Goal: Use online tool/utility: Utilize a website feature to perform a specific function

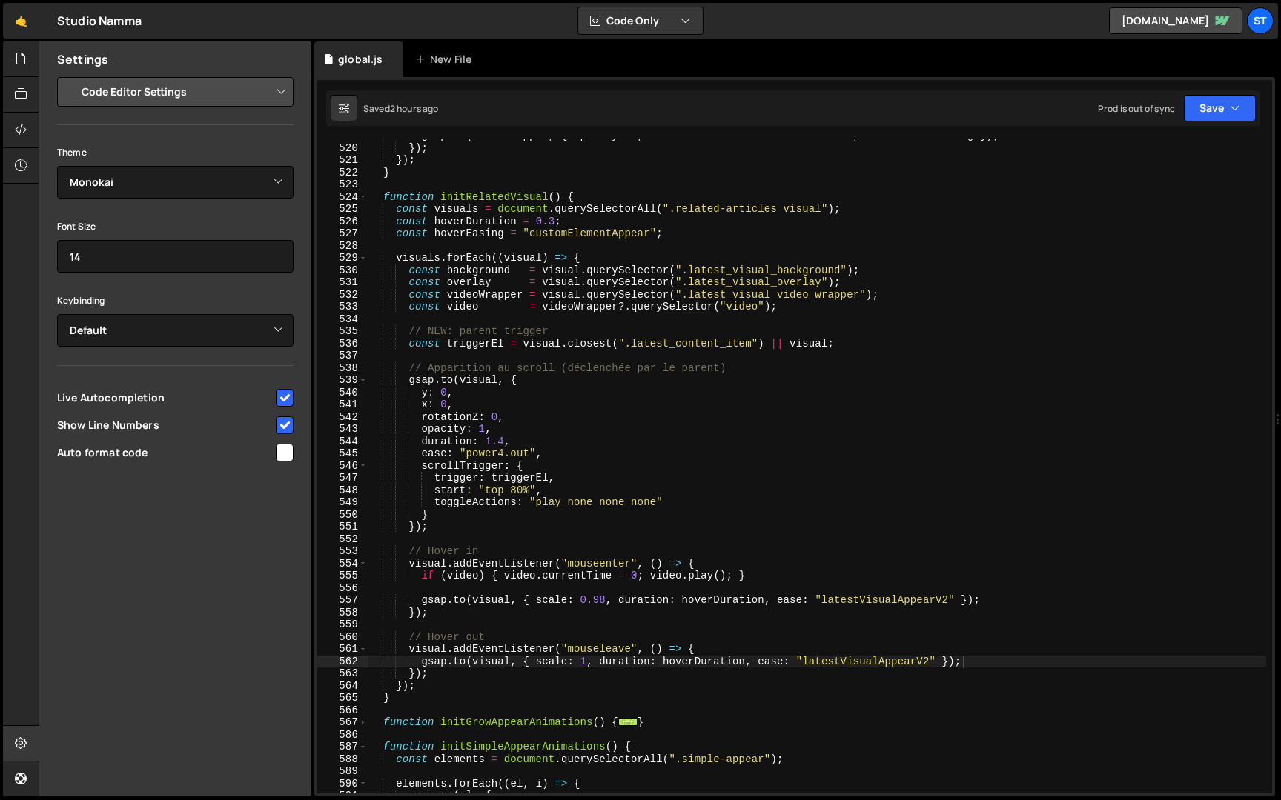
select select "editor"
select select "ace/theme/monokai"
click at [366, 195] on span at bounding box center [363, 197] width 8 height 13
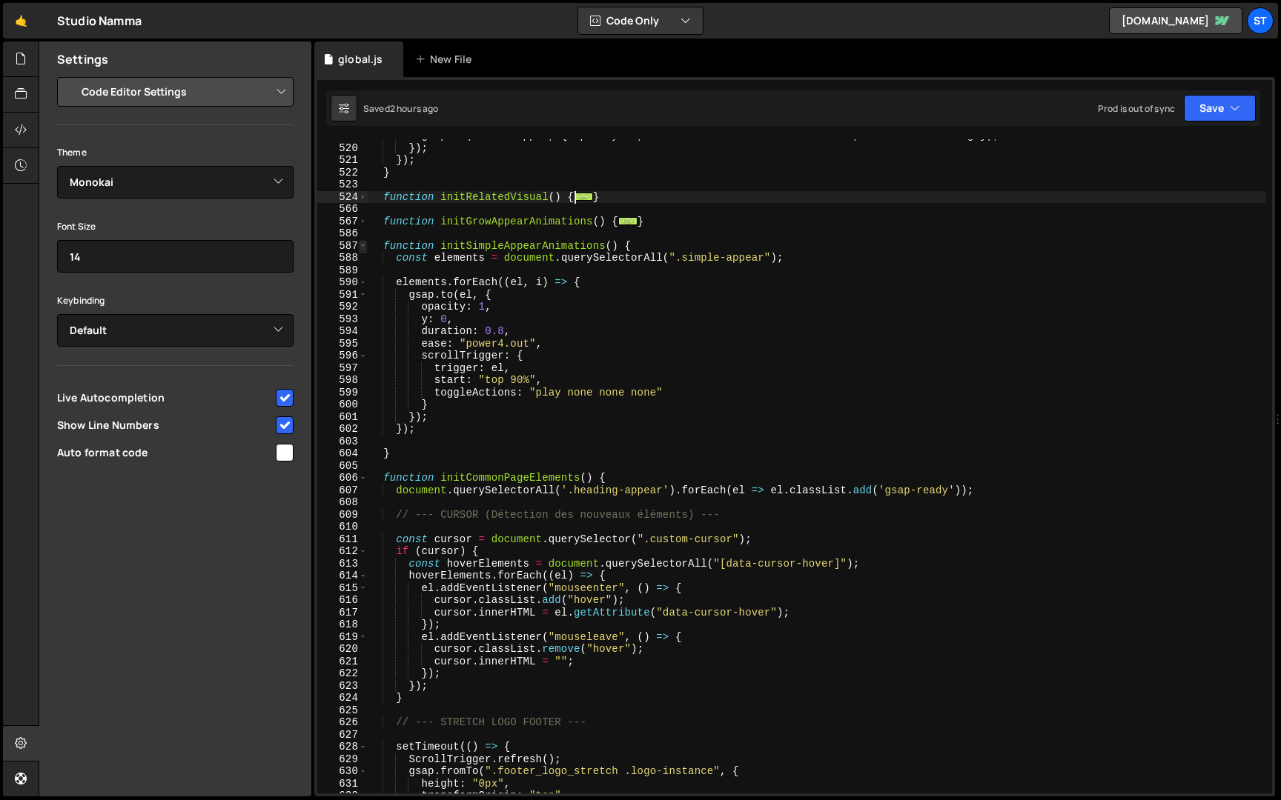
click at [363, 241] on span at bounding box center [363, 246] width 8 height 13
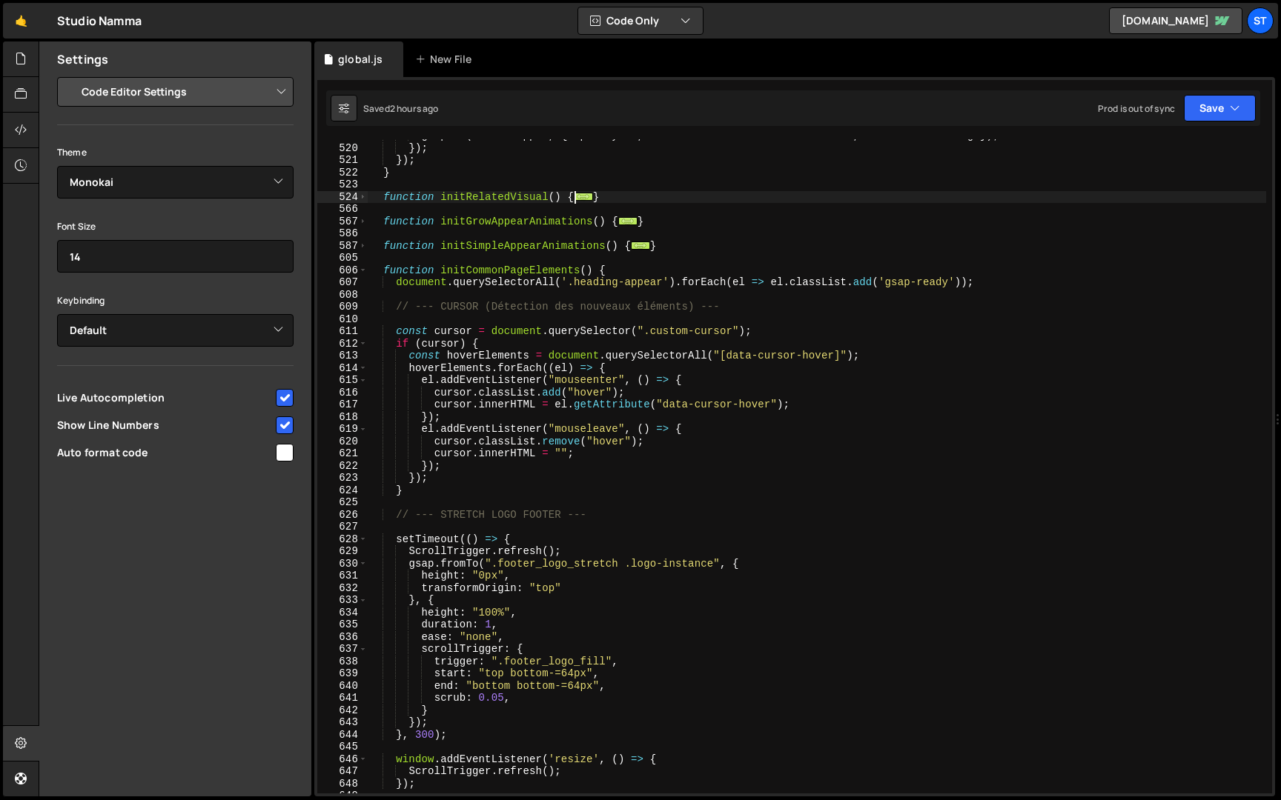
click at [683, 250] on div "gsap . to ( videoWrapper , { opacity : 0 , duration : hoverDuration , ease : ho…" at bounding box center [817, 469] width 898 height 679
type textarea "}"
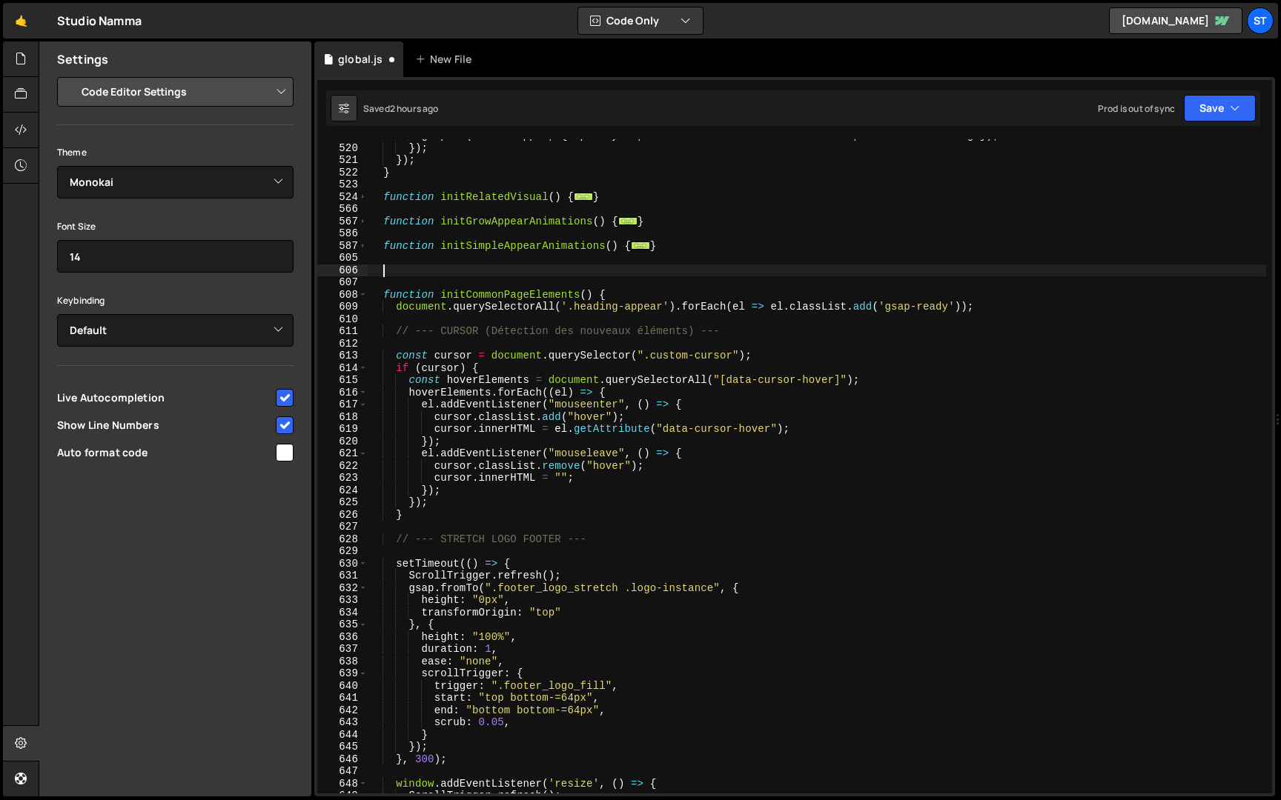
paste textarea "initPageTransition();"
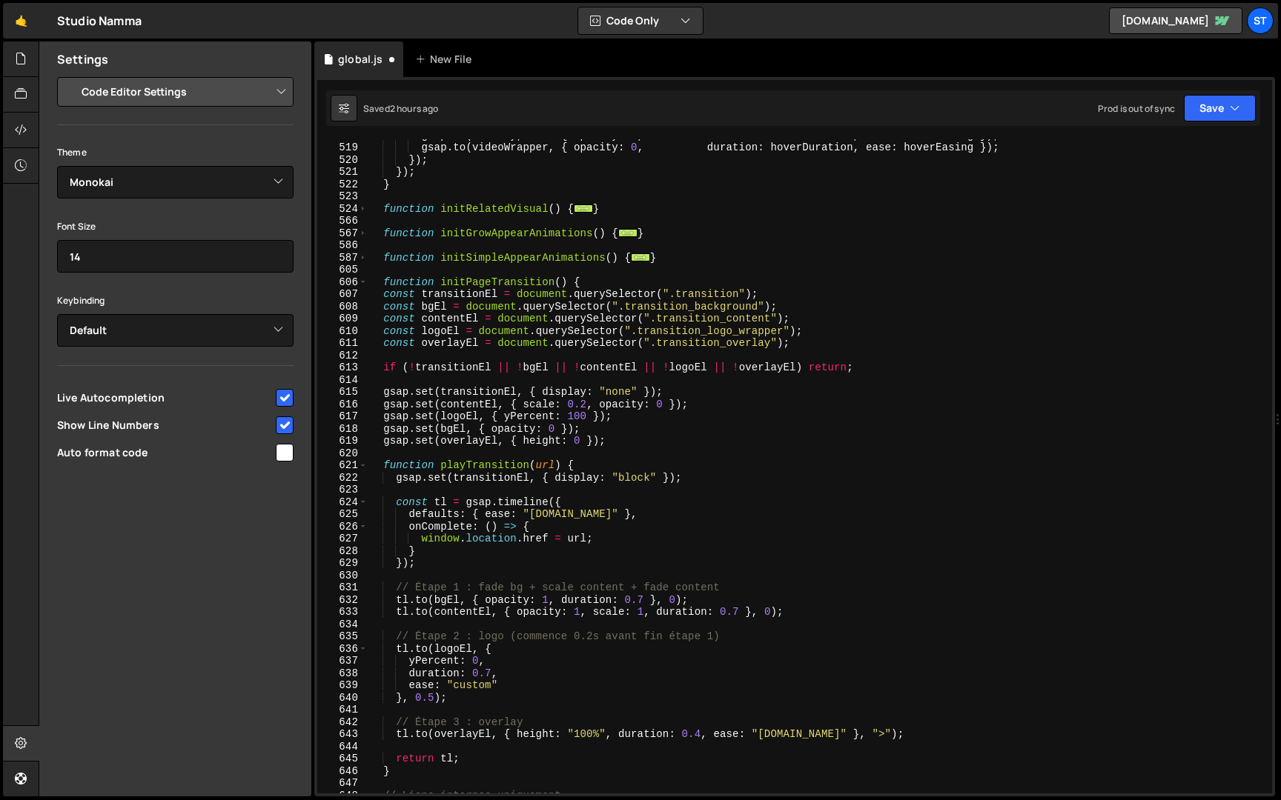
scroll to position [1221, 0]
click at [523, 293] on div "gsap . to ( overlay , { opacity : 0 , duration : hoverDuration , ease : hoverEa…" at bounding box center [817, 468] width 898 height 679
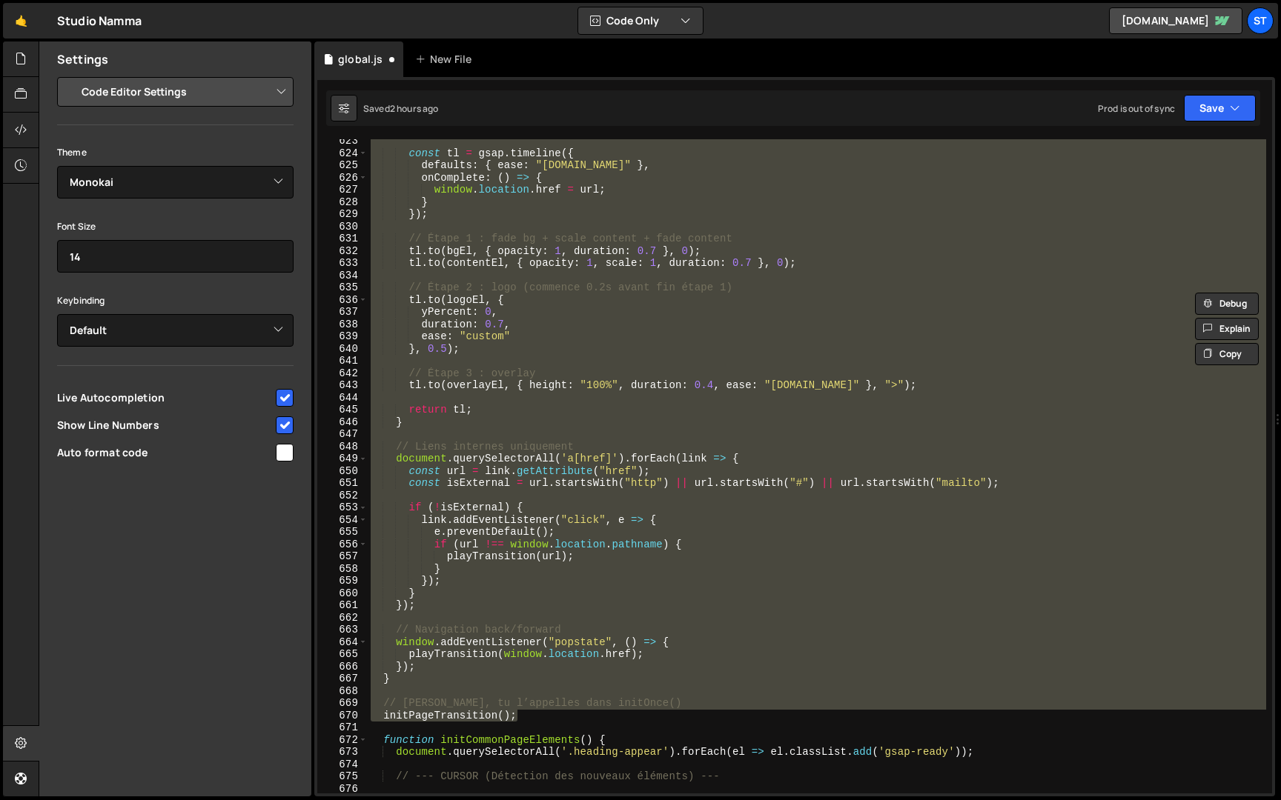
scroll to position [1586, 0]
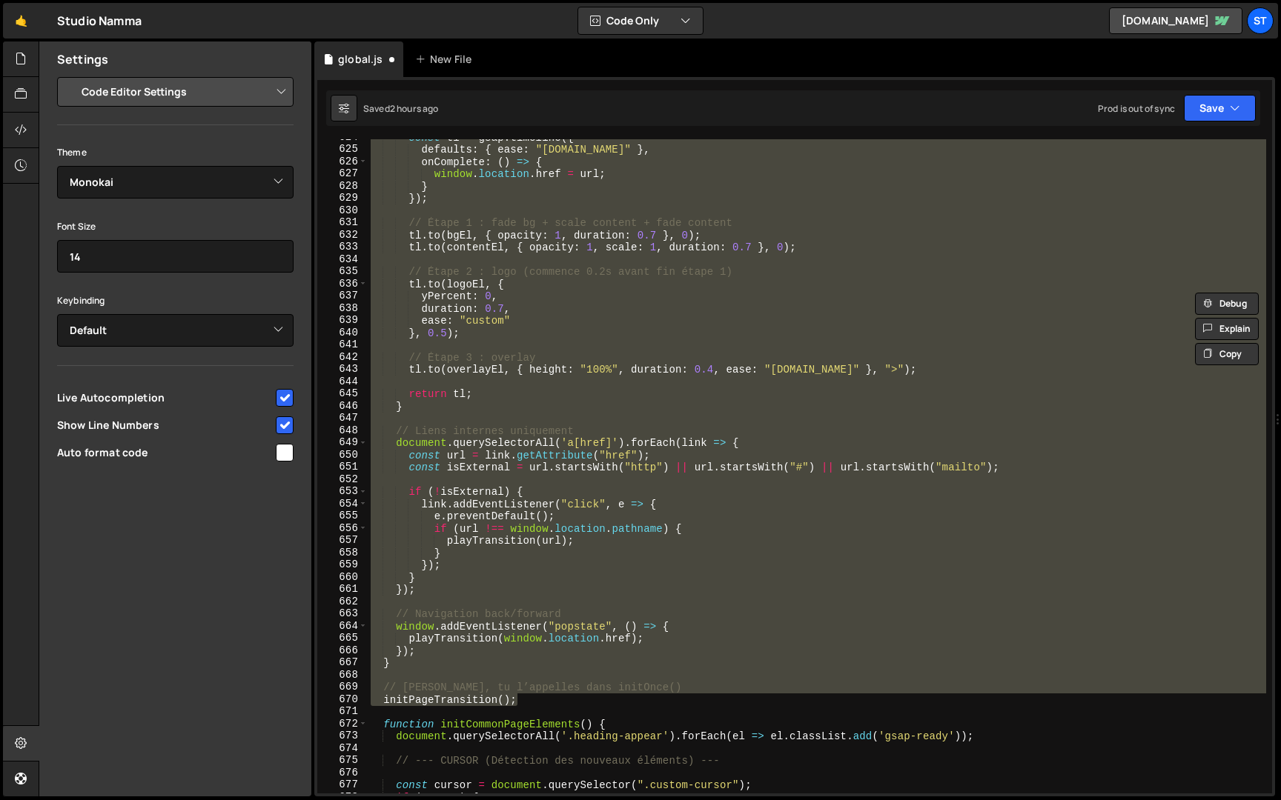
click at [486, 688] on div "const tl = gsap . timeline ({ defaults : { ease : "[DOMAIN_NAME]" } , onComplet…" at bounding box center [817, 466] width 898 height 654
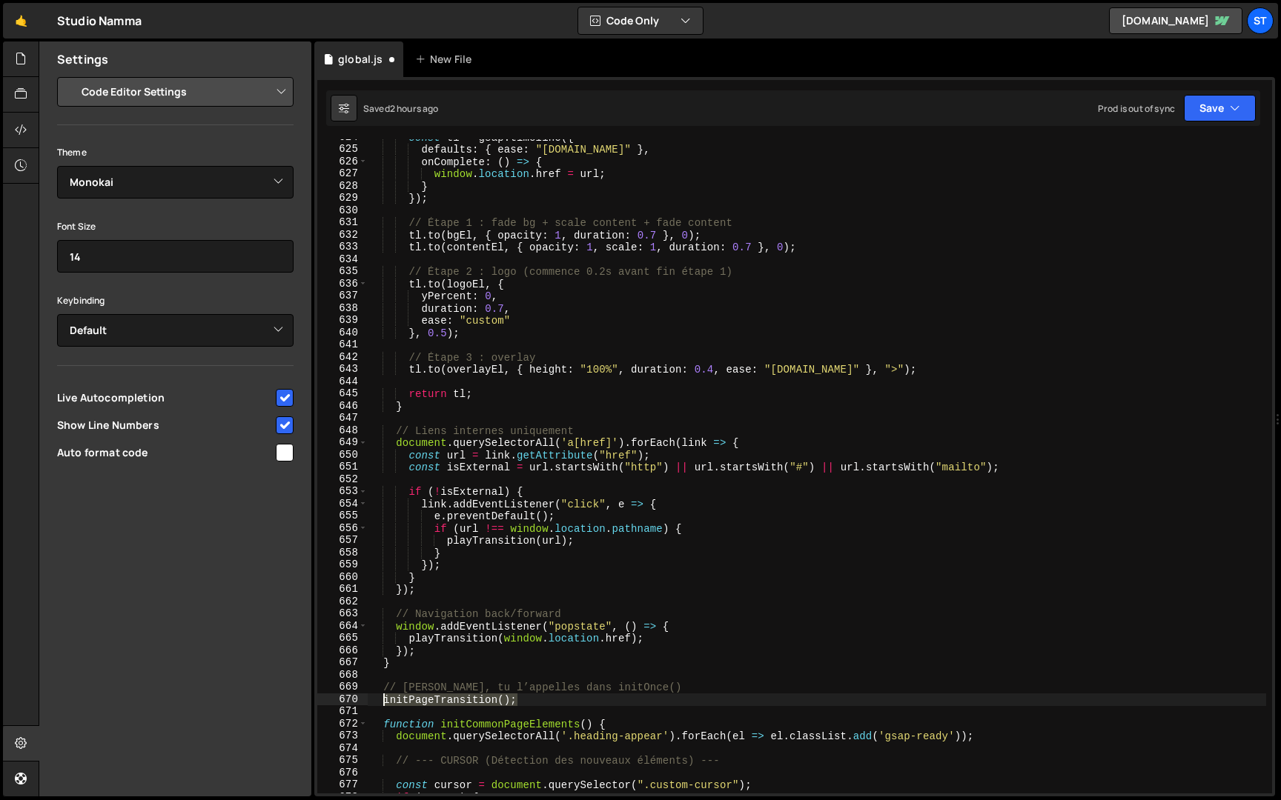
drag, startPoint x: 538, startPoint y: 697, endPoint x: 385, endPoint y: 698, distance: 153.4
click at [385, 698] on div "const tl = gsap . timeline ({ defaults : { ease : "[DOMAIN_NAME]" } , onComplet…" at bounding box center [817, 470] width 898 height 679
type textarea "initPageTransition();"
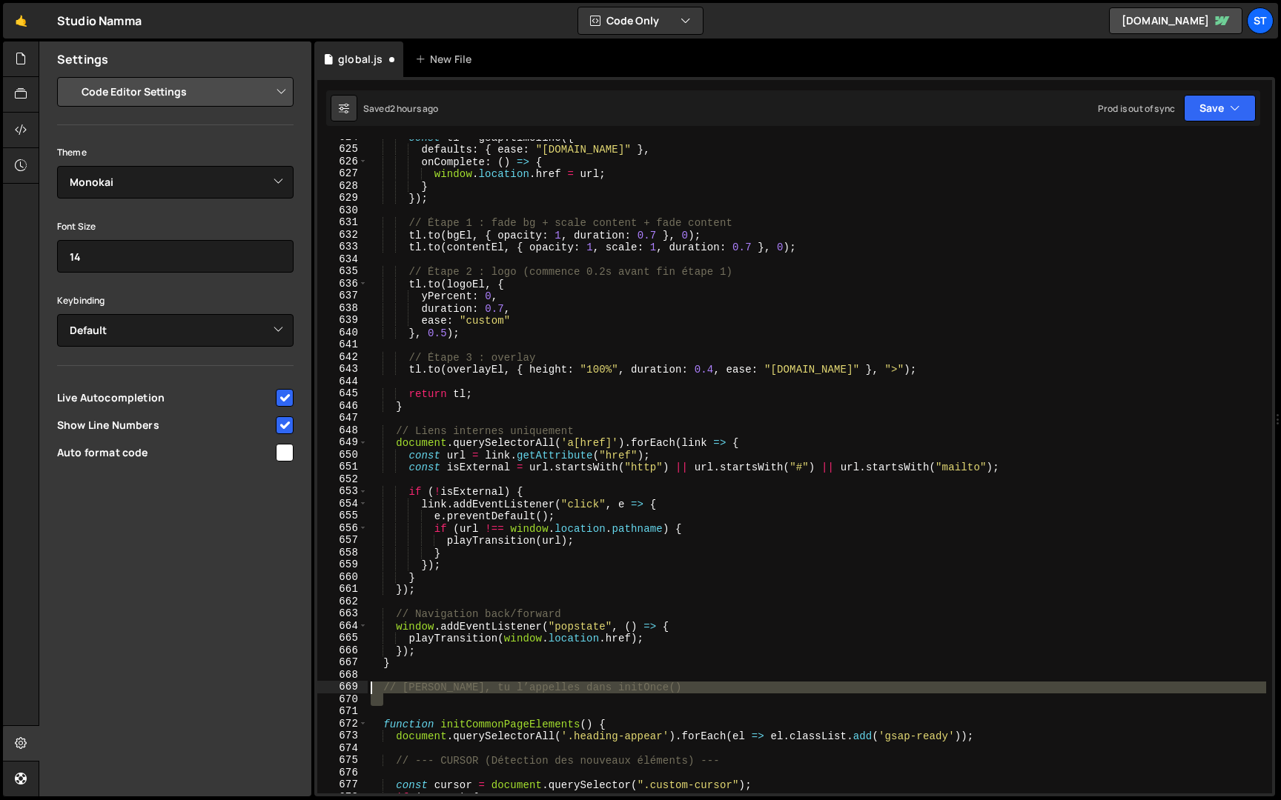
drag, startPoint x: 418, startPoint y: 703, endPoint x: 328, endPoint y: 688, distance: 90.8
click at [328, 688] on div "624 625 626 627 628 629 630 631 632 633 634 635 636 637 638 639 640 641 642 643…" at bounding box center [794, 466] width 955 height 654
type textarea "// [PERSON_NAME], tu l’appelles dans initOnce()"
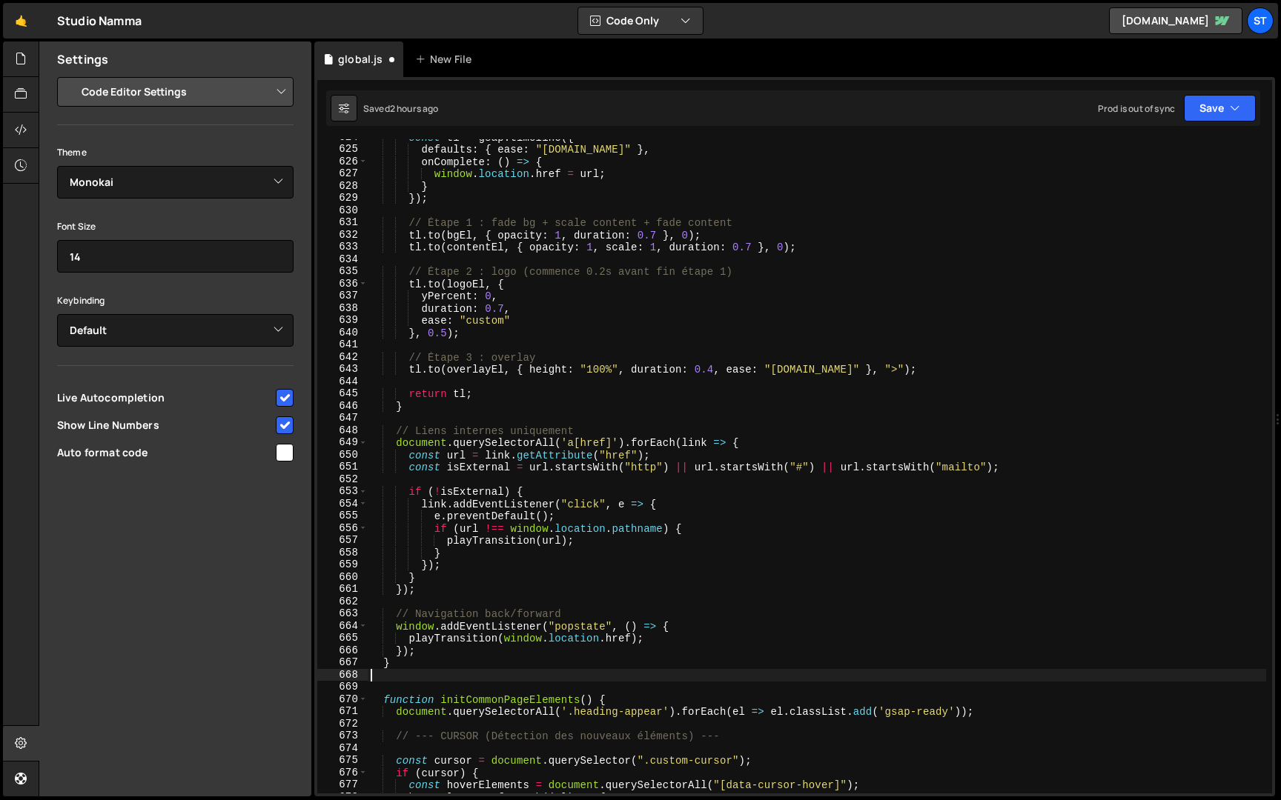
type textarea "}"
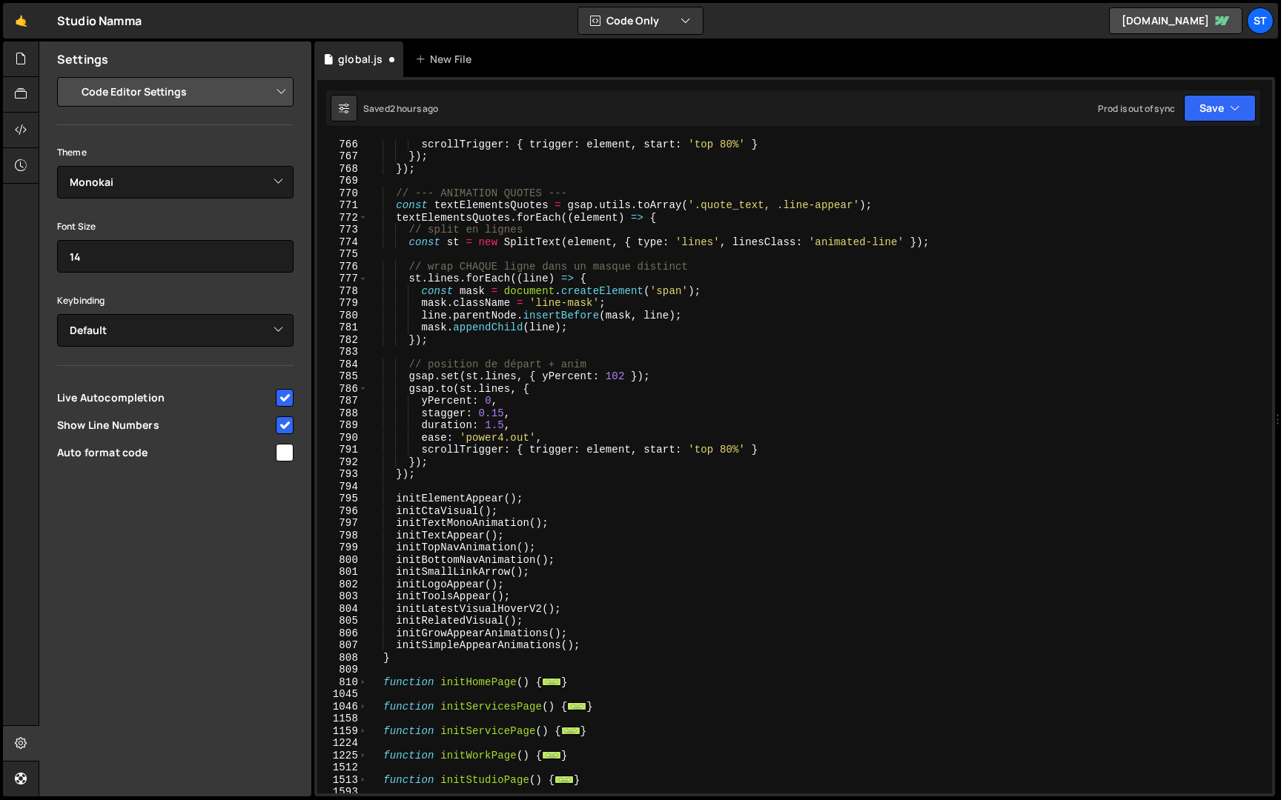
scroll to position [3354, 0]
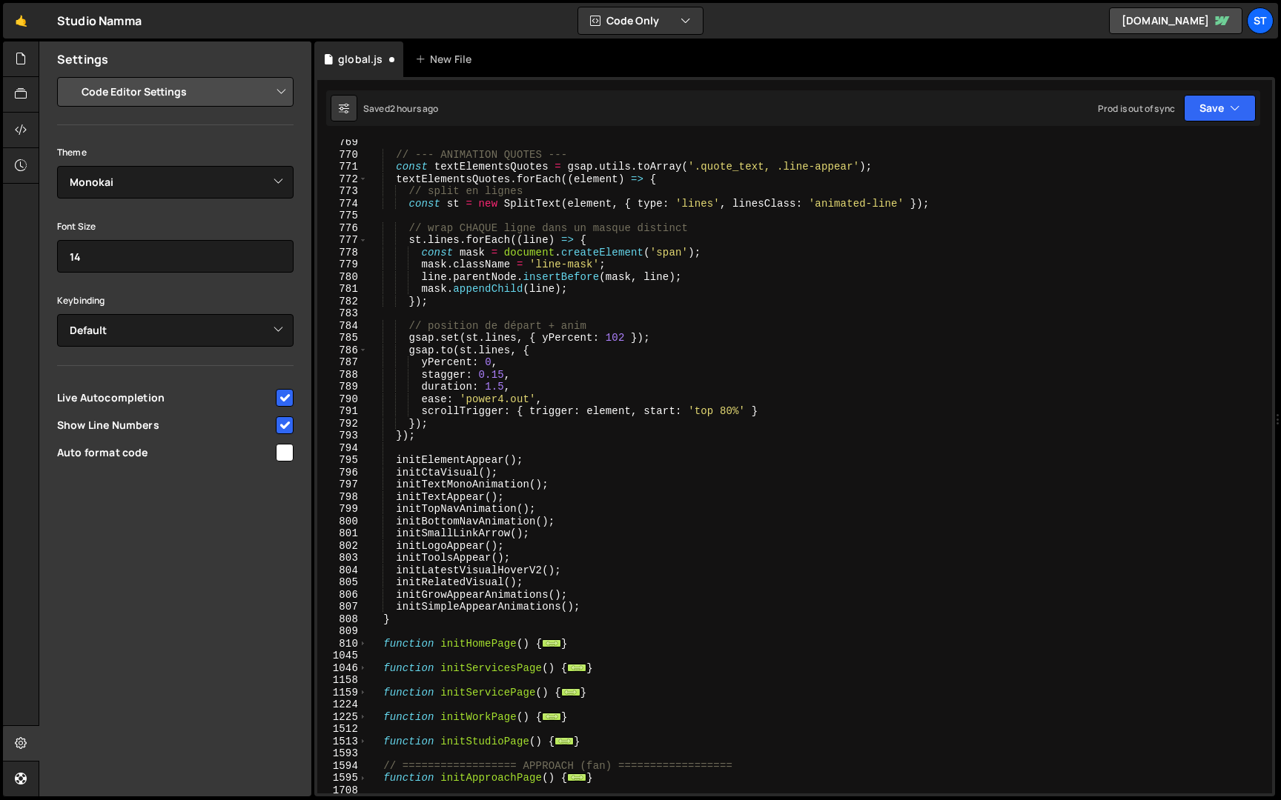
click at [588, 614] on div "// --- ANIMATION QUOTES --- const textElementsQuotes = gsap . utils . toArray (…" at bounding box center [817, 475] width 898 height 679
click at [588, 608] on div "// --- ANIMATION QUOTES --- const textElementsQuotes = gsap . utils . toArray (…" at bounding box center [817, 475] width 898 height 679
type textarea "initSimpleAppearAnimations();"
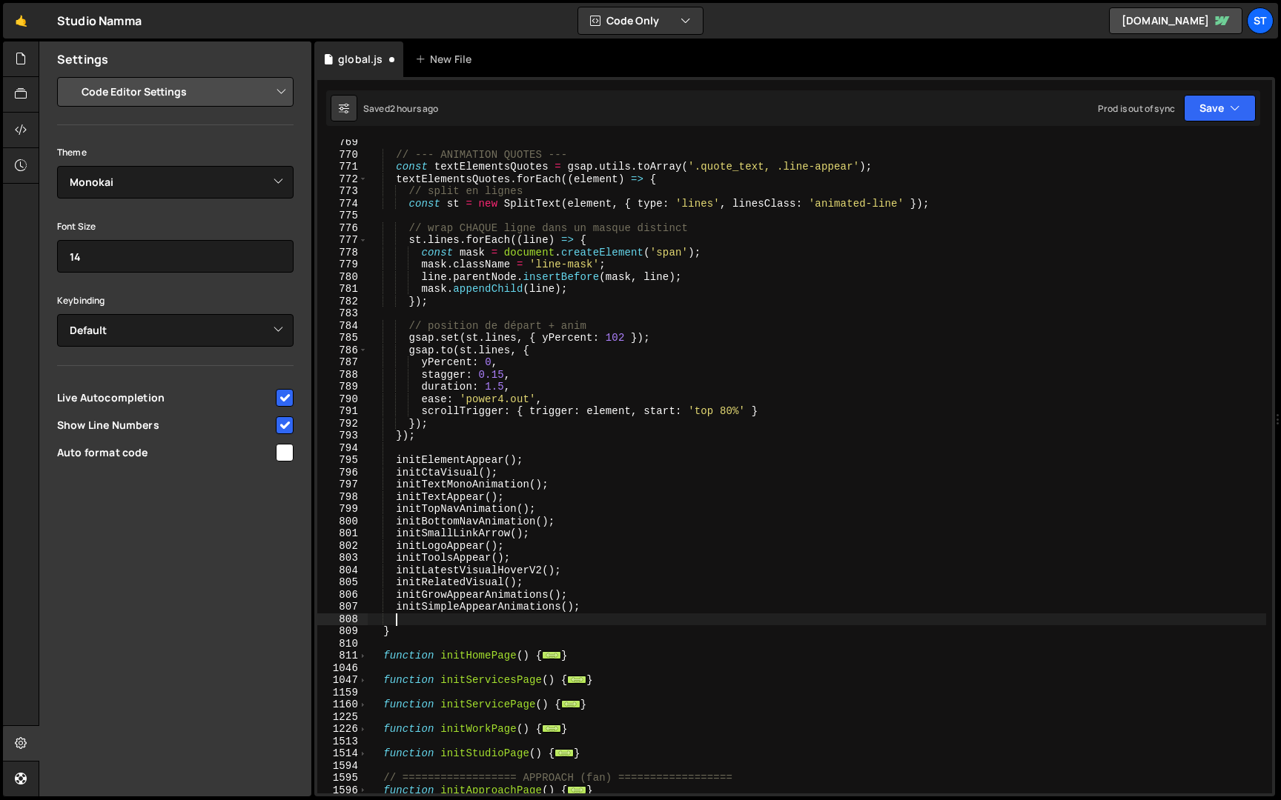
scroll to position [0, 1]
paste textarea "initPageTransition();"
click at [488, 631] on div "// --- ANIMATION QUOTES --- const textElementsQuotes = gsap . utils . toArray (…" at bounding box center [817, 475] width 898 height 679
type textarea "}"
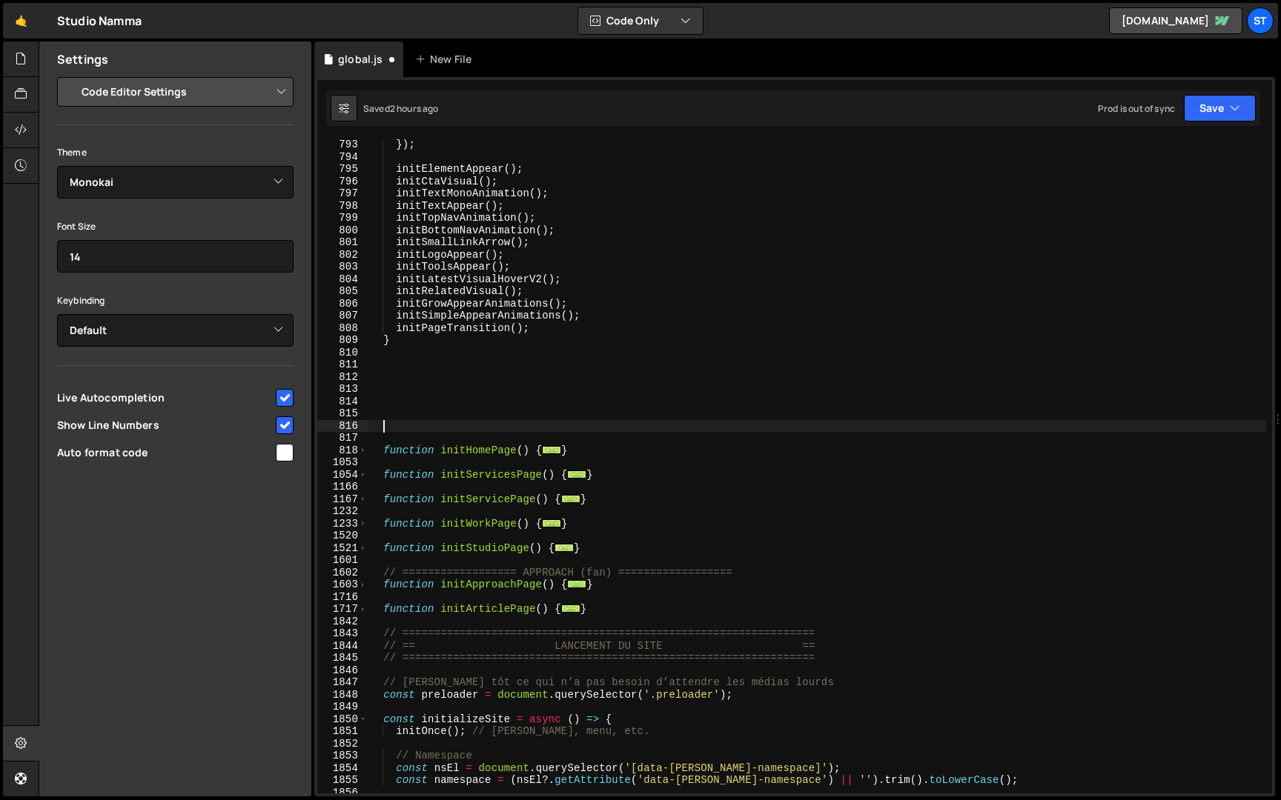
scroll to position [3650, 0]
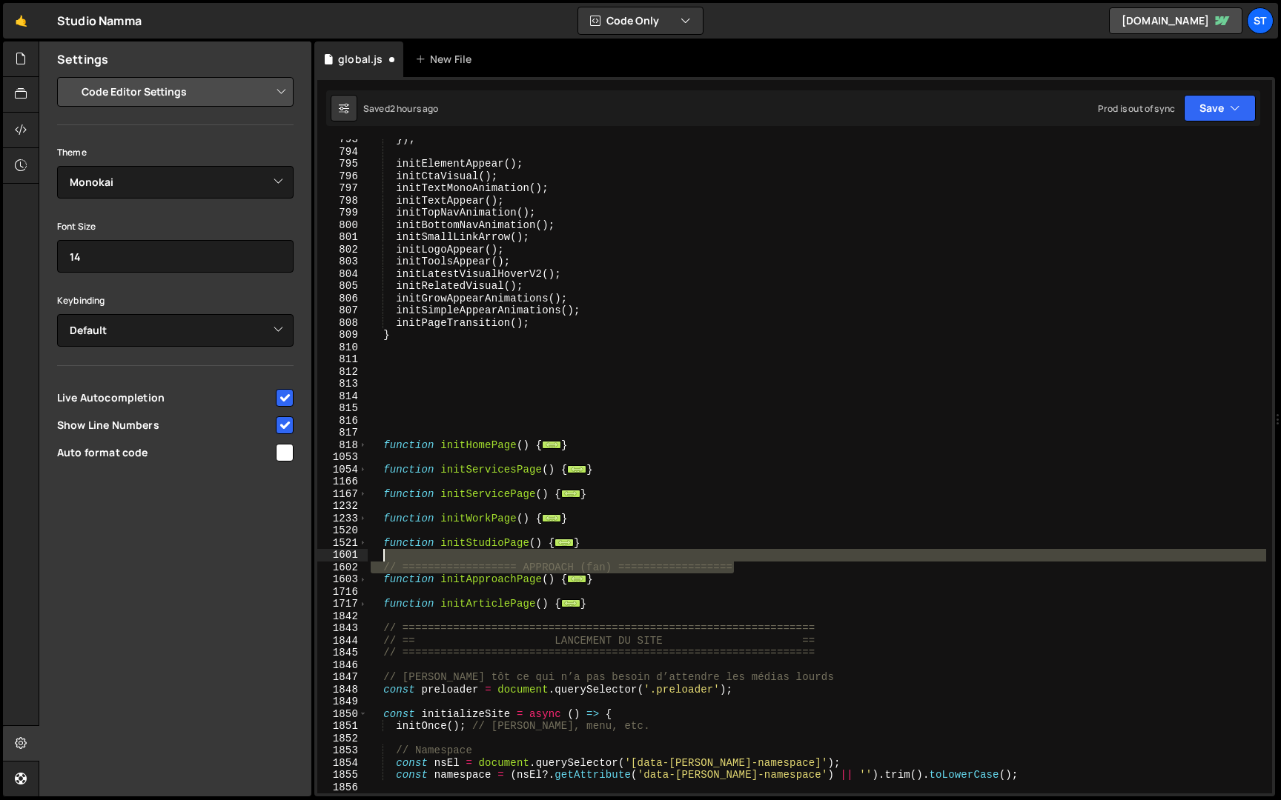
drag, startPoint x: 760, startPoint y: 569, endPoint x: 758, endPoint y: 561, distance: 8.4
click at [758, 561] on div "}) ; initElementAppear ( ) ; initCtaVisual ( ) ; initTextMonoAnimation ( ) ; in…" at bounding box center [817, 472] width 898 height 679
type textarea "// ================== APPROACH (fan) =================="
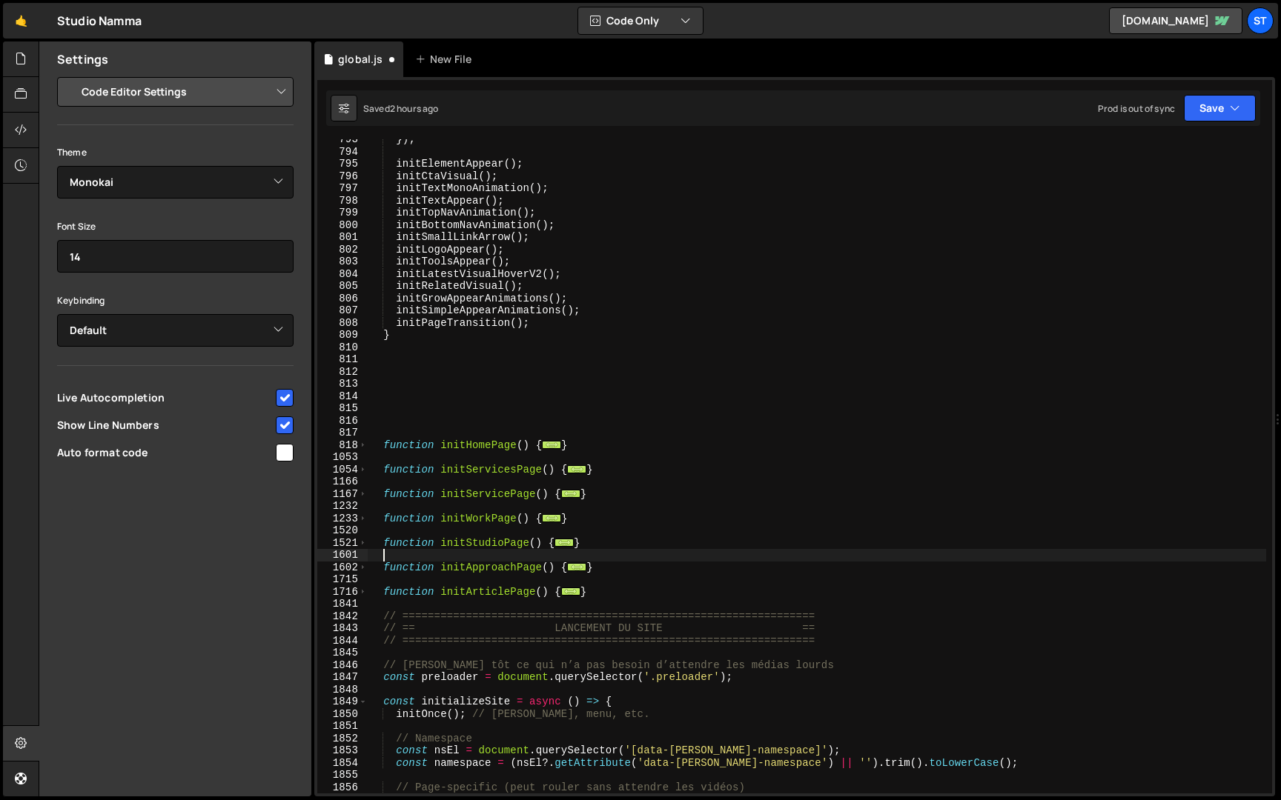
click at [654, 590] on div "}) ; initElementAppear ( ) ; initCtaVisual ( ) ; initTextMonoAnimation ( ) ; in…" at bounding box center [817, 472] width 898 height 679
type textarea "}"
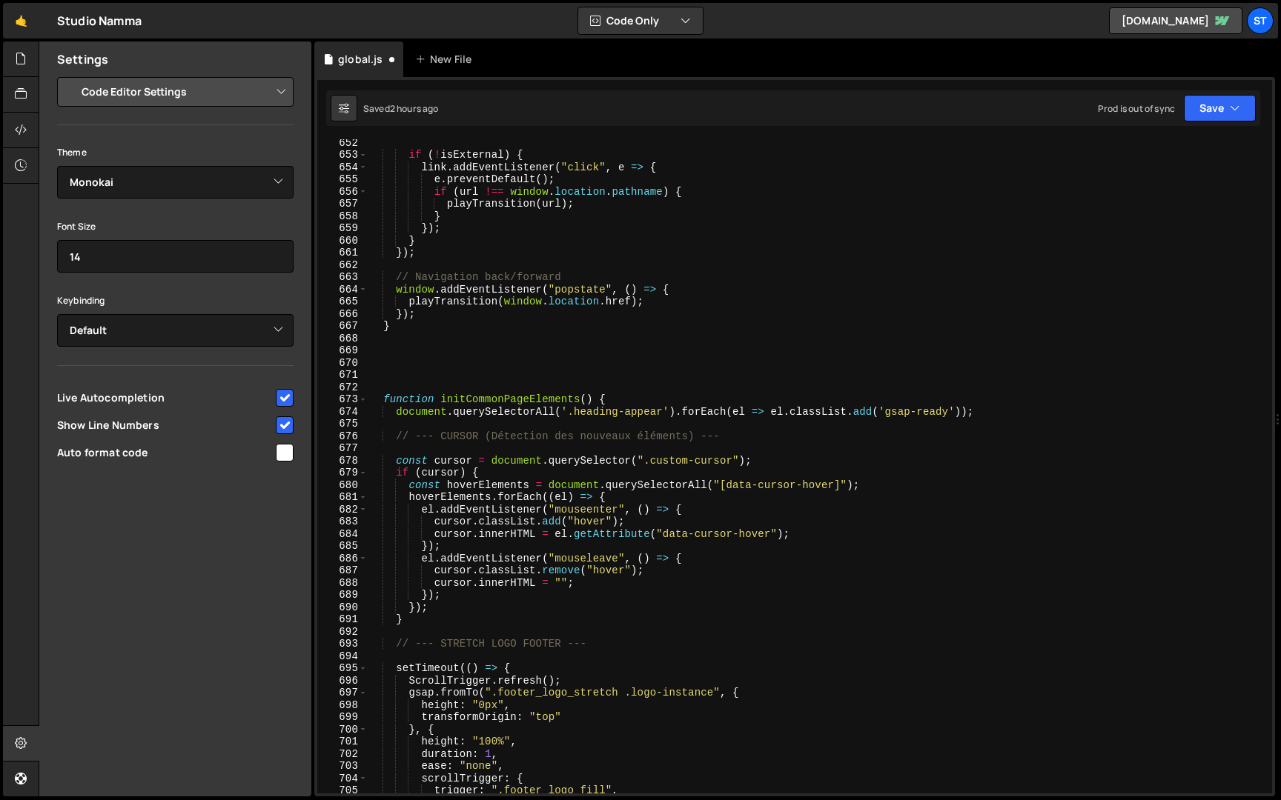
scroll to position [1602, 0]
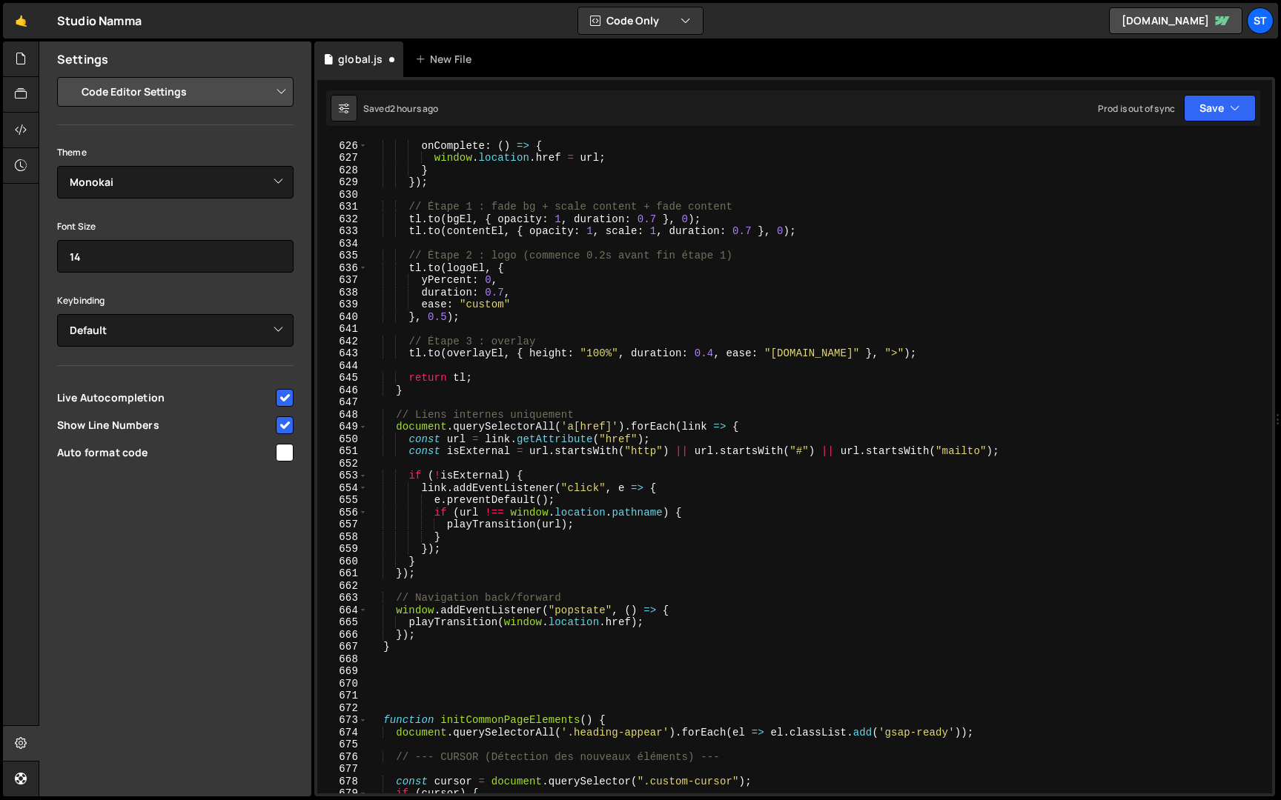
click at [503, 687] on div "defaults : { ease : "[DOMAIN_NAME]" } , onComplete : ( ) => { window . location…" at bounding box center [817, 466] width 898 height 679
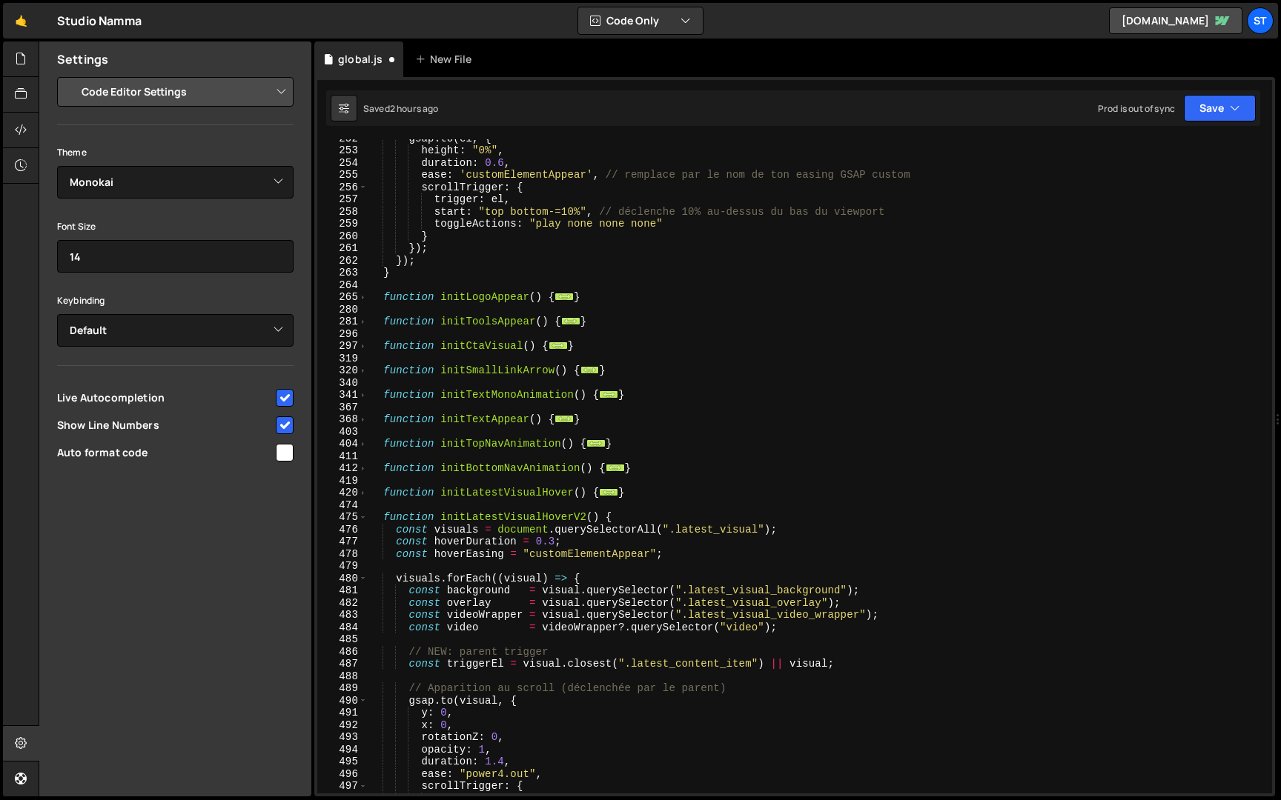
scroll to position [0, 0]
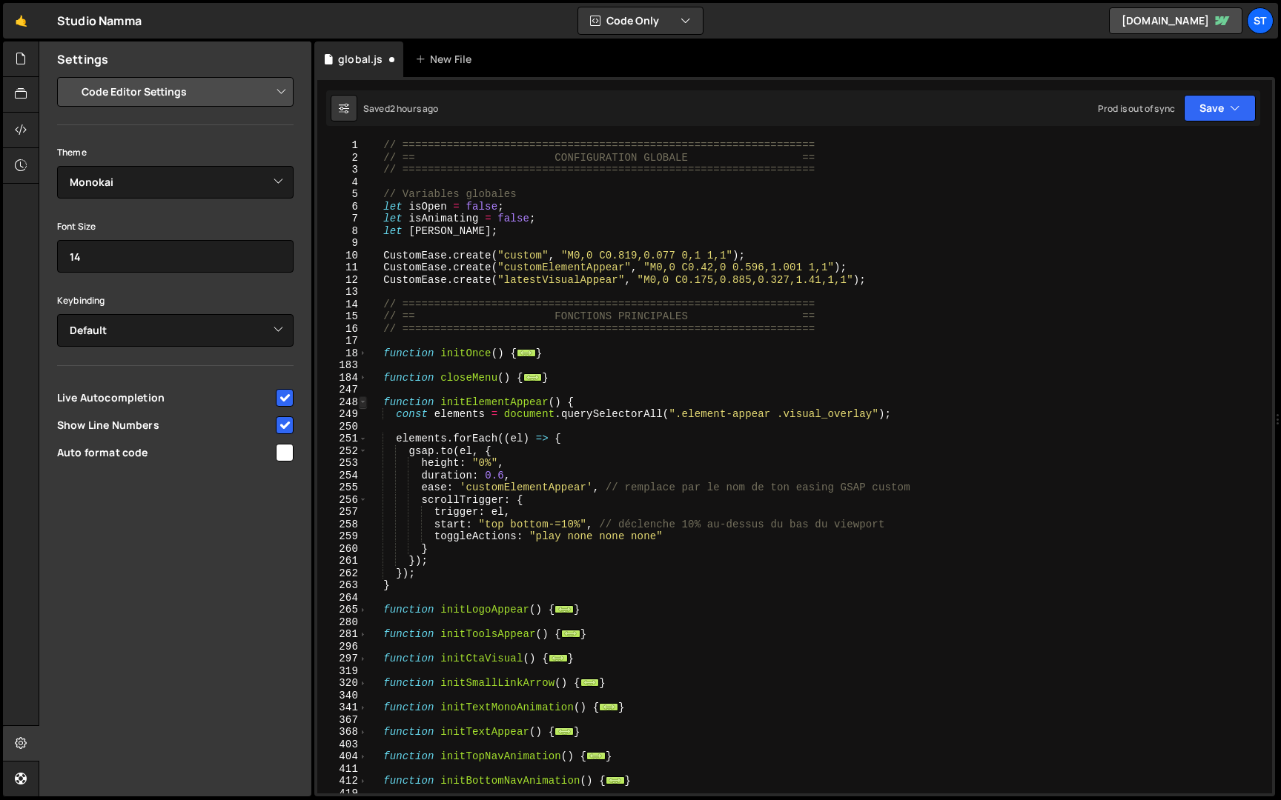
click at [364, 402] on span at bounding box center [363, 402] width 8 height 13
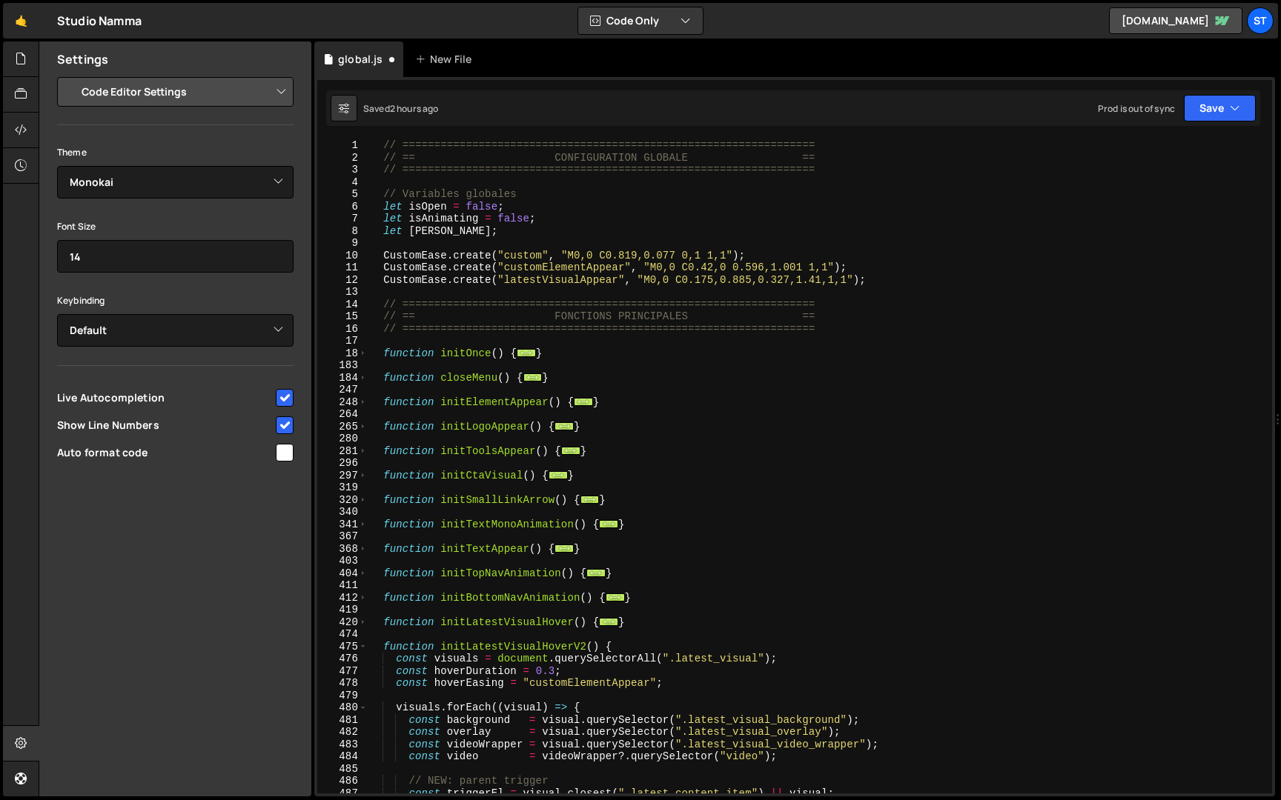
click at [566, 376] on div "// ================================================================= // == CONF…" at bounding box center [817, 478] width 898 height 679
type textarea "}"
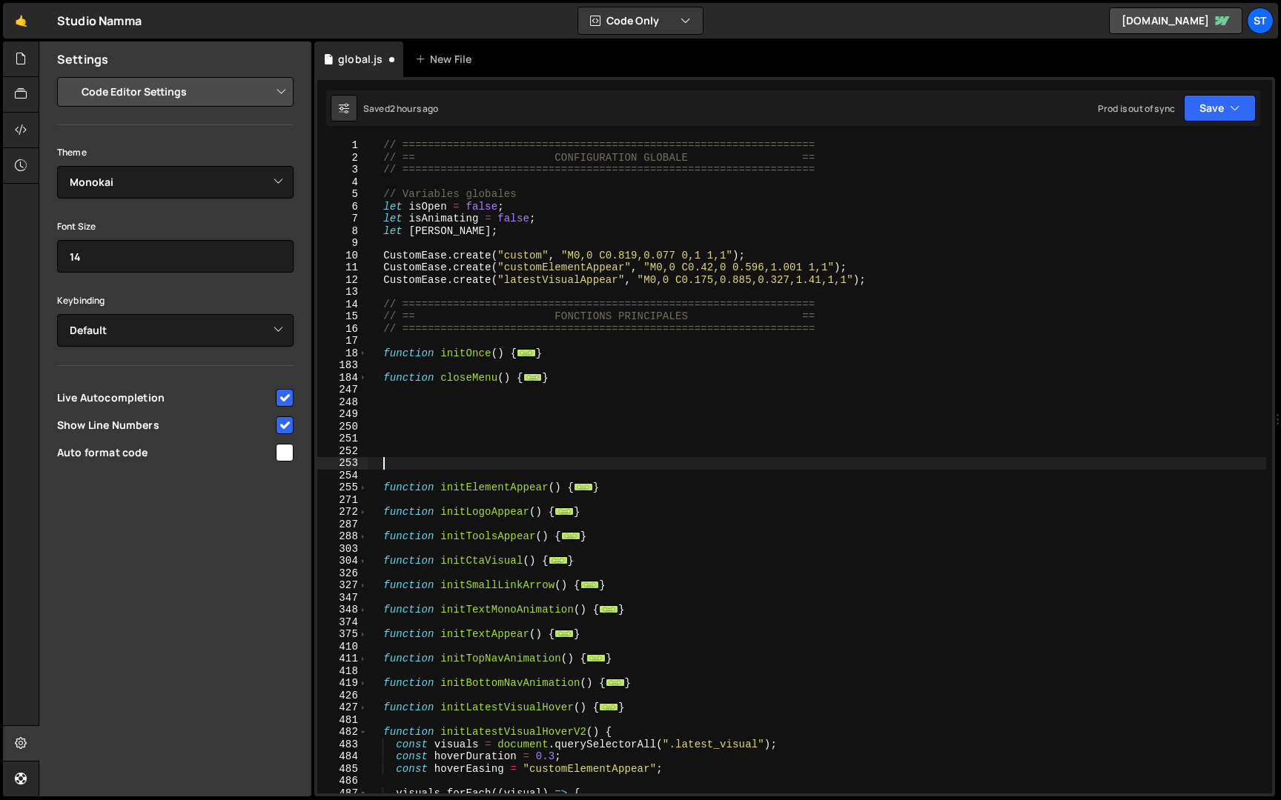
click at [906, 280] on div "// ================================================================= // == CONF…" at bounding box center [817, 478] width 898 height 679
type textarea "CustomEase.create("latestVisualAppear", "M0,0 C0.175,0.885,0.327,1.41,1,1");"
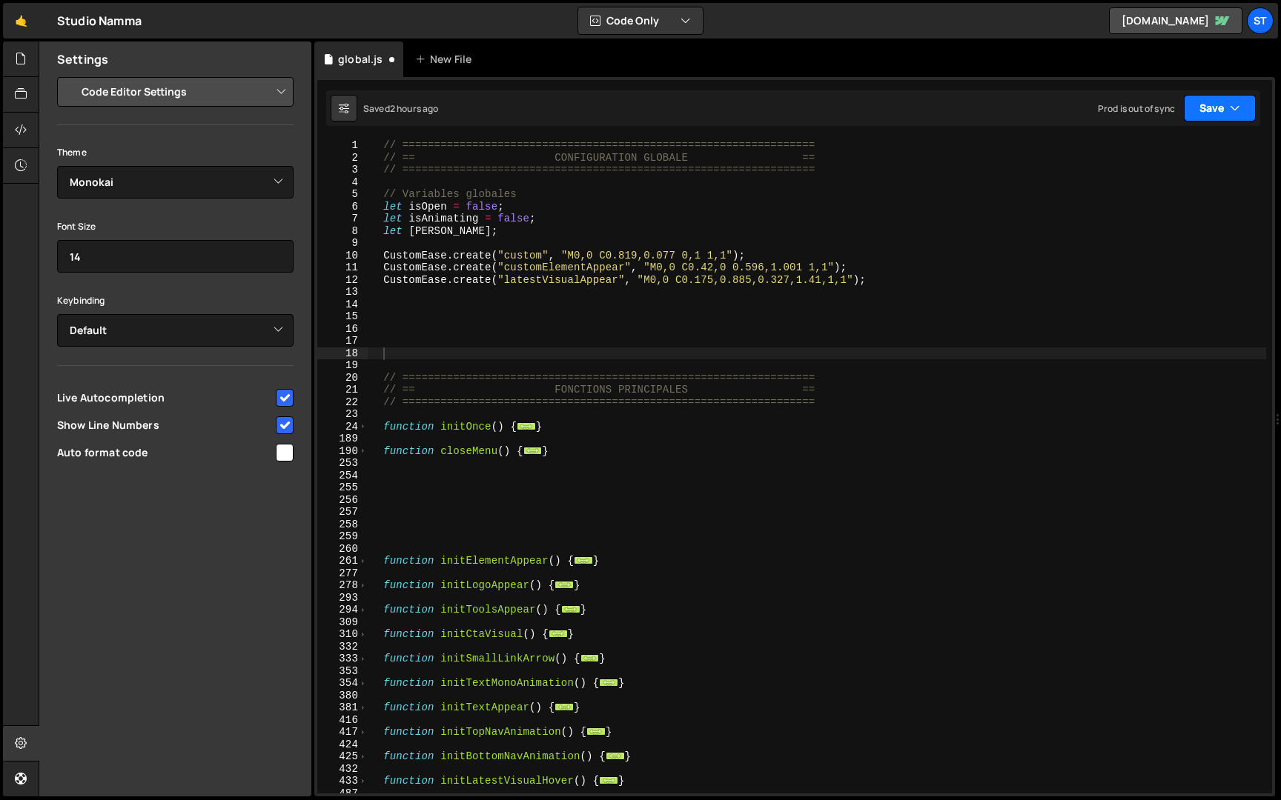
click at [1207, 113] on button "Save" at bounding box center [1220, 108] width 72 height 27
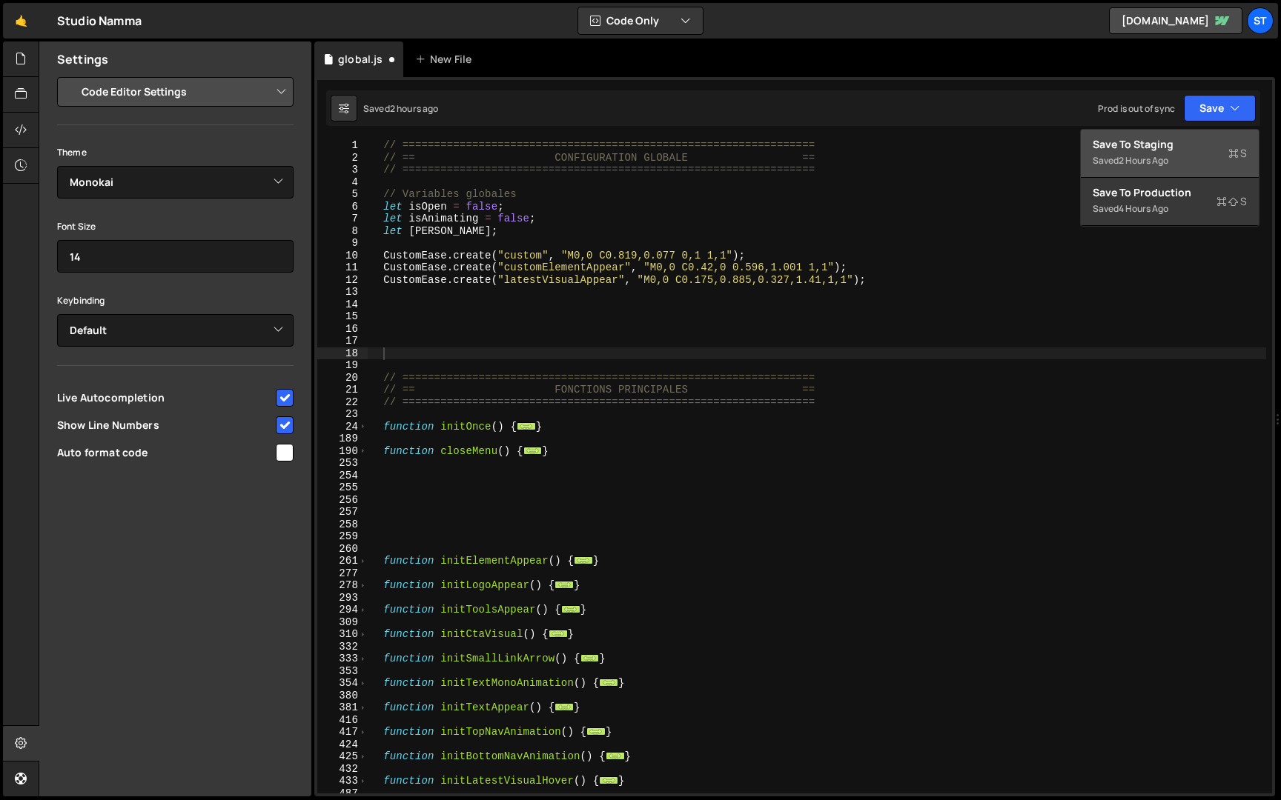
click at [1140, 168] on div "Saved 2 hours ago" at bounding box center [1169, 161] width 154 height 18
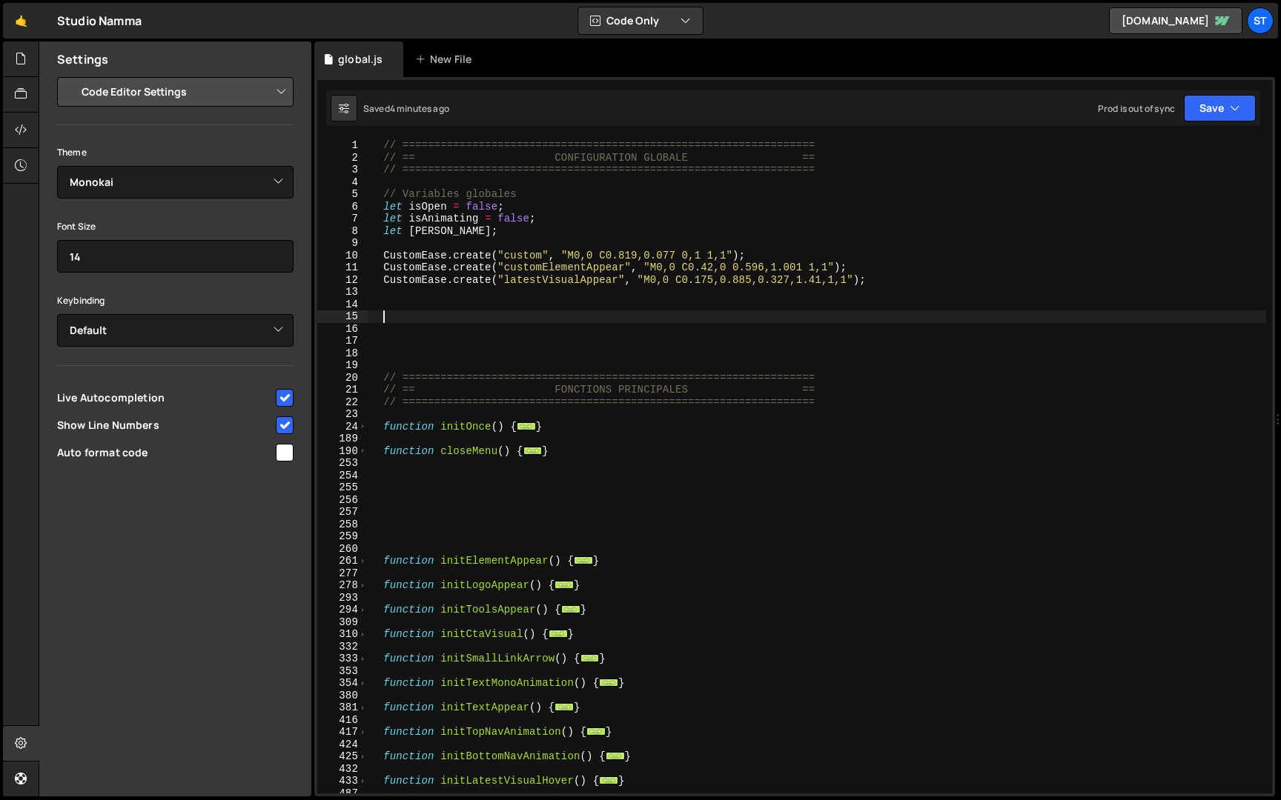
click at [623, 312] on div "// ================================================================= // == CONF…" at bounding box center [817, 478] width 898 height 679
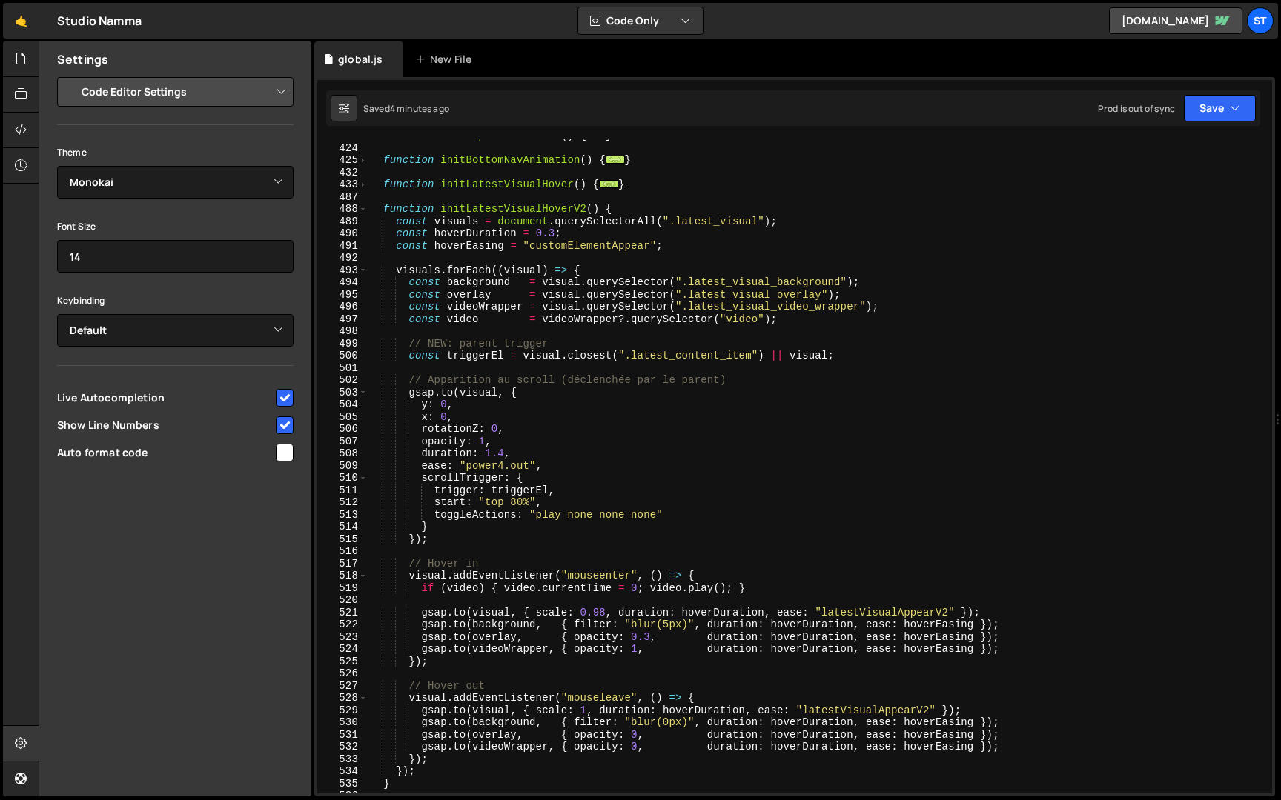
scroll to position [592, 0]
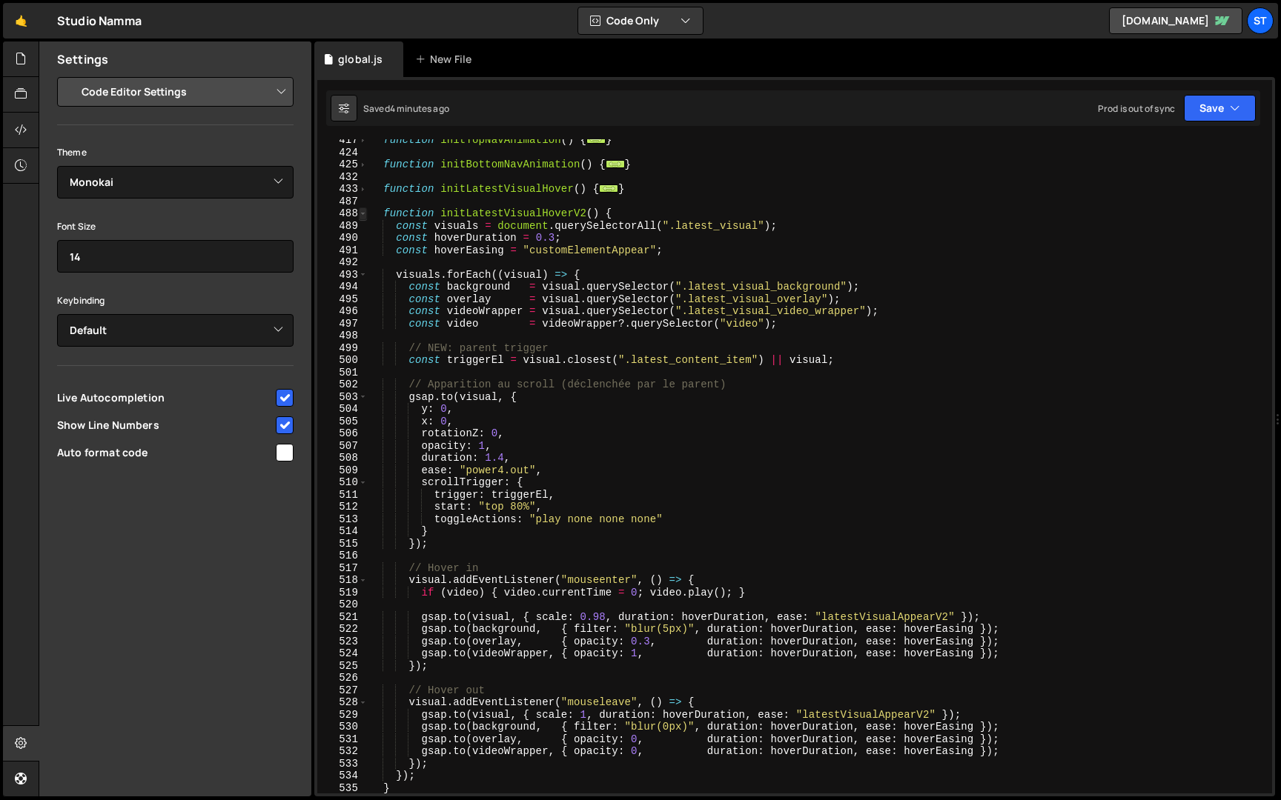
click at [363, 213] on span at bounding box center [363, 214] width 8 height 13
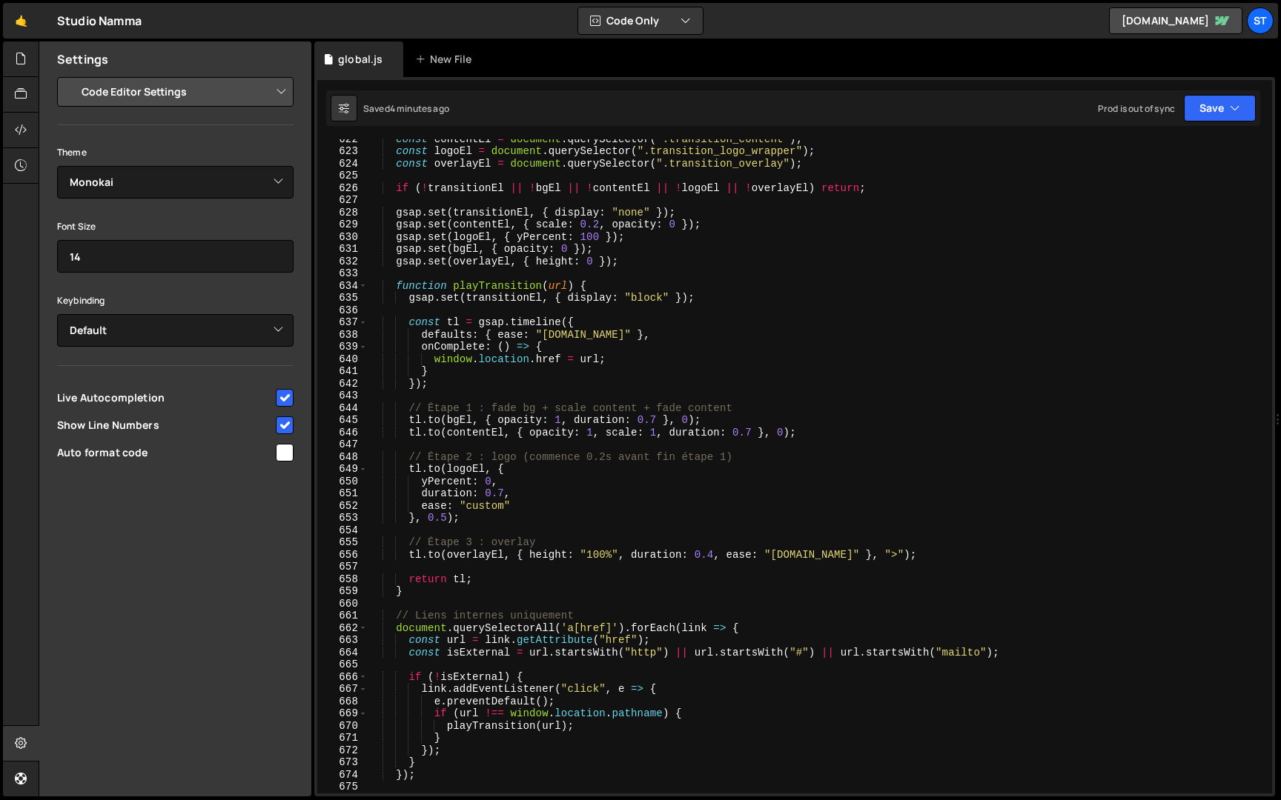
scroll to position [794, 0]
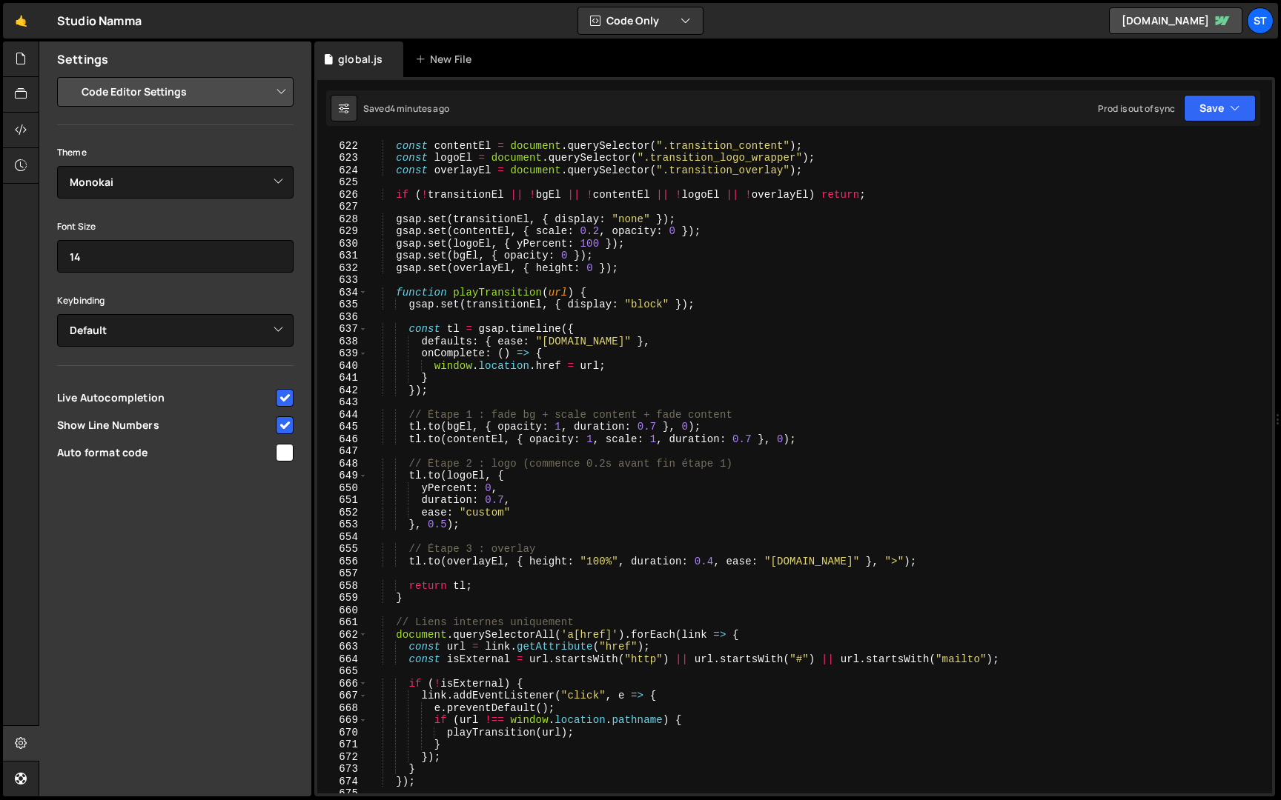
click at [659, 424] on div "const bgEl = document . querySelector ( ".transition_background" ) ; const cont…" at bounding box center [817, 466] width 898 height 679
click at [614, 427] on div "const bgEl = document . querySelector ( ".transition_background" ) ; const cont…" at bounding box center [817, 466] width 898 height 679
click at [752, 435] on div "const bgEl = document . querySelector ( ".transition_background" ) ; const cont…" at bounding box center [817, 466] width 898 height 679
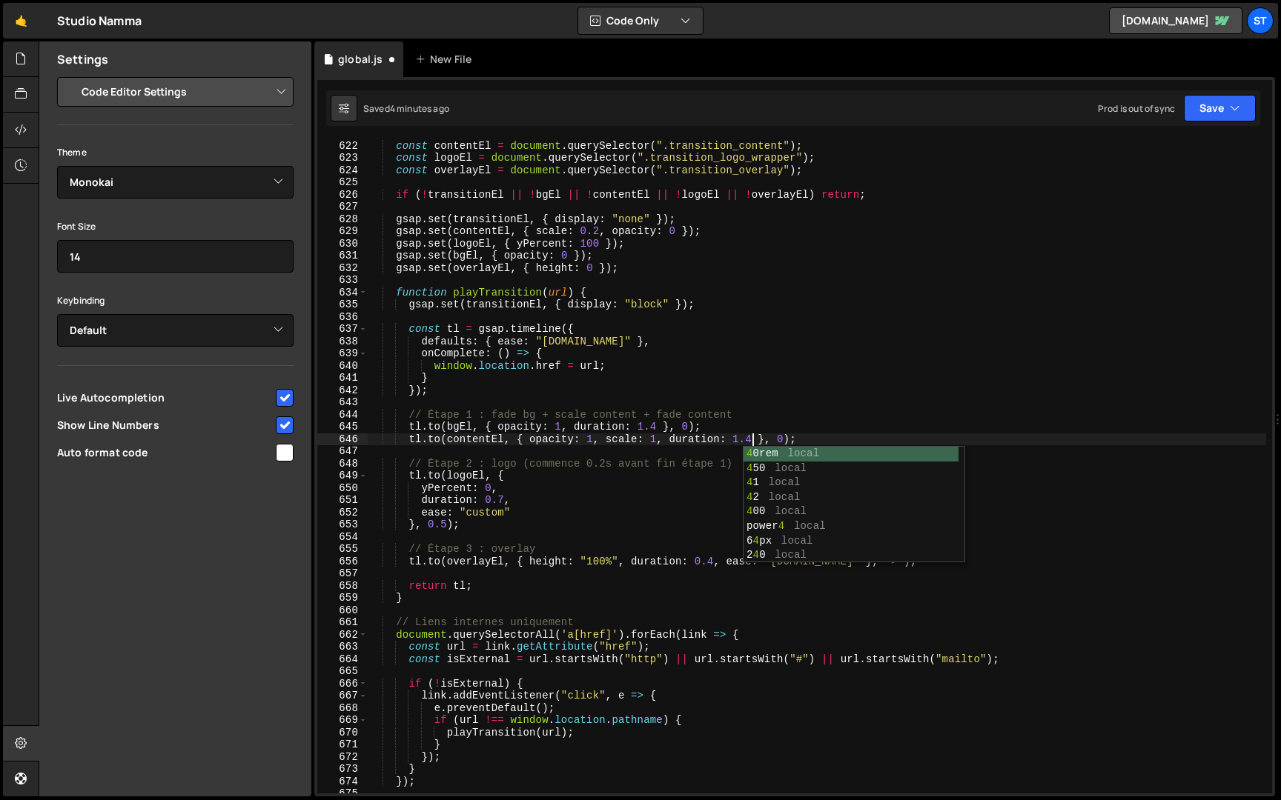
click at [740, 421] on div "const bgEl = document . querySelector ( ".transition_background" ) ; const cont…" at bounding box center [817, 466] width 898 height 679
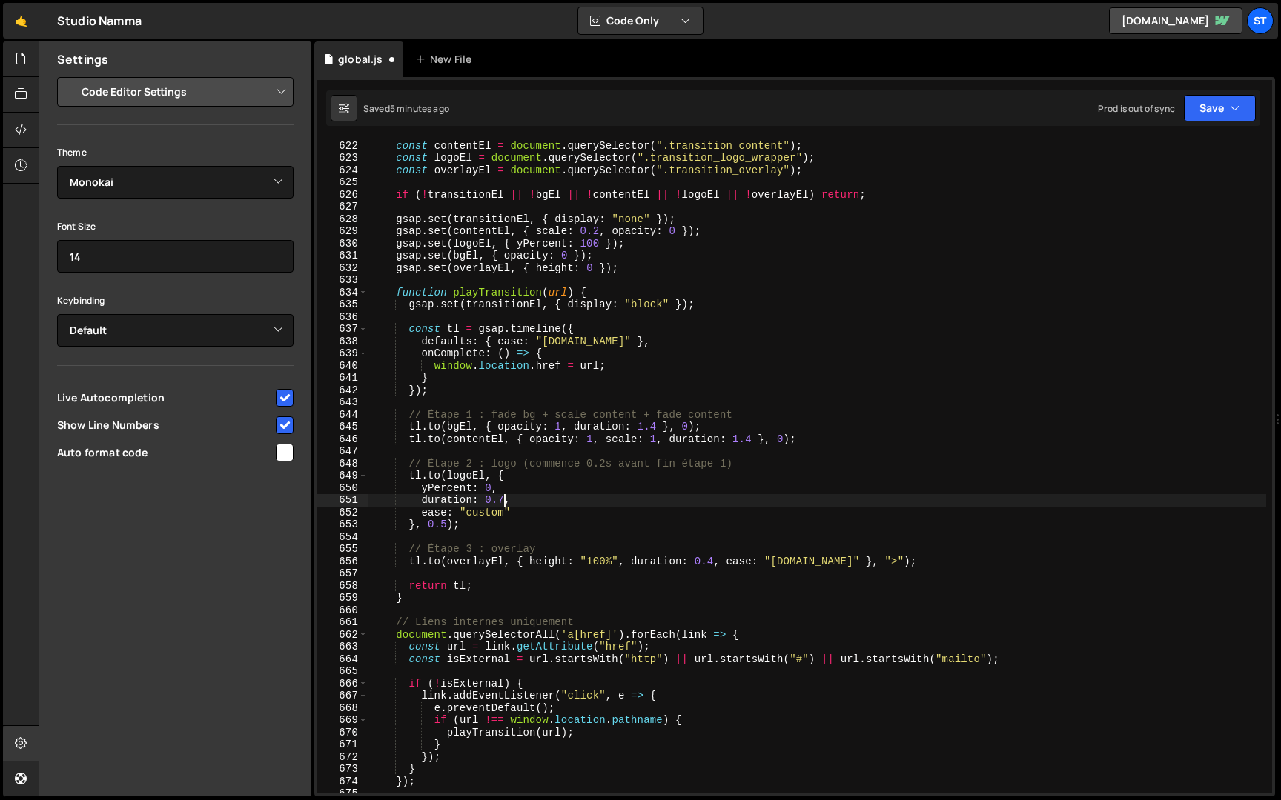
click at [505, 497] on div "const bgEl = document . querySelector ( ".transition_background" ) ; const cont…" at bounding box center [817, 466] width 898 height 679
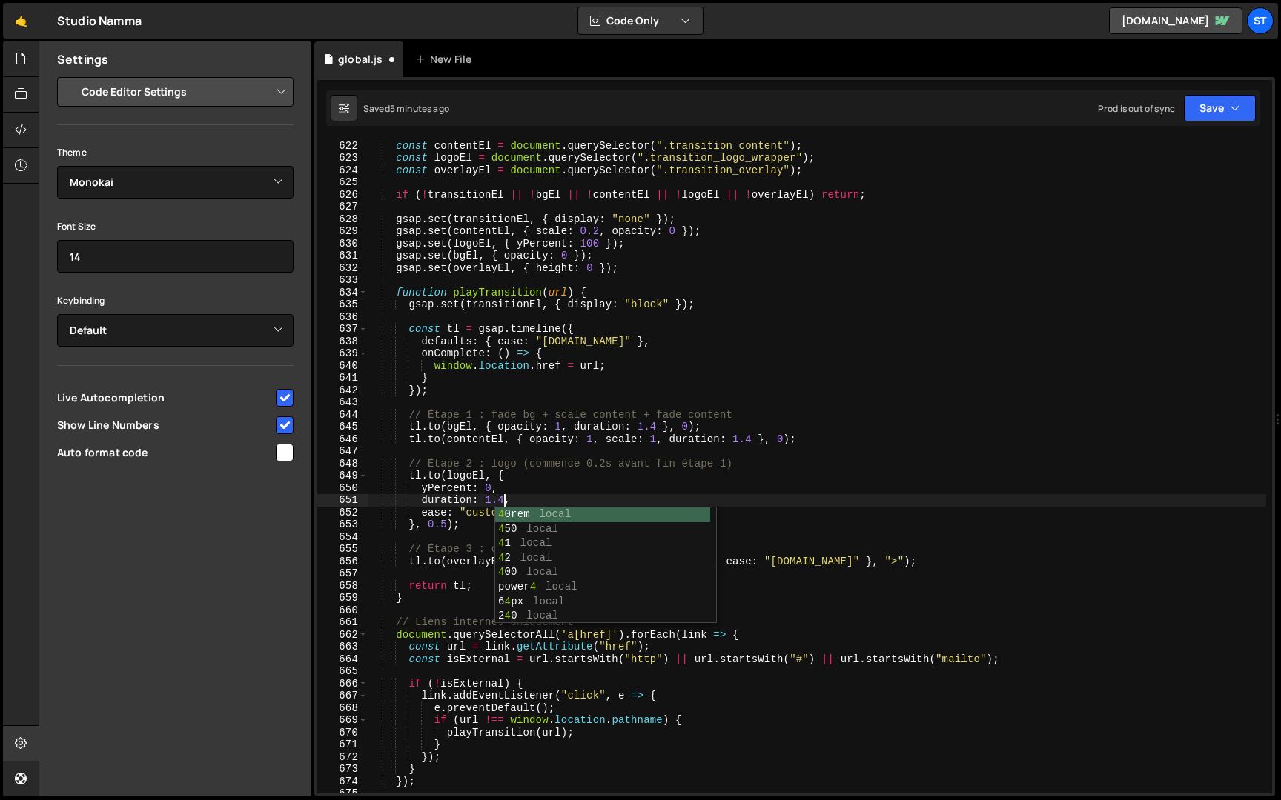
click at [448, 525] on div "const bgEl = document . querySelector ( ".transition_background" ) ; const cont…" at bounding box center [817, 466] width 898 height 679
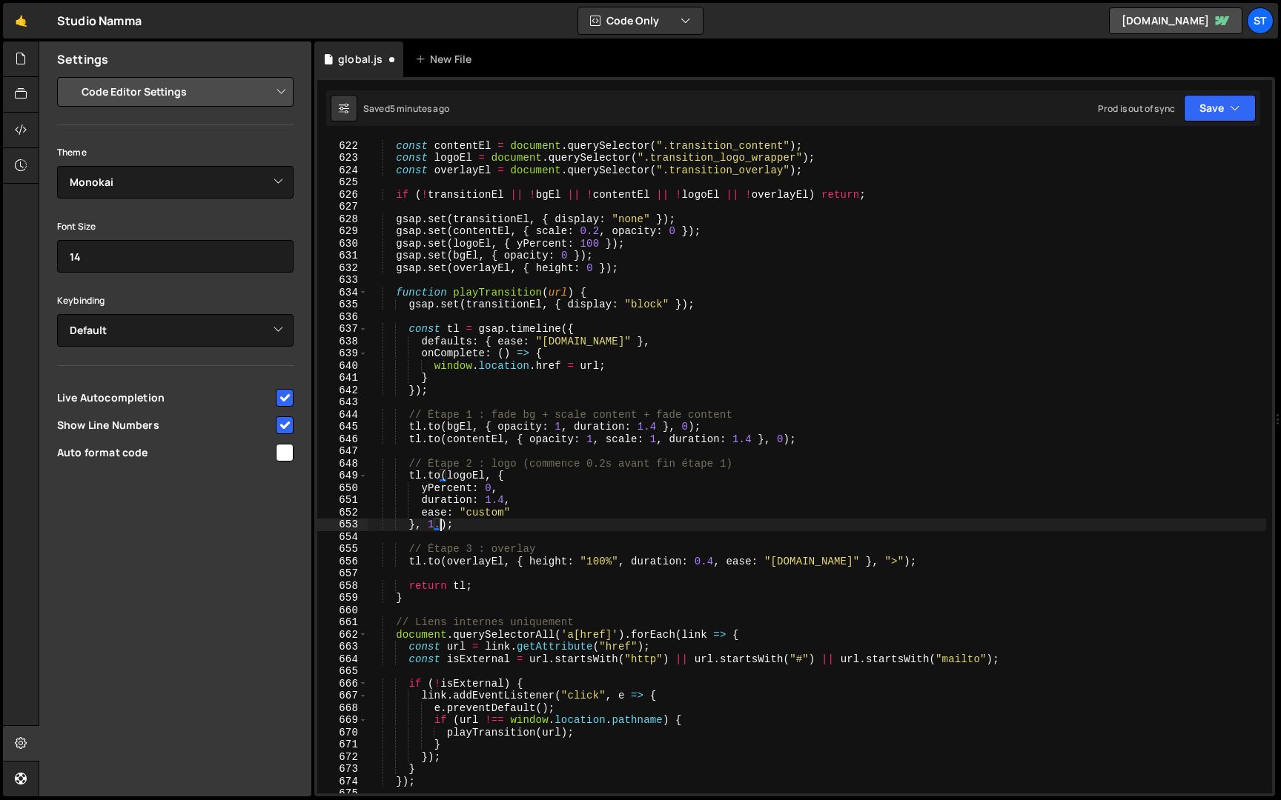
scroll to position [0, 4]
click at [1227, 104] on button "Save" at bounding box center [1220, 108] width 72 height 27
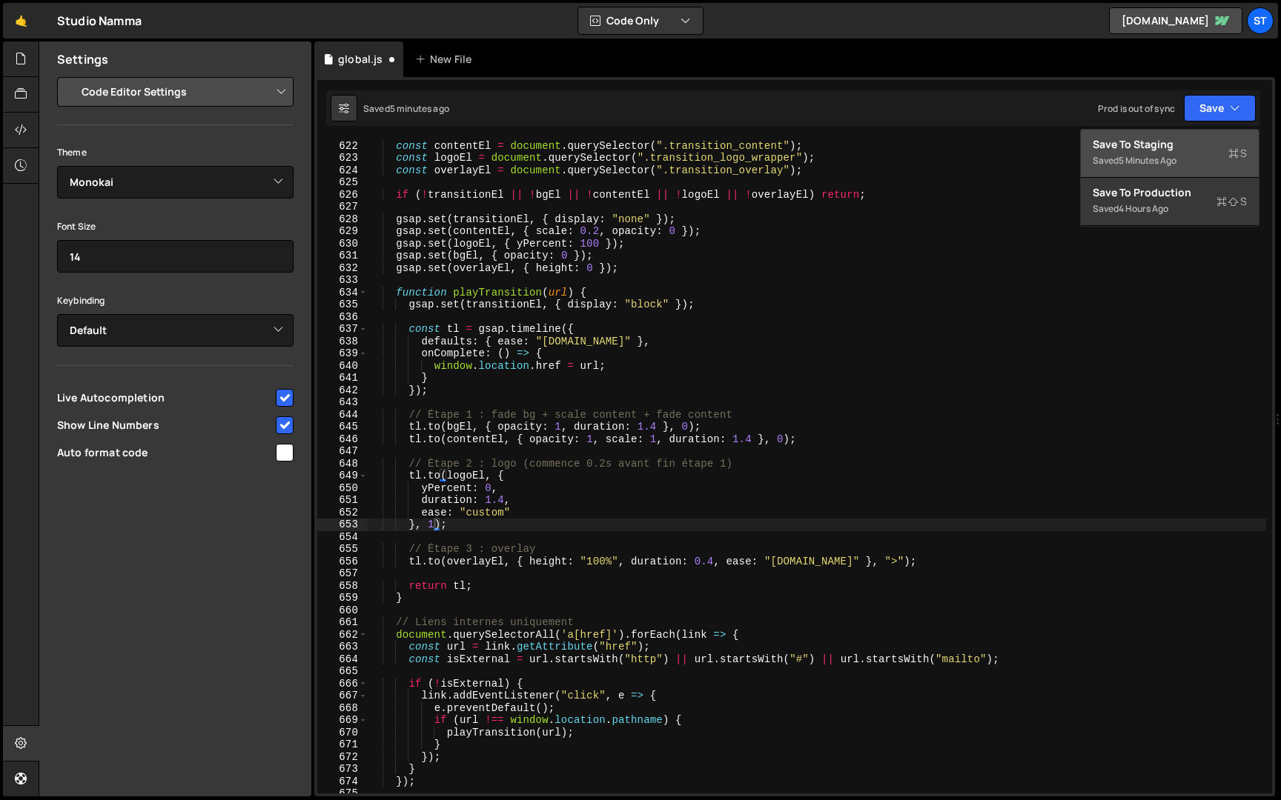
click at [1172, 145] on div "Save to Staging S" at bounding box center [1169, 144] width 154 height 15
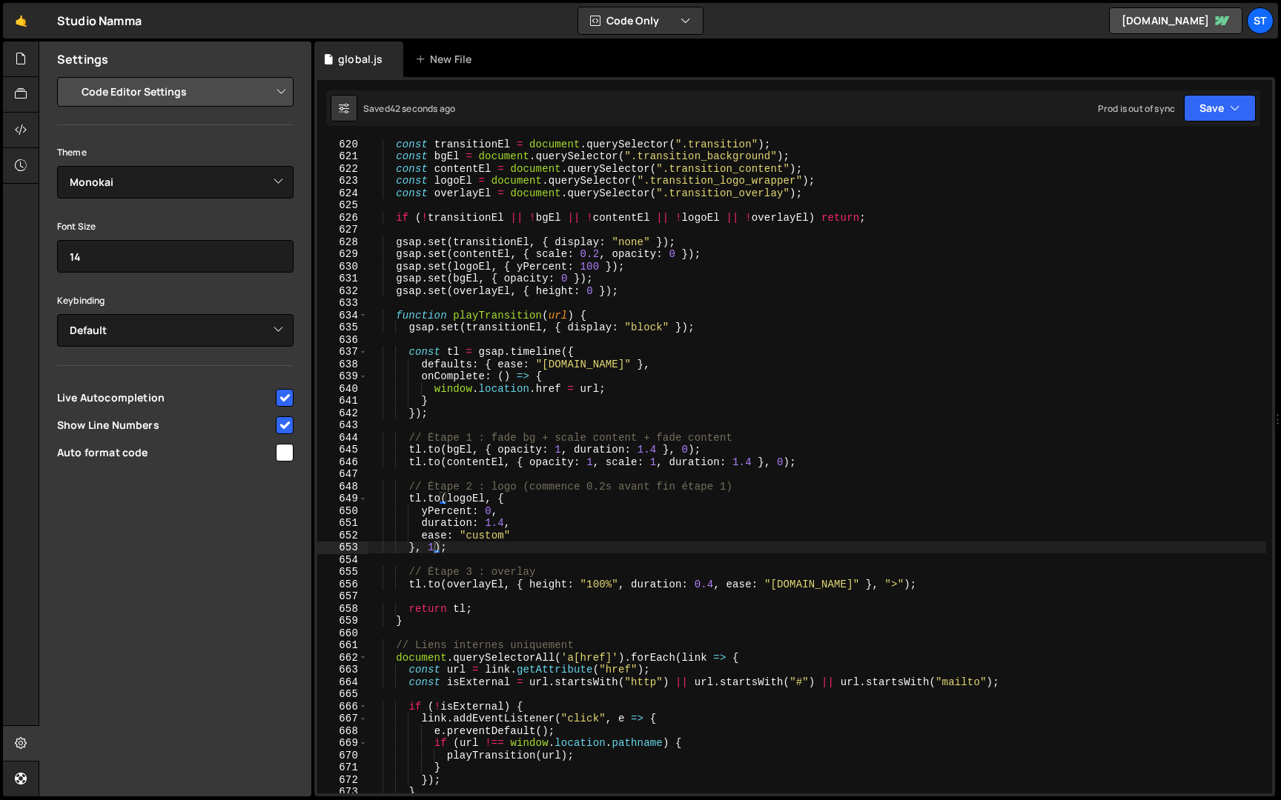
scroll to position [767, 0]
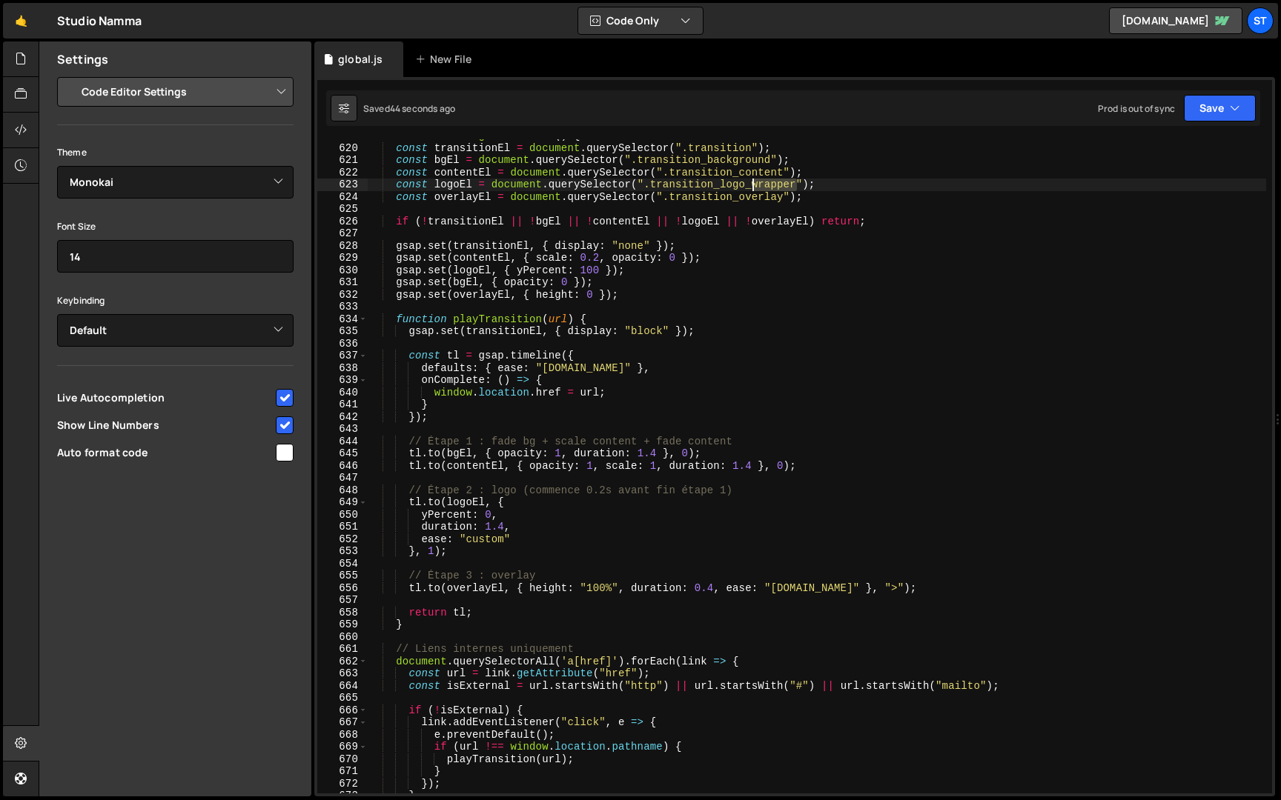
drag, startPoint x: 798, startPoint y: 187, endPoint x: 749, endPoint y: 186, distance: 49.7
click at [749, 186] on div "function initPageTransition ( ) { const transitionEl = document . querySelector…" at bounding box center [817, 469] width 898 height 679
click at [1213, 100] on button "Save" at bounding box center [1220, 108] width 72 height 27
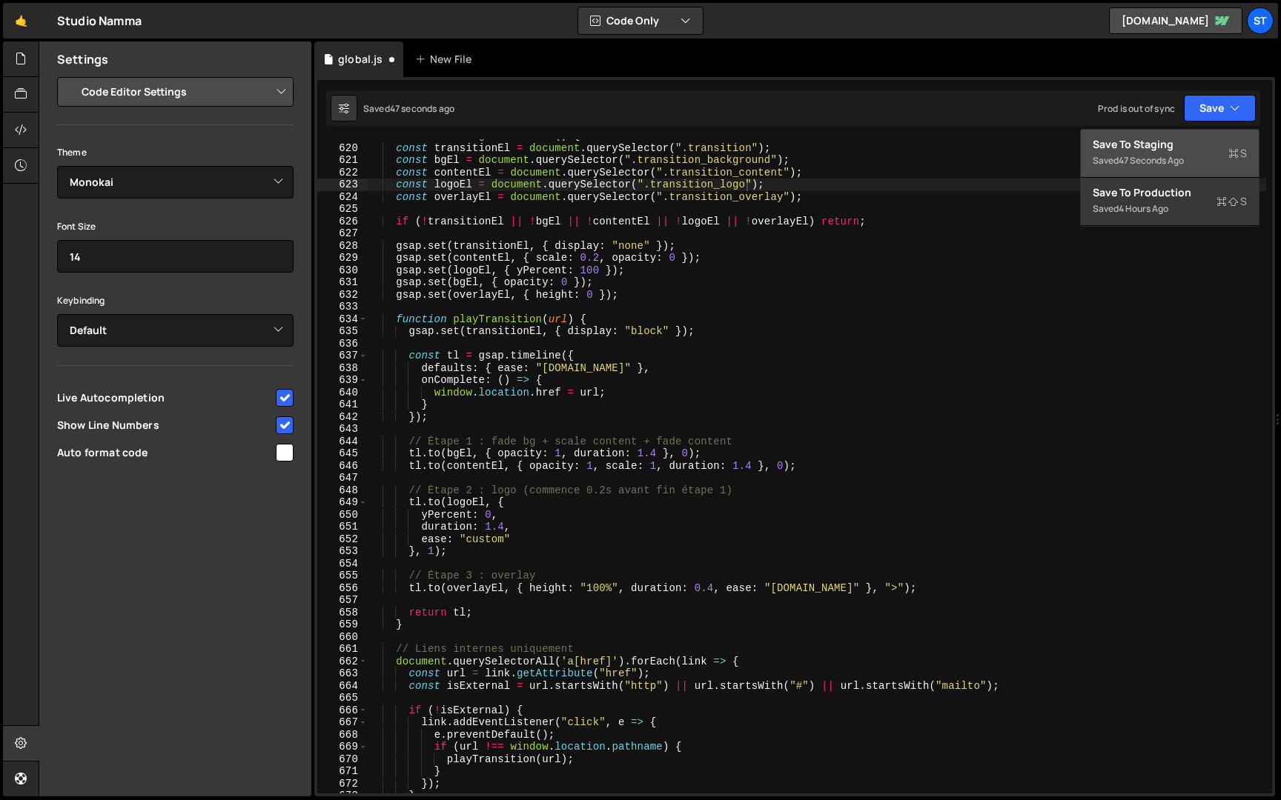
click at [1173, 145] on div "Save to Staging S" at bounding box center [1169, 144] width 154 height 15
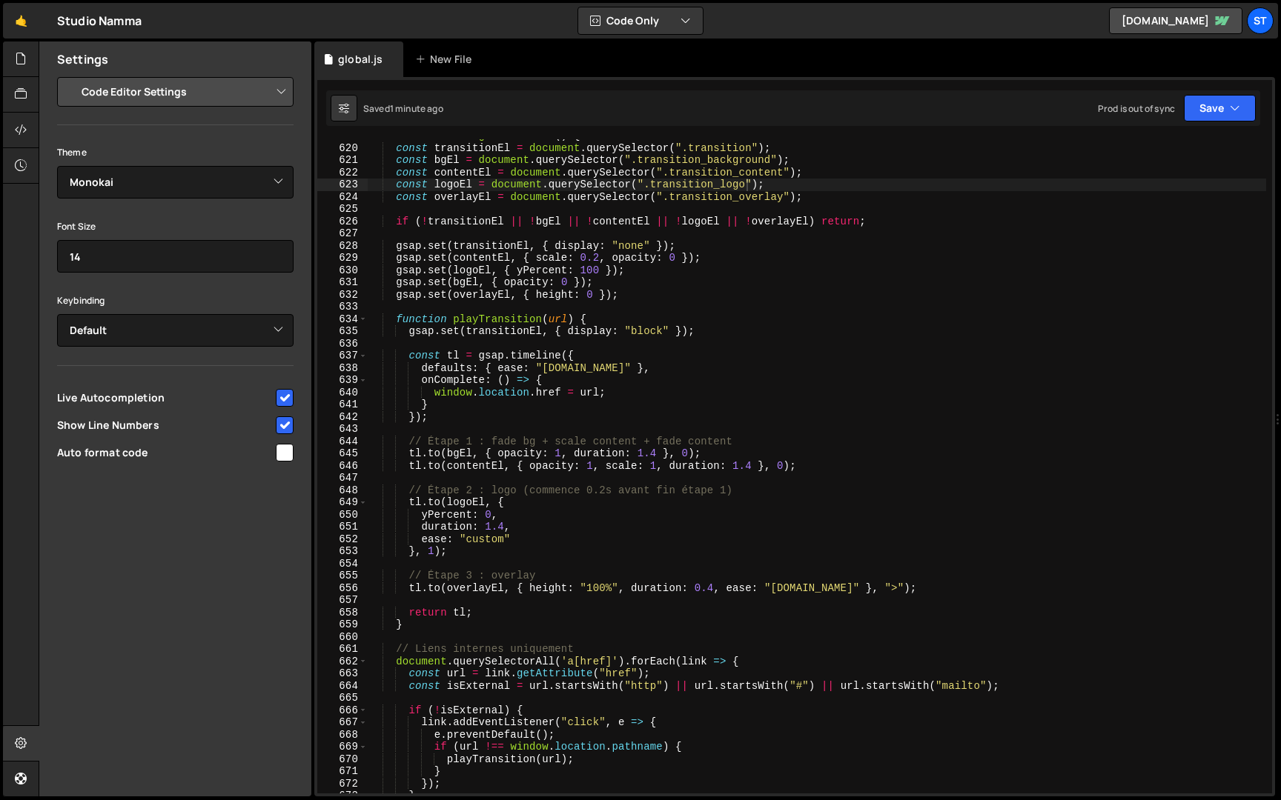
click at [638, 464] on div "function initPageTransition ( ) { const transitionEl = document . querySelector…" at bounding box center [817, 469] width 898 height 679
click at [624, 410] on div "function initPageTransition ( ) { const transitionEl = document . querySelector…" at bounding box center [817, 469] width 898 height 679
click at [638, 467] on div "function initPageTransition ( ) { const transitionEl = document . querySelector…" at bounding box center [817, 469] width 898 height 679
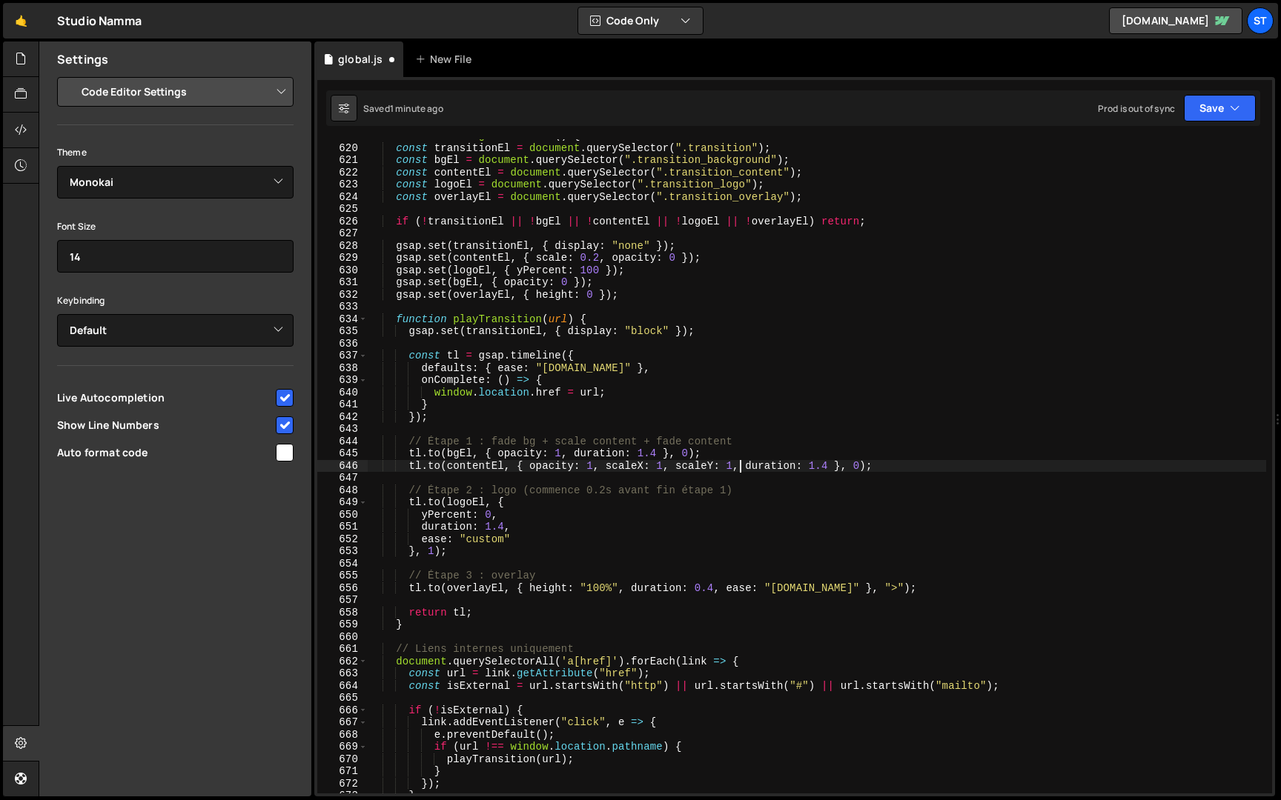
scroll to position [0, 25]
click at [1207, 108] on button "Save" at bounding box center [1220, 108] width 72 height 27
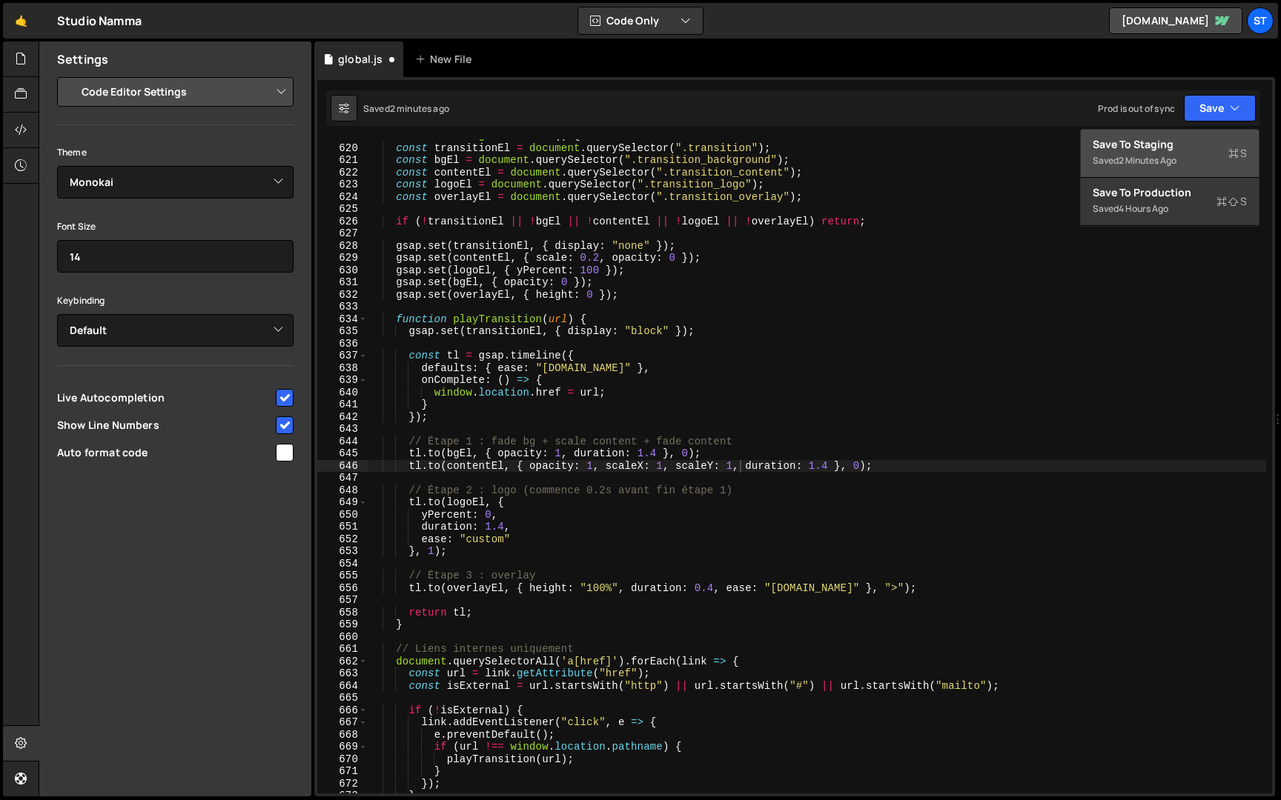
click at [1181, 149] on div "Save to Staging S" at bounding box center [1169, 144] width 154 height 15
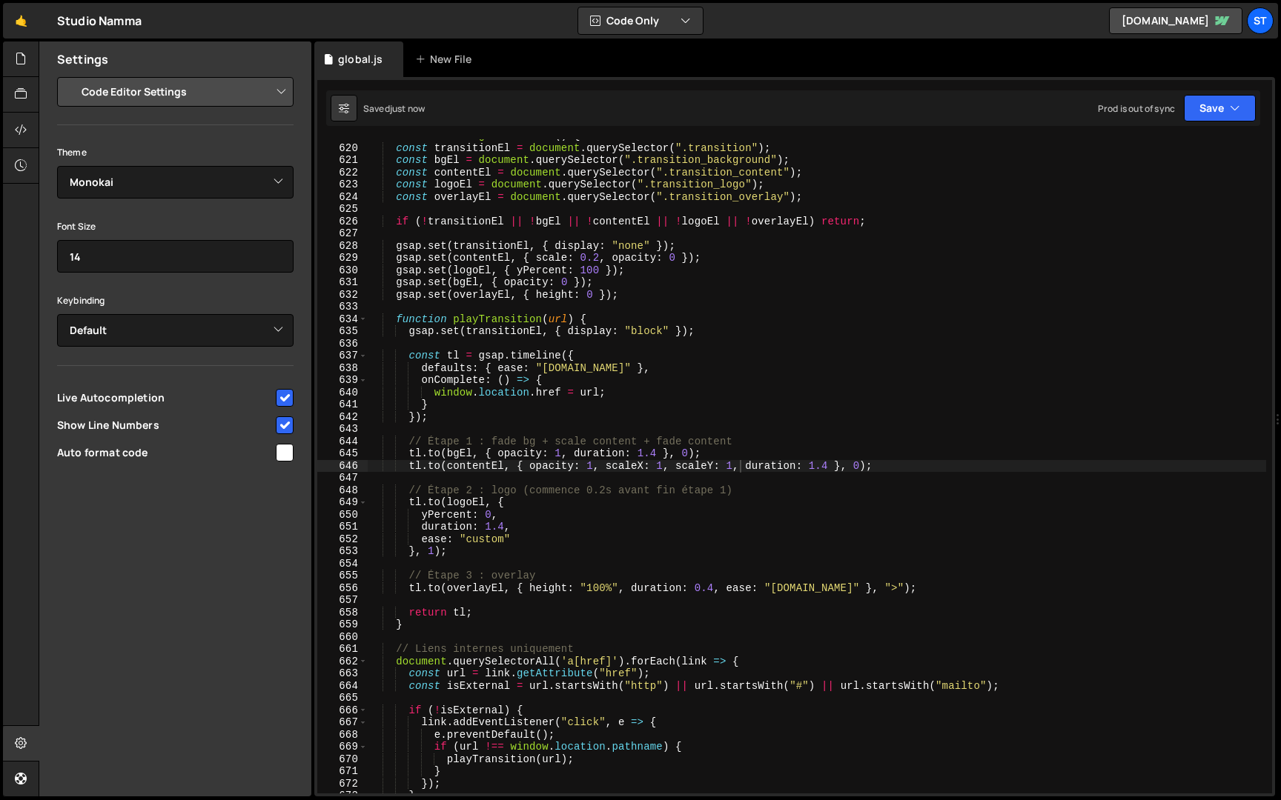
click at [787, 170] on div "function initPageTransition ( ) { const transitionEl = document . querySelector…" at bounding box center [817, 469] width 898 height 679
click at [666, 173] on div "function initPageTransition ( ) { const transitionEl = document . querySelector…" at bounding box center [817, 469] width 898 height 679
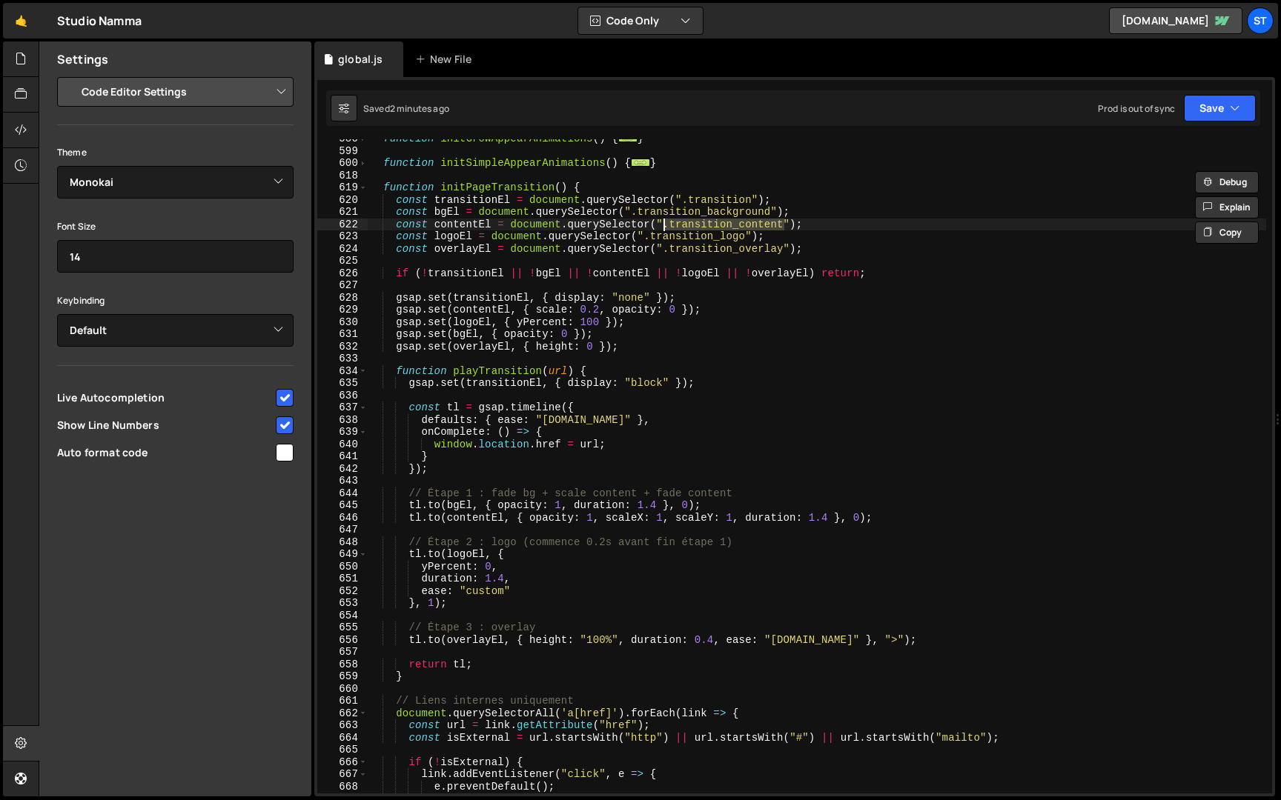
scroll to position [713, 0]
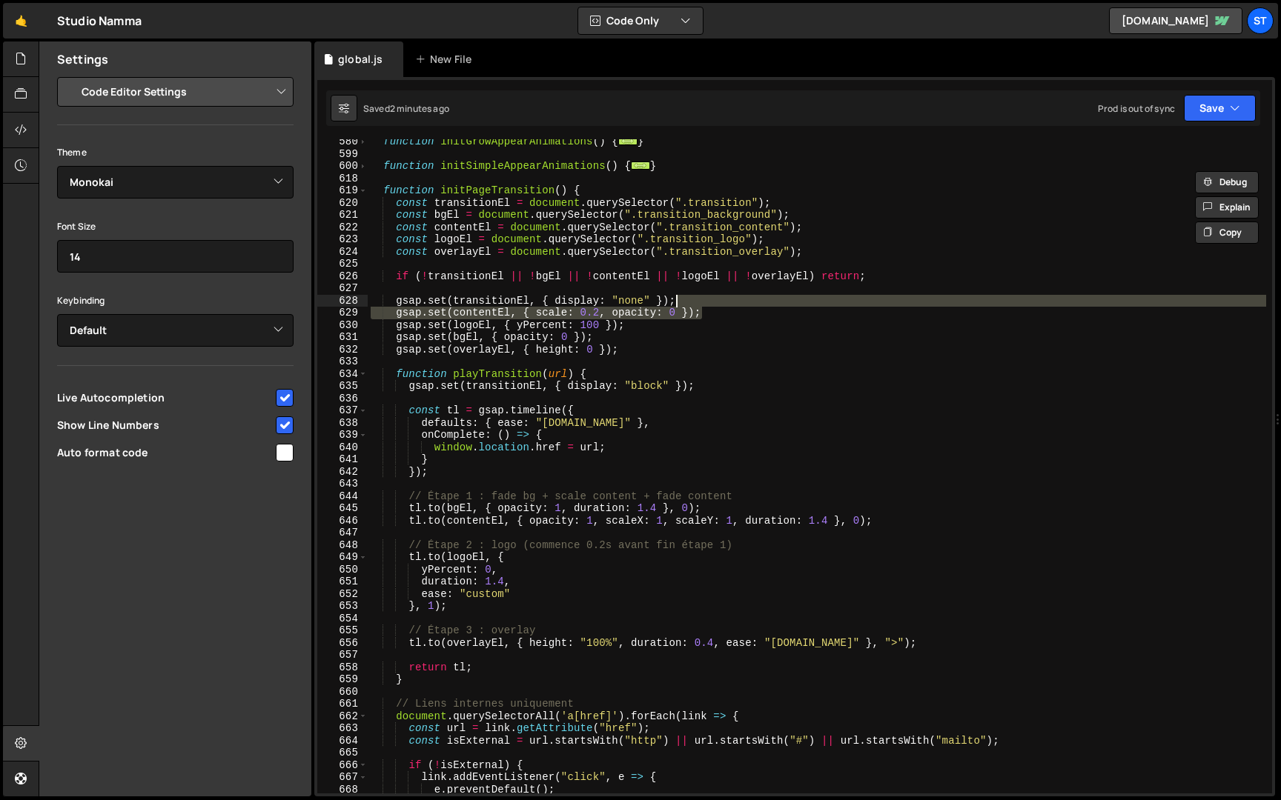
click at [729, 305] on div "function initGrowAppearAnimations ( ) { ... } function initSimpleAppearAnimatio…" at bounding box center [817, 475] width 898 height 679
type textarea "gsap.set(transitionEl, { display: "none" });"
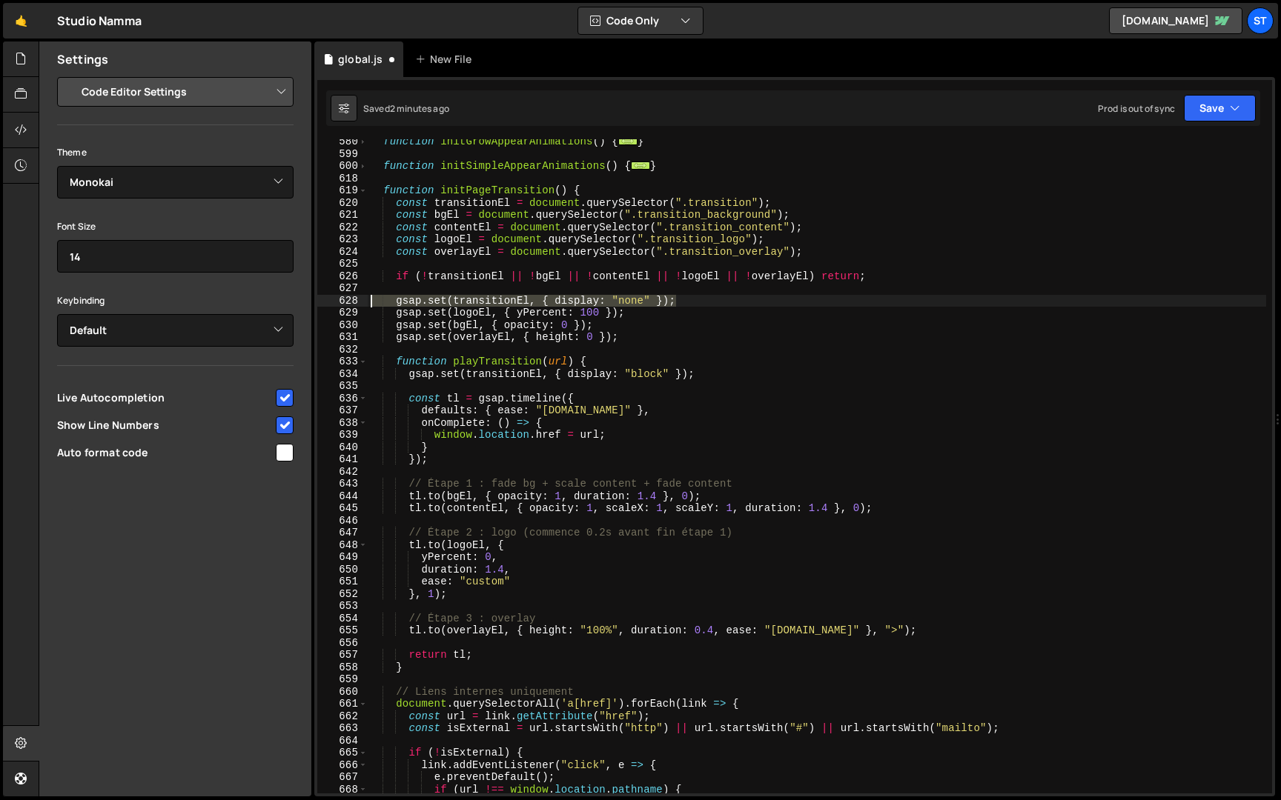
drag, startPoint x: 706, startPoint y: 301, endPoint x: 223, endPoint y: 301, distance: 482.5
click at [223, 301] on div "Files New File Javascript files 1 global.js 0 CSS files Copy share link Edit Fi…" at bounding box center [660, 420] width 1242 height 756
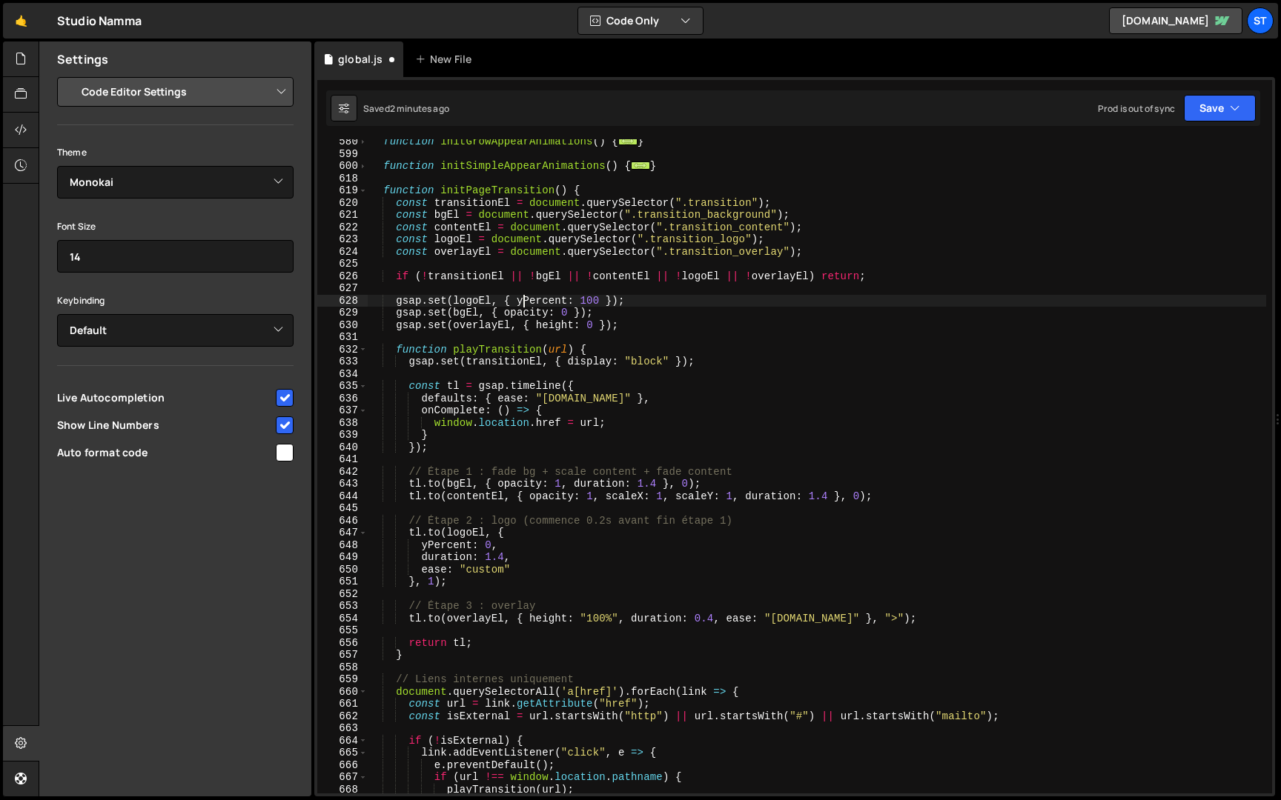
click at [525, 305] on div "function initGrowAppearAnimations ( ) { ... } function initSimpleAppearAnimatio…" at bounding box center [817, 475] width 898 height 679
type textarea "gsap.set(logoEl, { yPercent: 100 });"
click at [542, 302] on div "function initGrowAppearAnimations ( ) { ... } function initSimpleAppearAnimatio…" at bounding box center [817, 475] width 898 height 679
click at [564, 302] on div "function initGrowAppearAnimations ( ) { ... } function initSimpleAppearAnimatio…" at bounding box center [817, 475] width 898 height 679
drag, startPoint x: 643, startPoint y: 299, endPoint x: 199, endPoint y: 299, distance: 444.7
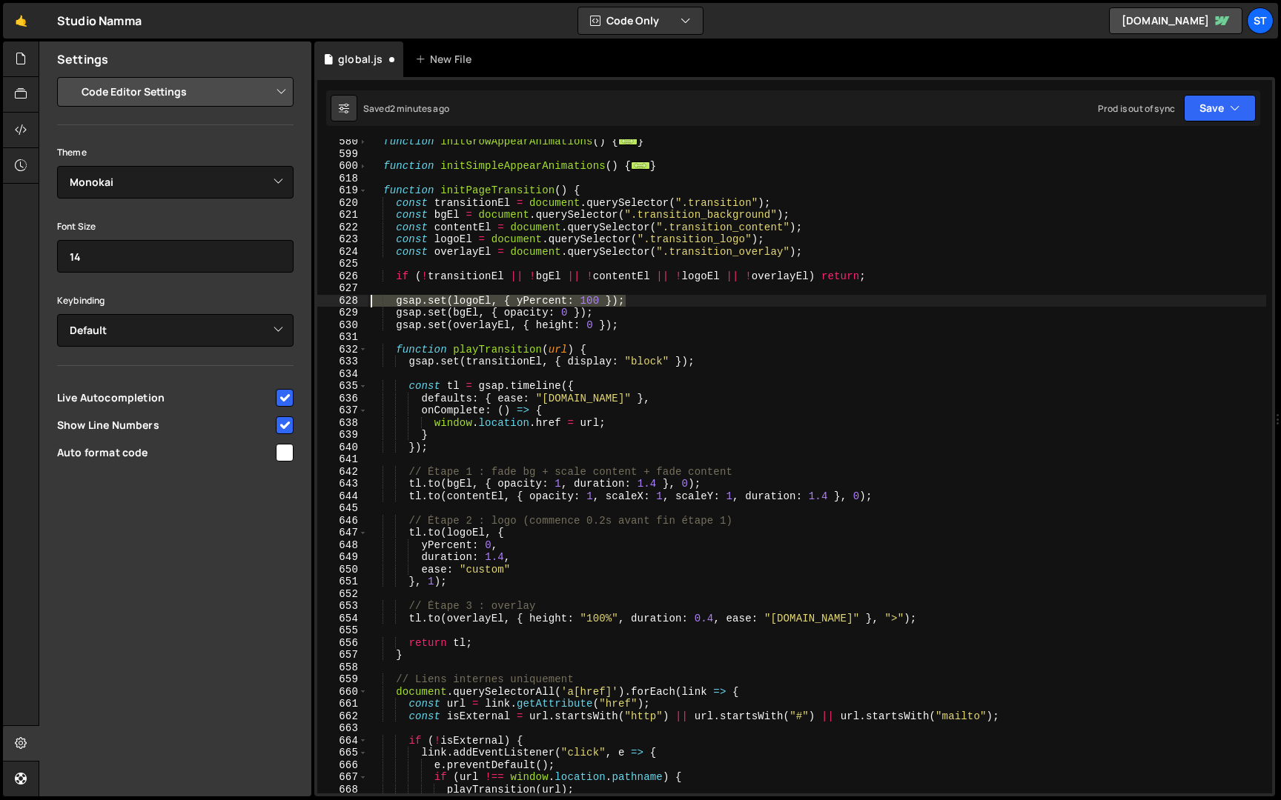
click at [199, 299] on div "Files New File Javascript files 1 global.js 0 CSS files Copy share link Edit Fi…" at bounding box center [660, 420] width 1242 height 756
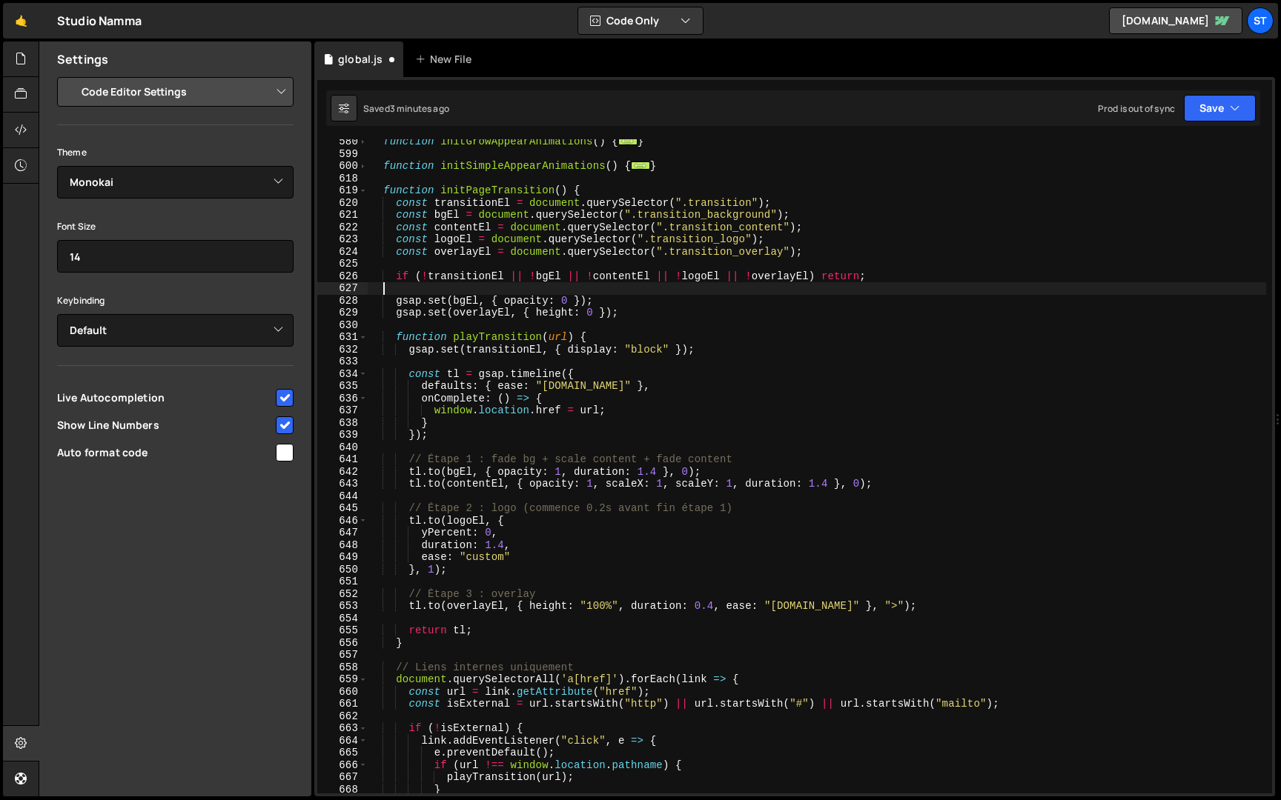
click at [598, 301] on div "function initGrowAppearAnimations ( ) { ... } function initSimpleAppearAnimatio…" at bounding box center [817, 475] width 898 height 679
drag, startPoint x: 604, startPoint y: 302, endPoint x: 261, endPoint y: 298, distance: 343.2
click at [261, 298] on div "Files New File Javascript files 1 global.js 0 CSS files Copy share link Edit Fi…" at bounding box center [660, 420] width 1242 height 756
click at [551, 298] on div "function initGrowAppearAnimations ( ) { ... } function initSimpleAppearAnimatio…" at bounding box center [817, 466] width 898 height 654
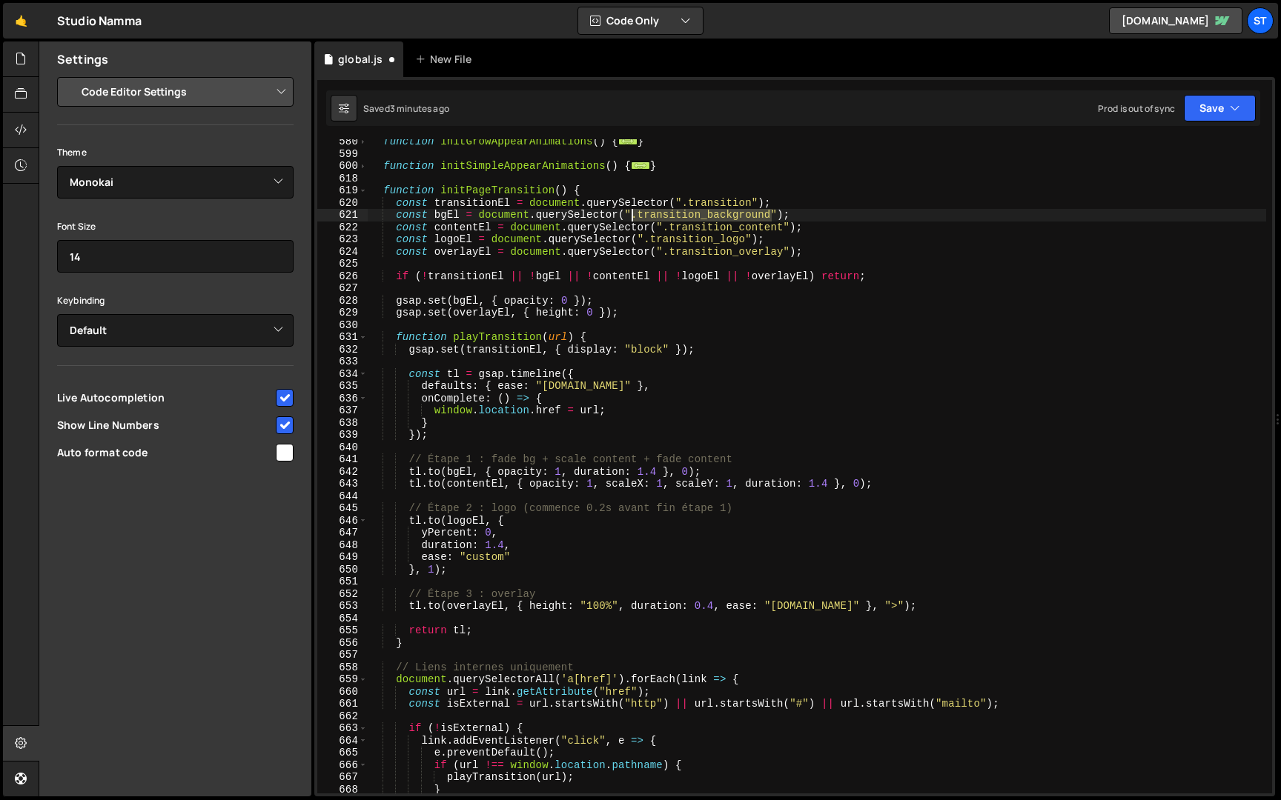
drag, startPoint x: 772, startPoint y: 213, endPoint x: 630, endPoint y: 213, distance: 142.3
click at [630, 213] on div "function initGrowAppearAnimations ( ) { ... } function initSimpleAppearAnimatio…" at bounding box center [817, 475] width 898 height 679
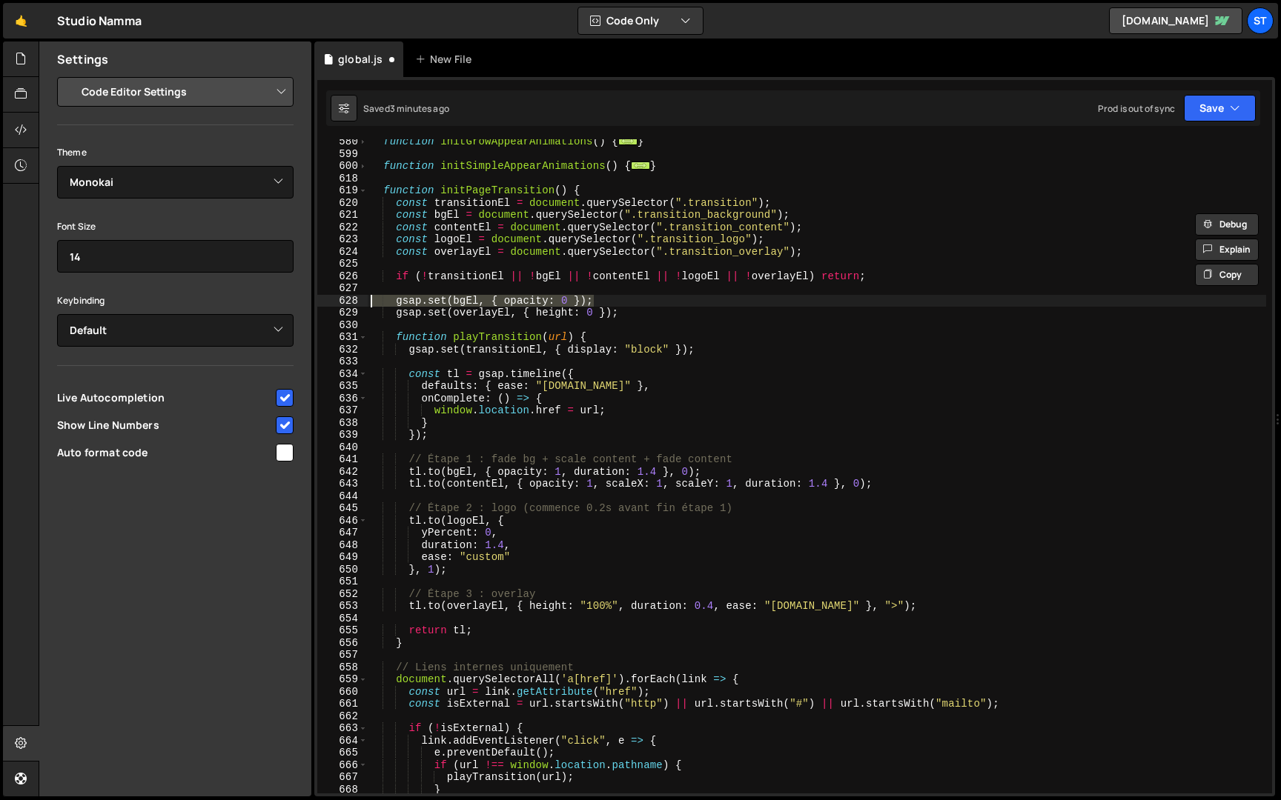
drag, startPoint x: 626, startPoint y: 300, endPoint x: 318, endPoint y: 299, distance: 308.3
click at [318, 299] on div "const bgEl = document.querySelector(".transition_background"); 580 599 600 618 …" at bounding box center [794, 466] width 955 height 654
type textarea "gsap.set(bgEl, { opacity: 0 });"
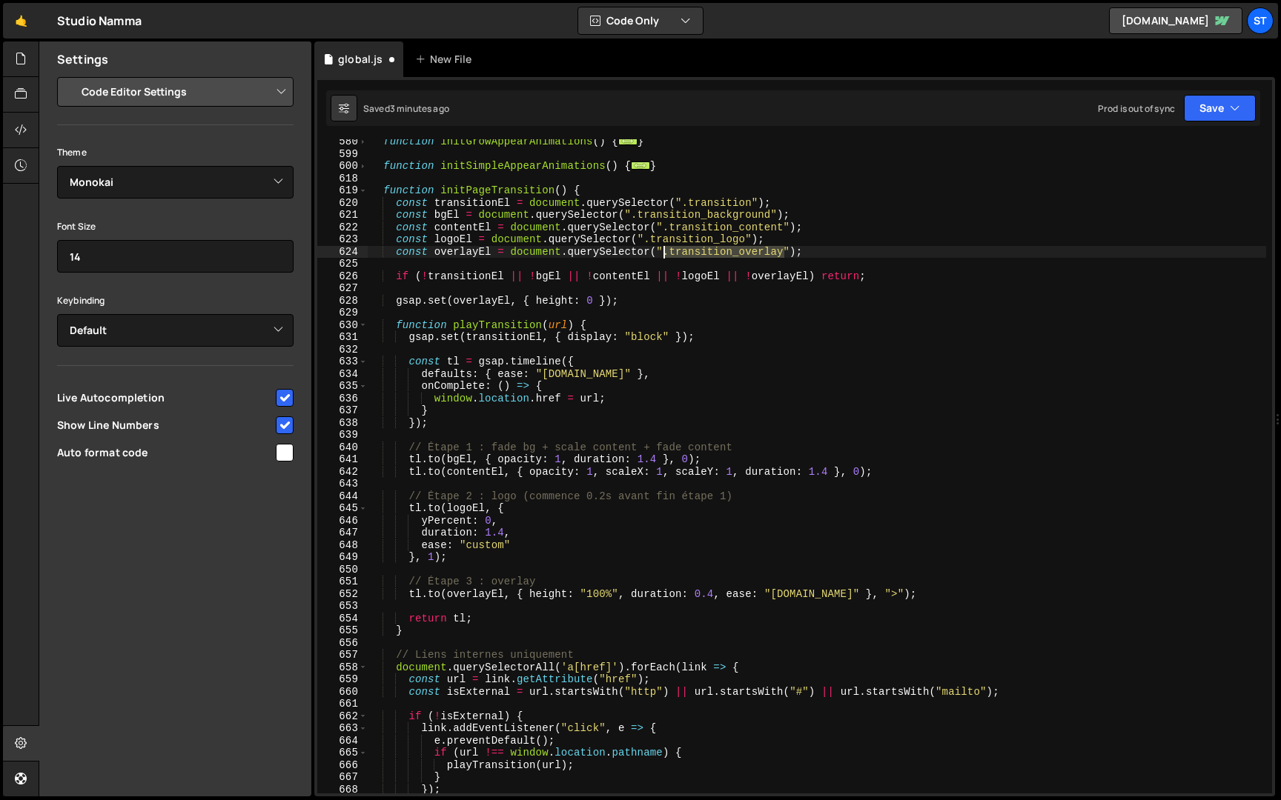
drag, startPoint x: 786, startPoint y: 250, endPoint x: 665, endPoint y: 251, distance: 120.8
click at [665, 251] on div "function initGrowAppearAnimations ( ) { ... } function initSimpleAppearAnimatio…" at bounding box center [817, 475] width 898 height 679
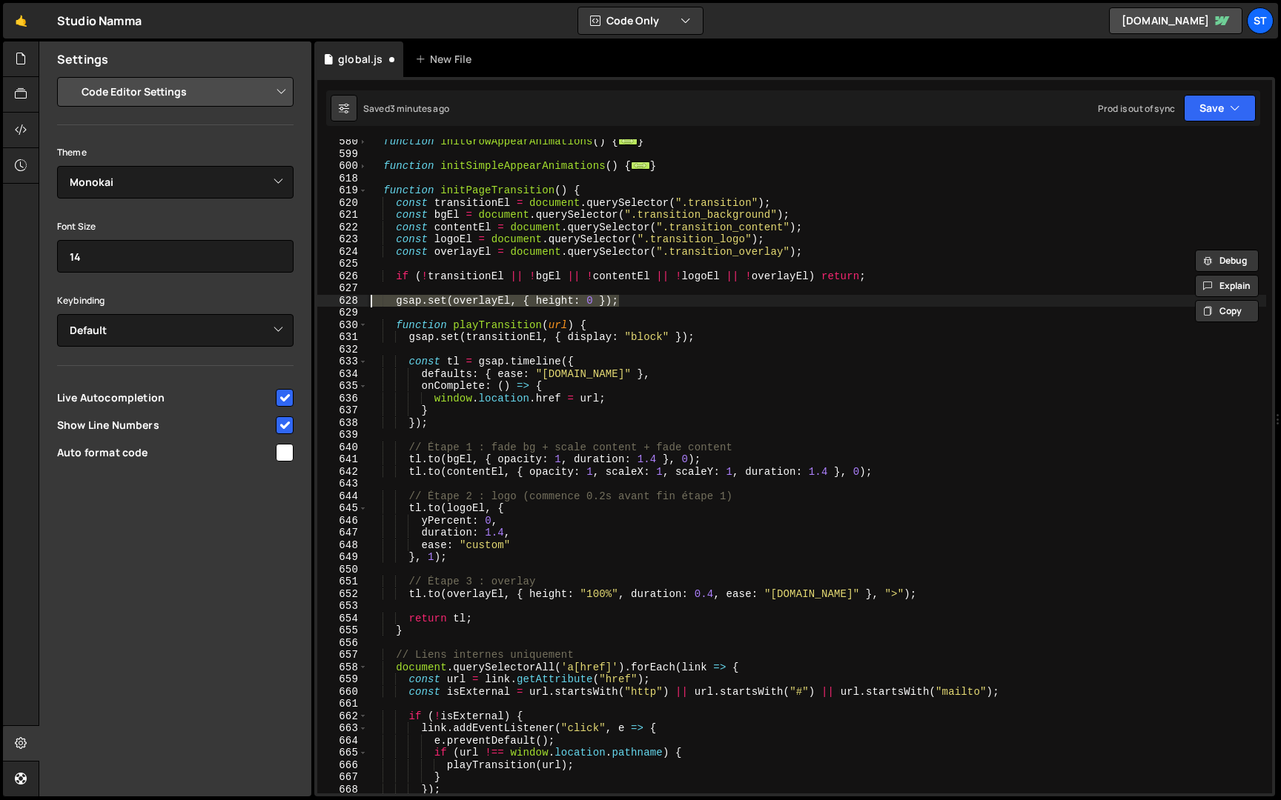
drag, startPoint x: 631, startPoint y: 303, endPoint x: 245, endPoint y: 303, distance: 386.9
click at [245, 303] on div "Files New File Javascript files 1 global.js 0 CSS files Copy share link Edit Fi…" at bounding box center [660, 420] width 1242 height 756
type textarea "gsap.set(overlayEl, { height: 0 });"
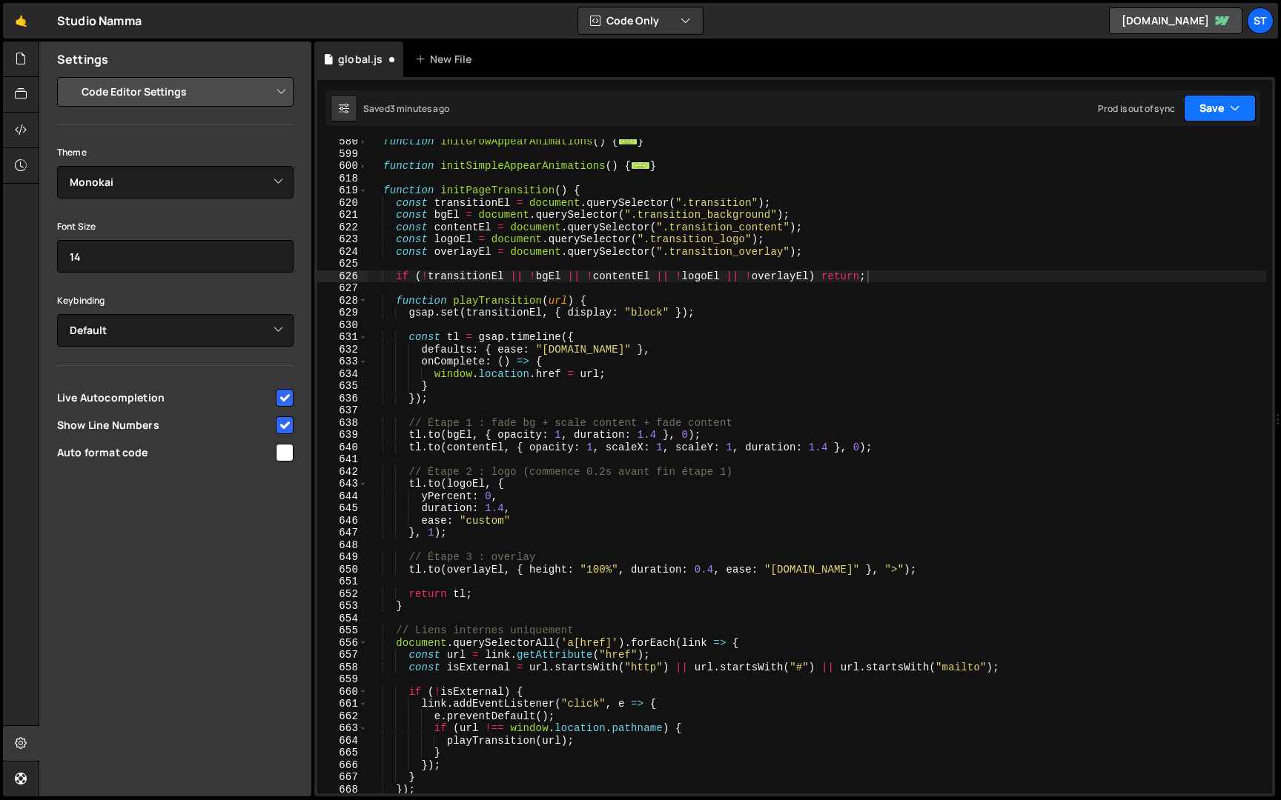
click at [1212, 104] on button "Save" at bounding box center [1220, 108] width 72 height 27
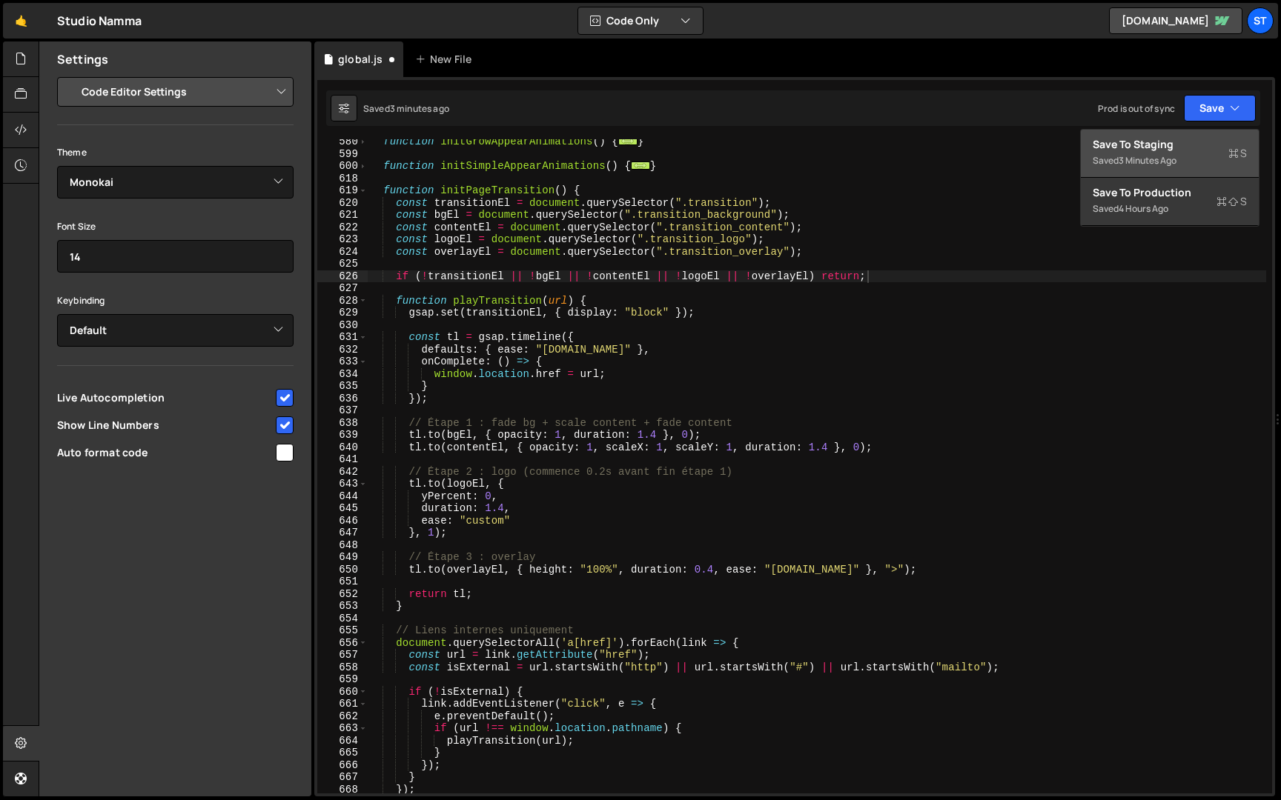
click at [1141, 141] on div "Save to Staging S" at bounding box center [1169, 144] width 154 height 15
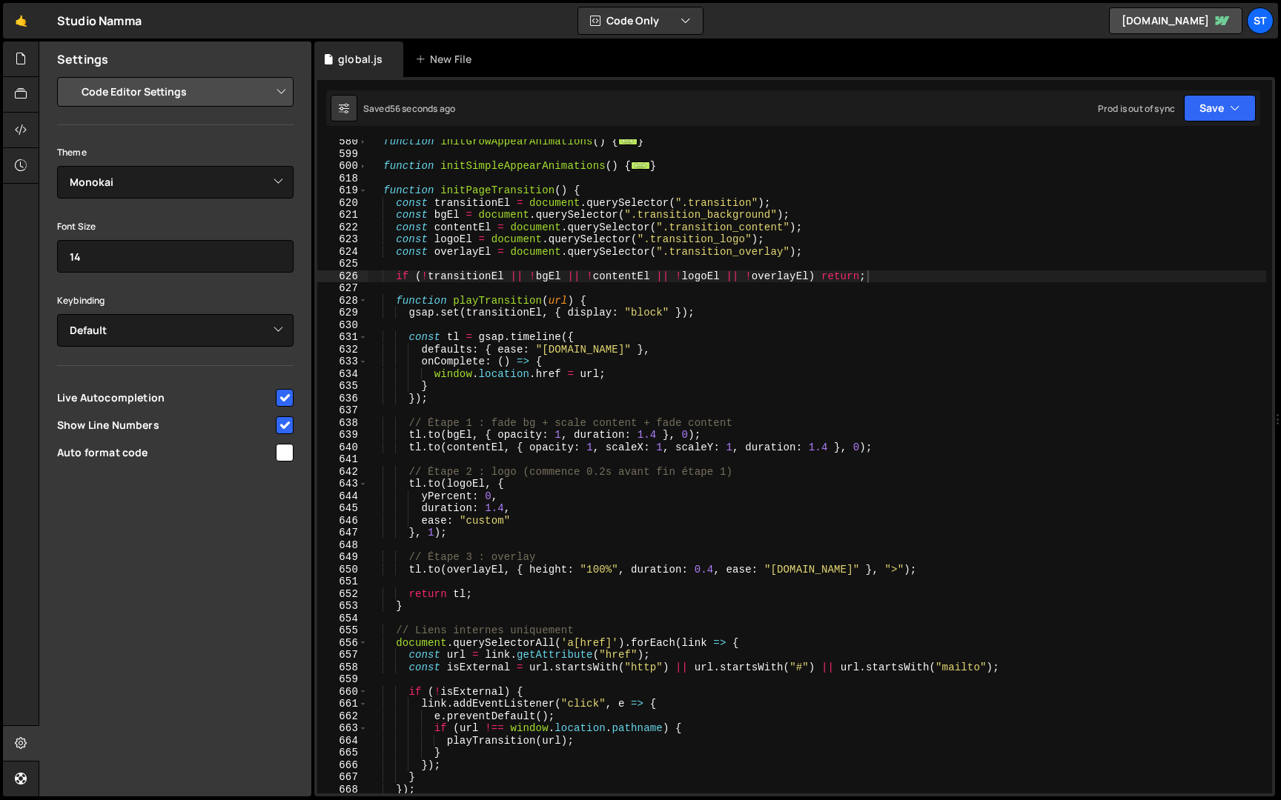
click at [694, 239] on div "function initGrowAppearAnimations ( ) { ... } function initSimpleAppearAnimatio…" at bounding box center [817, 475] width 898 height 679
click at [435, 534] on div "function initGrowAppearAnimations ( ) { ... } function initSimpleAppearAnimatio…" at bounding box center [817, 475] width 898 height 679
click at [1217, 110] on button "Save" at bounding box center [1220, 108] width 72 height 27
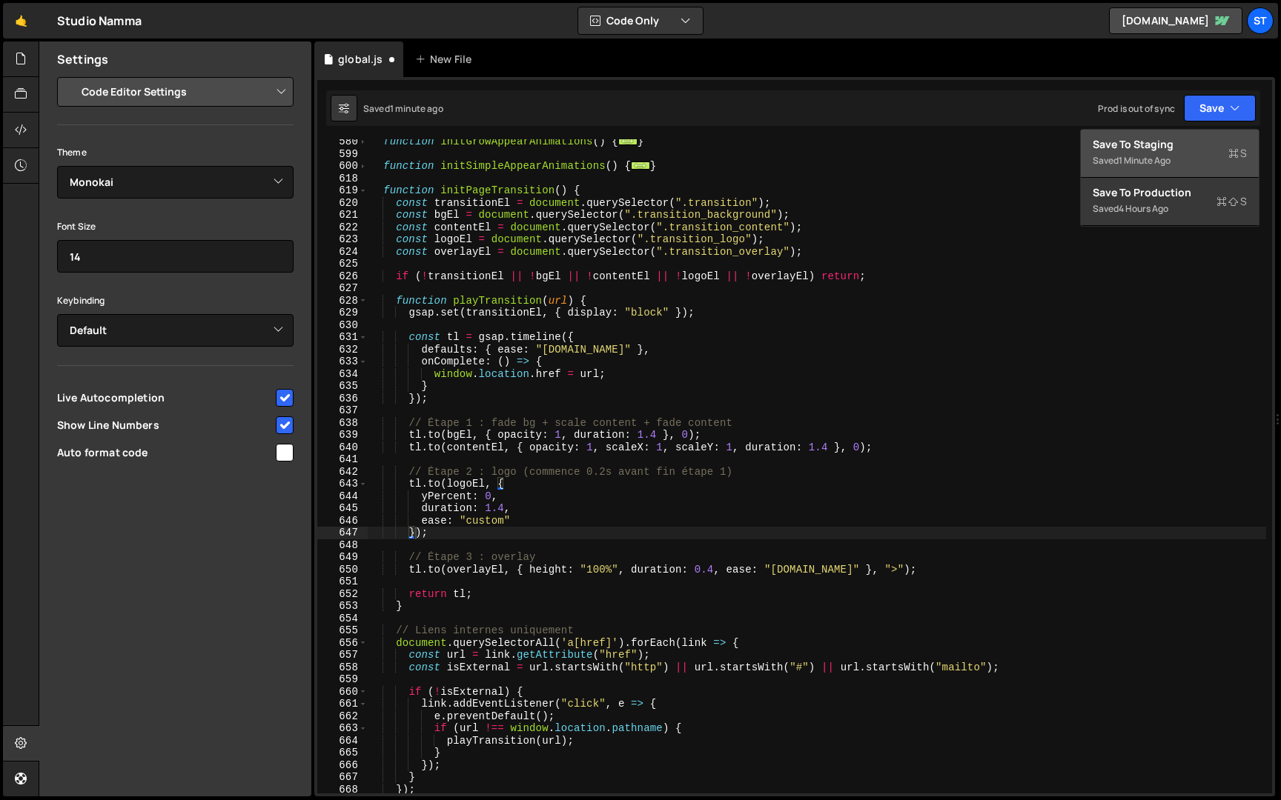
click at [1149, 155] on div "1 minute ago" at bounding box center [1144, 160] width 52 height 13
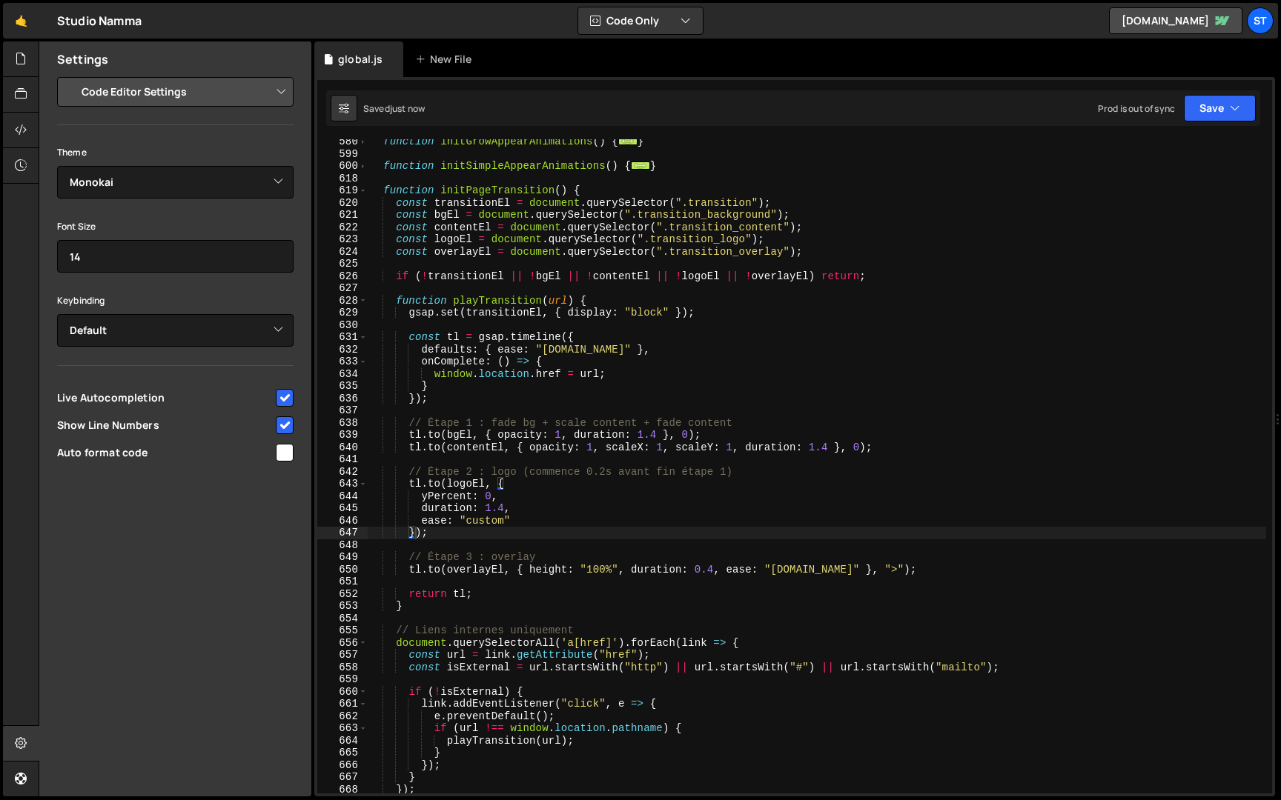
click at [491, 481] on div "function initGrowAppearAnimations ( ) { ... } function initSimpleAppearAnimatio…" at bounding box center [817, 475] width 898 height 679
drag, startPoint x: 715, startPoint y: 569, endPoint x: 803, endPoint y: 560, distance: 87.9
click at [716, 569] on div "function initGrowAppearAnimations ( ) { ... } function initSimpleAppearAnimatio…" at bounding box center [817, 475] width 898 height 679
drag, startPoint x: 828, startPoint y: 566, endPoint x: 771, endPoint y: 568, distance: 56.3
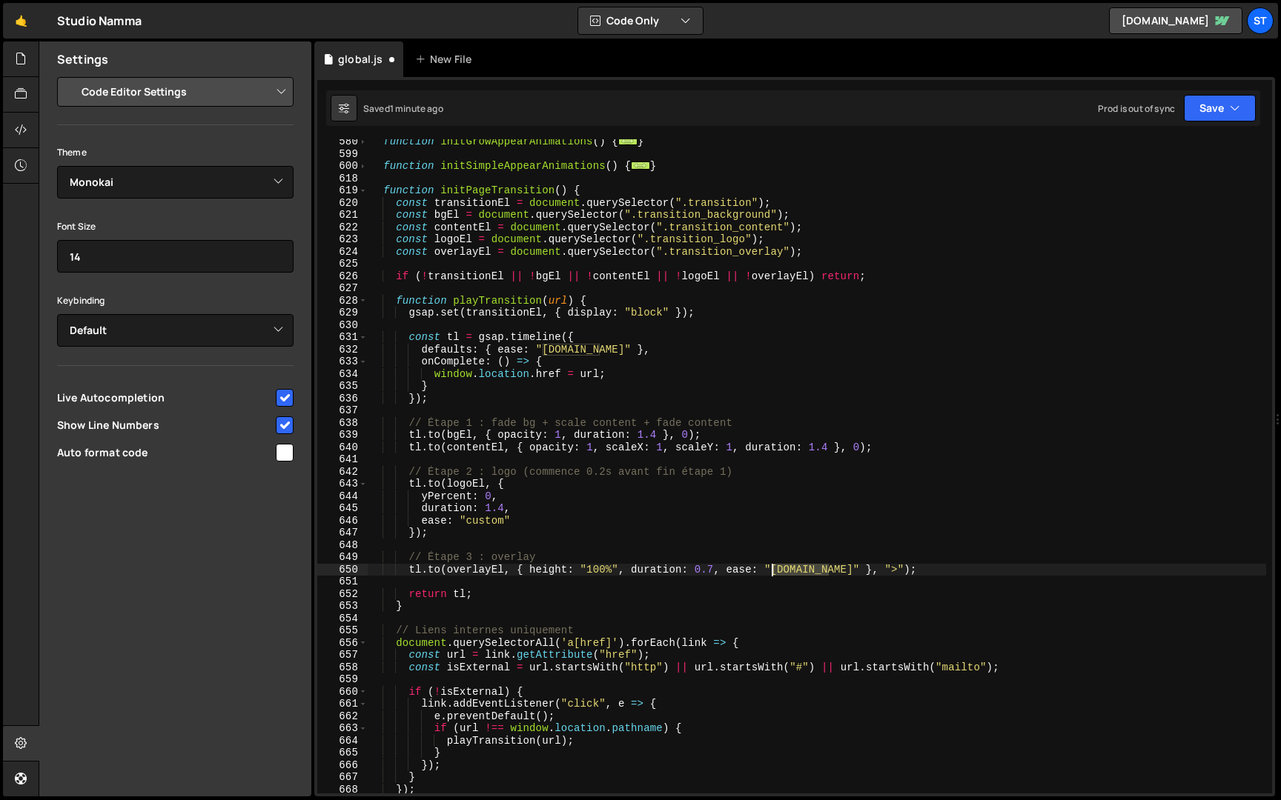
click at [771, 568] on div "function initGrowAppearAnimations ( ) { ... } function initSimpleAppearAnimatio…" at bounding box center [817, 475] width 898 height 679
drag, startPoint x: 600, startPoint y: 351, endPoint x: 542, endPoint y: 351, distance: 57.8
click at [542, 351] on div "function initGrowAppearAnimations ( ) { ... } function initSimpleAppearAnimatio…" at bounding box center [817, 475] width 898 height 679
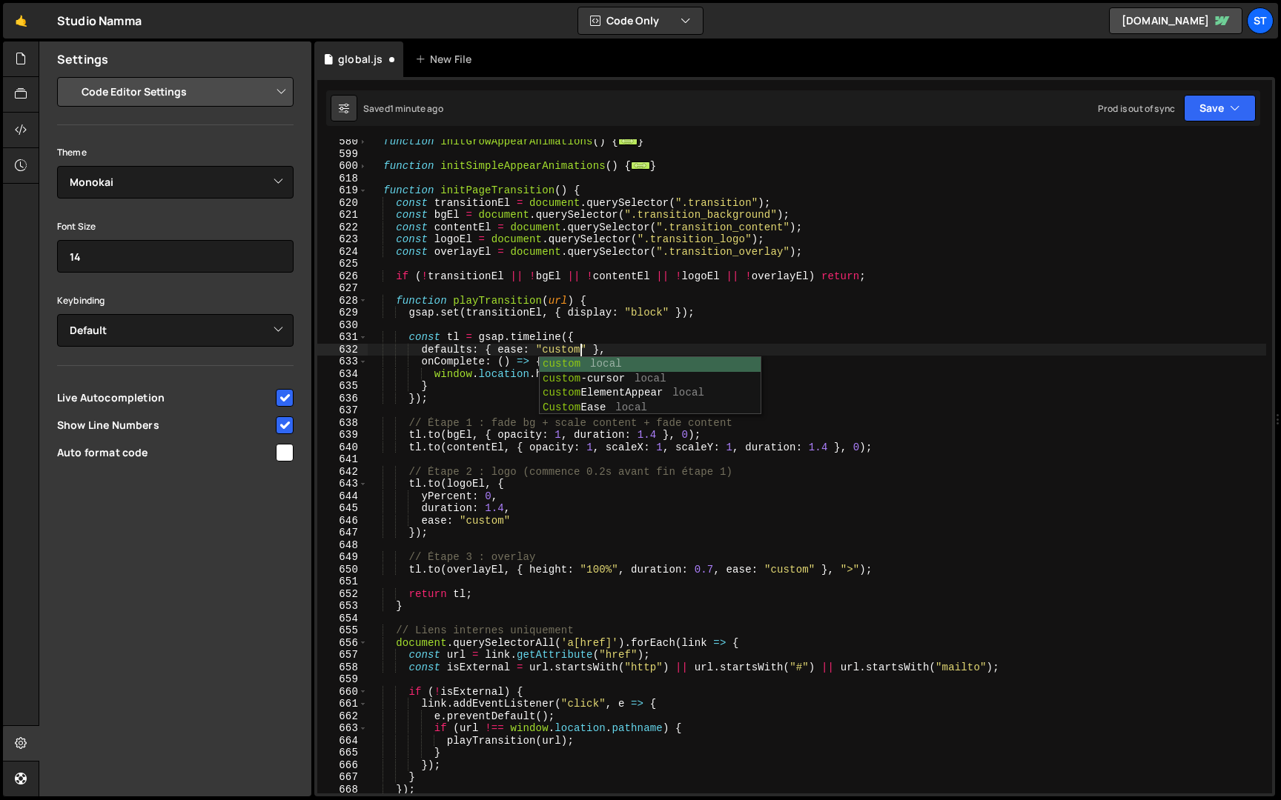
scroll to position [0, 14]
click at [572, 336] on div "function initGrowAppearAnimations ( ) { ... } function initSimpleAppearAnimatio…" at bounding box center [817, 475] width 898 height 679
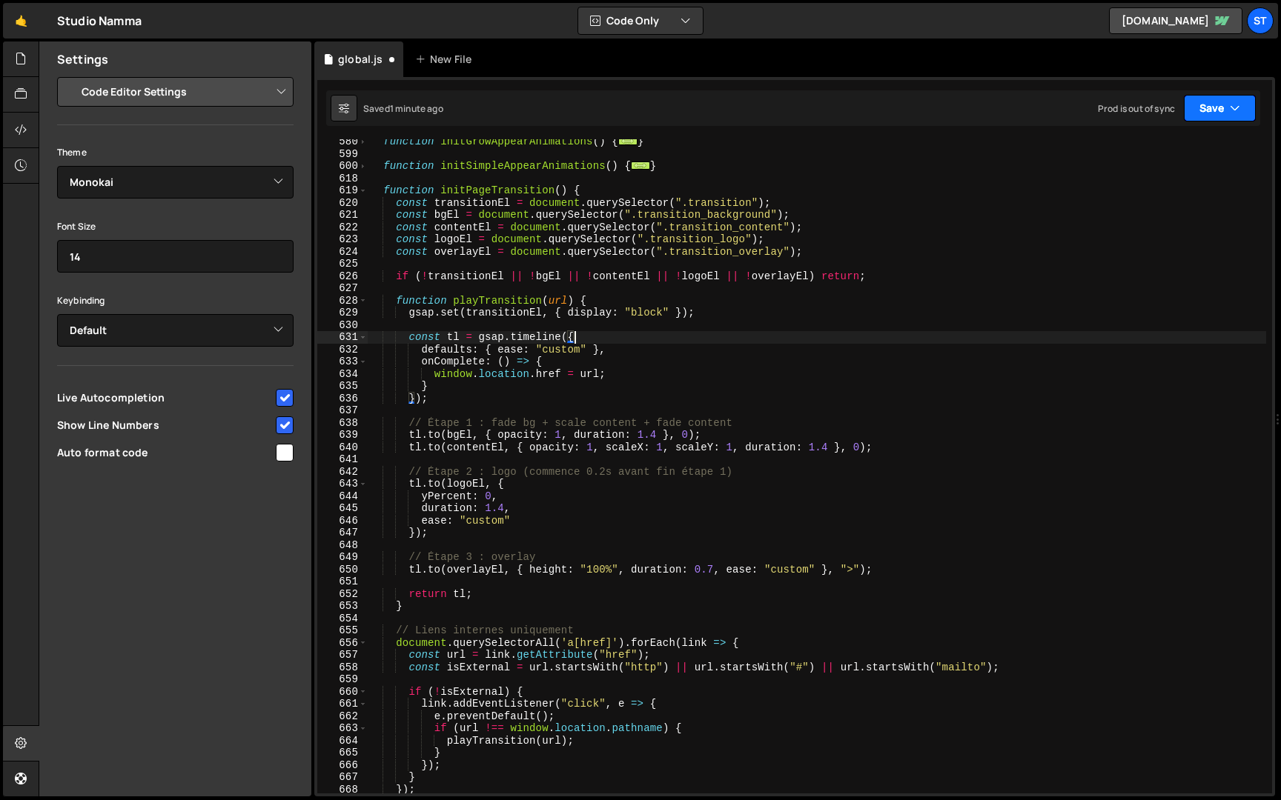
click at [1219, 108] on button "Save" at bounding box center [1220, 108] width 72 height 27
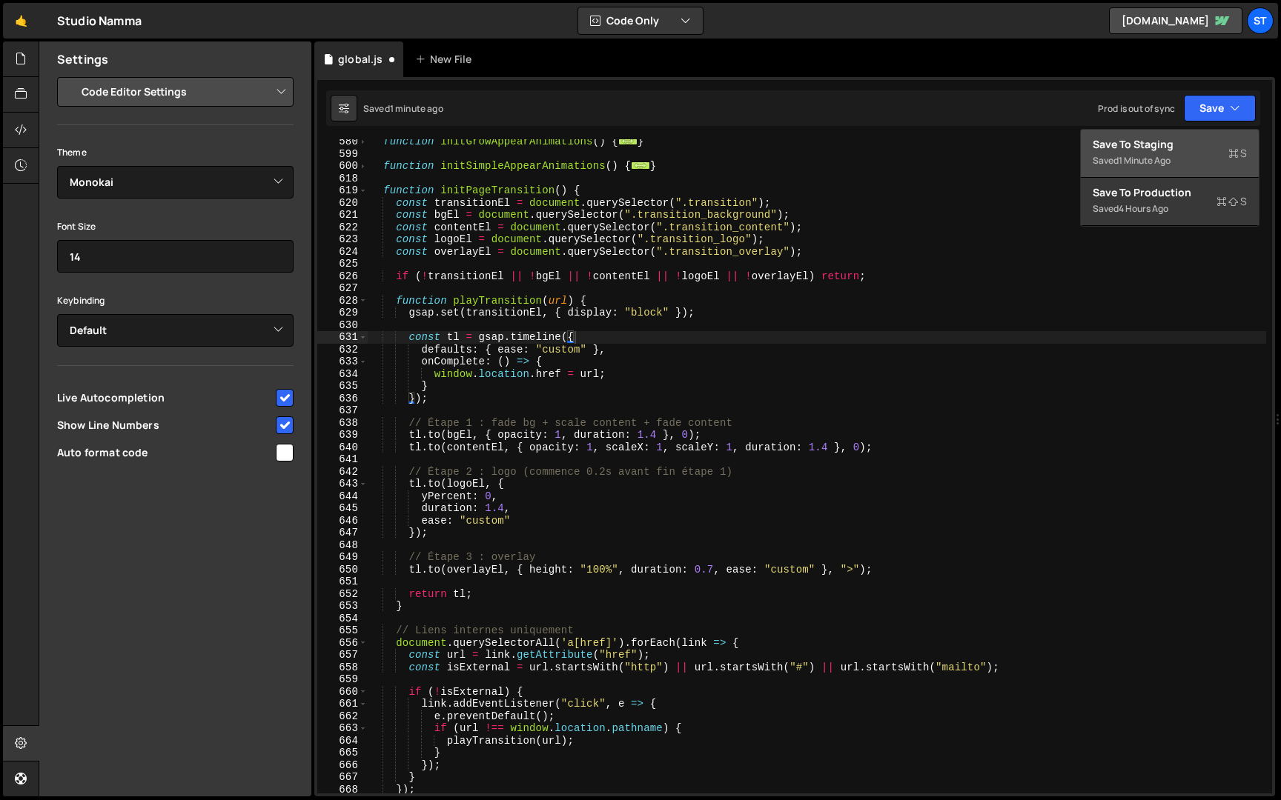
click at [1185, 147] on div "Save to Staging S" at bounding box center [1169, 144] width 154 height 15
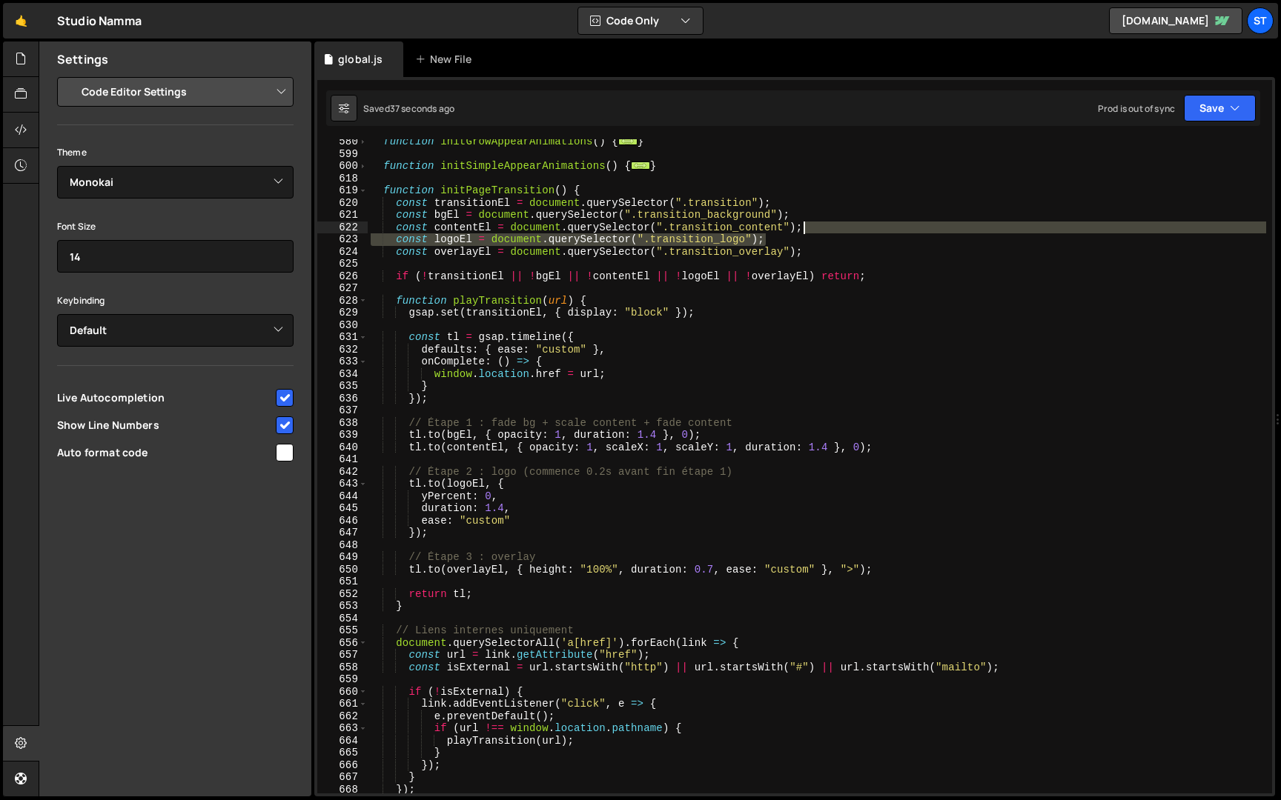
drag, startPoint x: 831, startPoint y: 239, endPoint x: 831, endPoint y: 230, distance: 9.6
click at [831, 230] on div "function initGrowAppearAnimations ( ) { ... } function initSimpleAppearAnimatio…" at bounding box center [817, 475] width 898 height 679
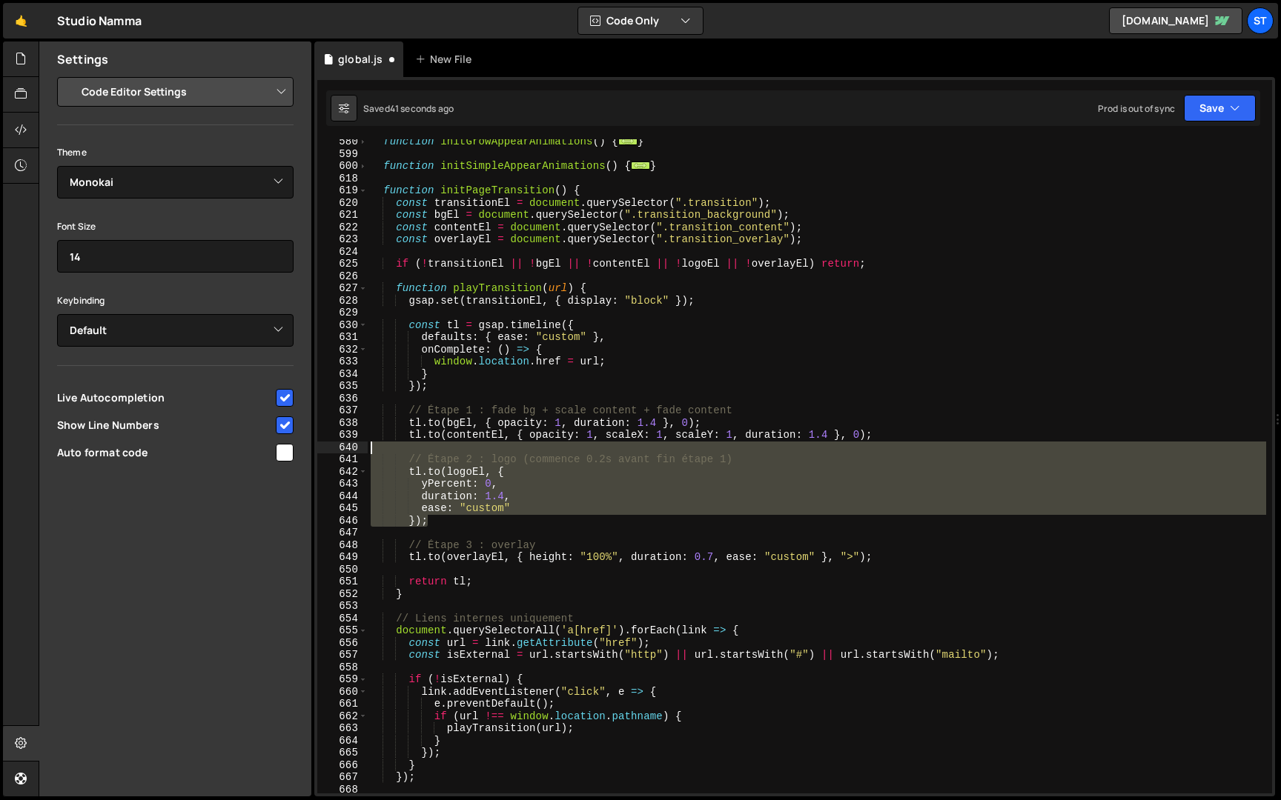
drag, startPoint x: 394, startPoint y: 502, endPoint x: 306, endPoint y: 445, distance: 105.0
click at [306, 445] on div "Files New File Javascript files 1 global.js 0 CSS files Copy share link Edit Fi…" at bounding box center [660, 420] width 1242 height 756
type textarea "// Étape 2 : logo (commence 0.2s avant fin étape 1)"
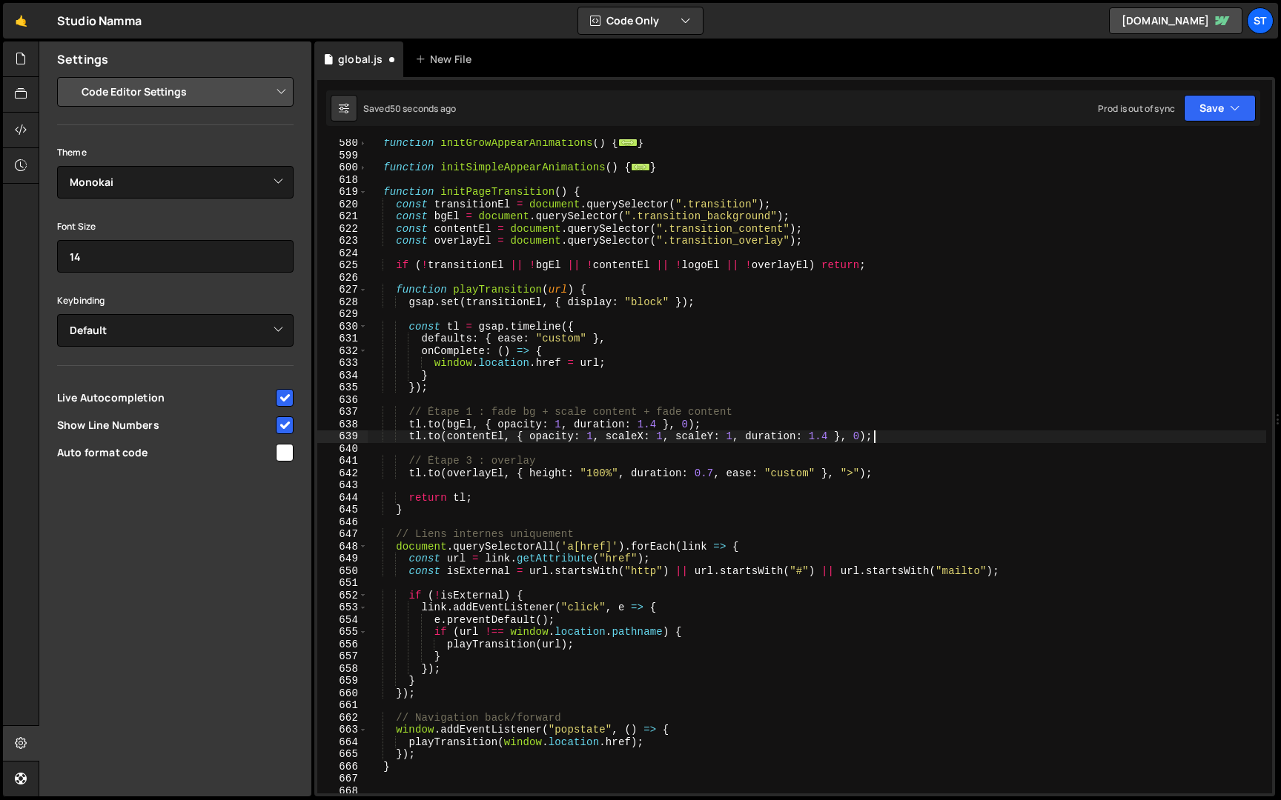
scroll to position [711, 0]
click at [1219, 107] on button "Save" at bounding box center [1220, 108] width 72 height 27
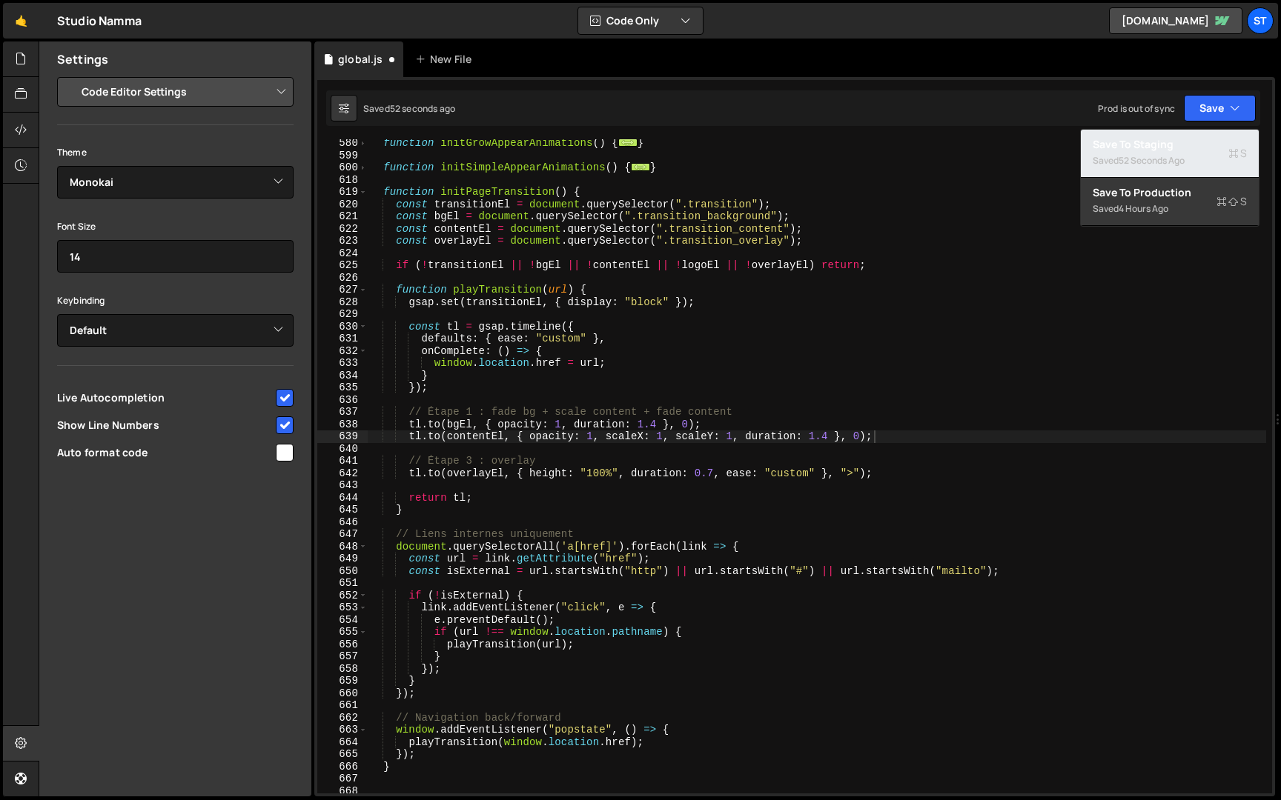
click at [1166, 153] on div "Saved 52 seconds ago" at bounding box center [1169, 161] width 154 height 18
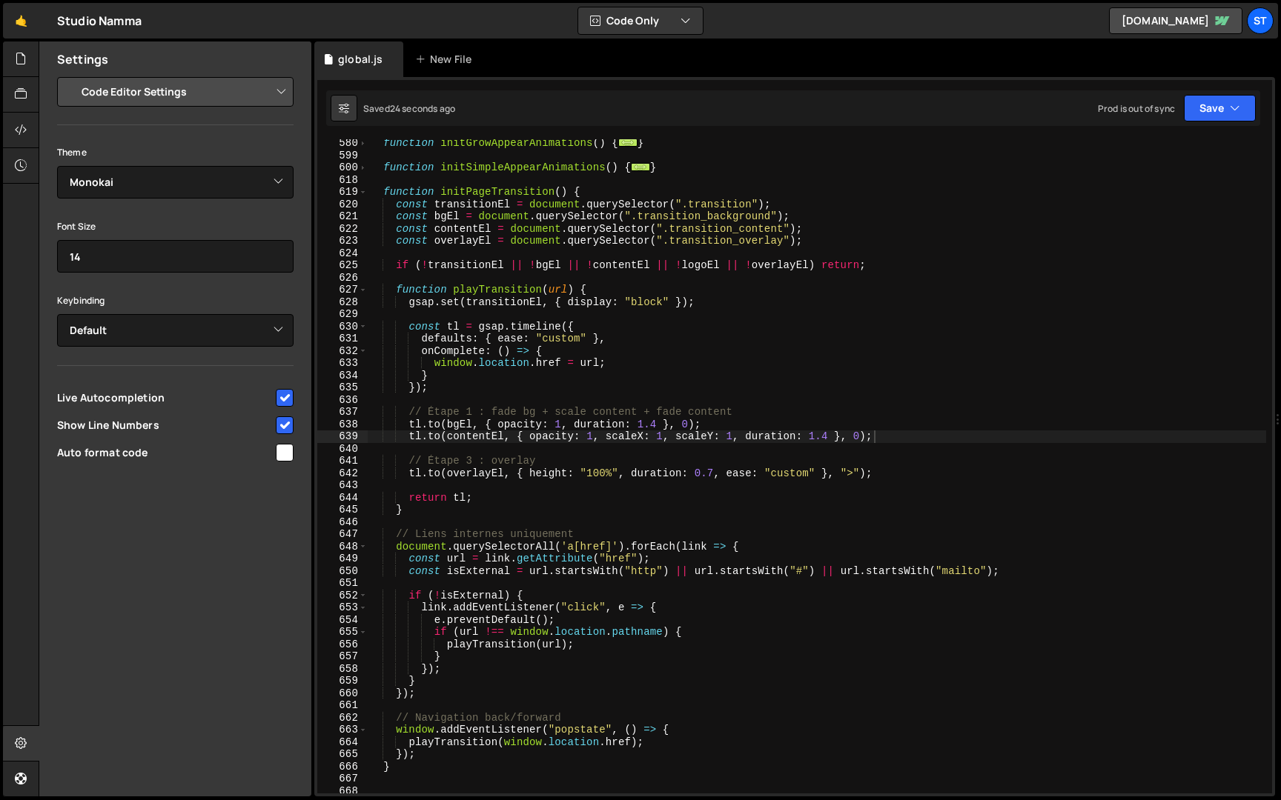
type textarea "if (!transitionEl || !bgEl || !contentEl || !logoEl || !overlayEl) return;"
drag, startPoint x: 720, startPoint y: 261, endPoint x: 684, endPoint y: 267, distance: 36.8
click at [684, 267] on div "function initGrowAppearAnimations ( ) { ... } function initSimpleAppearAnimatio…" at bounding box center [817, 476] width 898 height 679
type input "logoEl"
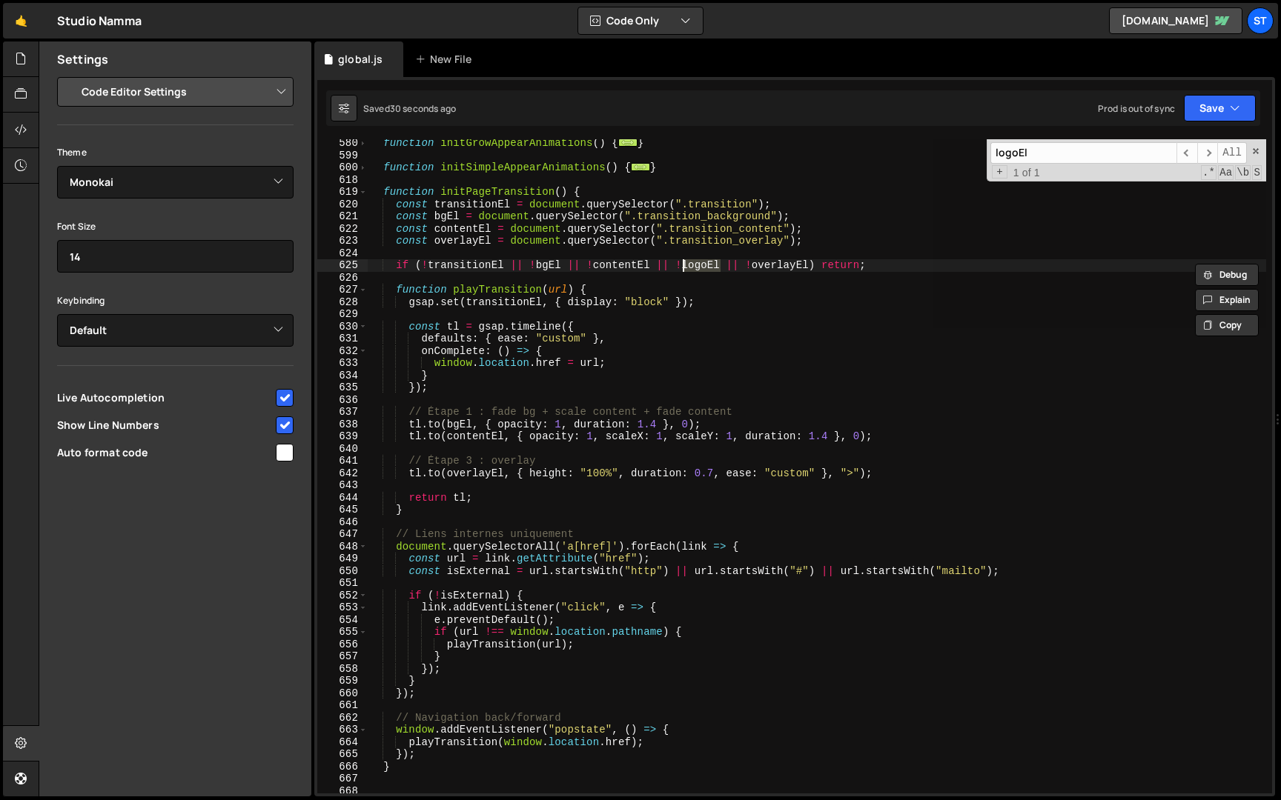
click at [723, 266] on div "function initGrowAppearAnimations ( ) { ... } function initSimpleAppearAnimatio…" at bounding box center [817, 466] width 898 height 654
drag, startPoint x: 723, startPoint y: 266, endPoint x: 657, endPoint y: 266, distance: 66.7
click at [657, 266] on div "function initGrowAppearAnimations ( ) { ... } function initSimpleAppearAnimatio…" at bounding box center [817, 476] width 898 height 679
click at [1252, 150] on span at bounding box center [1255, 151] width 10 height 10
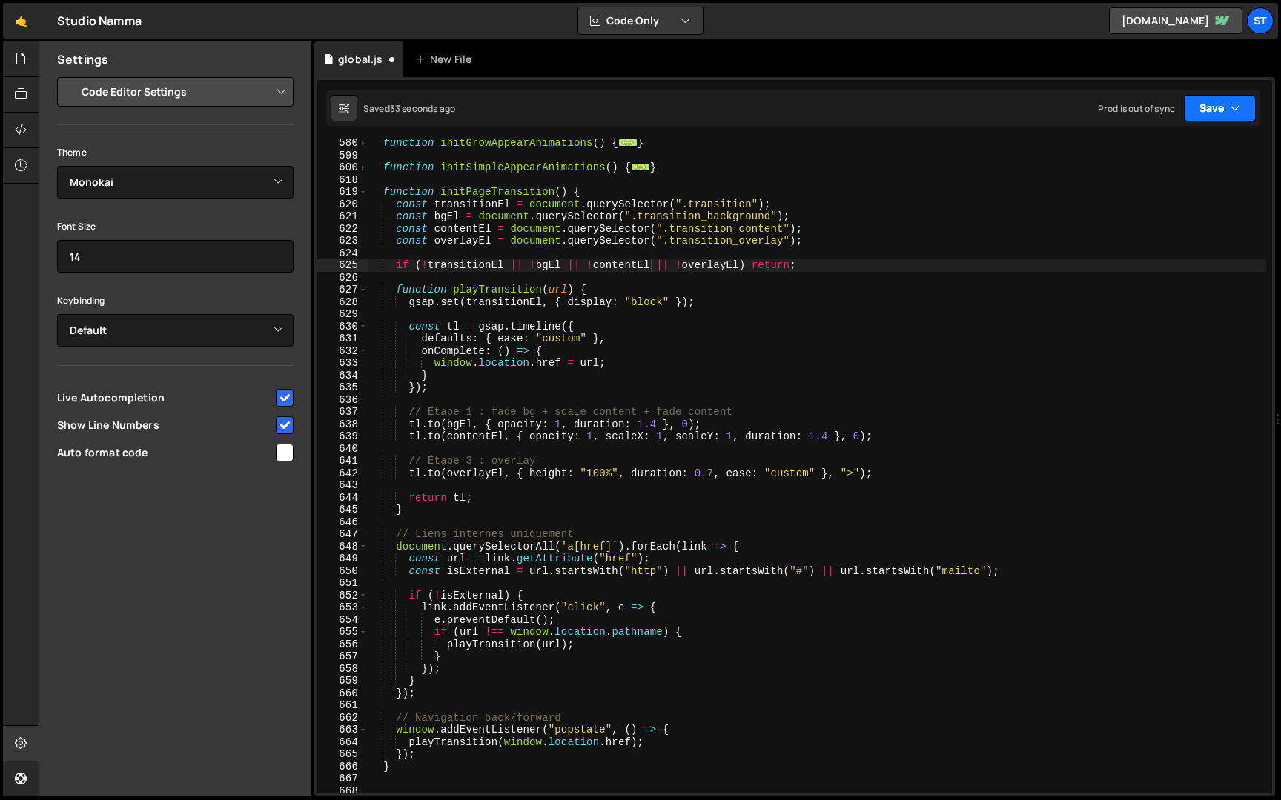
click at [1227, 119] on button "Save" at bounding box center [1220, 108] width 72 height 27
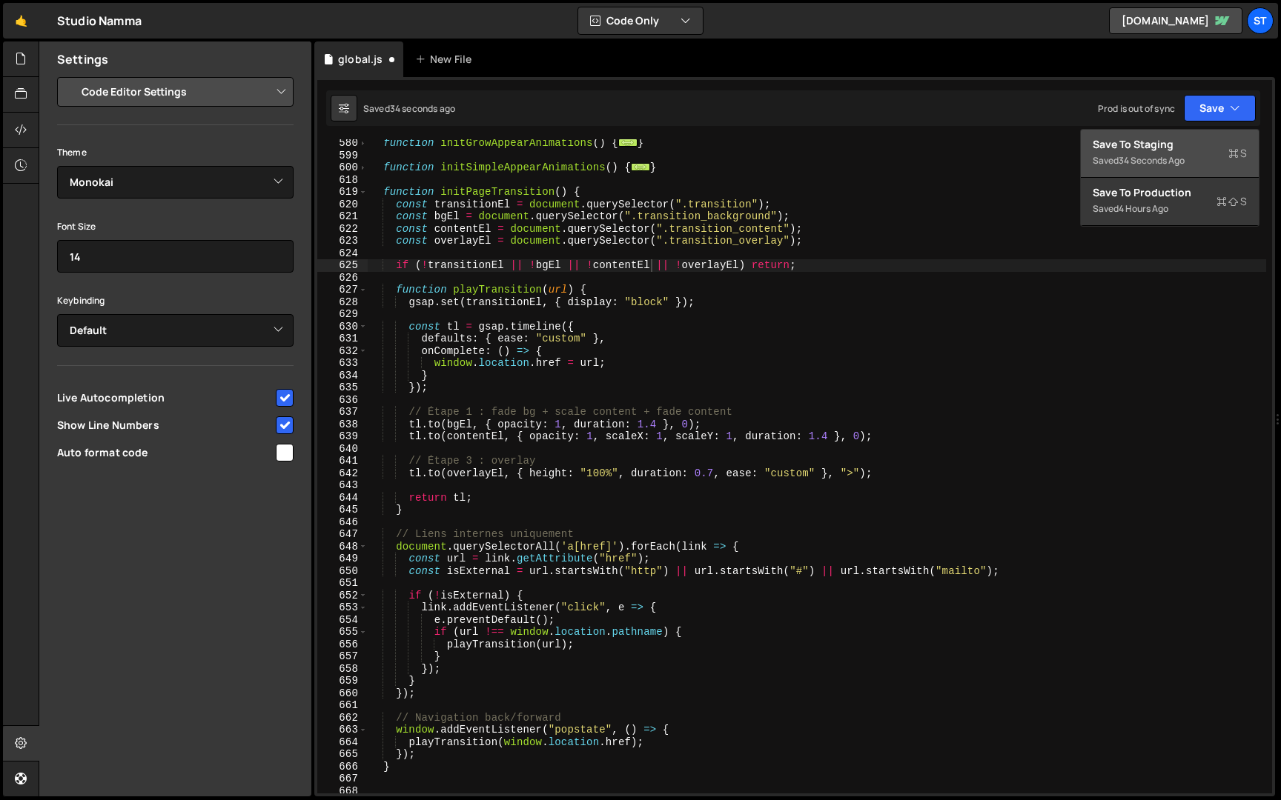
click at [1201, 146] on div "Save to Staging S" at bounding box center [1169, 144] width 154 height 15
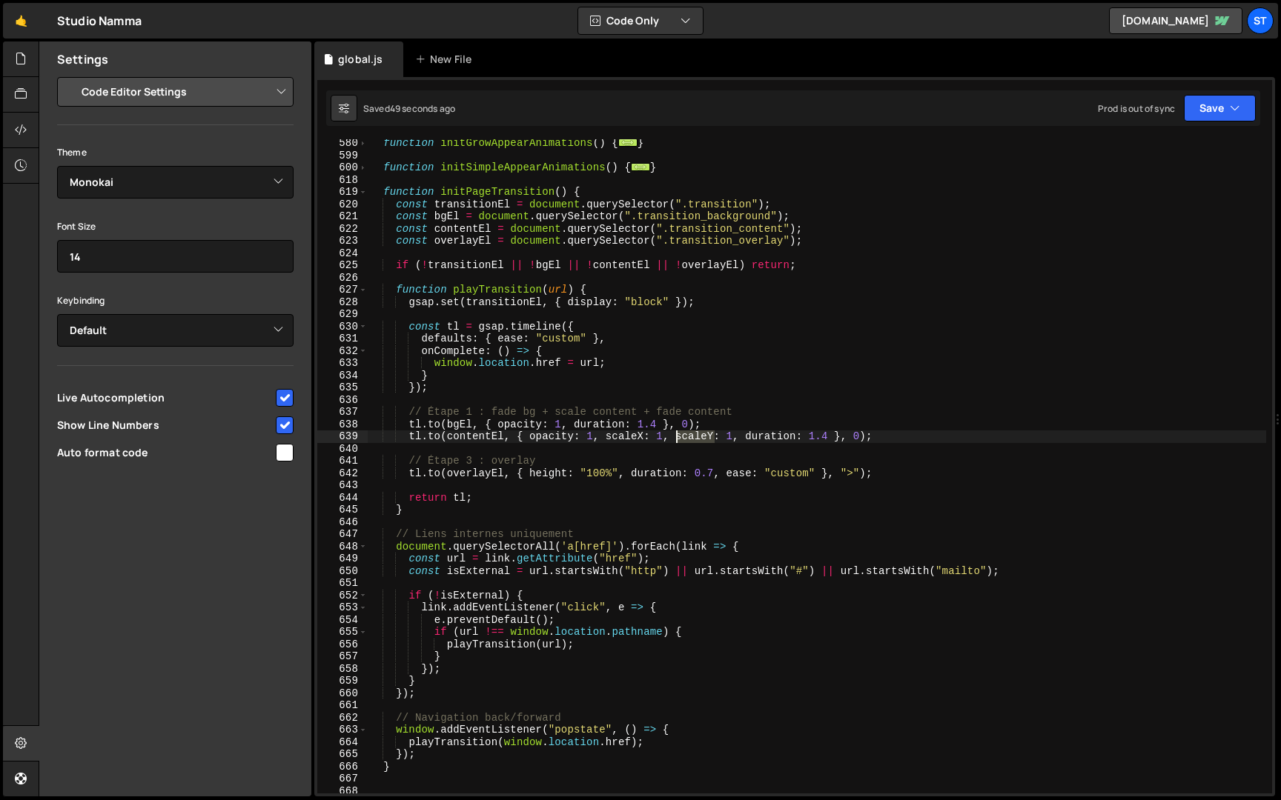
drag, startPoint x: 715, startPoint y: 434, endPoint x: 677, endPoint y: 435, distance: 37.8
click at [677, 435] on div "function initGrowAppearAnimations ( ) { ... } function initSimpleAppearAnimatio…" at bounding box center [817, 476] width 898 height 679
click at [1208, 110] on button "Save" at bounding box center [1220, 108] width 72 height 27
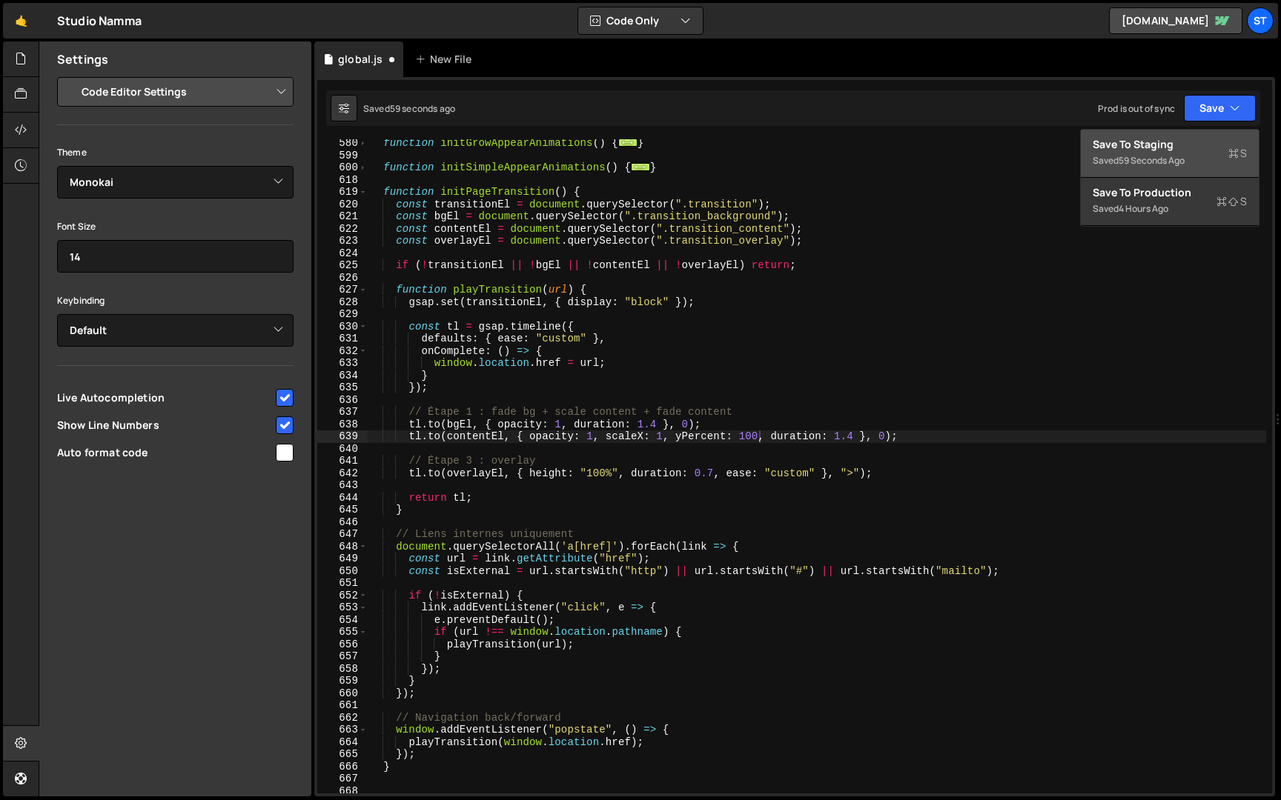
click at [1159, 147] on div "Save to Staging S" at bounding box center [1169, 144] width 154 height 15
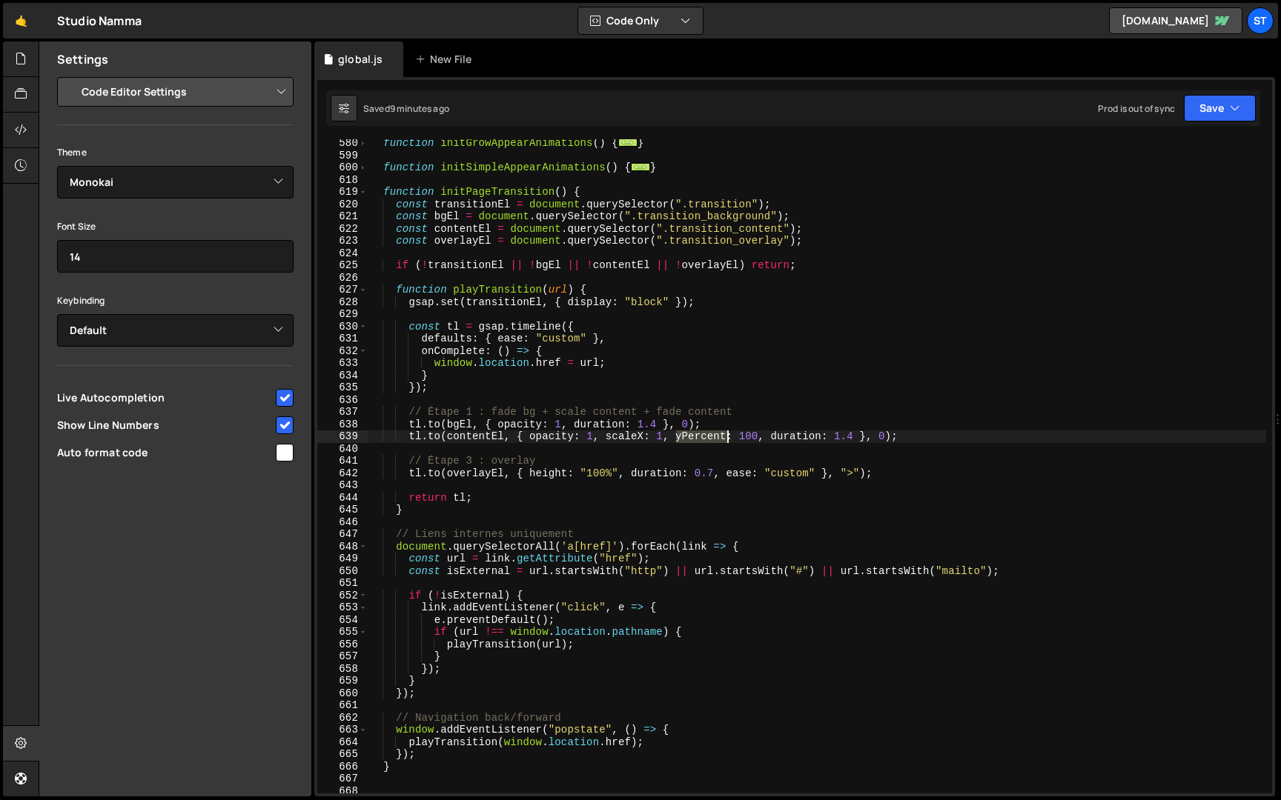
drag, startPoint x: 676, startPoint y: 438, endPoint x: 726, endPoint y: 439, distance: 50.4
click at [726, 439] on div "function initGrowAppearAnimations ( ) { ... } function initSimpleAppearAnimatio…" at bounding box center [817, 476] width 898 height 679
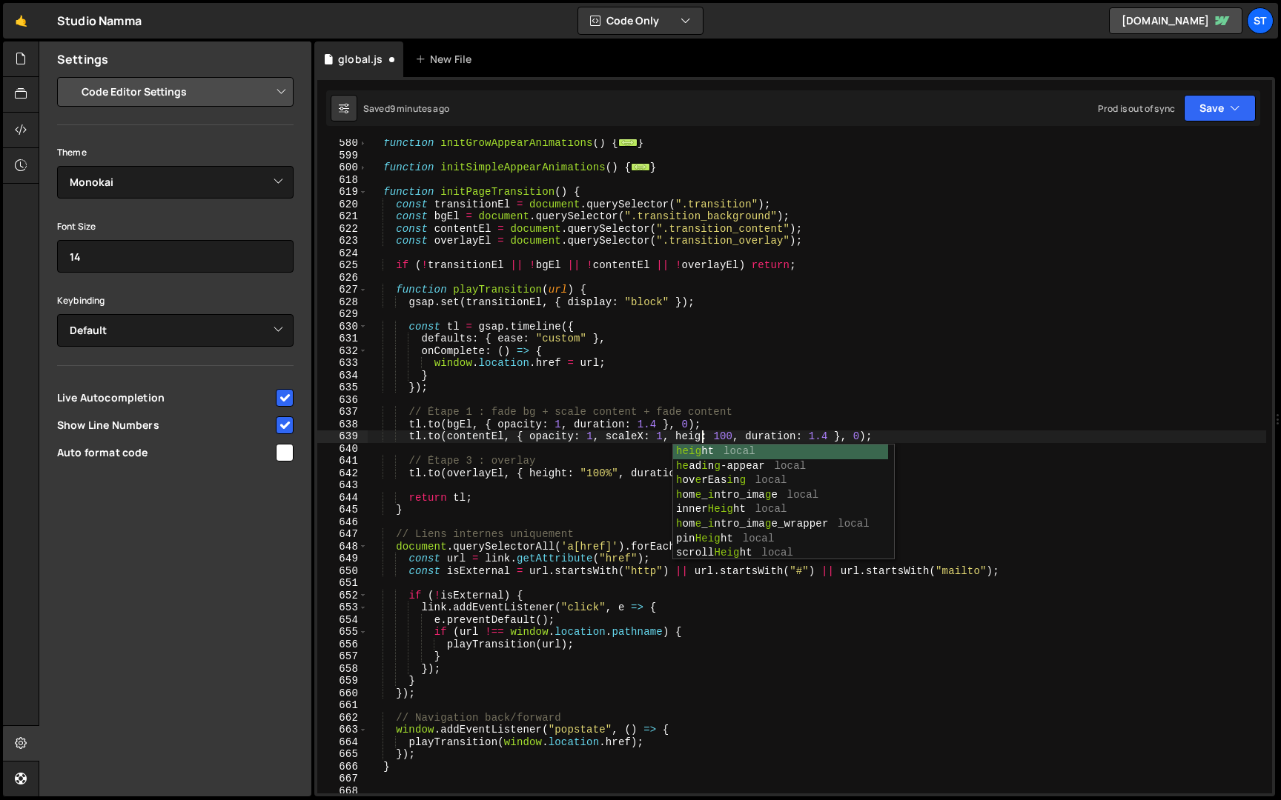
scroll to position [0, 24]
click at [841, 408] on div "function initGrowAppearAnimations ( ) { ... } function initSimpleAppearAnimatio…" at bounding box center [817, 476] width 898 height 679
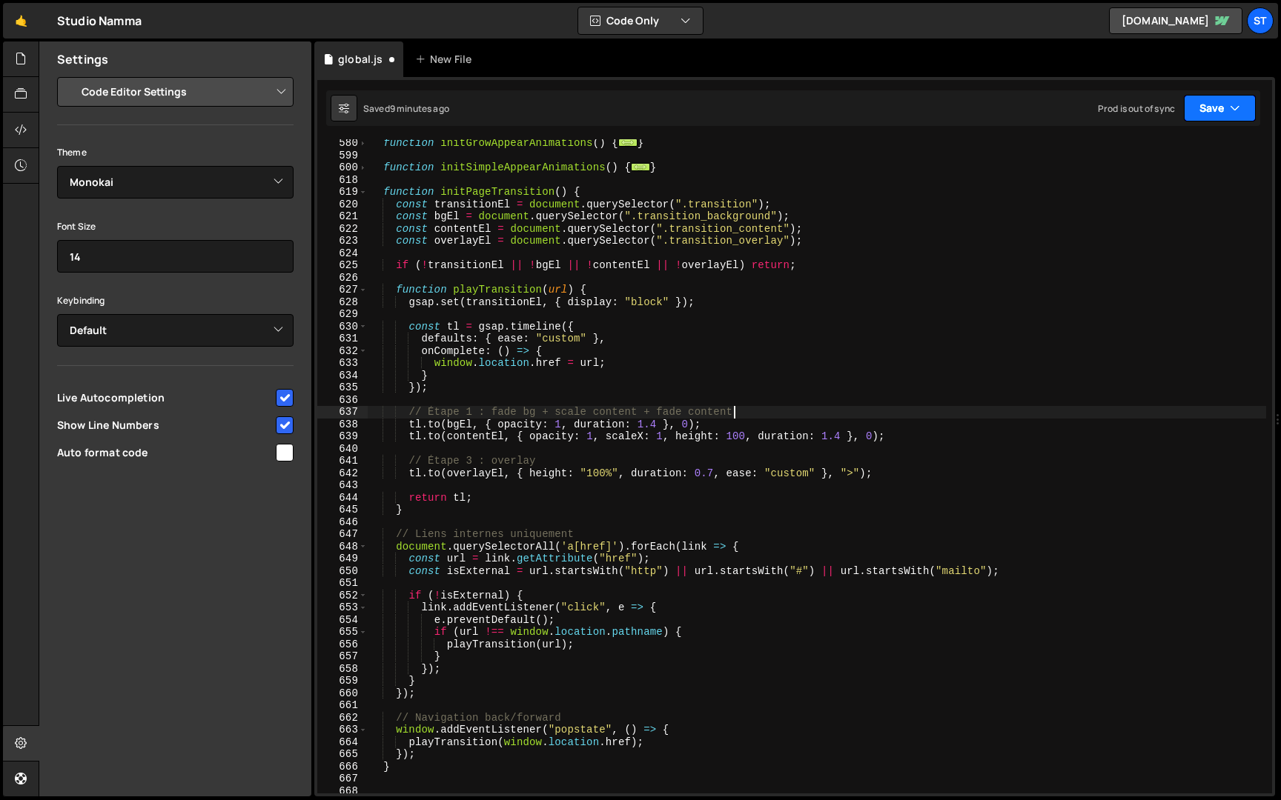
click at [1230, 99] on button "Save" at bounding box center [1220, 108] width 72 height 27
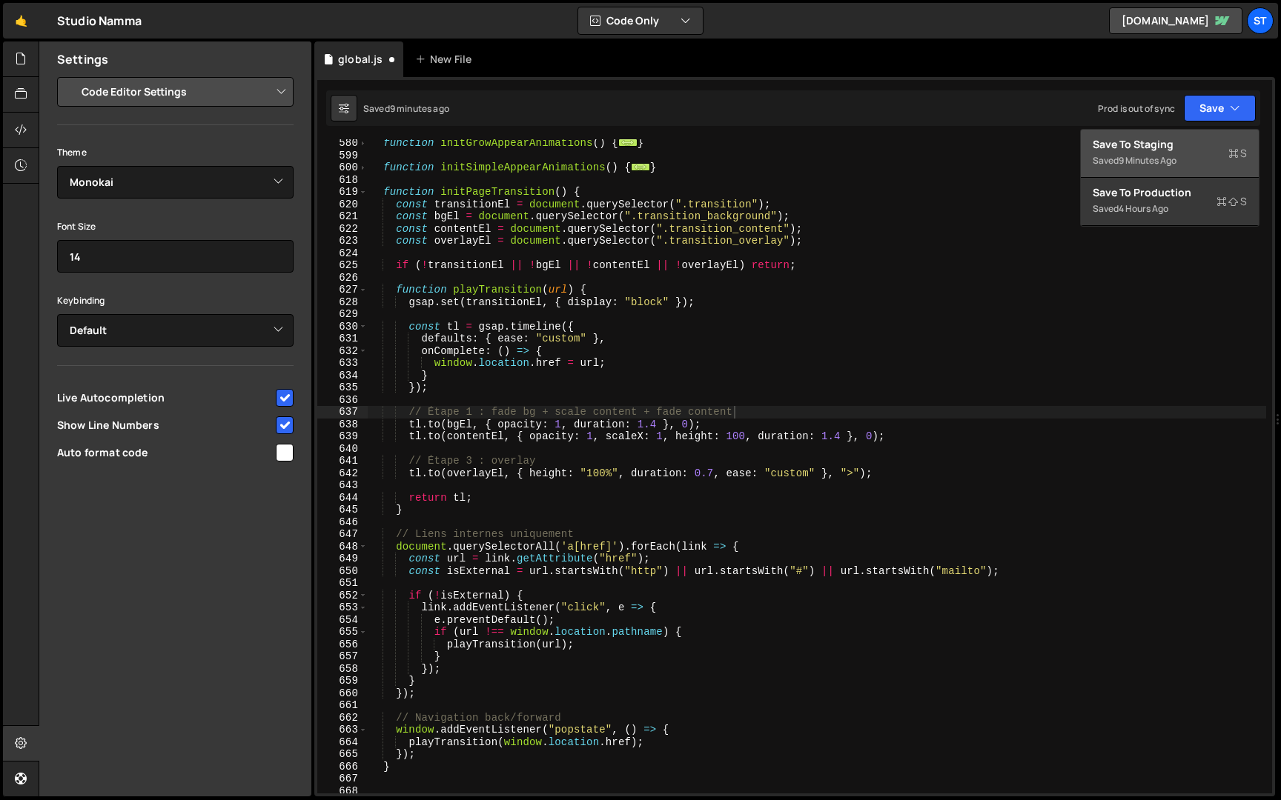
click at [1176, 142] on div "Save to Staging S" at bounding box center [1169, 144] width 154 height 15
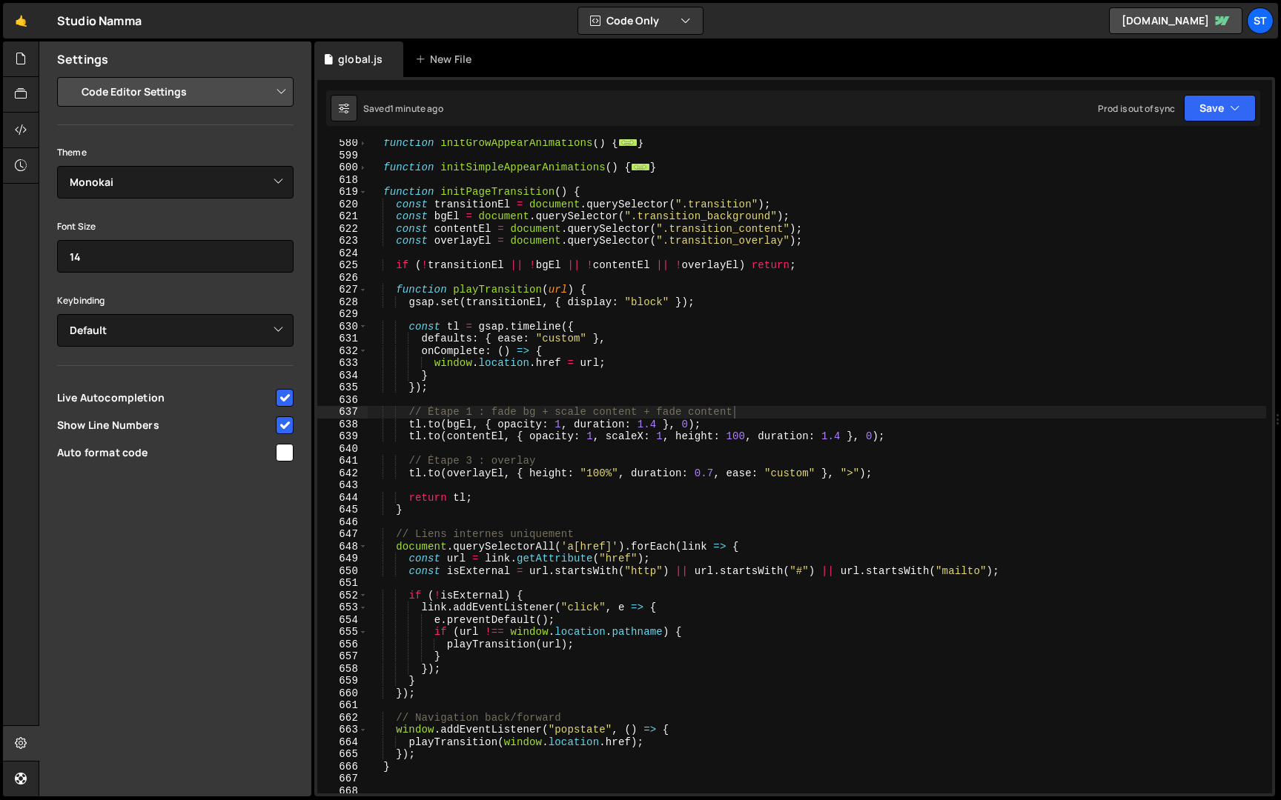
click at [749, 437] on div "function initGrowAppearAnimations ( ) { ... } function initSimpleAppearAnimatio…" at bounding box center [817, 476] width 898 height 679
click at [766, 432] on div "function initGrowAppearAnimations ( ) { ... } function initSimpleAppearAnimatio…" at bounding box center [817, 476] width 898 height 679
click at [837, 387] on div "function initGrowAppearAnimations ( ) { ... } function initSimpleAppearAnimatio…" at bounding box center [817, 476] width 898 height 679
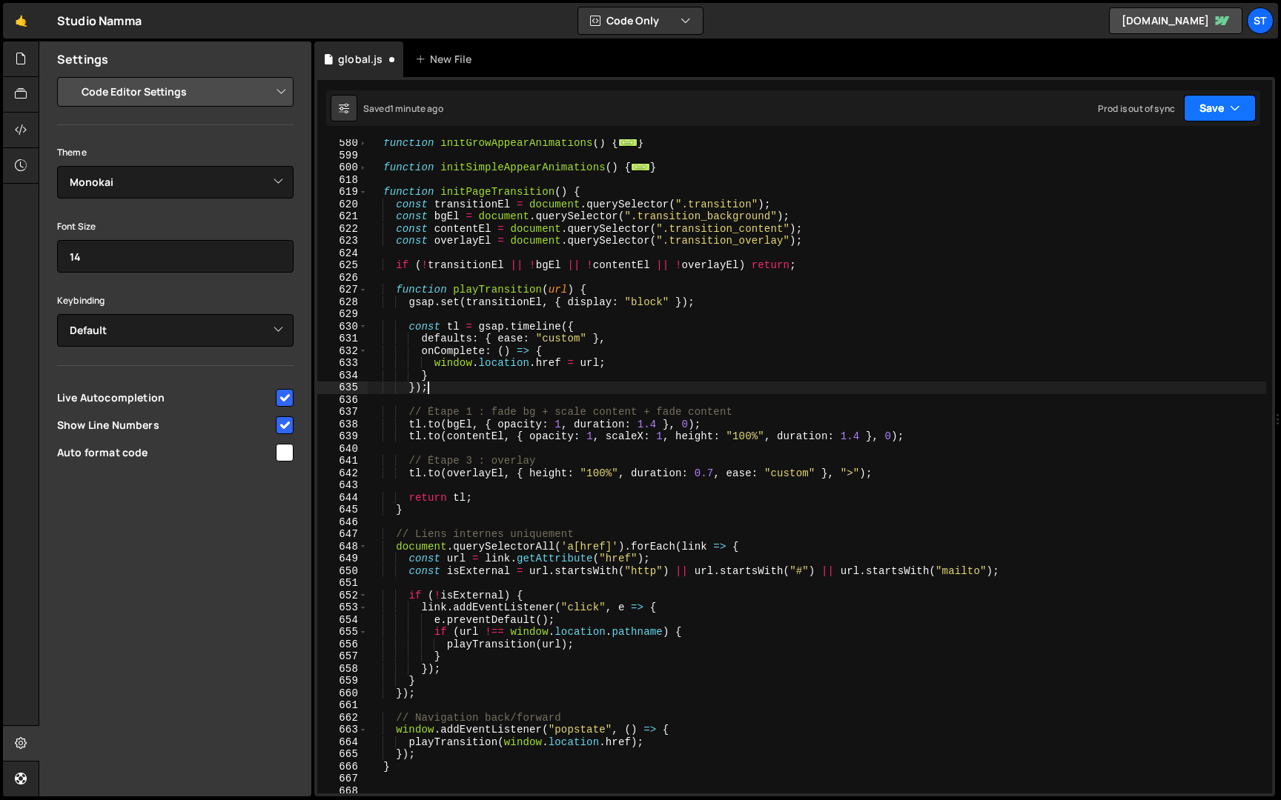
click at [1210, 116] on button "Save" at bounding box center [1220, 108] width 72 height 27
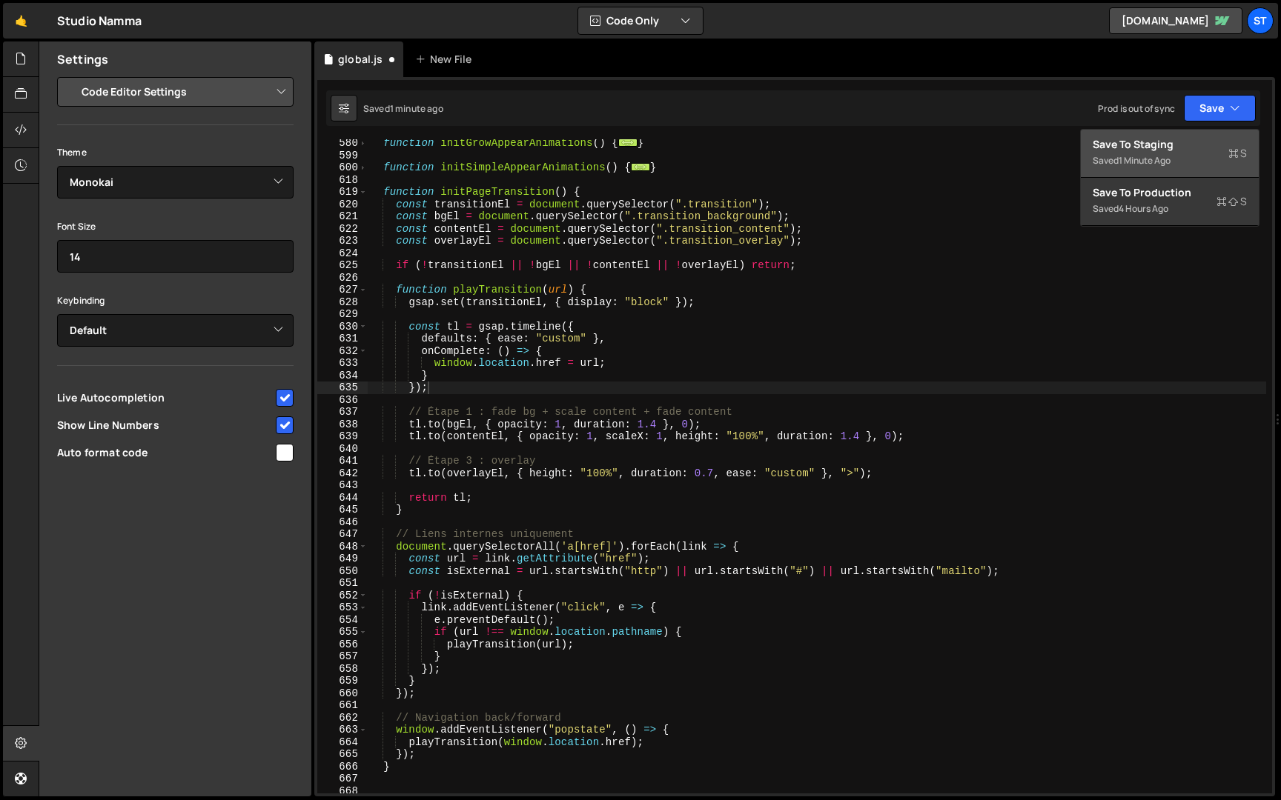
click at [1190, 136] on button "Save to Staging S Saved 1 minute ago" at bounding box center [1170, 154] width 178 height 48
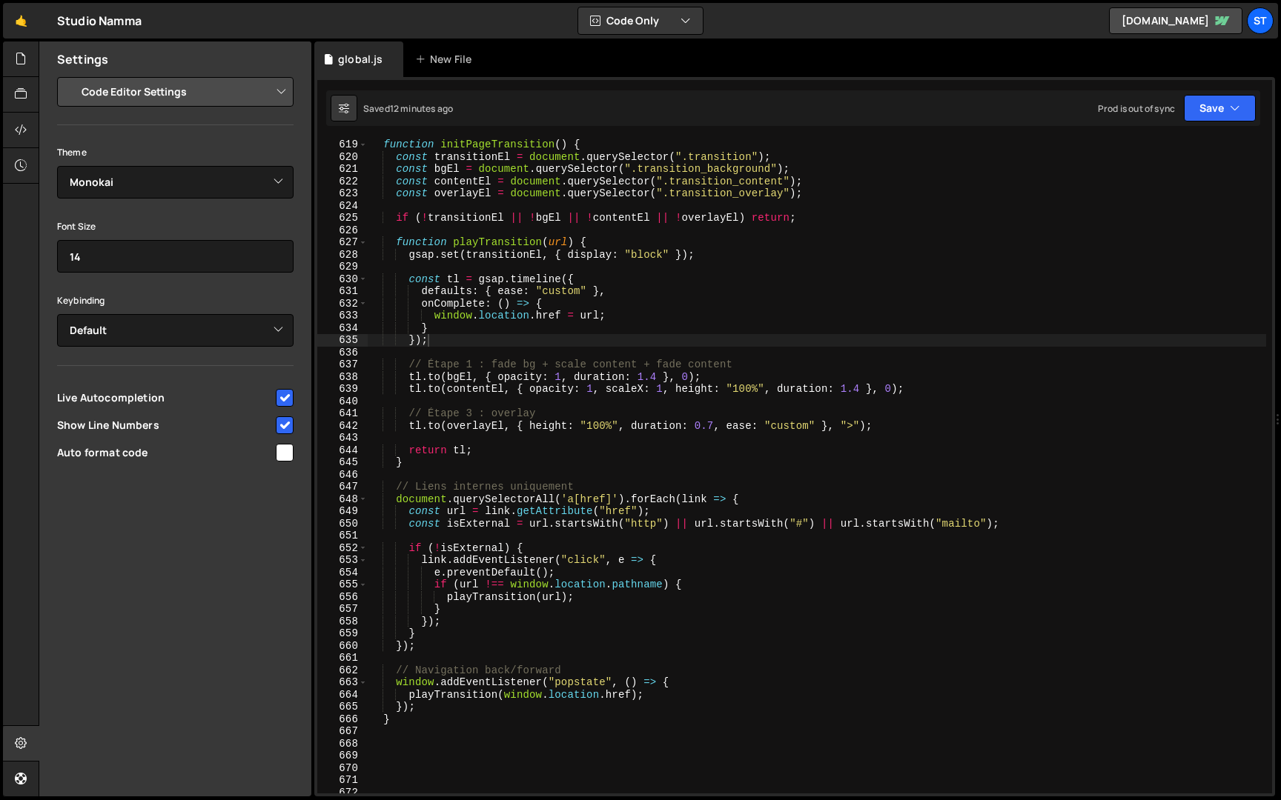
scroll to position [758, 0]
click at [395, 722] on div "function initPageTransition ( ) { const transitionEl = document . querySelector…" at bounding box center [817, 478] width 898 height 679
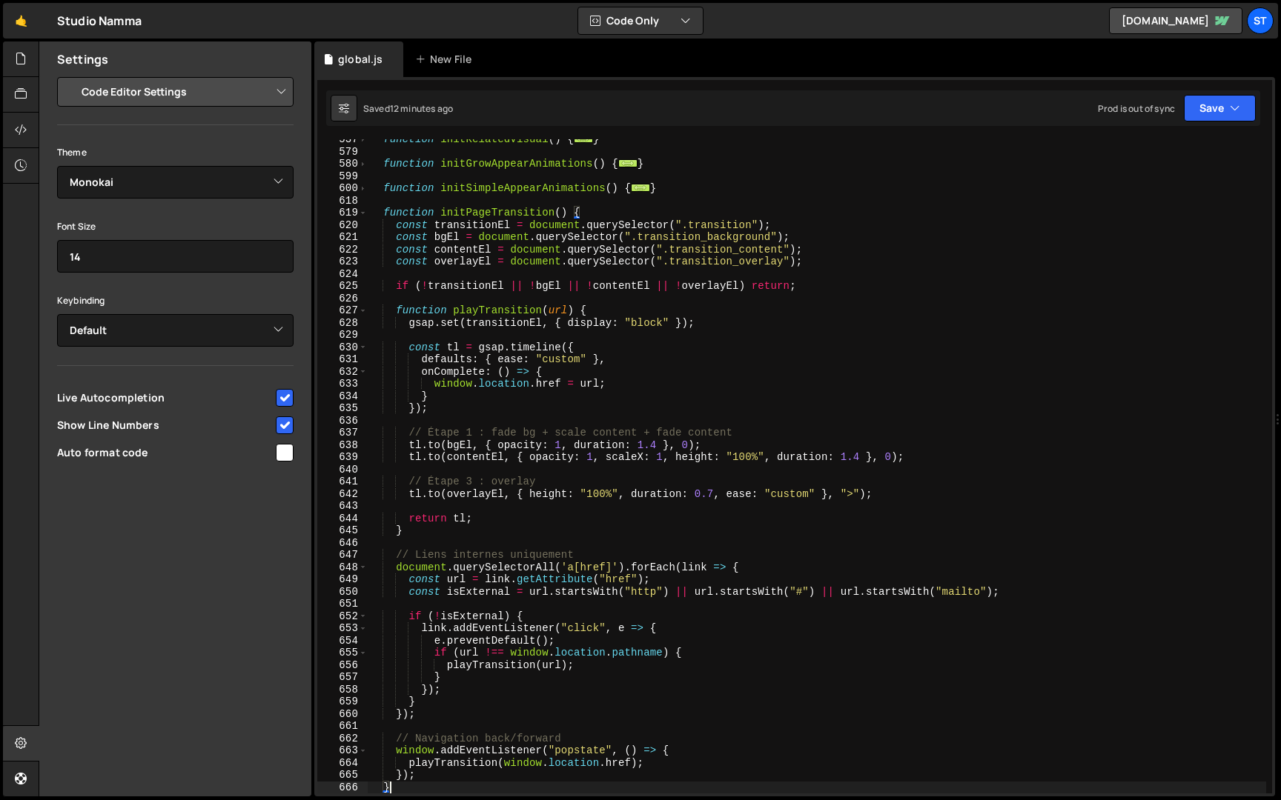
scroll to position [668, 0]
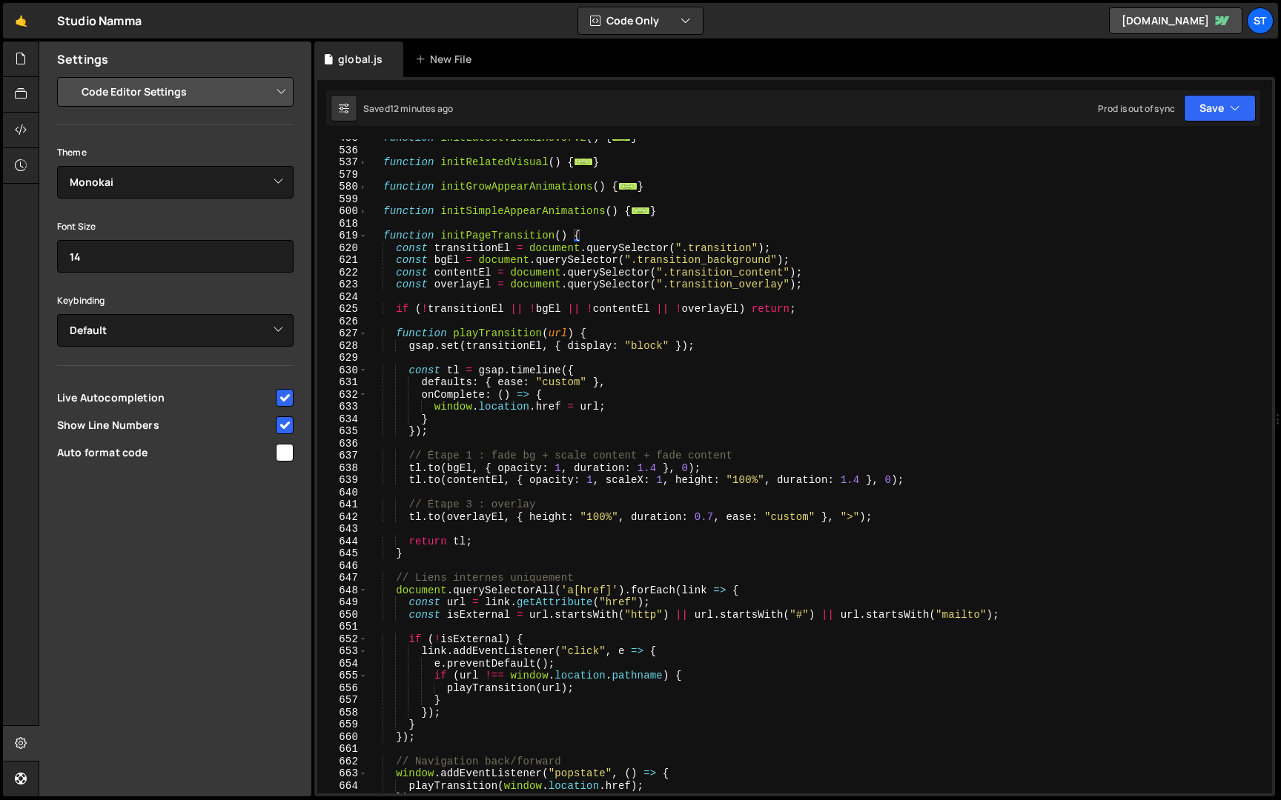
click at [383, 237] on div "function initLatestVisualHoverV2 ( ) { ... } function initRelatedVisual ( ) { .…" at bounding box center [817, 471] width 898 height 679
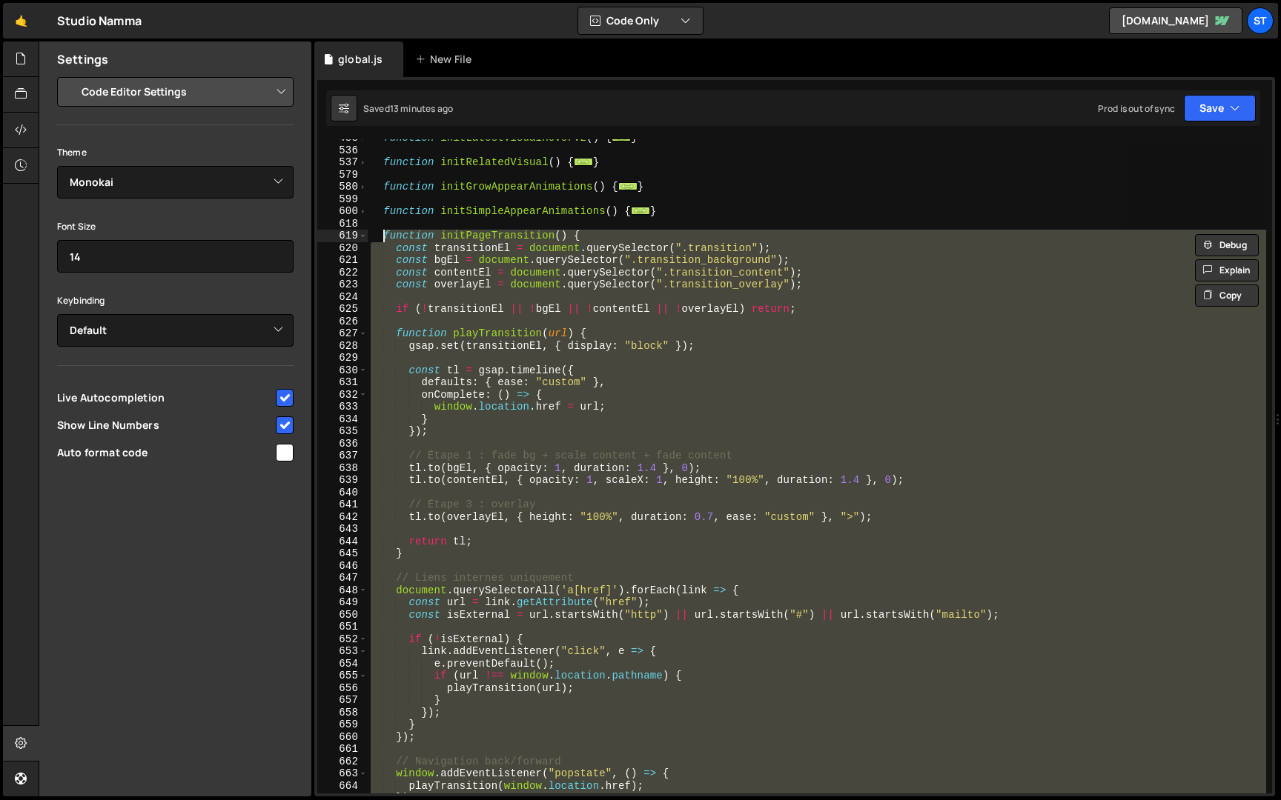
click at [892, 482] on div "function initLatestVisualHoverV2 ( ) { ... } function initRelatedVisual ( ) { .…" at bounding box center [817, 466] width 898 height 654
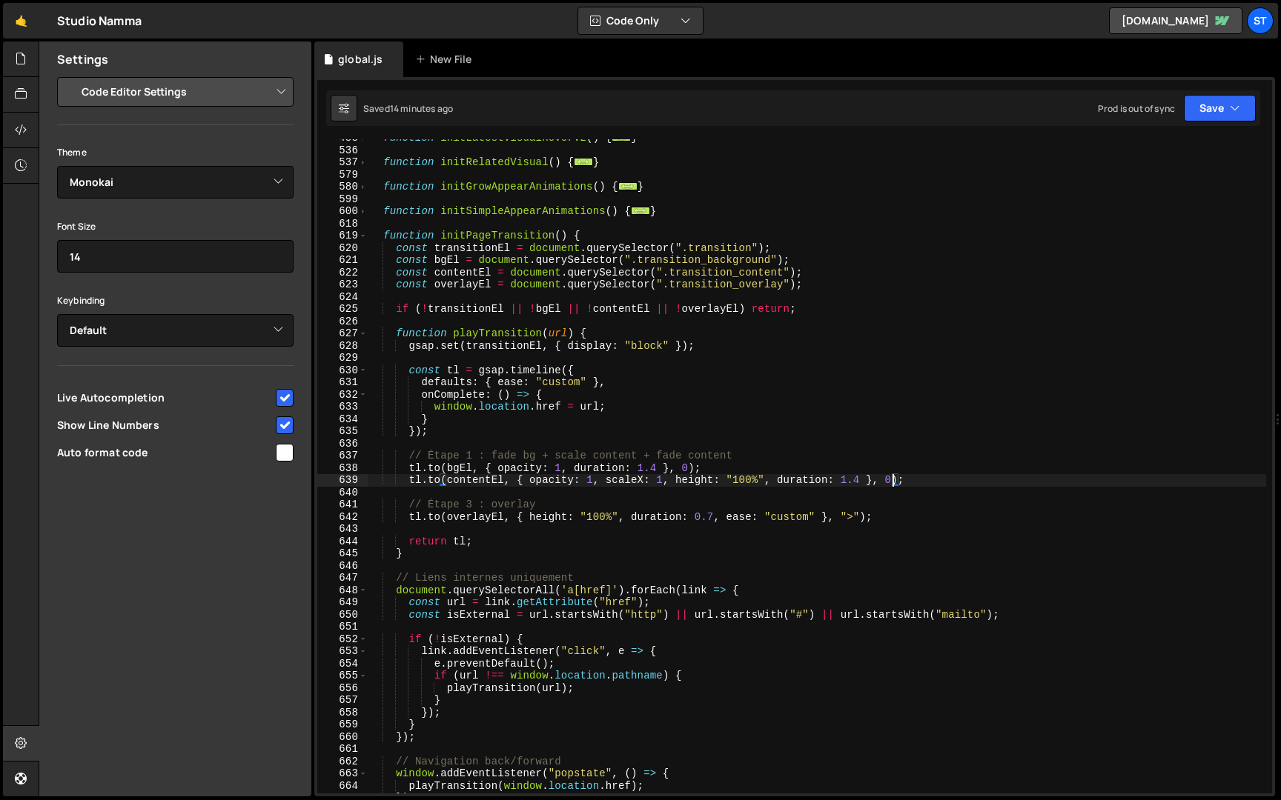
click at [909, 480] on div "function initLatestVisualHoverV2 ( ) { ... } function initRelatedVisual ( ) { .…" at bounding box center [817, 471] width 898 height 679
drag, startPoint x: 766, startPoint y: 479, endPoint x: 666, endPoint y: 479, distance: 100.8
click at [666, 479] on div "function initLatestVisualHoverV2 ( ) { ... } function initRelatedVisual ( ) { .…" at bounding box center [817, 471] width 898 height 679
click at [807, 473] on div "function initLatestVisualHoverV2 ( ) { ... } function initRelatedVisual ( ) { .…" at bounding box center [817, 471] width 898 height 679
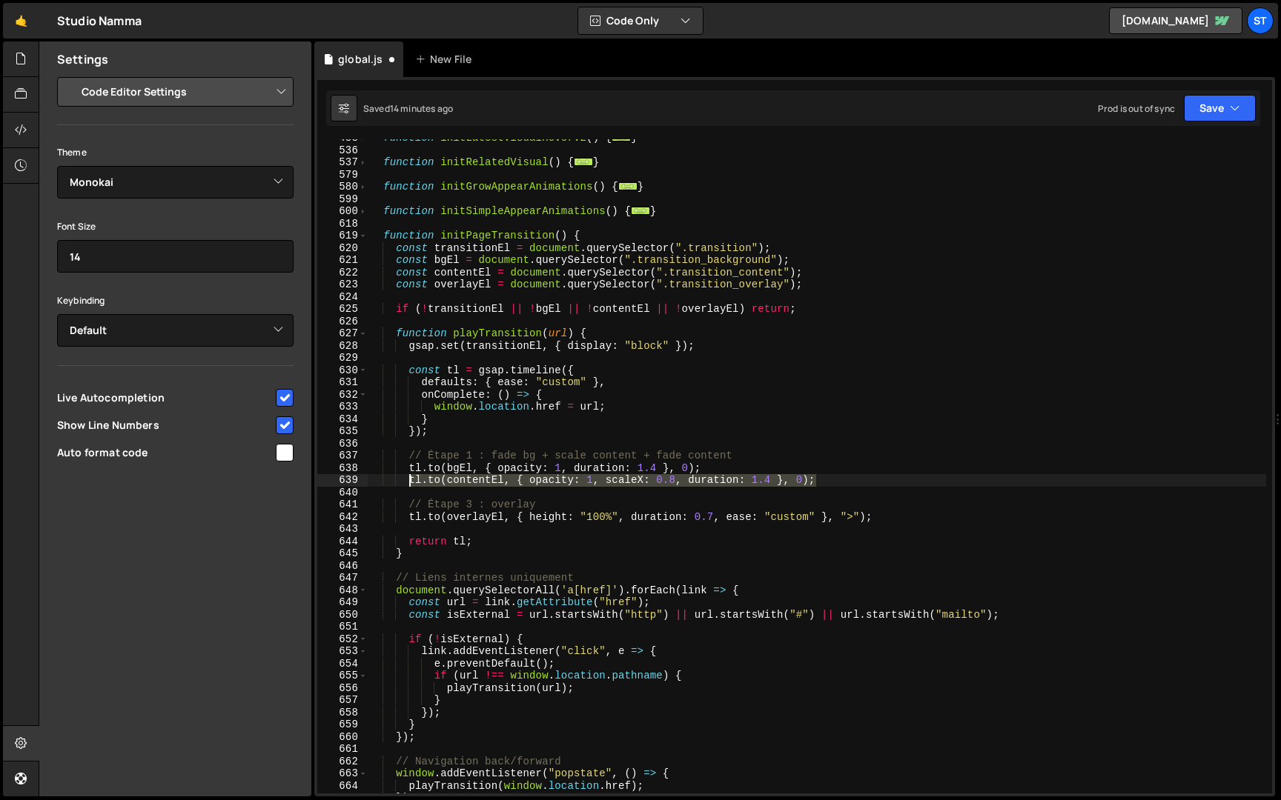
drag, startPoint x: 818, startPoint y: 482, endPoint x: 410, endPoint y: 486, distance: 408.4
click at [410, 486] on div "function initLatestVisualHoverV2 ( ) { ... } function initRelatedVisual ( ) { .…" at bounding box center [817, 471] width 898 height 679
type textarea "[DOMAIN_NAME](contentEl, { opacity: 1, scaleX: 0.8, duration: 1.4 }, 0);"
click at [856, 482] on div "function initLatestVisualHoverV2 ( ) { ... } function initRelatedVisual ( ) { .…" at bounding box center [817, 466] width 898 height 654
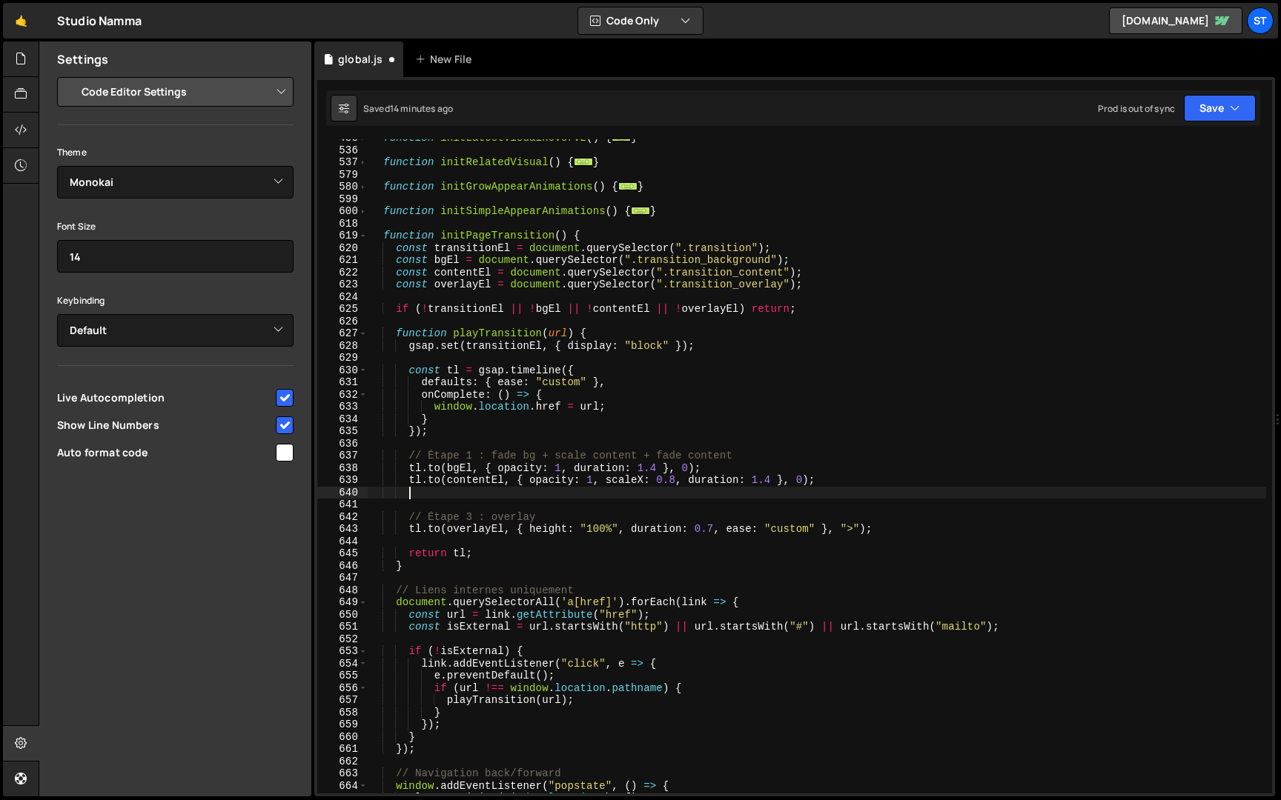
paste textarea "[DOMAIN_NAME](contentEl, { opacity: 1, scaleX: 0.8, duration: 1.4 }, 0);"
click at [592, 480] on div "function initLatestVisualHoverV2 ( ) { ... } function initRelatedVisual ( ) { .…" at bounding box center [817, 471] width 898 height 679
drag, startPoint x: 605, startPoint y: 480, endPoint x: 531, endPoint y: 481, distance: 74.1
click at [531, 481] on div "function initLatestVisualHoverV2 ( ) { ... } function initRelatedVisual ( ) { .…" at bounding box center [817, 471] width 898 height 679
drag, startPoint x: 606, startPoint y: 493, endPoint x: 529, endPoint y: 493, distance: 77.1
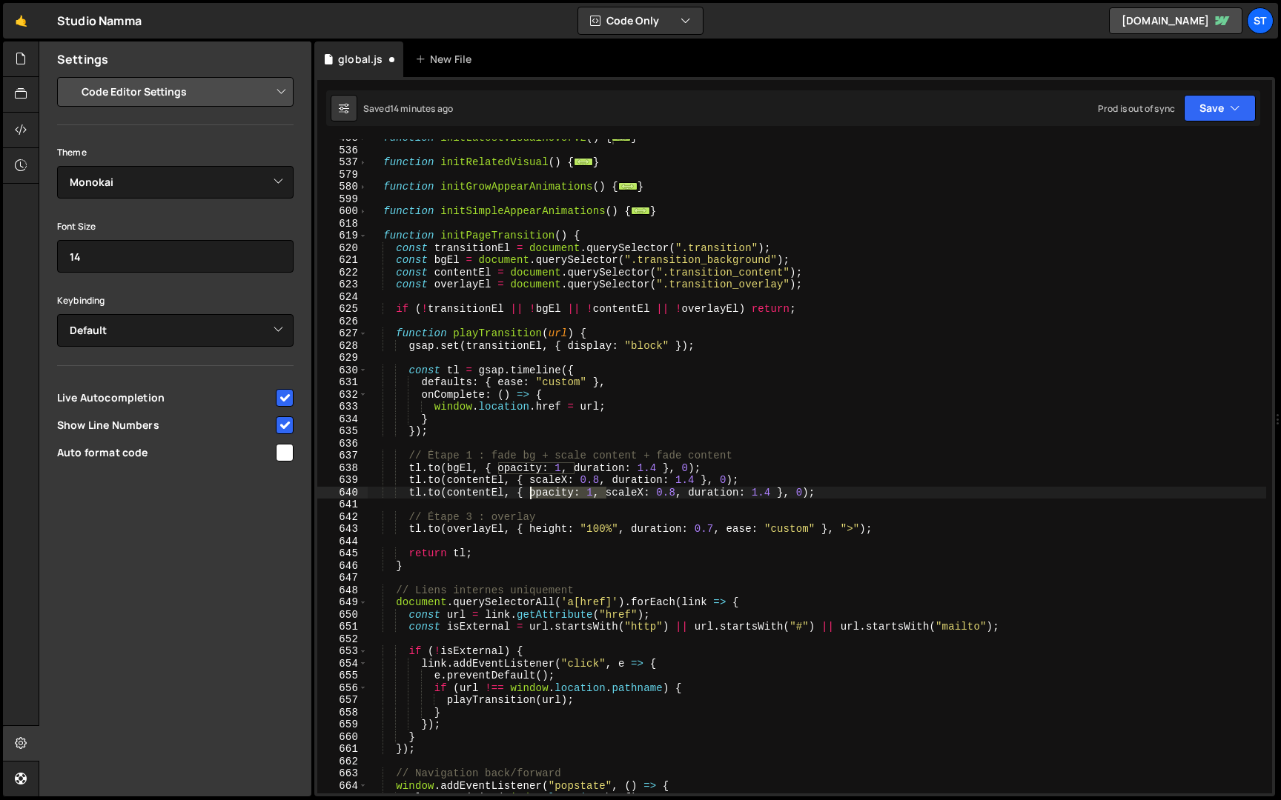
click at [529, 493] on div "function initLatestVisualHoverV2 ( ) { ... } function initRelatedVisual ( ) { .…" at bounding box center [817, 471] width 898 height 679
click at [694, 494] on div "function initLatestVisualHoverV2 ( ) { ... } function initRelatedVisual ( ) { .…" at bounding box center [817, 471] width 898 height 679
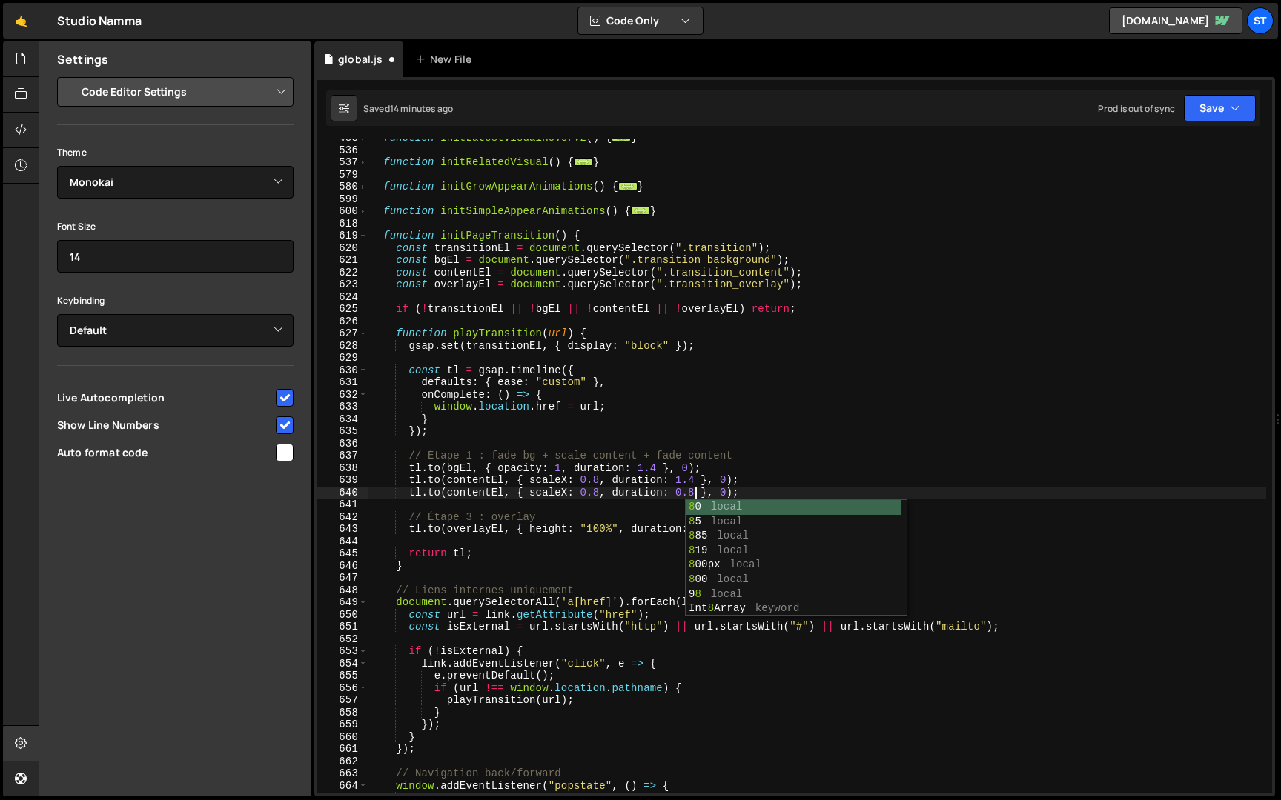
click at [597, 491] on div "function initLatestVisualHoverV2 ( ) { ... } function initRelatedVisual ( ) { .…" at bounding box center [817, 471] width 898 height 679
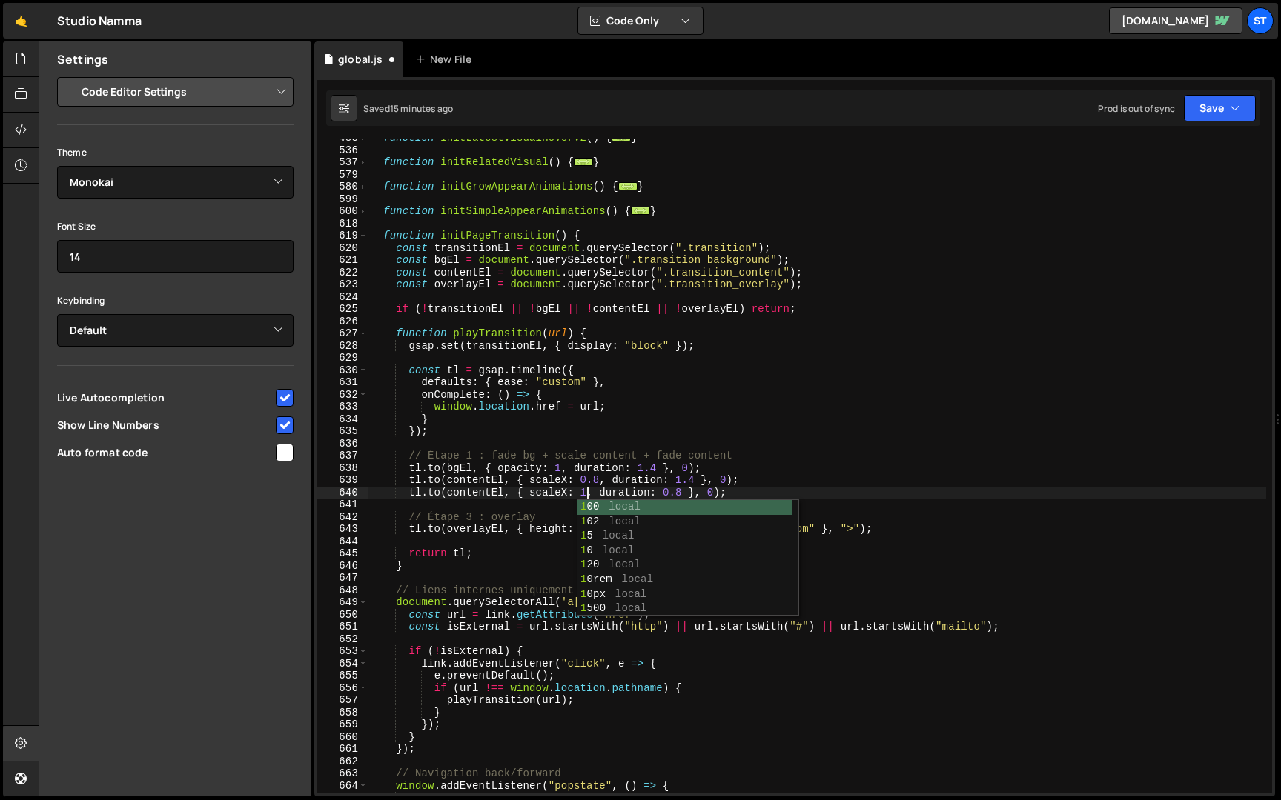
click at [592, 492] on div "function initLatestVisualHoverV2 ( ) { ... } function initRelatedVisual ( ) { .…" at bounding box center [817, 471] width 898 height 679
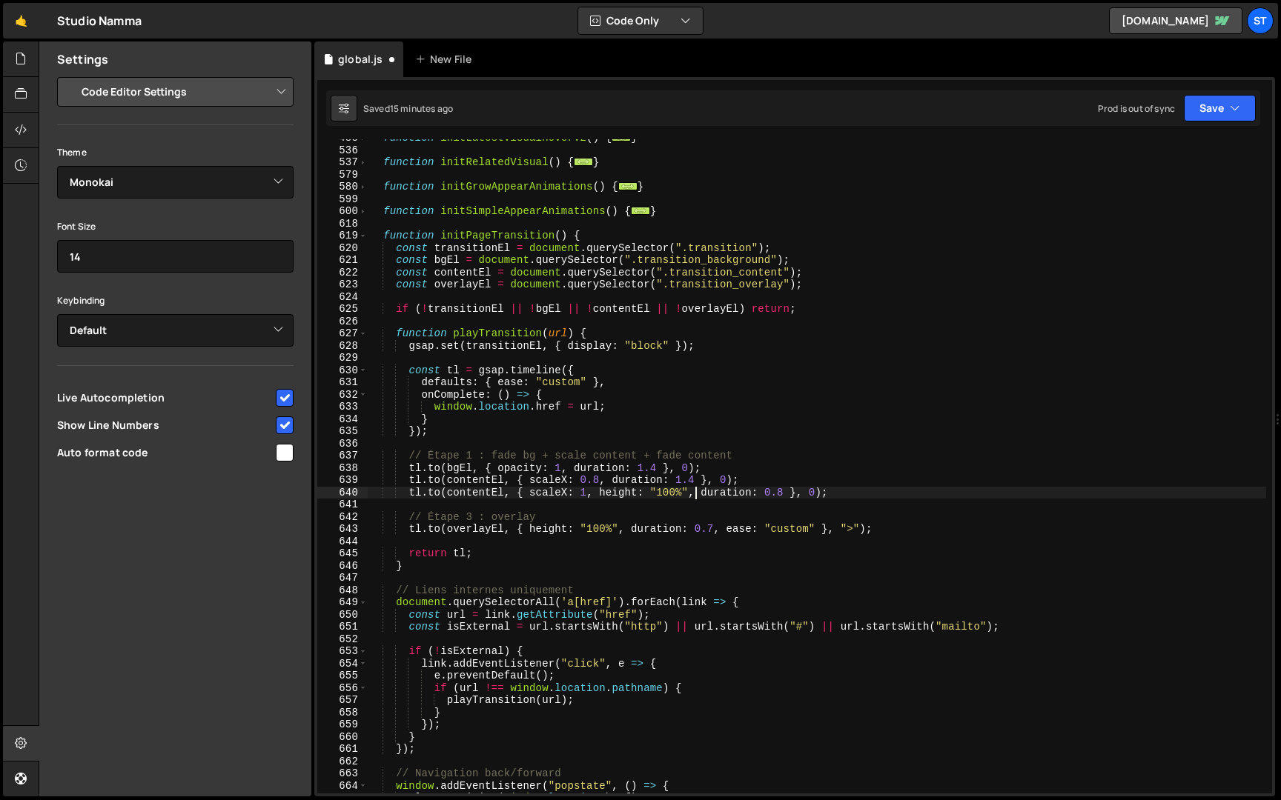
scroll to position [0, 22]
click at [814, 489] on div "function initLatestVisualHoverV2 ( ) { ... } function initRelatedVisual ( ) { .…" at bounding box center [817, 471] width 898 height 679
click at [843, 492] on div "function initLatestVisualHoverV2 ( ) { ... } function initRelatedVisual ( ) { .…" at bounding box center [817, 471] width 898 height 679
click at [1218, 110] on button "Save" at bounding box center [1220, 108] width 72 height 27
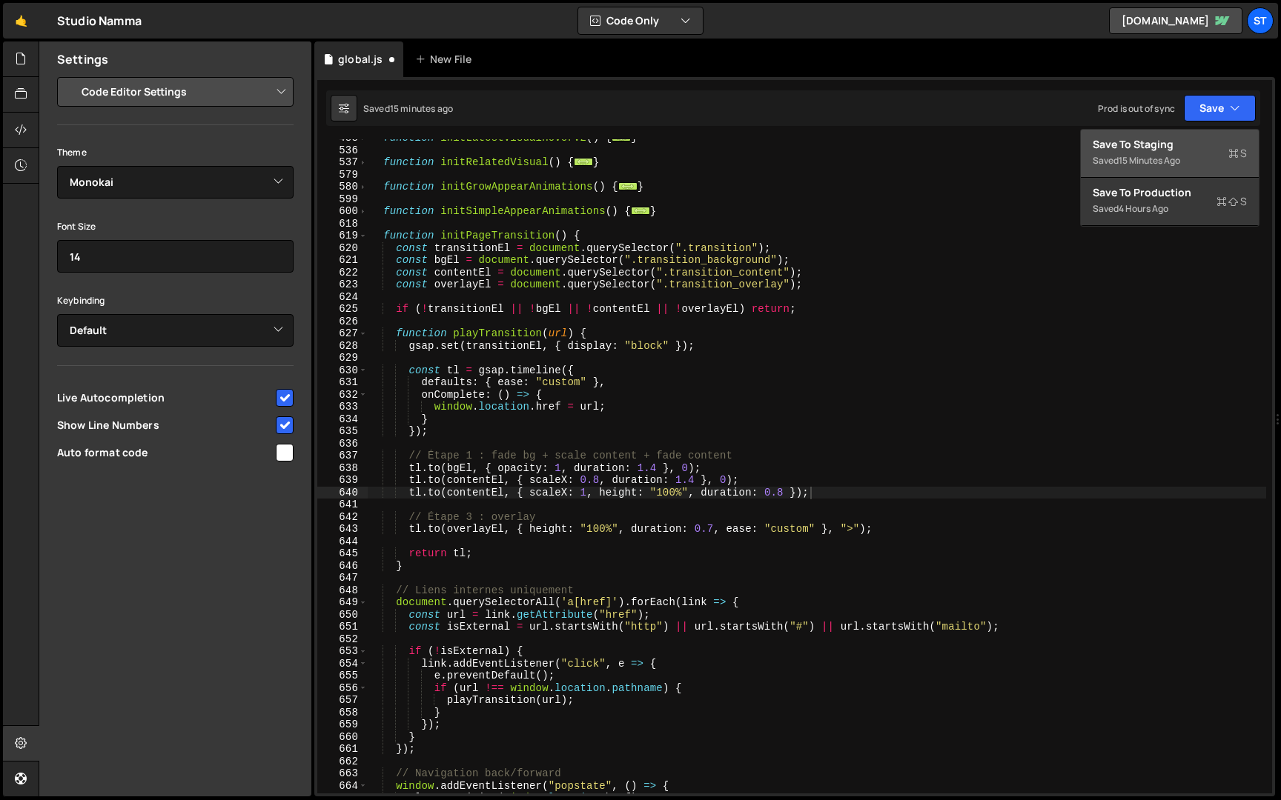
click at [1189, 143] on div "Save to Staging S" at bounding box center [1169, 144] width 154 height 15
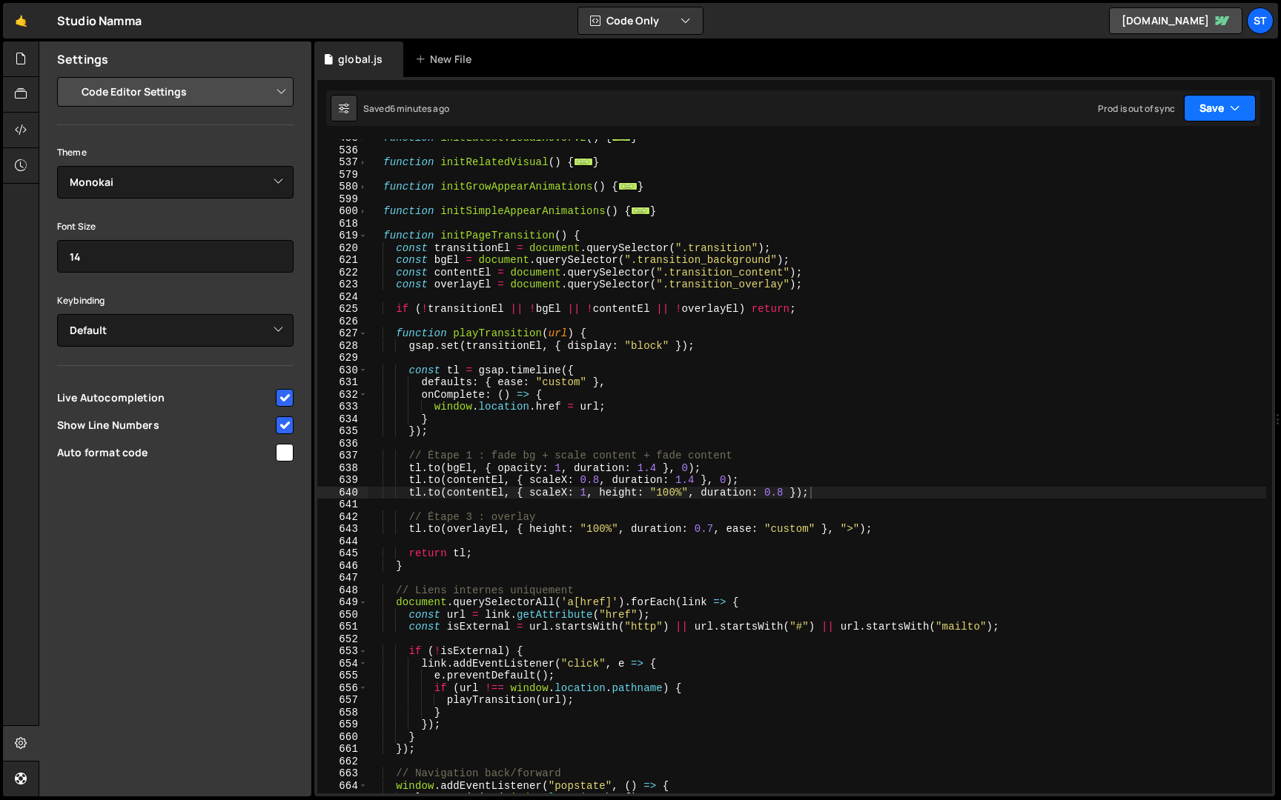
click at [1207, 104] on button "Save" at bounding box center [1220, 108] width 72 height 27
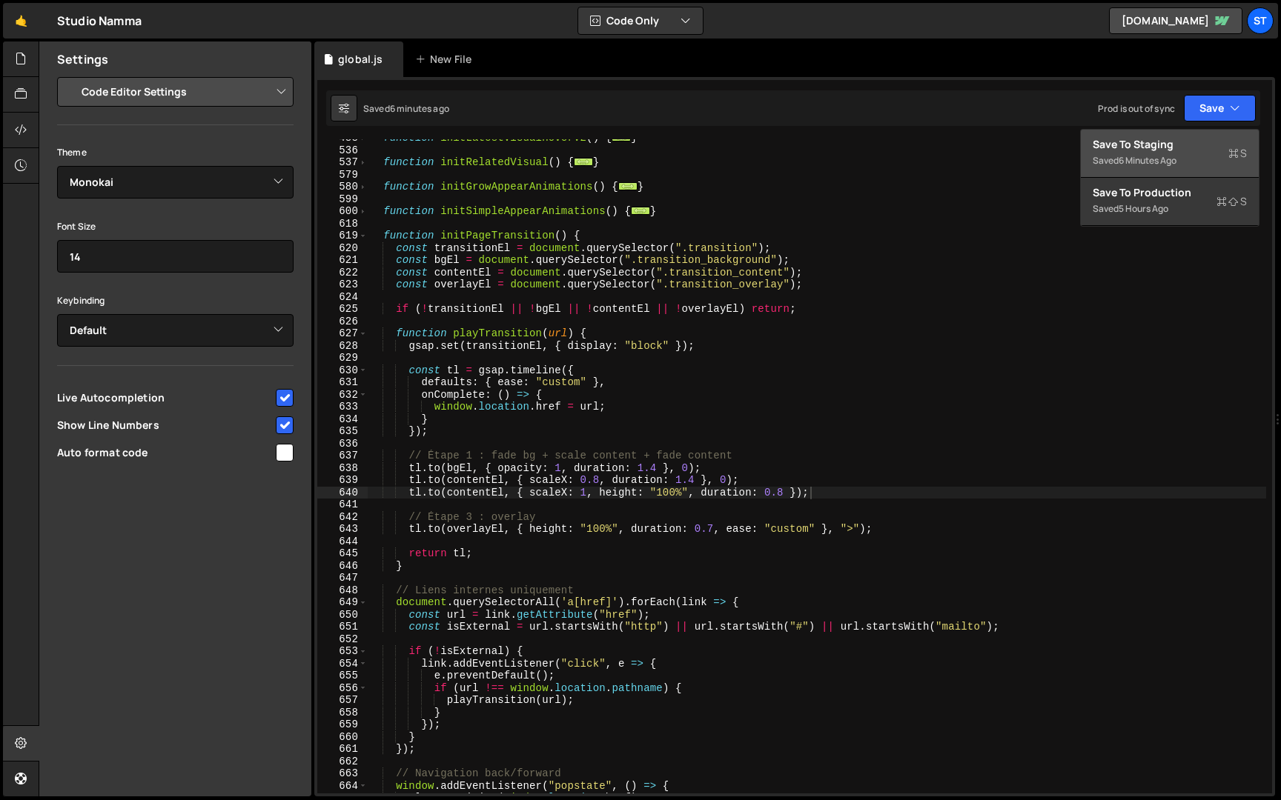
click at [1195, 158] on div "Saved 6 minutes ago" at bounding box center [1169, 161] width 154 height 18
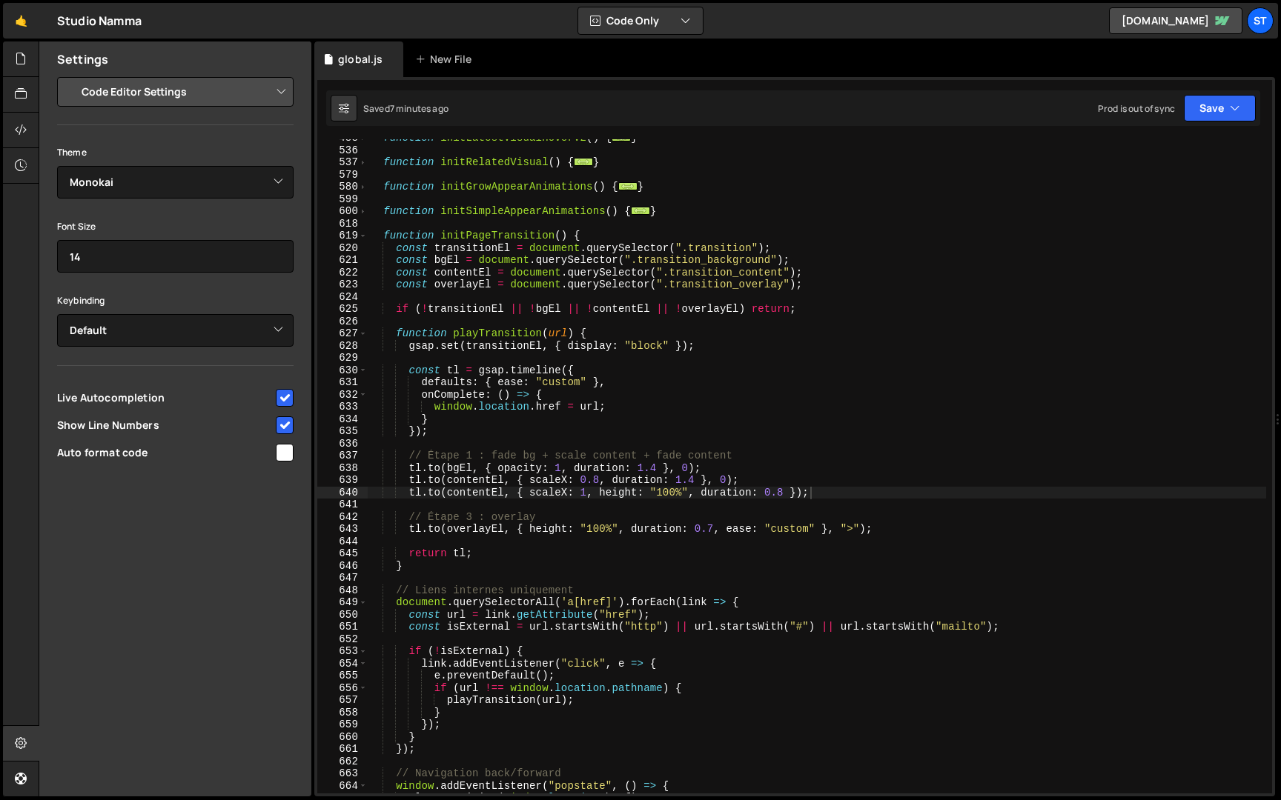
scroll to position [0, 14]
click at [385, 235] on div "function initLatestVisualHoverV2 ( ) { ... } function initRelatedVisual ( ) { .…" at bounding box center [817, 471] width 898 height 679
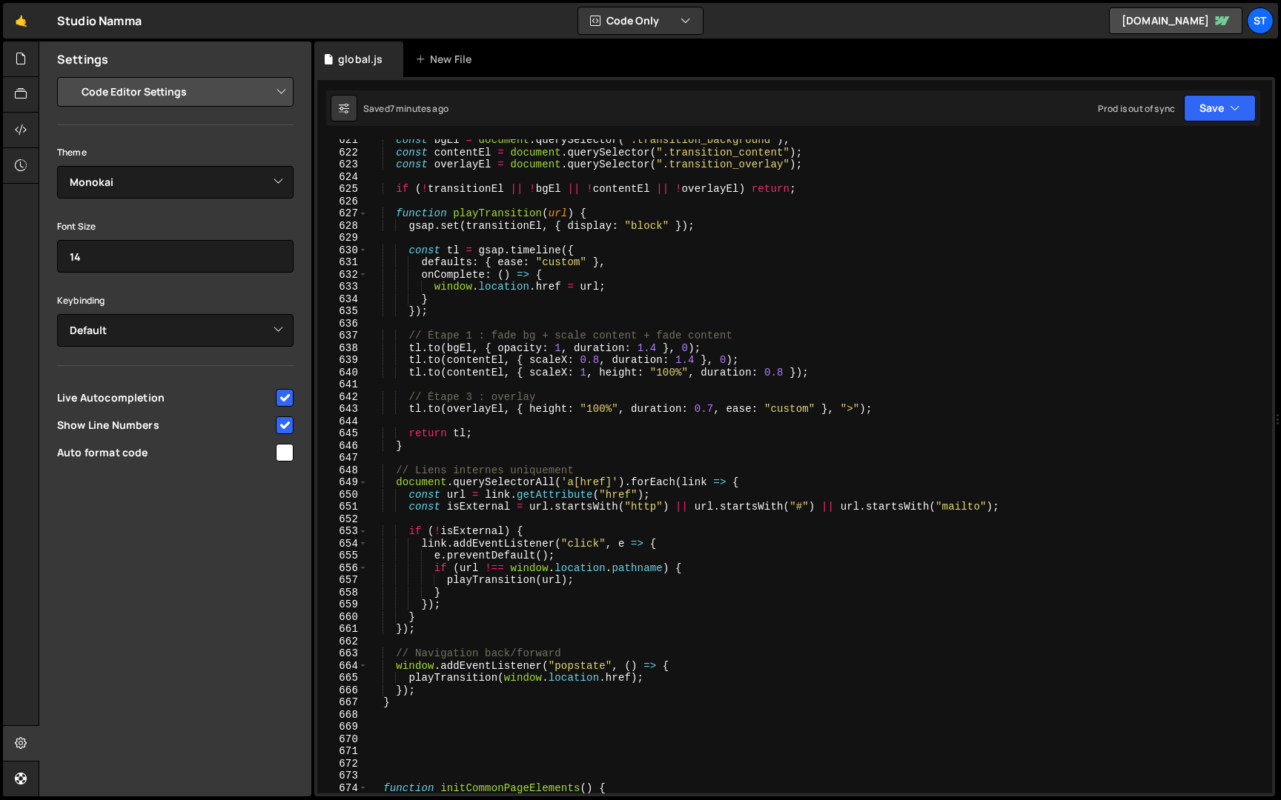
scroll to position [786, 0]
click at [411, 711] on div "const bgEl = document . querySelector ( ".transition_background" ) ; const cont…" at bounding box center [817, 475] width 898 height 679
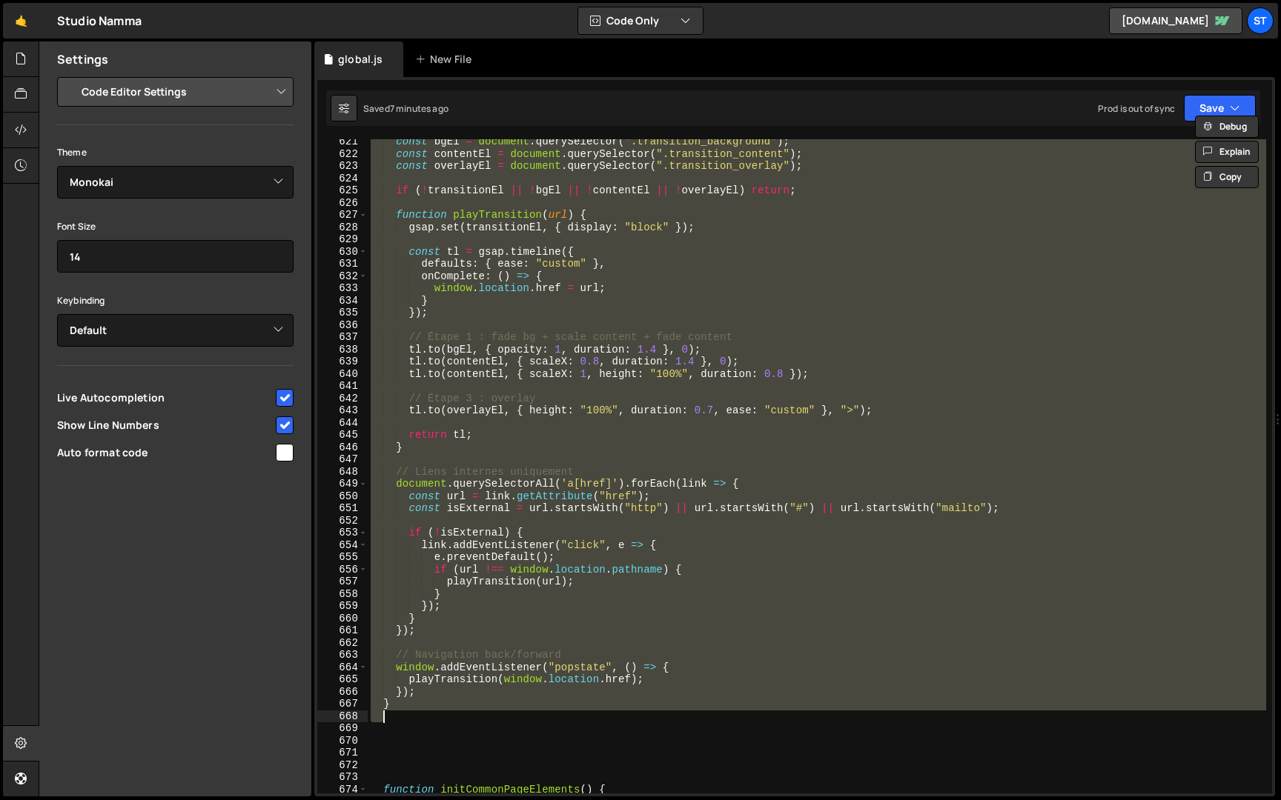
click at [409, 707] on div "const bgEl = document . querySelector ( ".transition_background" ) ; const cont…" at bounding box center [817, 466] width 898 height 654
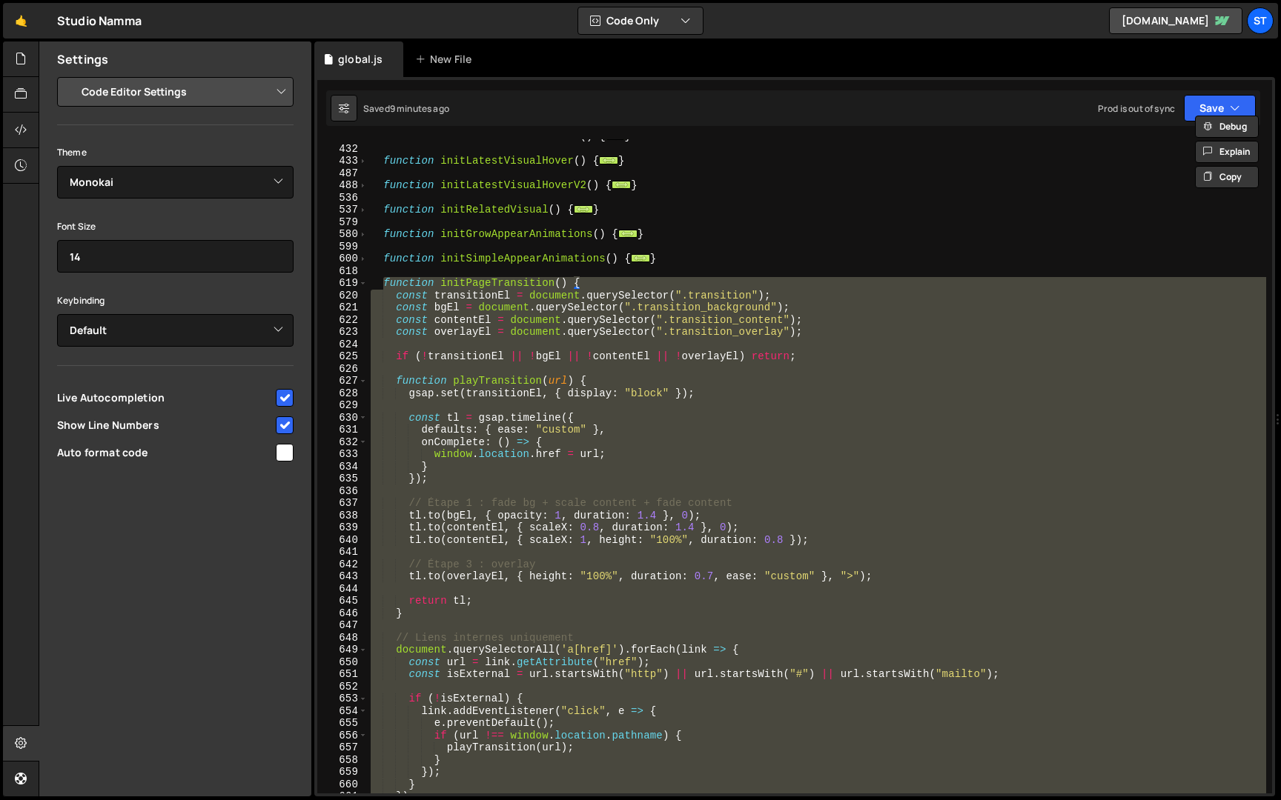
scroll to position [620, 0]
click at [612, 388] on div "function initBottomNavAnimation ( ) { ... } function initLatestVisualHover ( ) …" at bounding box center [817, 466] width 898 height 654
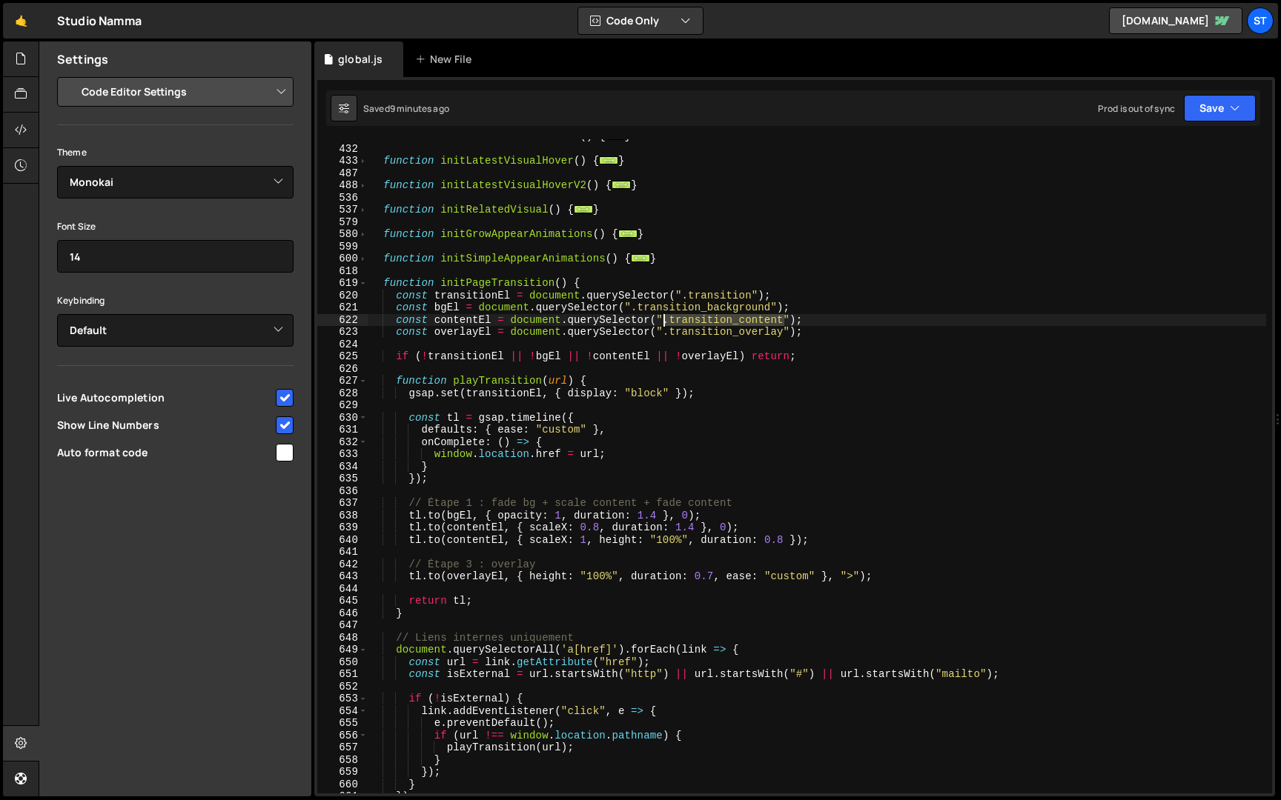
drag, startPoint x: 785, startPoint y: 320, endPoint x: 663, endPoint y: 322, distance: 121.6
click at [663, 322] on div "function initBottomNavAnimation ( ) { ... } function initLatestVisualHover ( ) …" at bounding box center [817, 469] width 898 height 679
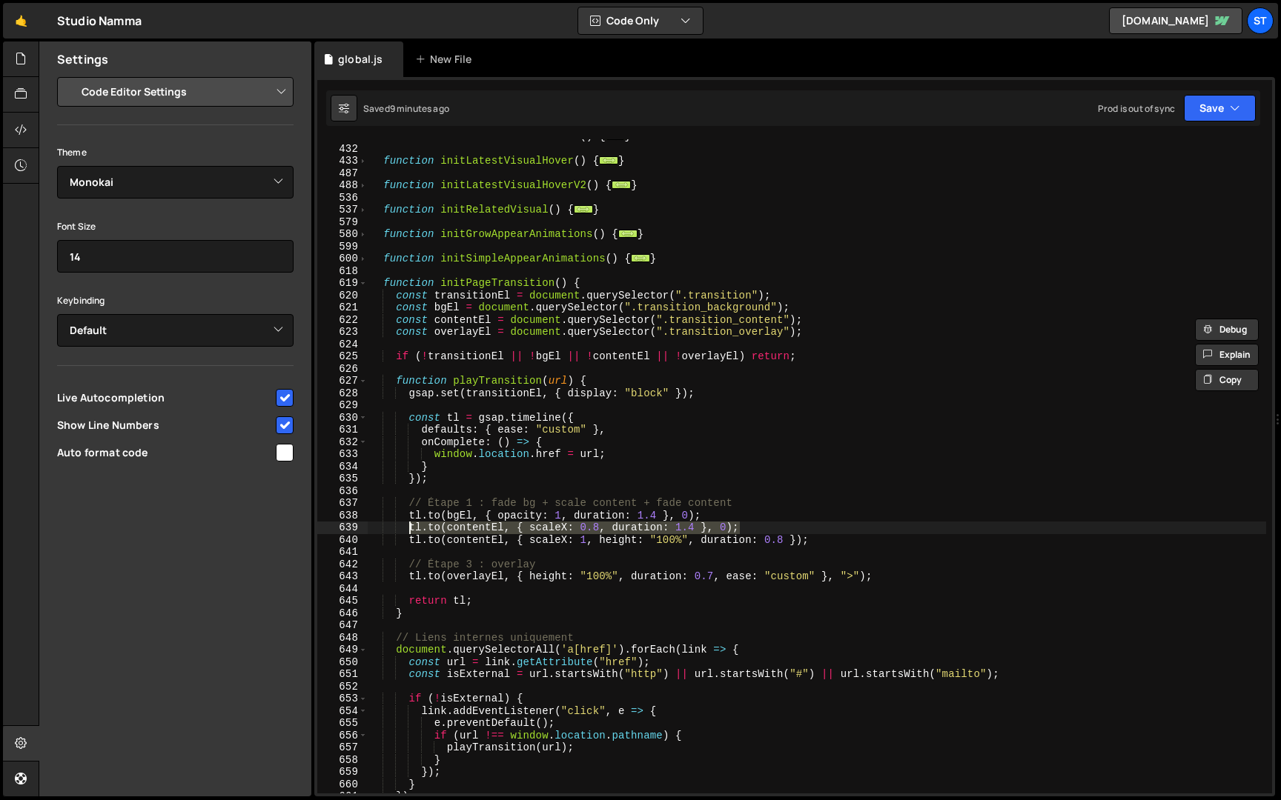
drag, startPoint x: 746, startPoint y: 525, endPoint x: 411, endPoint y: 531, distance: 334.3
click at [411, 531] on div "function initBottomNavAnimation ( ) { ... } function initLatestVisualHover ( ) …" at bounding box center [817, 469] width 898 height 679
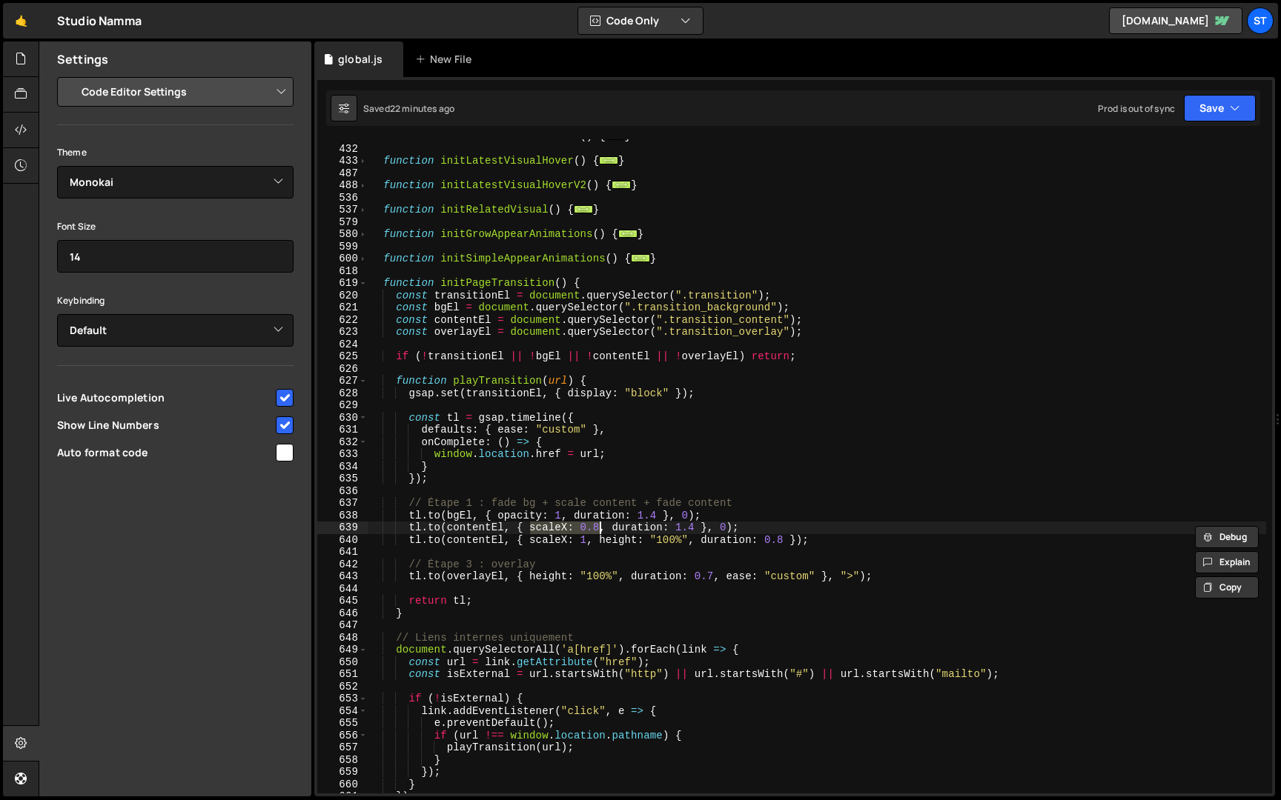
drag, startPoint x: 530, startPoint y: 528, endPoint x: 597, endPoint y: 528, distance: 66.7
click at [598, 528] on div "function initBottomNavAnimation ( ) { ... } function initLatestVisualHover ( ) …" at bounding box center [817, 469] width 898 height 679
drag, startPoint x: 614, startPoint y: 528, endPoint x: 531, endPoint y: 528, distance: 82.3
click at [531, 528] on div "function initBottomNavAnimation ( ) { ... } function initLatestVisualHover ( ) …" at bounding box center [817, 469] width 898 height 679
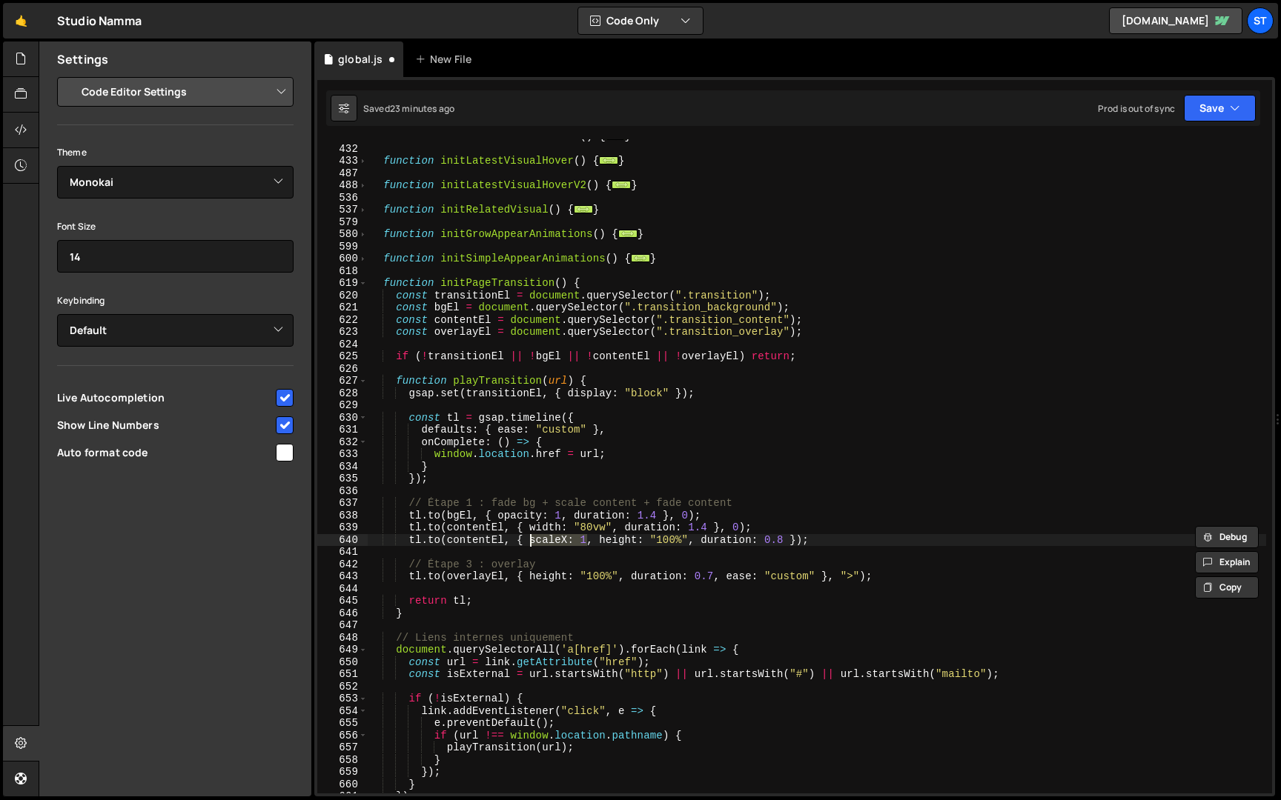
drag, startPoint x: 588, startPoint y: 543, endPoint x: 531, endPoint y: 540, distance: 56.4
click at [531, 540] on div "function initBottomNavAnimation ( ) { ... } function initLatestVisualHover ( ) …" at bounding box center [817, 469] width 898 height 679
paste textarea "width: "80vw""
click at [586, 540] on div "function initBottomNavAnimation ( ) { ... } function initLatestVisualHover ( ) …" at bounding box center [817, 469] width 898 height 679
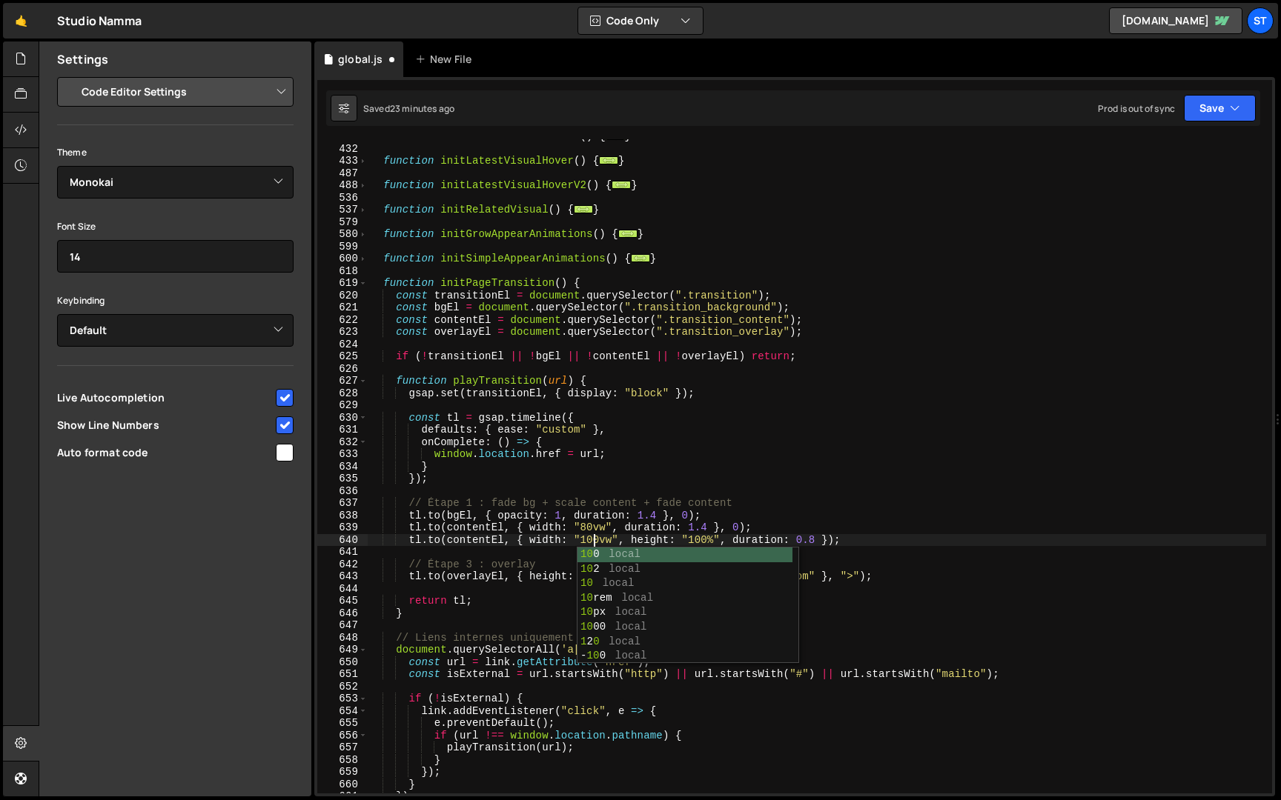
click at [714, 538] on div "function initBottomNavAnimation ( ) { ... } function initLatestVisualHover ( ) …" at bounding box center [817, 469] width 898 height 679
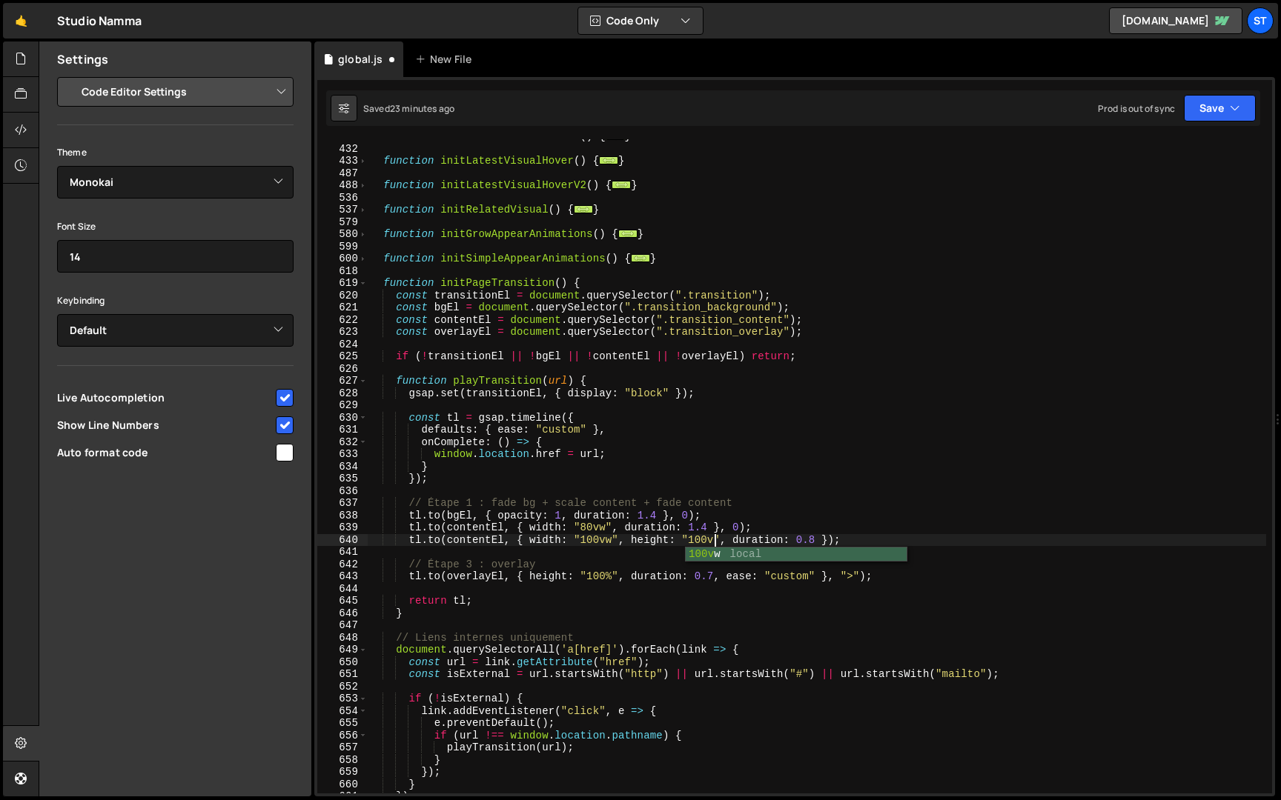
scroll to position [0, 24]
click at [1204, 112] on button "Save" at bounding box center [1220, 108] width 72 height 27
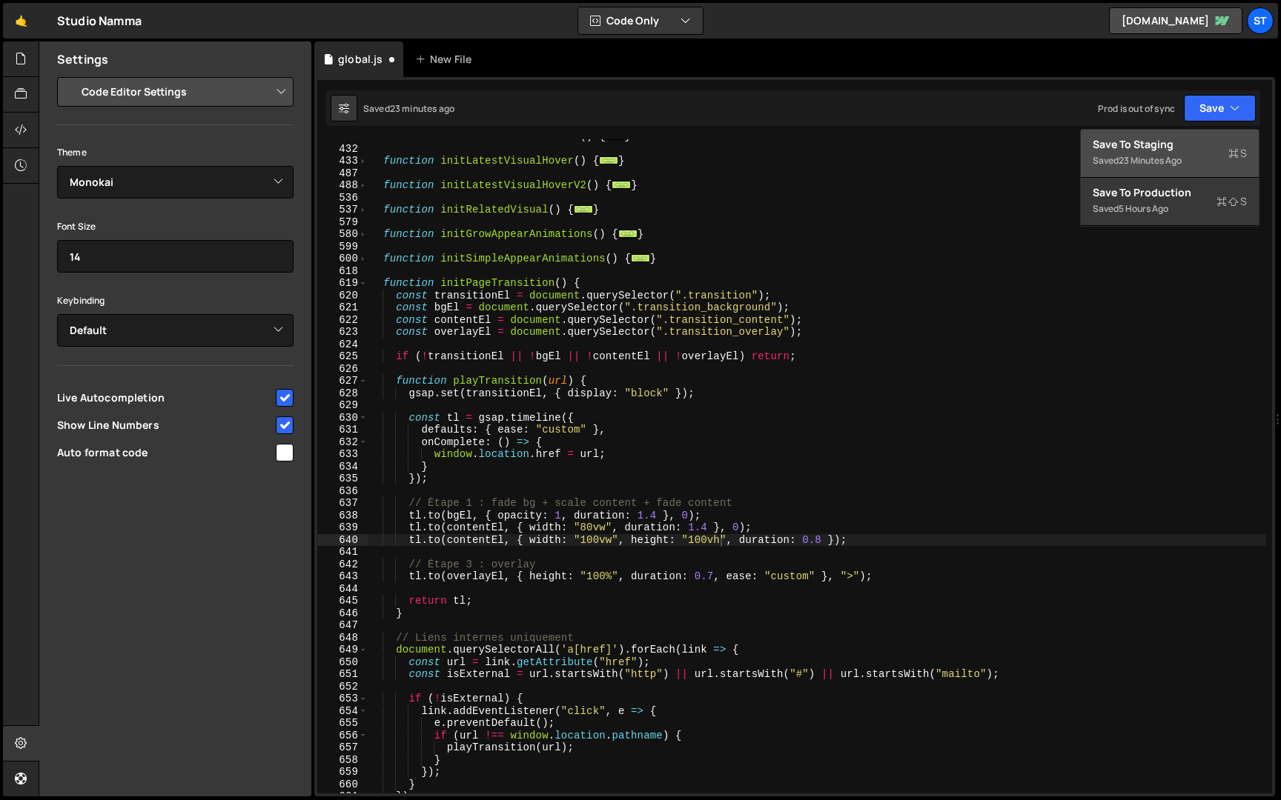
click at [1188, 156] on div "Saved 23 minutes ago" at bounding box center [1169, 161] width 154 height 18
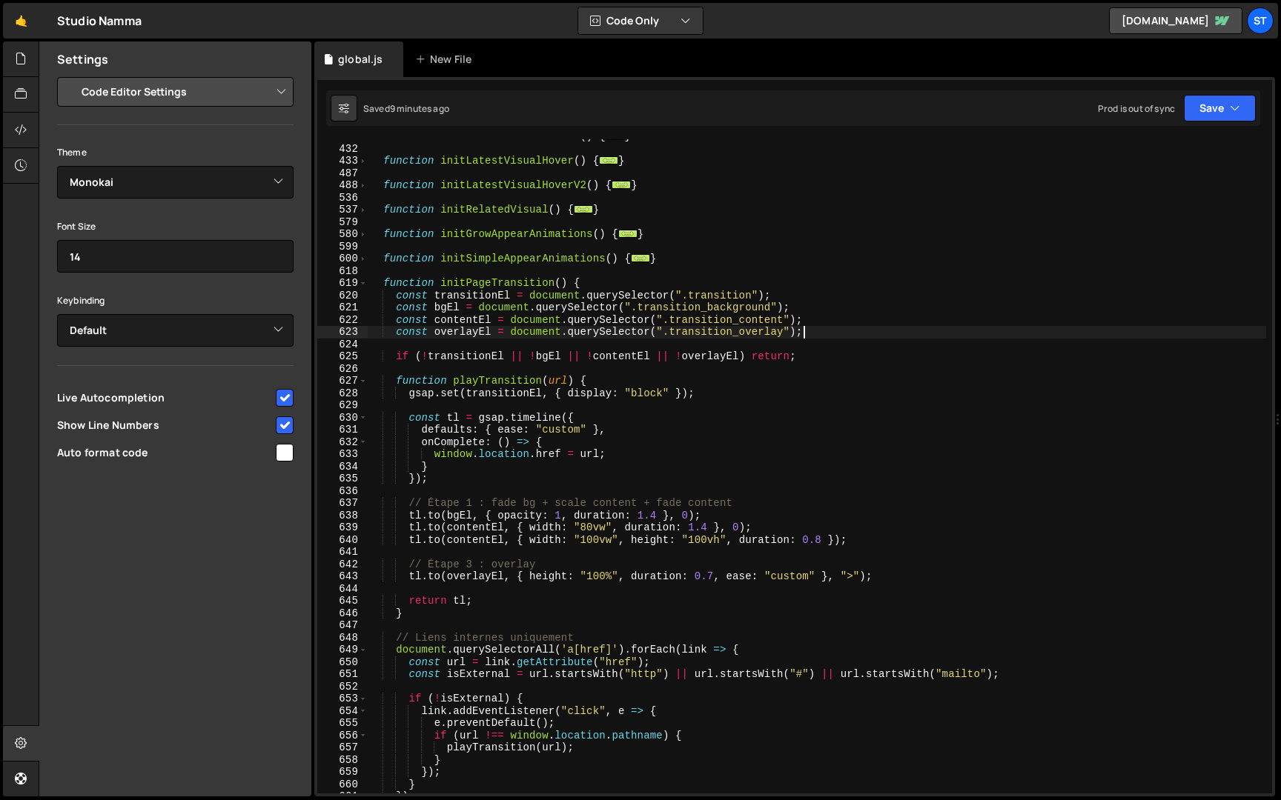
click at [824, 333] on div "function initBottomNavAnimation ( ) { ... } function initLatestVisualHover ( ) …" at bounding box center [817, 469] width 898 height 679
drag, startPoint x: 794, startPoint y: 294, endPoint x: 395, endPoint y: 291, distance: 398.7
click at [395, 291] on div "function initBottomNavAnimation ( ) { ... } function initLatestVisualHover ( ) …" at bounding box center [817, 469] width 898 height 679
type textarea "const transitionEl = document.querySelector(".transition");"
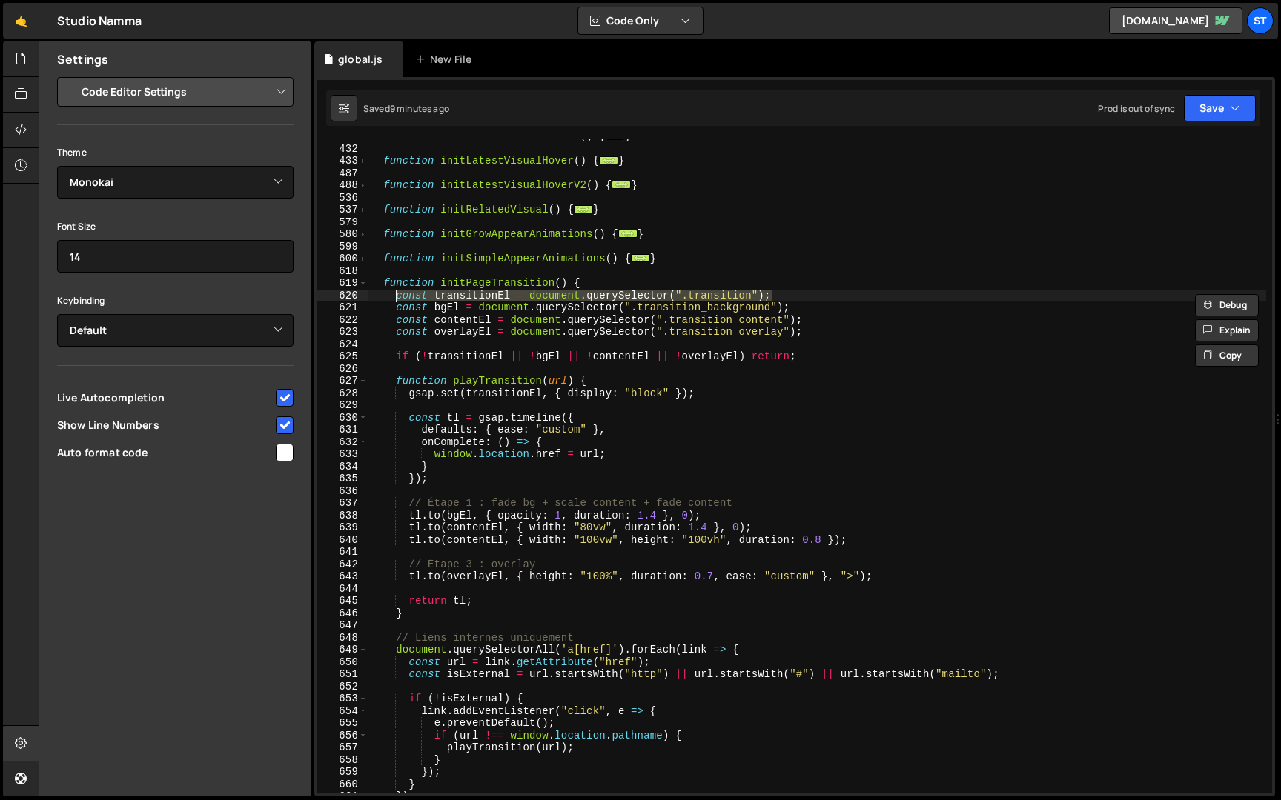
click at [792, 299] on div "function initBottomNavAnimation ( ) { ... } function initLatestVisualHover ( ) …" at bounding box center [817, 466] width 898 height 654
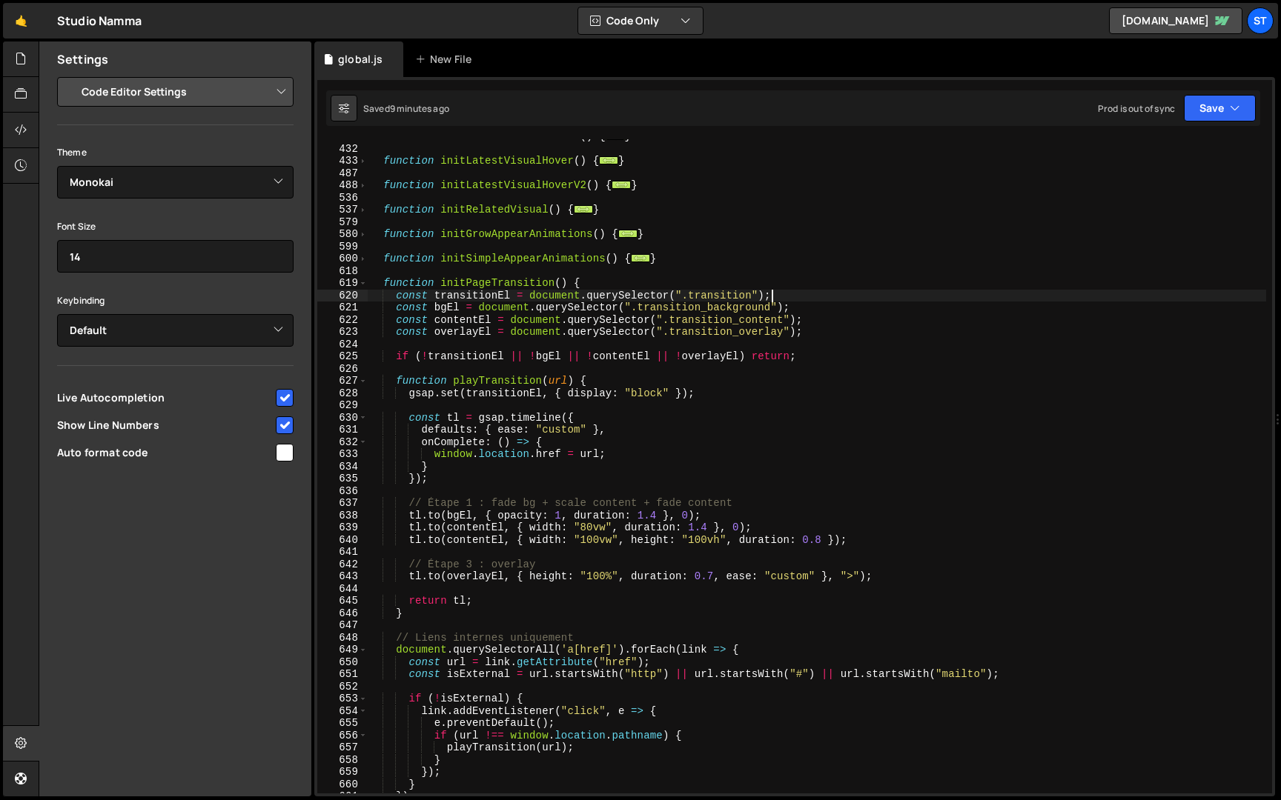
scroll to position [0, 1]
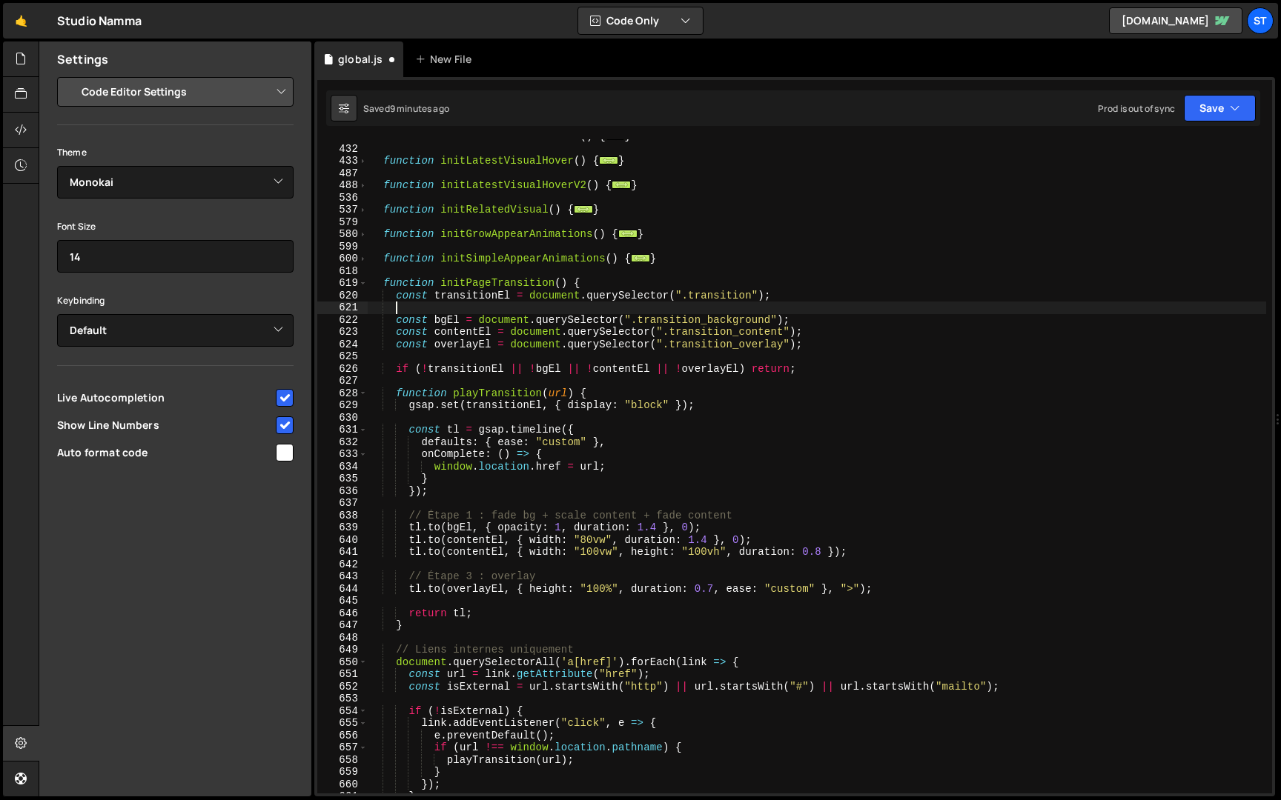
paste textarea "const transitionEl = document.querySelector(".transition");"
drag, startPoint x: 497, startPoint y: 308, endPoint x: 436, endPoint y: 308, distance: 61.5
click at [436, 308] on div "function initBottomNavAnimation ( ) { ... } function initLatestVisualHover ( ) …" at bounding box center [817, 469] width 898 height 679
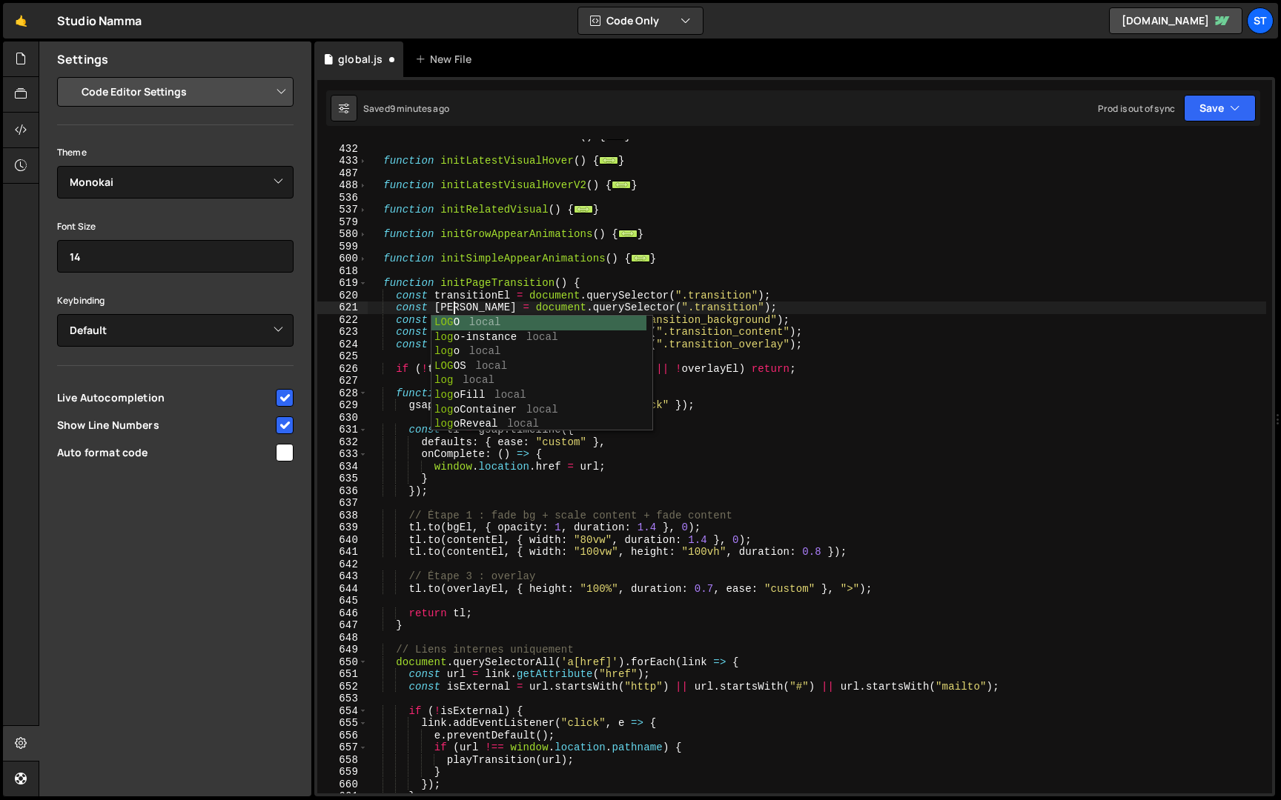
scroll to position [0, 6]
click at [769, 306] on div "function initBottomNavAnimation ( ) { ... } function initLatestVisualHover ( ) …" at bounding box center [817, 469] width 898 height 679
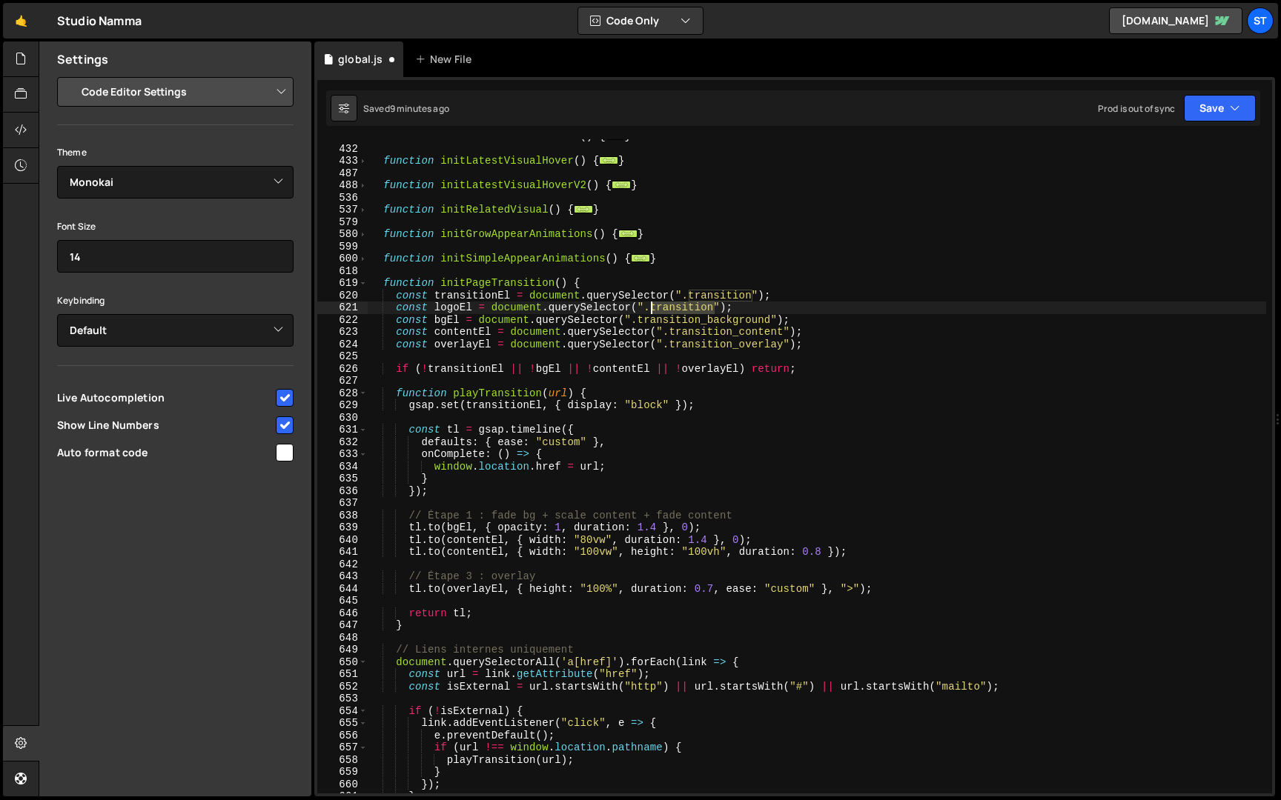
drag, startPoint x: 715, startPoint y: 308, endPoint x: 652, endPoint y: 308, distance: 63.0
click at [652, 308] on div "function initBottomNavAnimation ( ) { ... } function initLatestVisualHover ( ) …" at bounding box center [817, 469] width 898 height 679
click at [824, 300] on div "function initBottomNavAnimation ( ) { ... } function initLatestVisualHover ( ) …" at bounding box center [817, 469] width 898 height 679
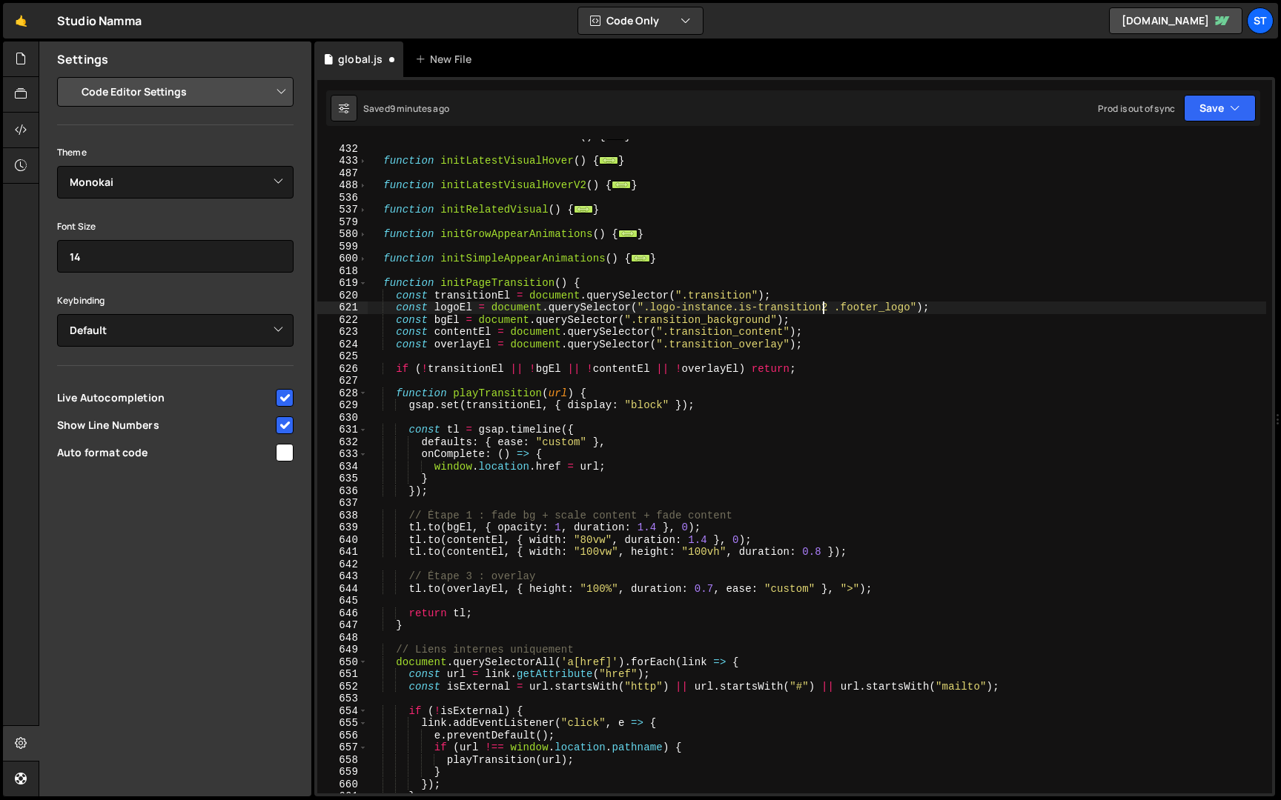
click at [826, 303] on div "function initBottomNavAnimation ( ) { ... } function initLatestVisualHover ( ) …" at bounding box center [817, 469] width 898 height 679
drag, startPoint x: 754, startPoint y: 540, endPoint x: 411, endPoint y: 537, distance: 343.9
click at [411, 537] on div "function initBottomNavAnimation ( ) { ... } function initLatestVisualHover ( ) …" at bounding box center [817, 469] width 898 height 679
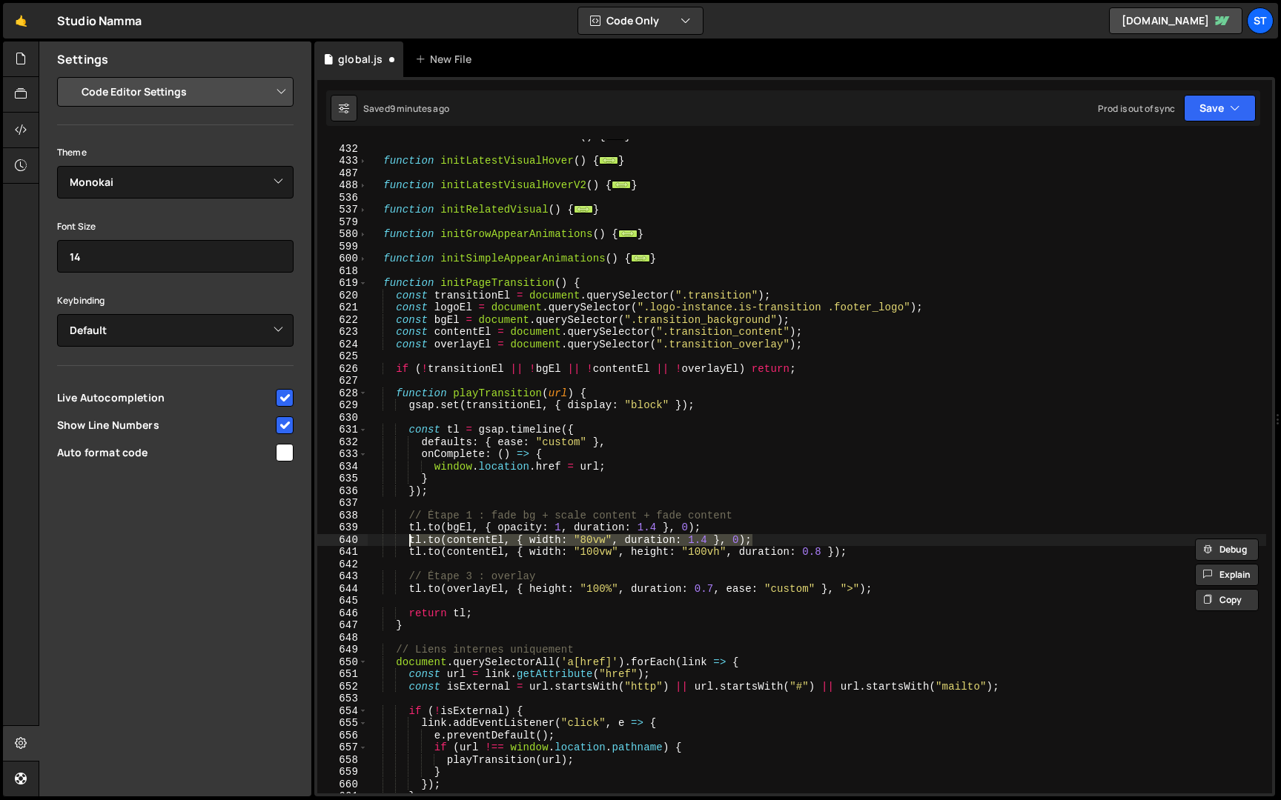
click at [734, 526] on div "function initBottomNavAnimation ( ) { ... } function initLatestVisualHover ( ) …" at bounding box center [817, 469] width 898 height 679
type textarea "[DOMAIN_NAME](bgEl, { opacity: 1, duration: 1.4 }, 0);"
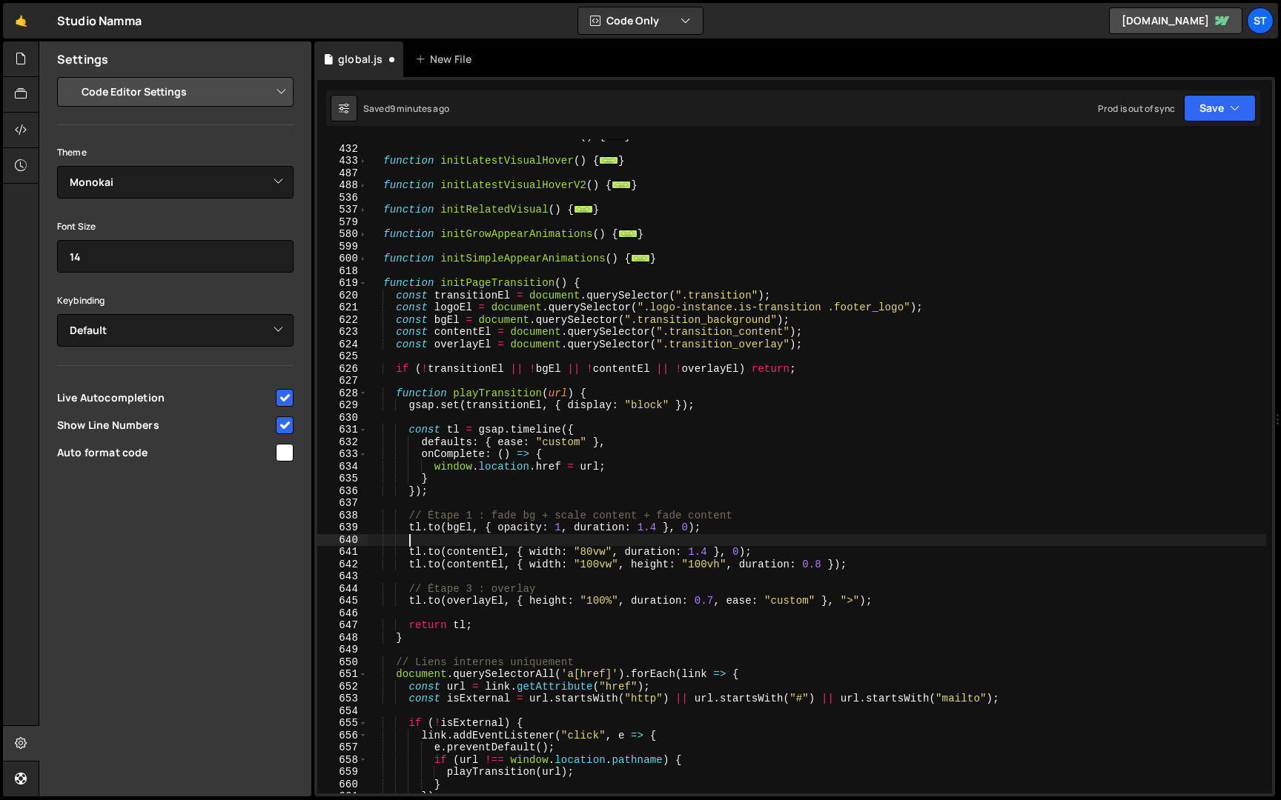
paste textarea "[DOMAIN_NAME](contentEl, { width: "80vw", duration: 1.4 }, 0);"
drag, startPoint x: 491, startPoint y: 545, endPoint x: 450, endPoint y: 543, distance: 41.5
click at [450, 543] on div "function initBottomNavAnimation ( ) { ... } function initLatestVisualHover ( ) …" at bounding box center [817, 469] width 898 height 679
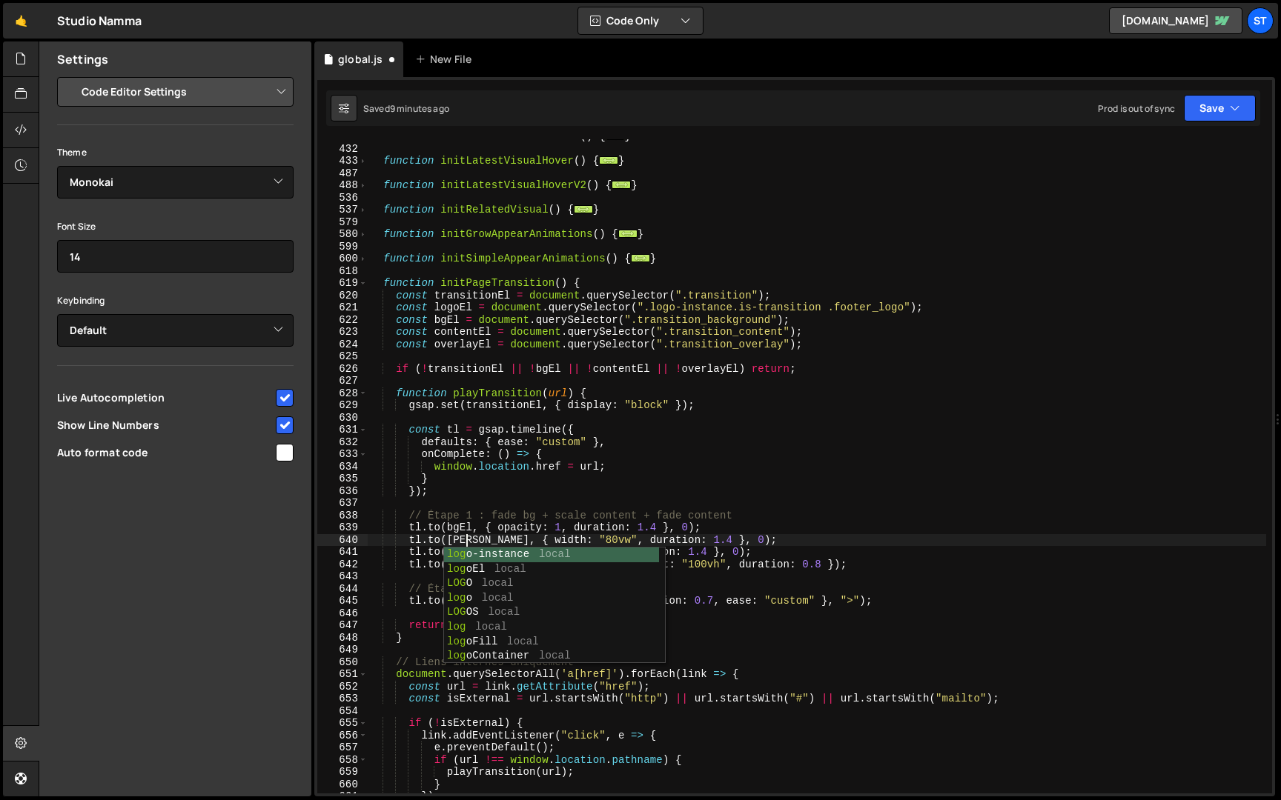
scroll to position [0, 7]
click at [580, 537] on div "function initBottomNavAnimation ( ) { ... } function initLatestVisualHover ( ) …" at bounding box center [817, 469] width 898 height 679
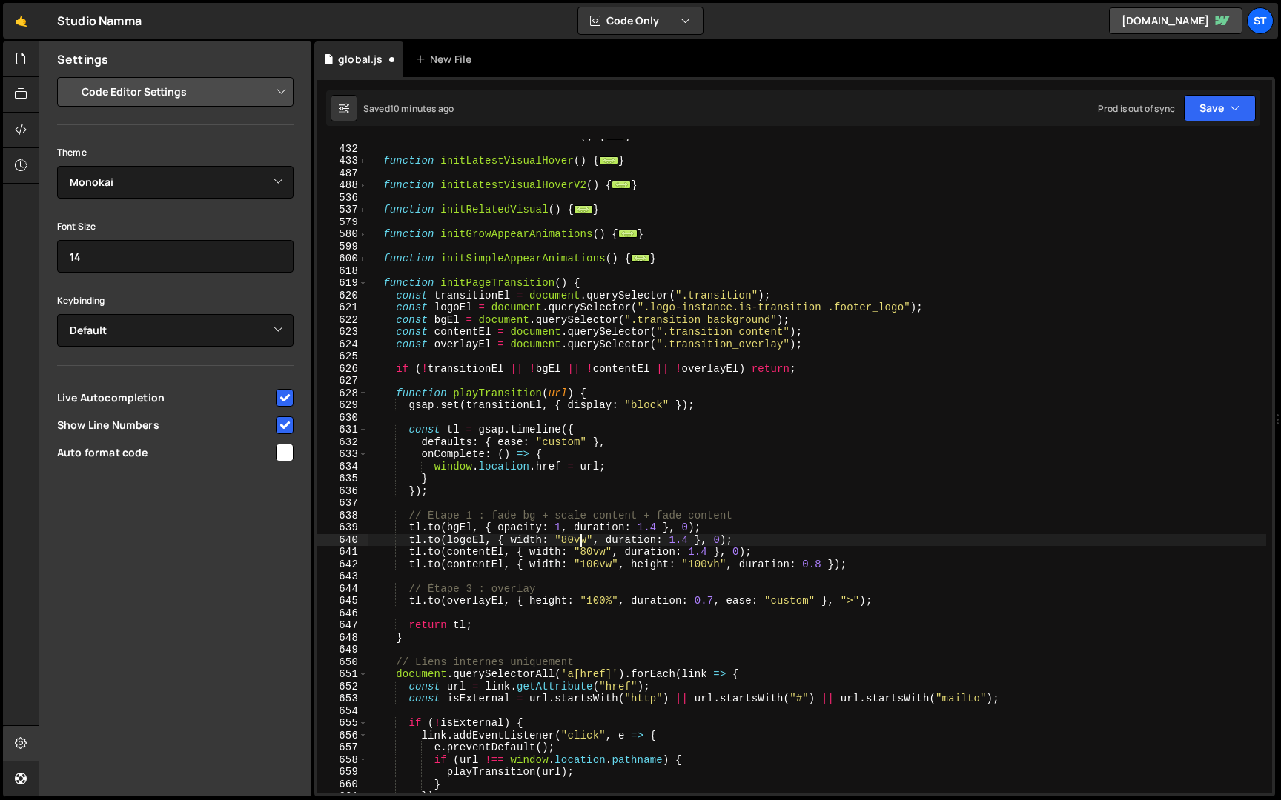
click at [720, 542] on div "function initBottomNavAnimation ( ) { ... } function initLatestVisualHover ( ) …" at bounding box center [817, 469] width 898 height 679
click at [689, 538] on div "function initBottomNavAnimation ( ) { ... } function initLatestVisualHover ( ) …" at bounding box center [817, 469] width 898 height 679
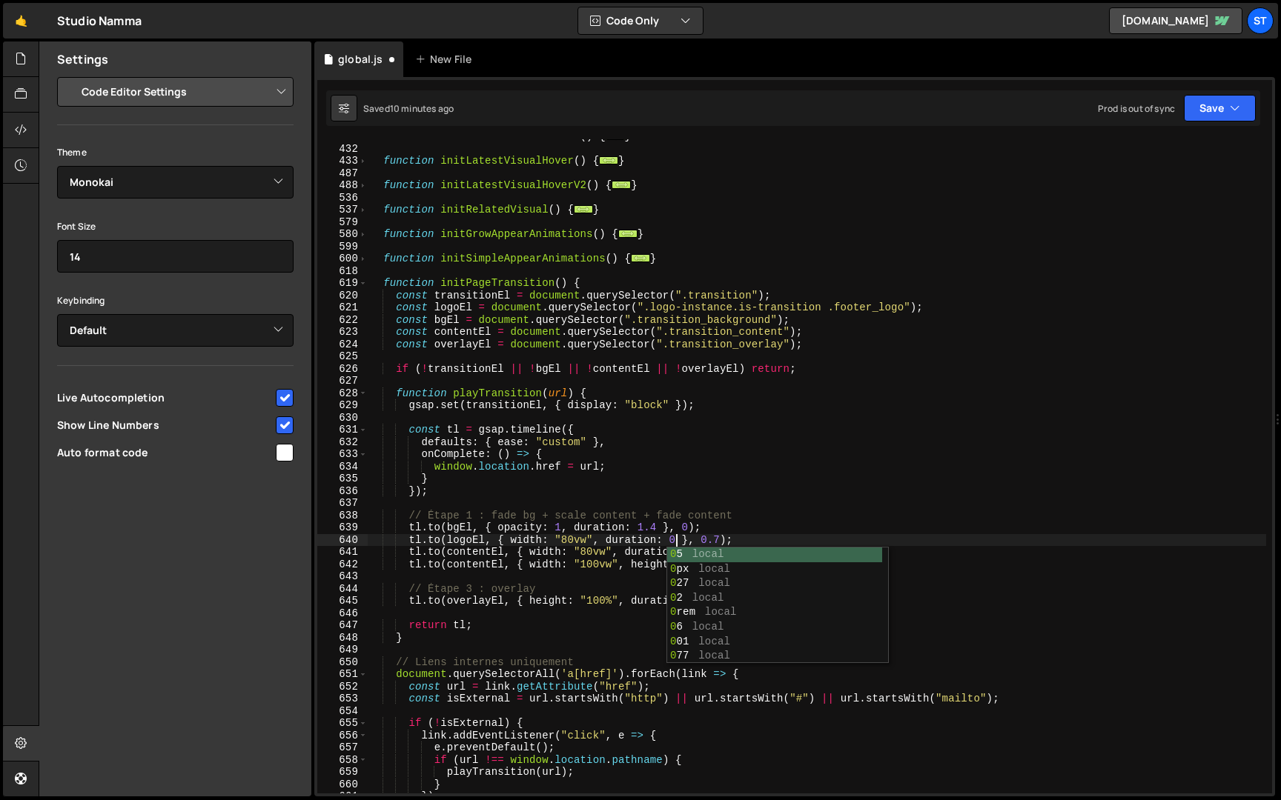
scroll to position [0, 21]
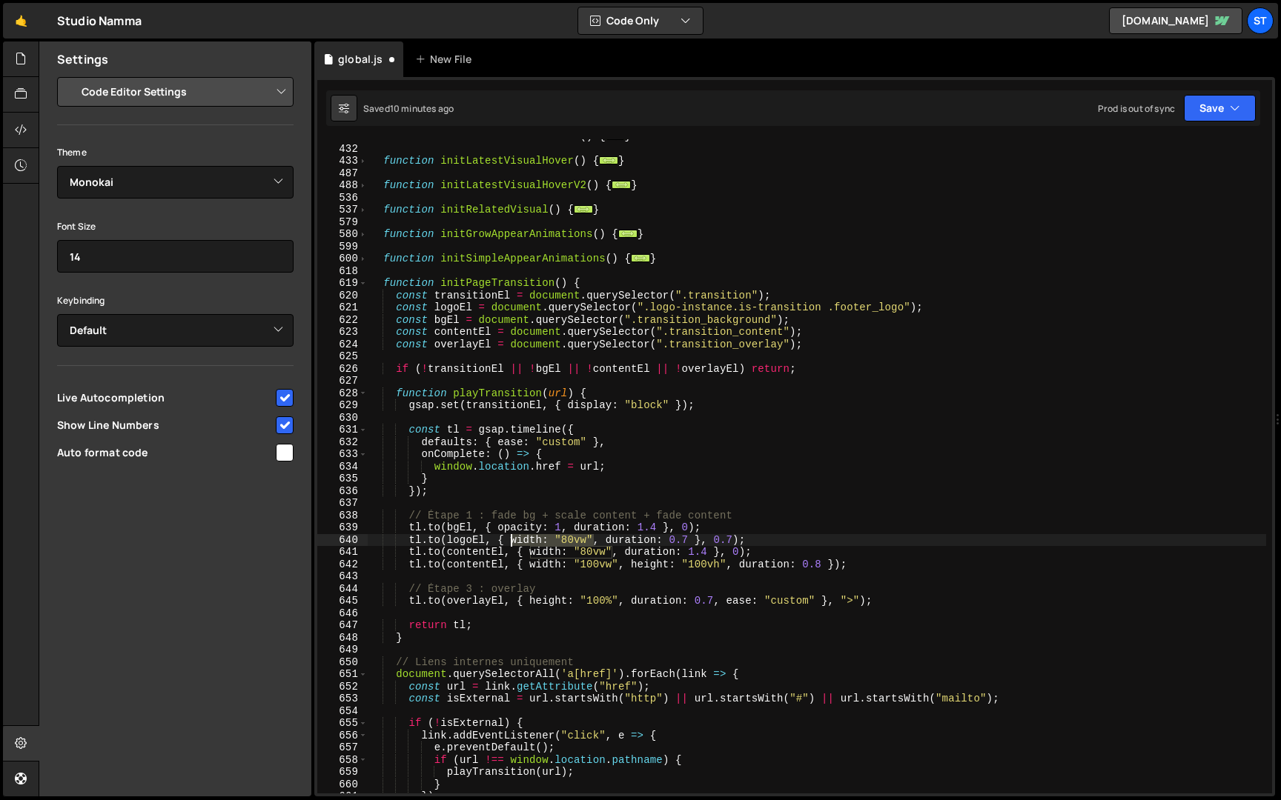
drag, startPoint x: 594, startPoint y: 541, endPoint x: 511, endPoint y: 540, distance: 83.0
click at [511, 540] on div "function initBottomNavAnimation ( ) { ... } function initLatestVisualHover ( ) …" at bounding box center [817, 469] width 898 height 679
click at [841, 465] on div "function initBottomNavAnimation ( ) { ... } function initLatestVisualHover ( ) …" at bounding box center [817, 469] width 898 height 679
click at [1218, 104] on button "Save" at bounding box center [1220, 108] width 72 height 27
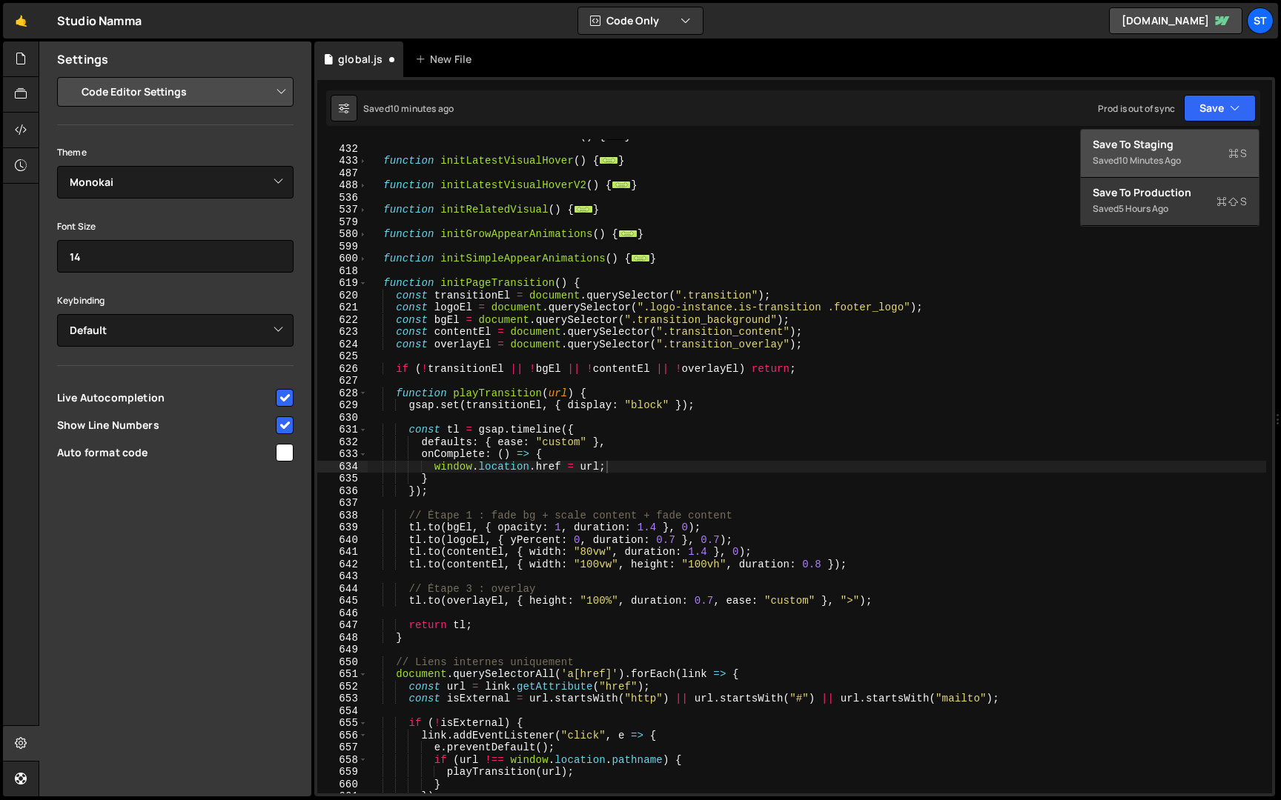
click at [1168, 150] on div "Save to Staging S" at bounding box center [1169, 144] width 154 height 15
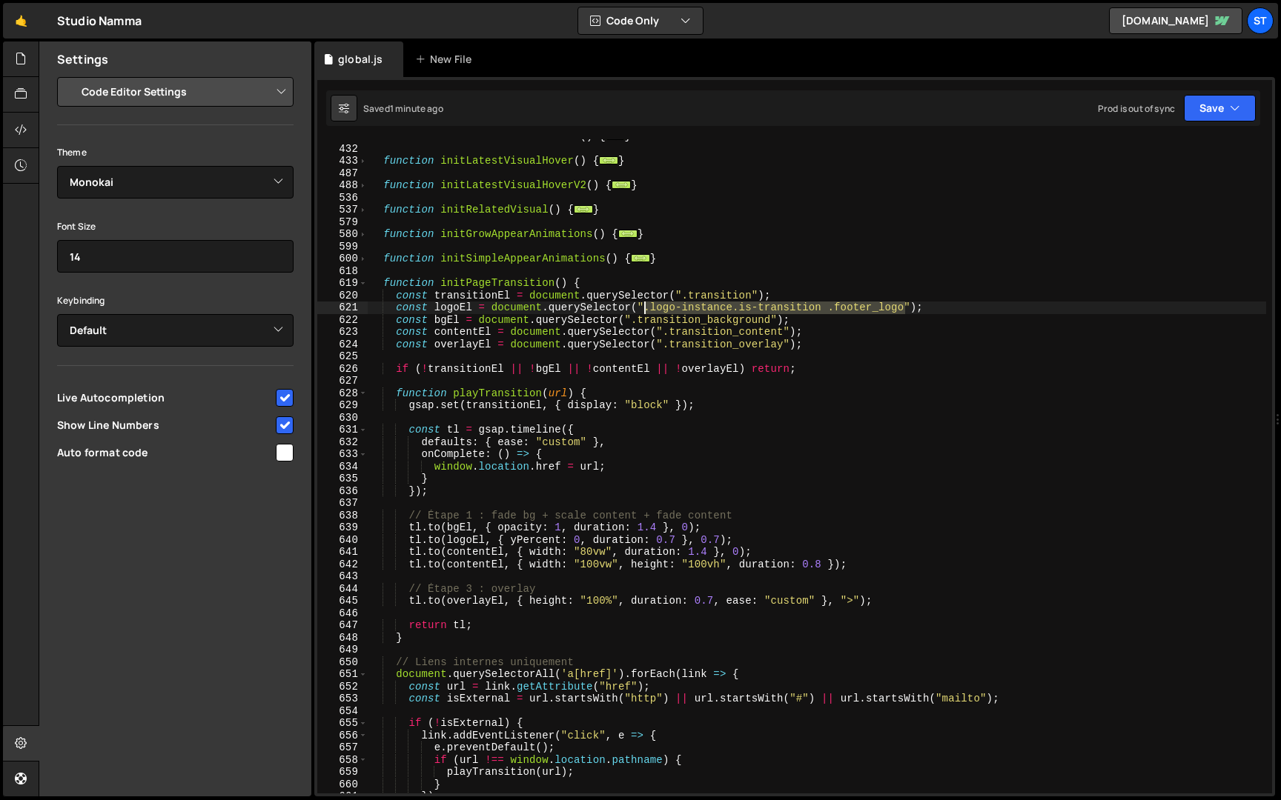
drag, startPoint x: 906, startPoint y: 307, endPoint x: 645, endPoint y: 308, distance: 260.9
click at [645, 308] on div "function initBottomNavAnimation ( ) { ... } function initLatestVisualHover ( ) …" at bounding box center [817, 469] width 898 height 679
paste textarea "[DOMAIN_NAME](logoEl, { yPercent:, duration: 0.7 }, 0.7"
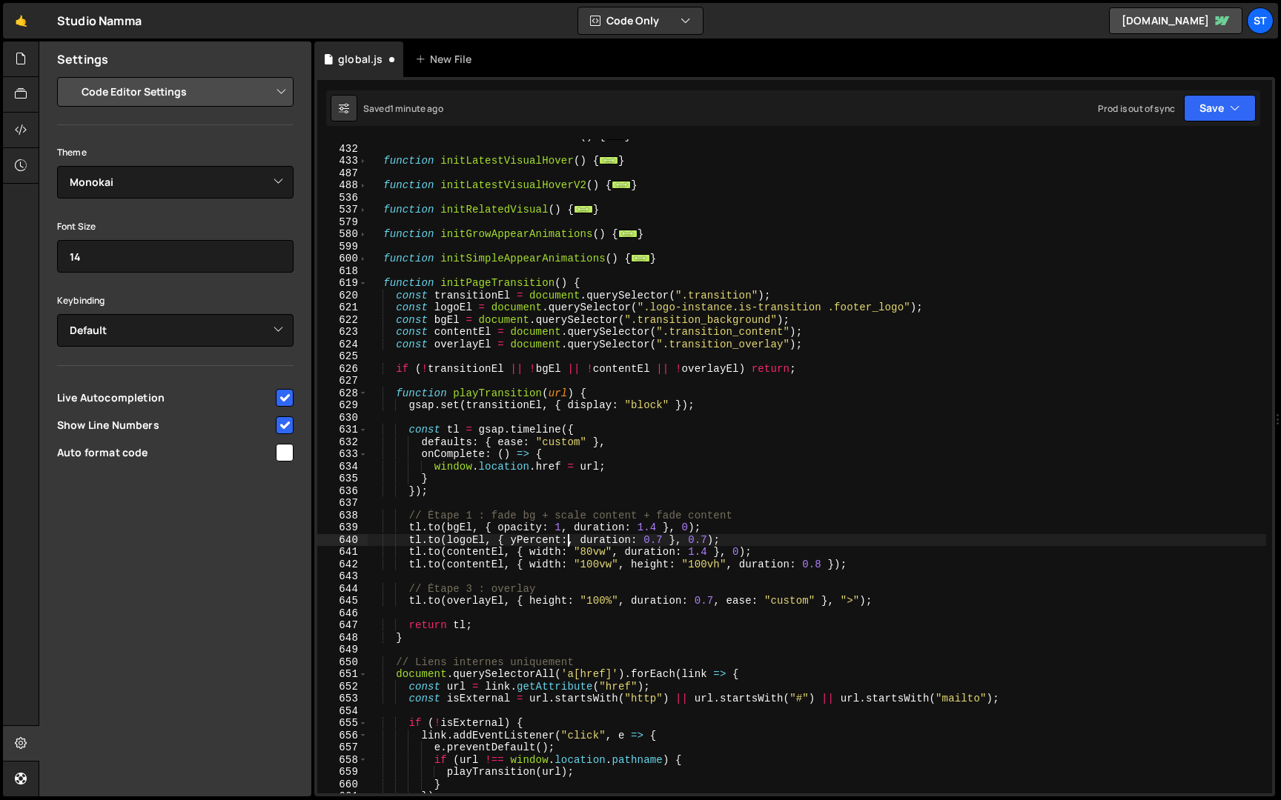
click at [384, 284] on div "function initBottomNavAnimation ( ) { ... } function initLatestVisualHover ( ) …" at bounding box center [817, 469] width 898 height 679
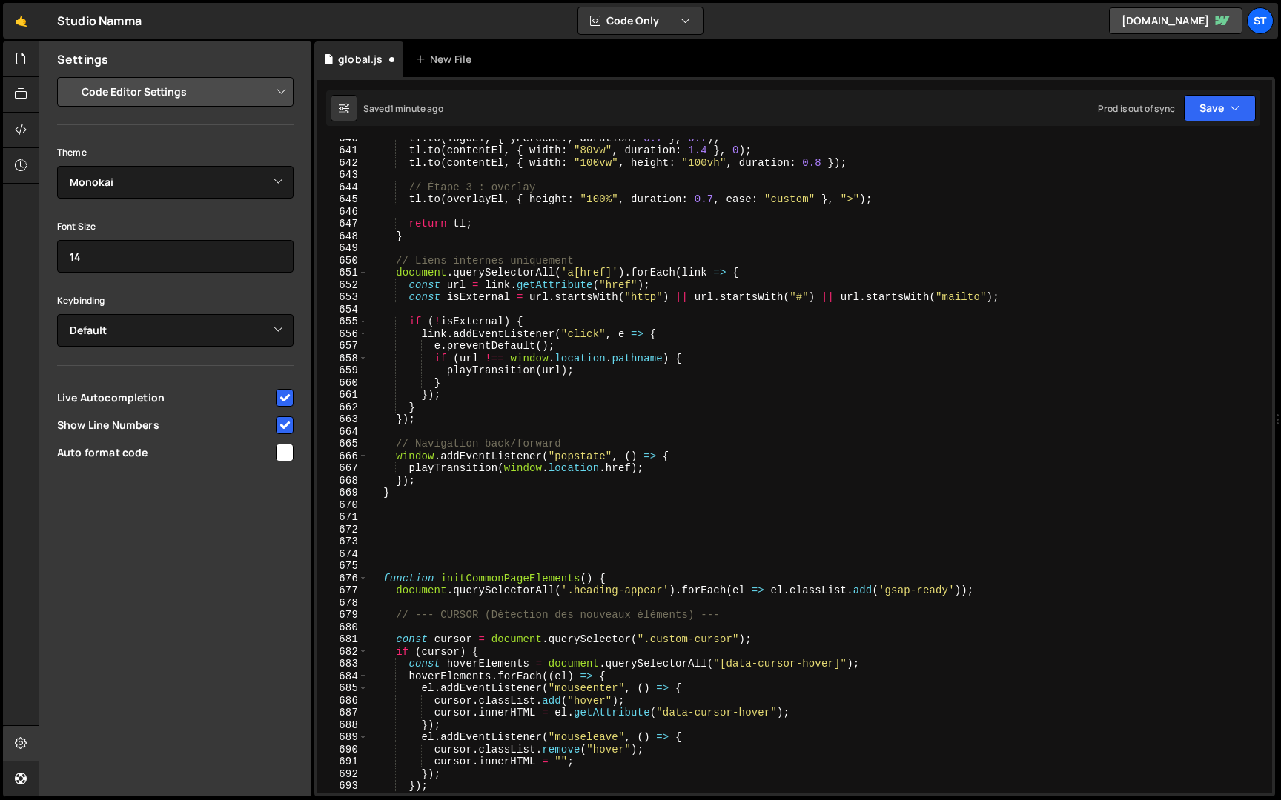
scroll to position [1169, 0]
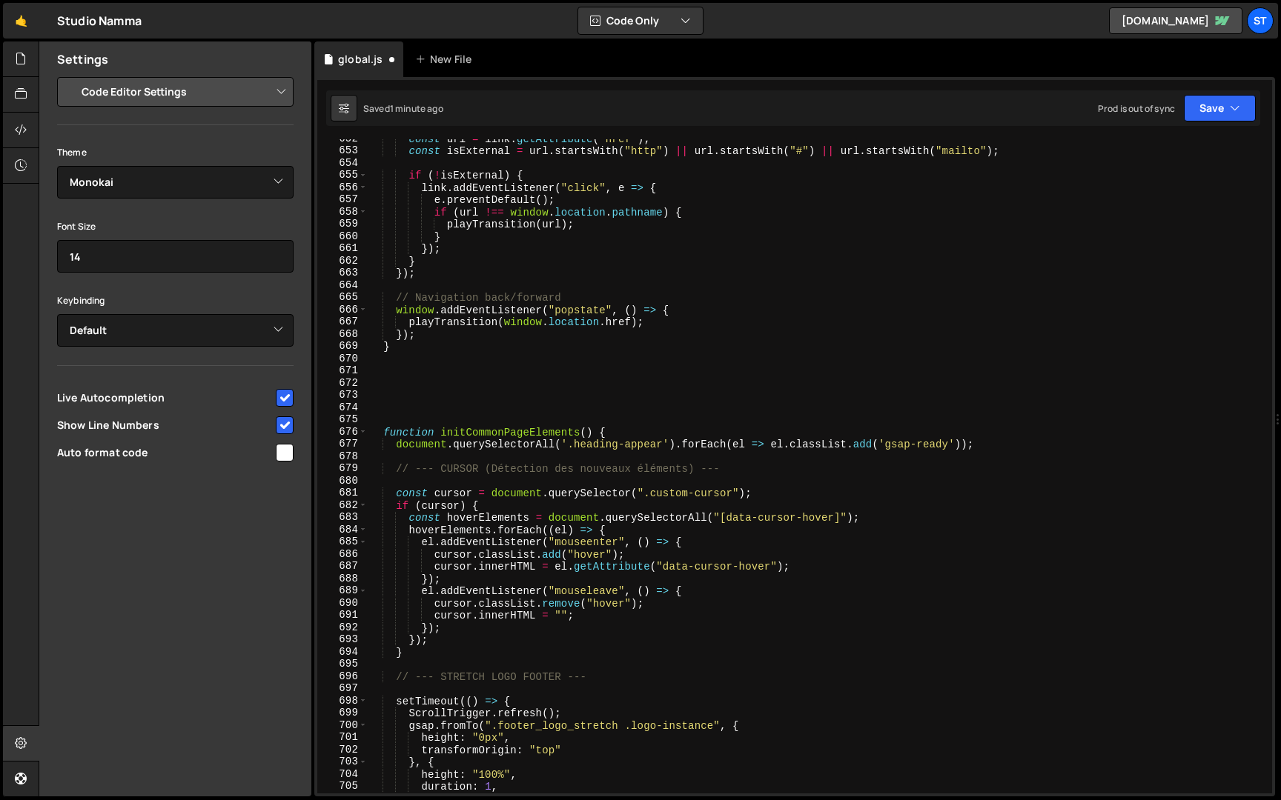
click at [397, 345] on div "const url = link . getAttribute ( "href" ) ; const isExternal = url . startsWit…" at bounding box center [817, 472] width 898 height 679
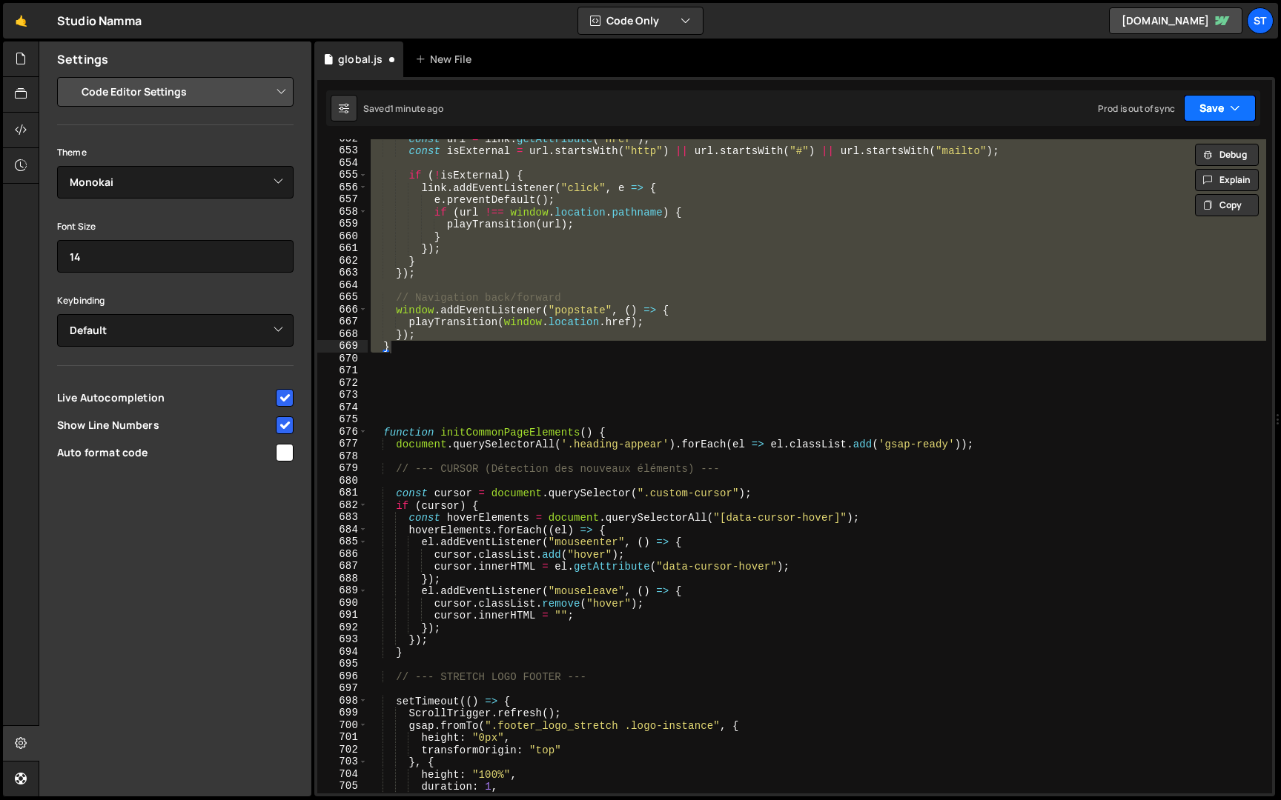
click at [1193, 109] on button "Save" at bounding box center [1220, 108] width 72 height 27
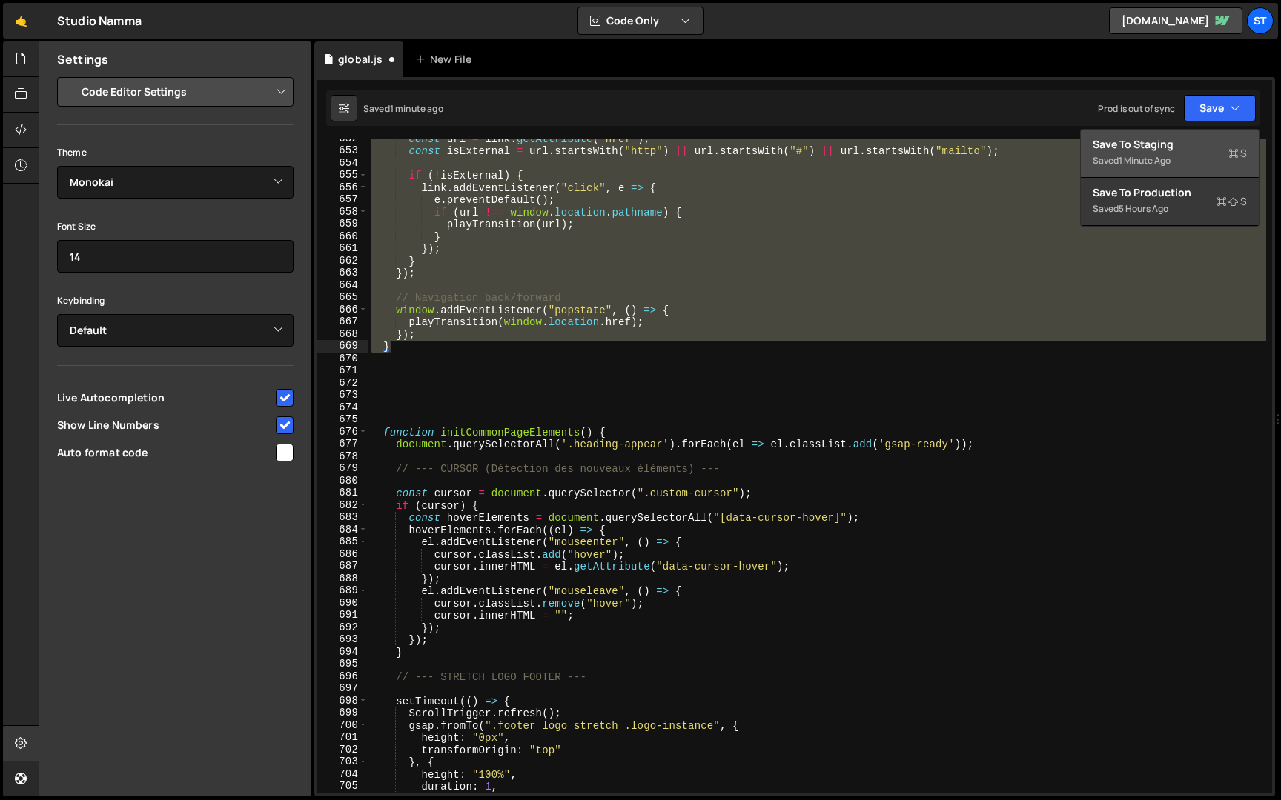
click at [1158, 150] on div "Save to Staging S" at bounding box center [1169, 144] width 154 height 15
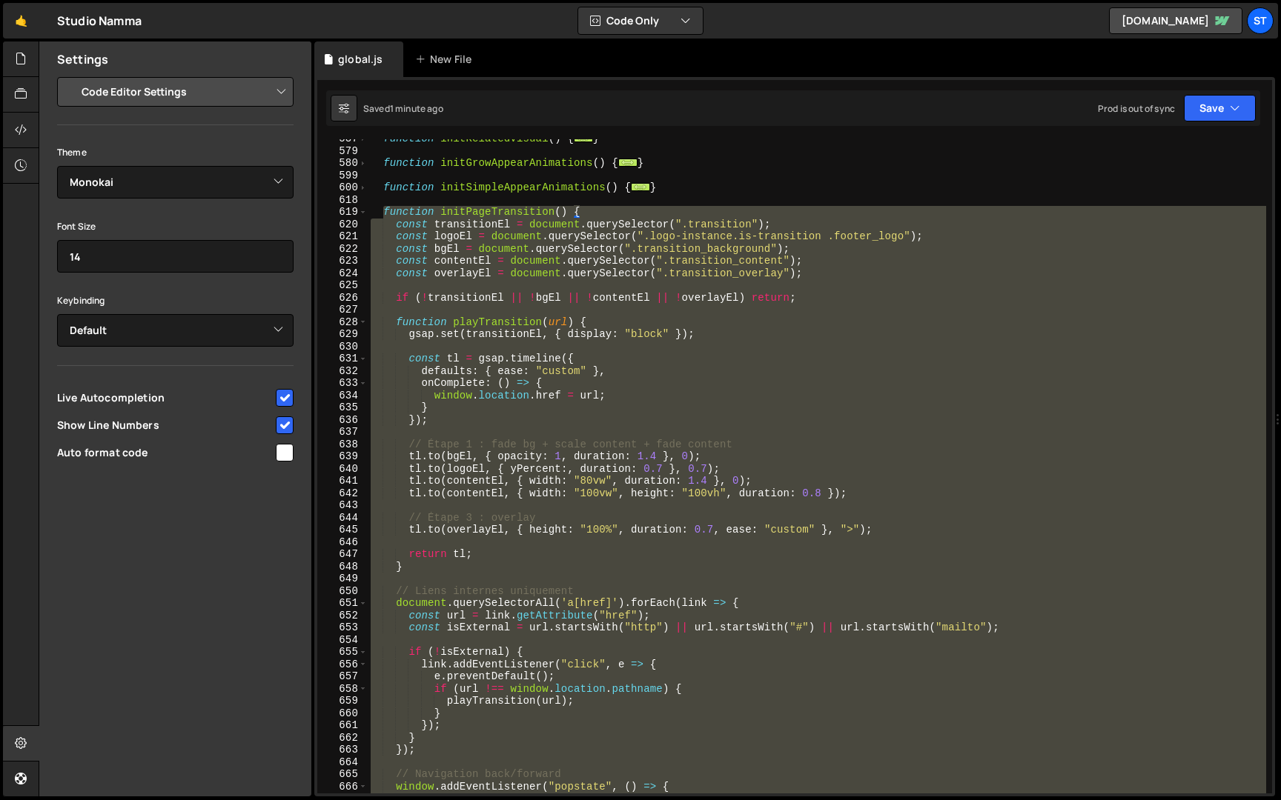
scroll to position [691, 0]
click at [569, 471] on div "function initRelatedVisual ( ) { ... } function initGrowAppearAnimations ( ) { …" at bounding box center [817, 466] width 898 height 654
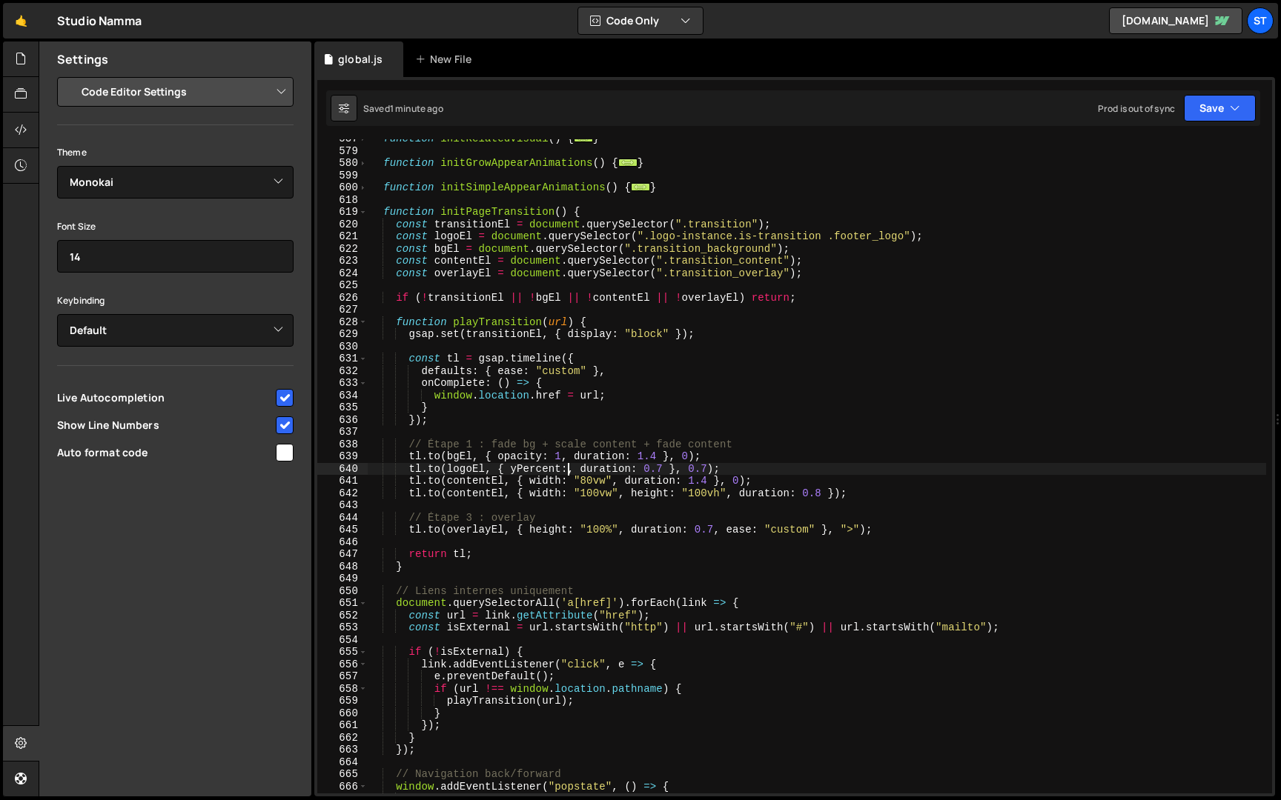
click at [563, 471] on div "function initRelatedVisual ( ) { ... } function initGrowAppearAnimations ( ) { …" at bounding box center [817, 472] width 898 height 679
click at [714, 481] on div "function initRelatedVisual ( ) { ... } function initGrowAppearAnimations ( ) { …" at bounding box center [817, 472] width 898 height 679
click at [1227, 104] on button "Save" at bounding box center [1220, 108] width 72 height 27
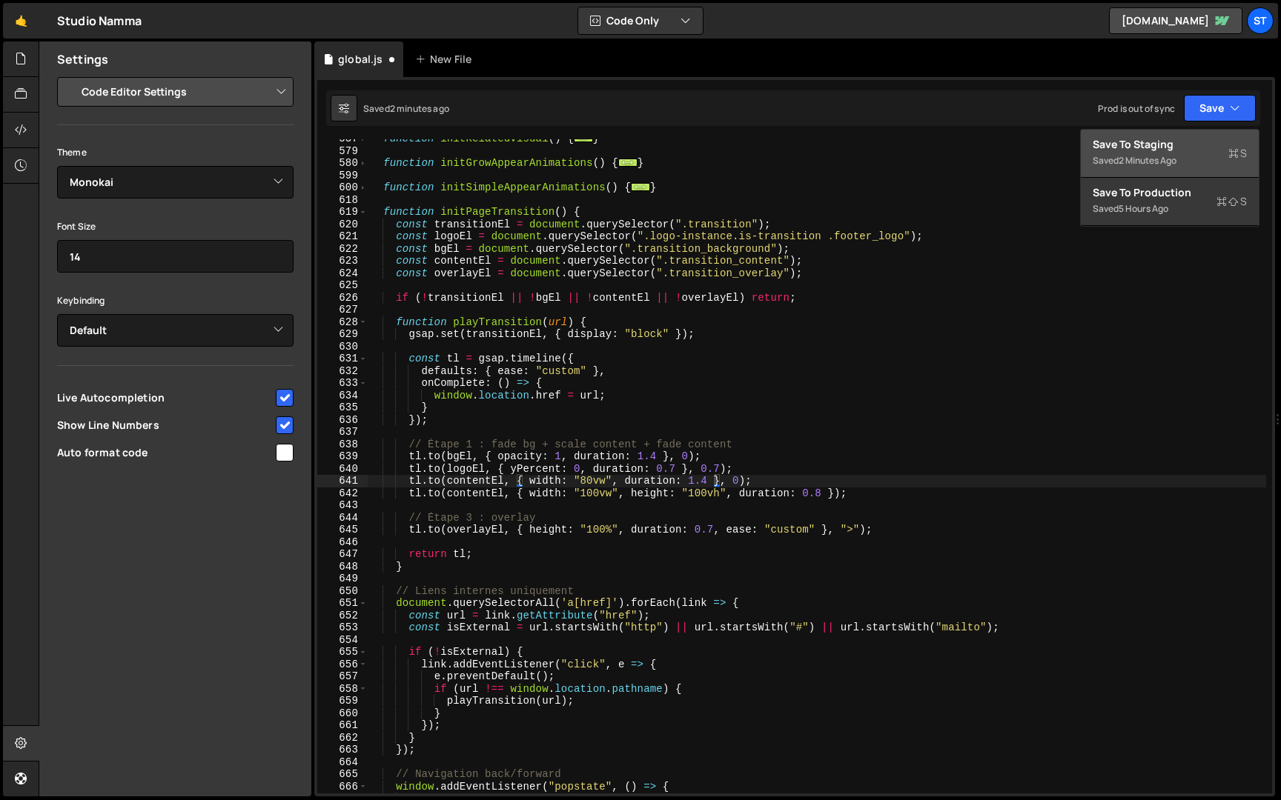
click at [1192, 135] on button "Save to Staging S Saved 2 minutes ago" at bounding box center [1170, 154] width 178 height 48
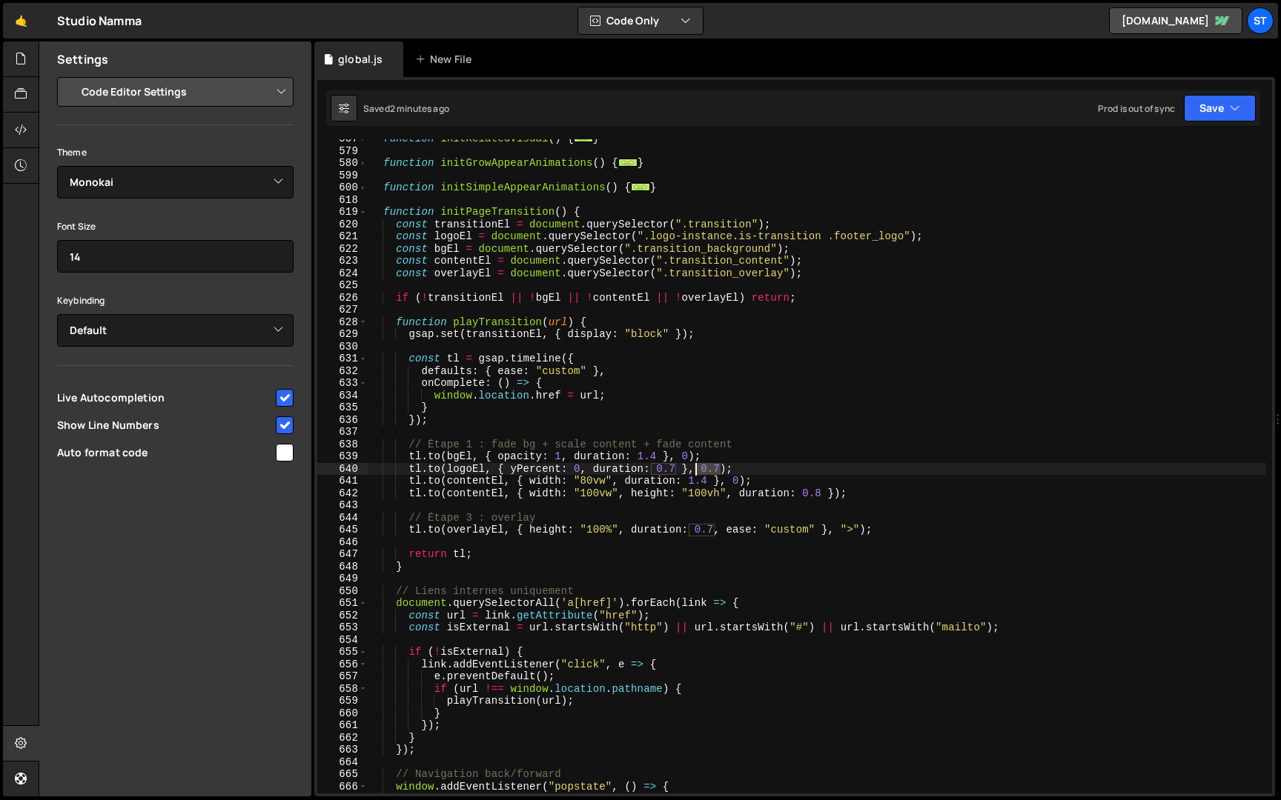
drag, startPoint x: 718, startPoint y: 468, endPoint x: 697, endPoint y: 469, distance: 20.8
click at [697, 469] on div "function initRelatedVisual ( ) { ... } function initGrowAppearAnimations ( ) { …" at bounding box center [817, 472] width 898 height 679
paste textarea ""-=0.2""
type textarea "[DOMAIN_NAME](logoEl, { yPercent: 0, duration: 0.7 }, "-=0.2");"
drag, startPoint x: 764, startPoint y: 469, endPoint x: 410, endPoint y: 472, distance: 354.3
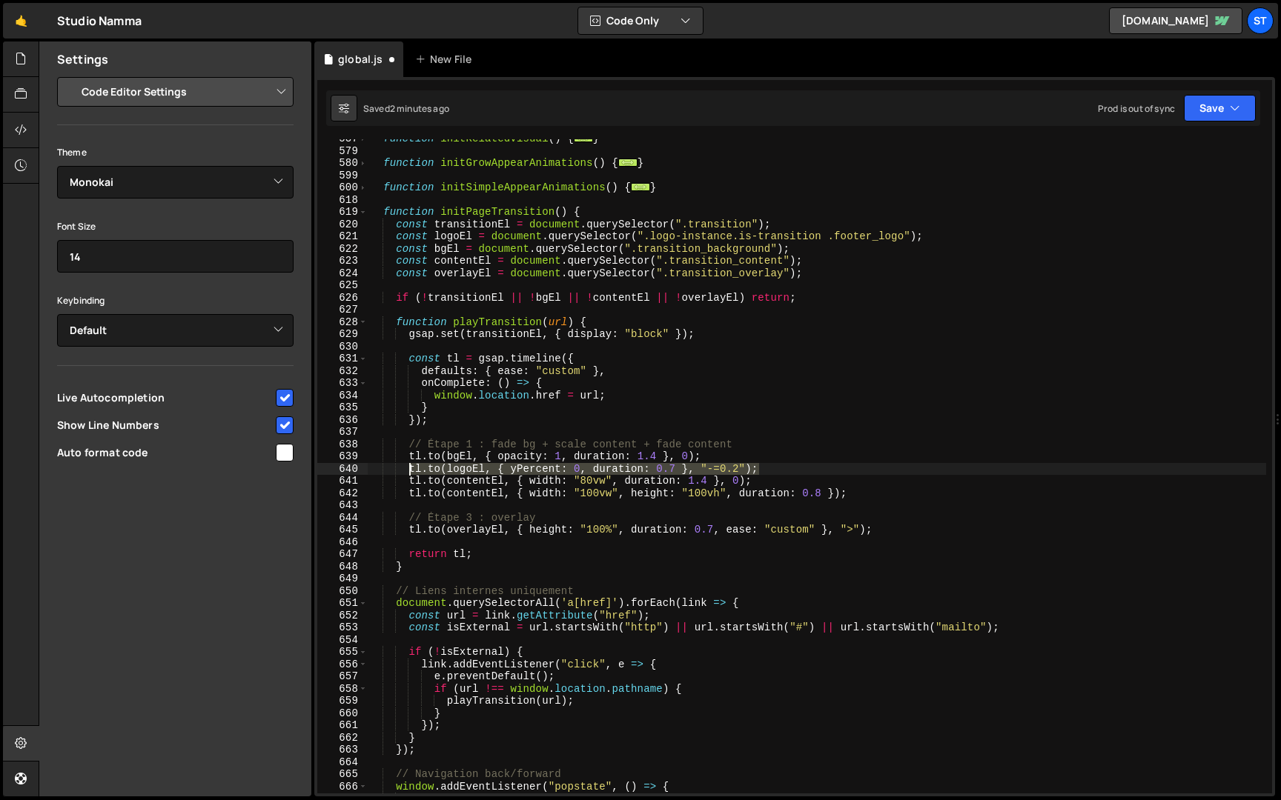
click at [410, 472] on div "function initRelatedVisual ( ) { ... } function initGrowAppearAnimations ( ) { …" at bounding box center [817, 472] width 898 height 679
click at [766, 482] on div "function initRelatedVisual ( ) { ... } function initGrowAppearAnimations ( ) { …" at bounding box center [817, 472] width 898 height 679
type textarea "[DOMAIN_NAME](contentEl, { width: "80vw", duration: 1.4 }, 0);"
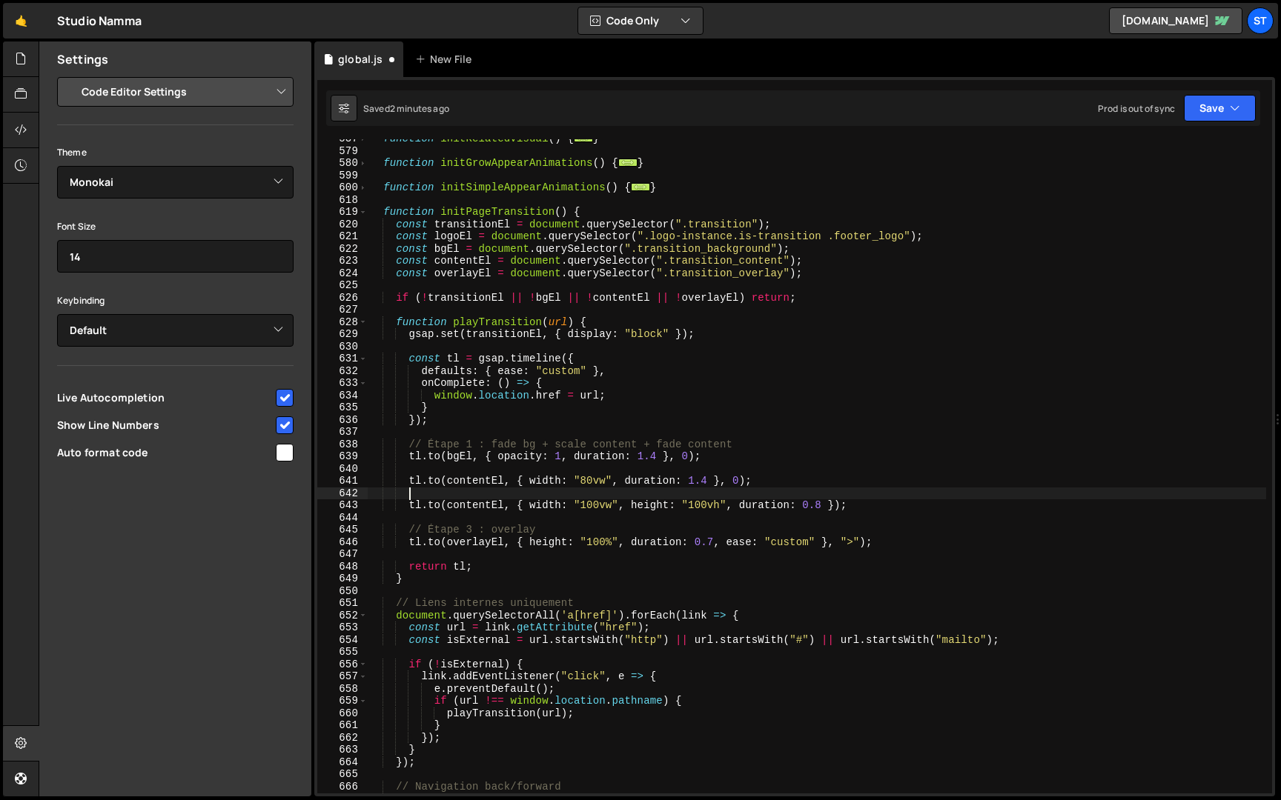
paste textarea "[DOMAIN_NAME](logoEl, { yPercent: 0, duration: 0.7 }, "-=0.2");"
type textarea "[DOMAIN_NAME](logoEl, { yPercent: 0, duration: 0.7 }, "-=0.2");"
click at [708, 471] on div "function initRelatedVisual ( ) { ... } function initGrowAppearAnimations ( ) { …" at bounding box center [817, 472] width 898 height 679
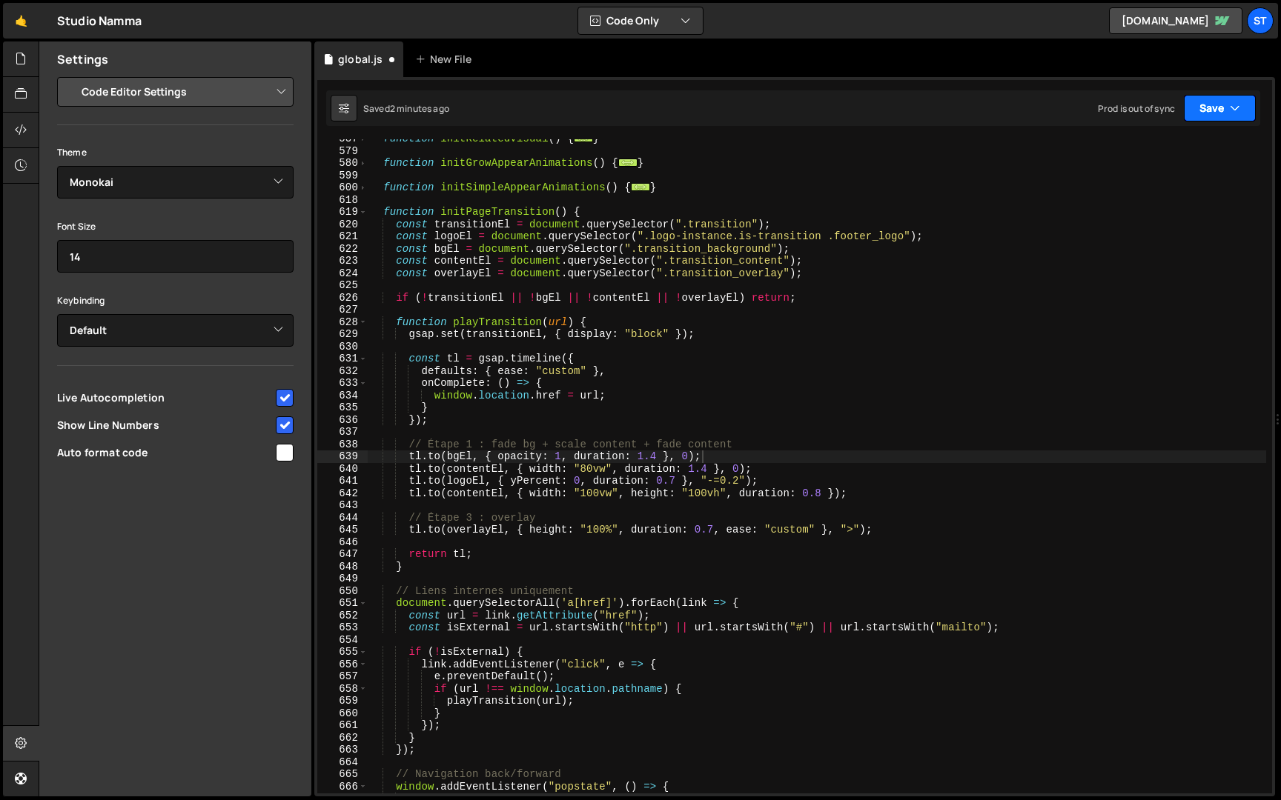
click at [1235, 119] on button "Save" at bounding box center [1220, 108] width 72 height 27
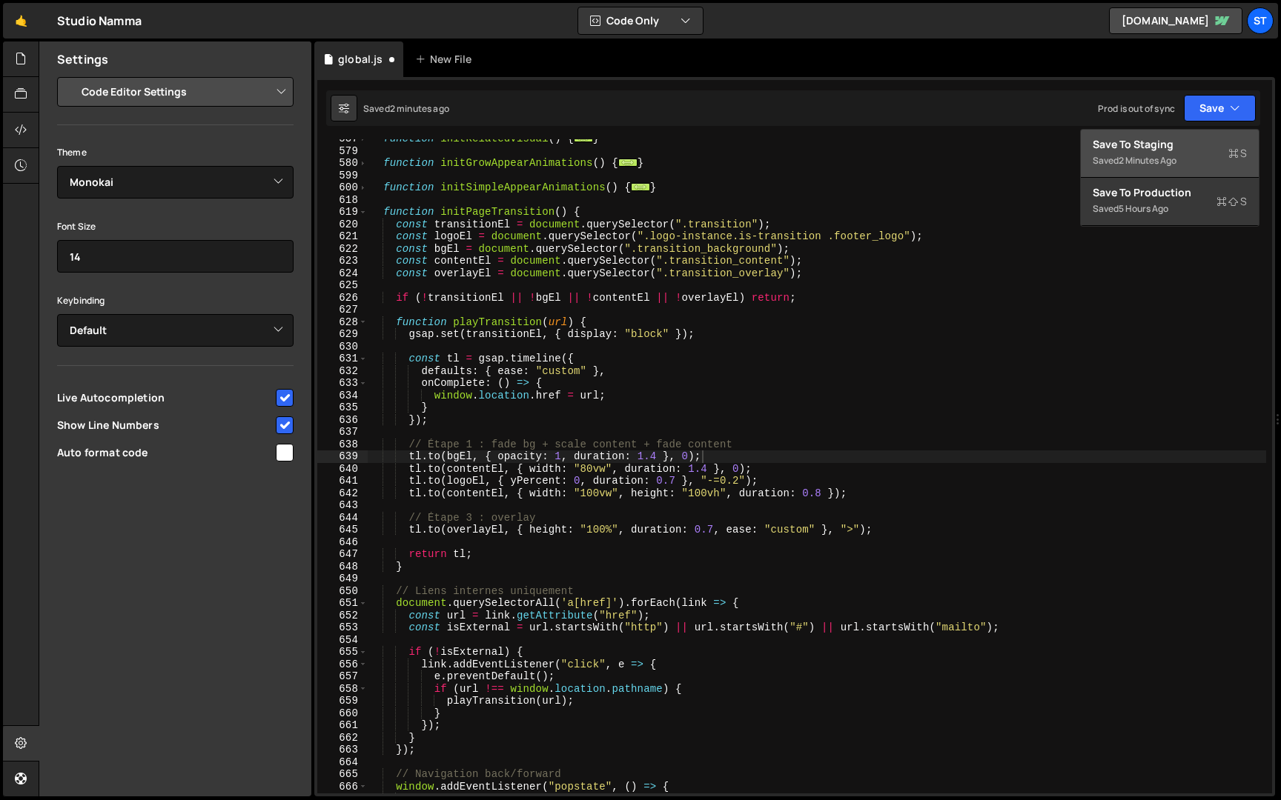
click at [1175, 162] on div "2 minutes ago" at bounding box center [1147, 160] width 58 height 13
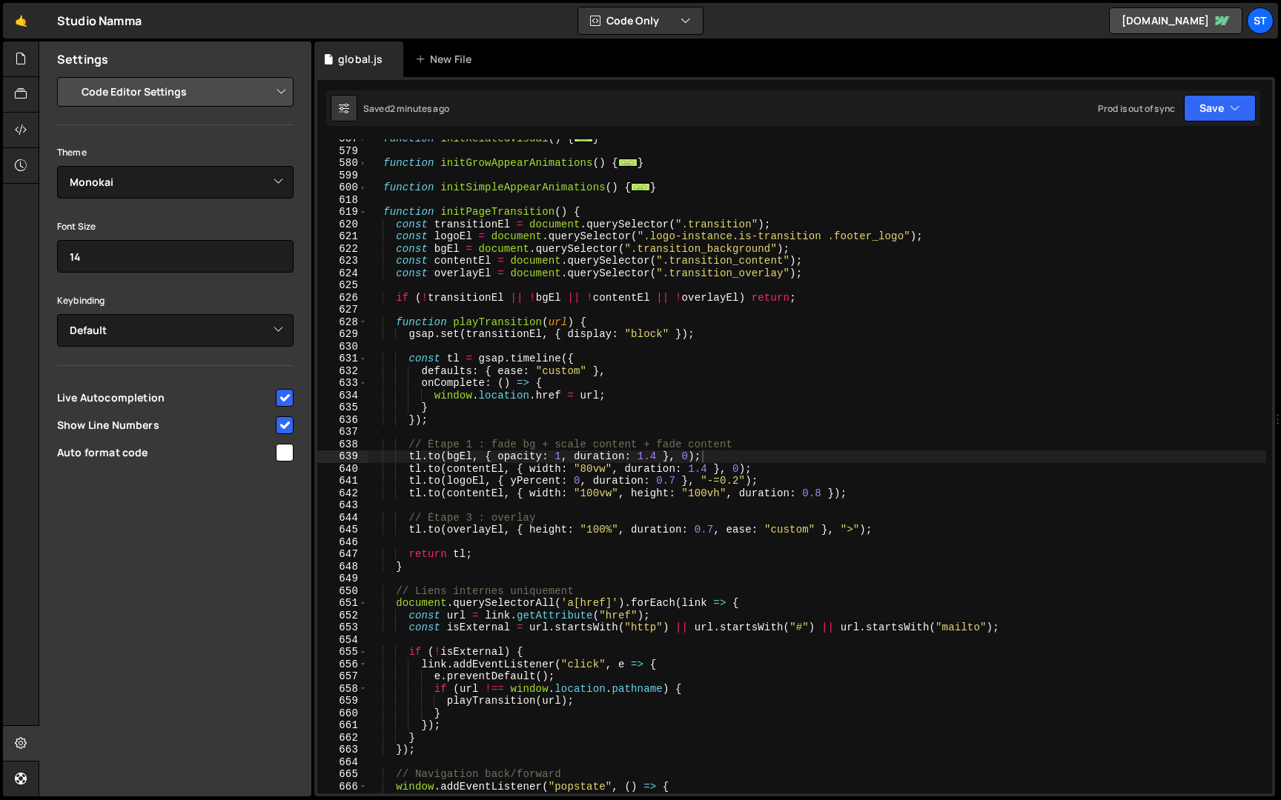
type textarea "const overlayEl = document.querySelector(".transition_overlay");"
click at [843, 270] on div "function initRelatedVisual ( ) { ... } function initGrowAppearAnimations ( ) { …" at bounding box center [817, 472] width 898 height 679
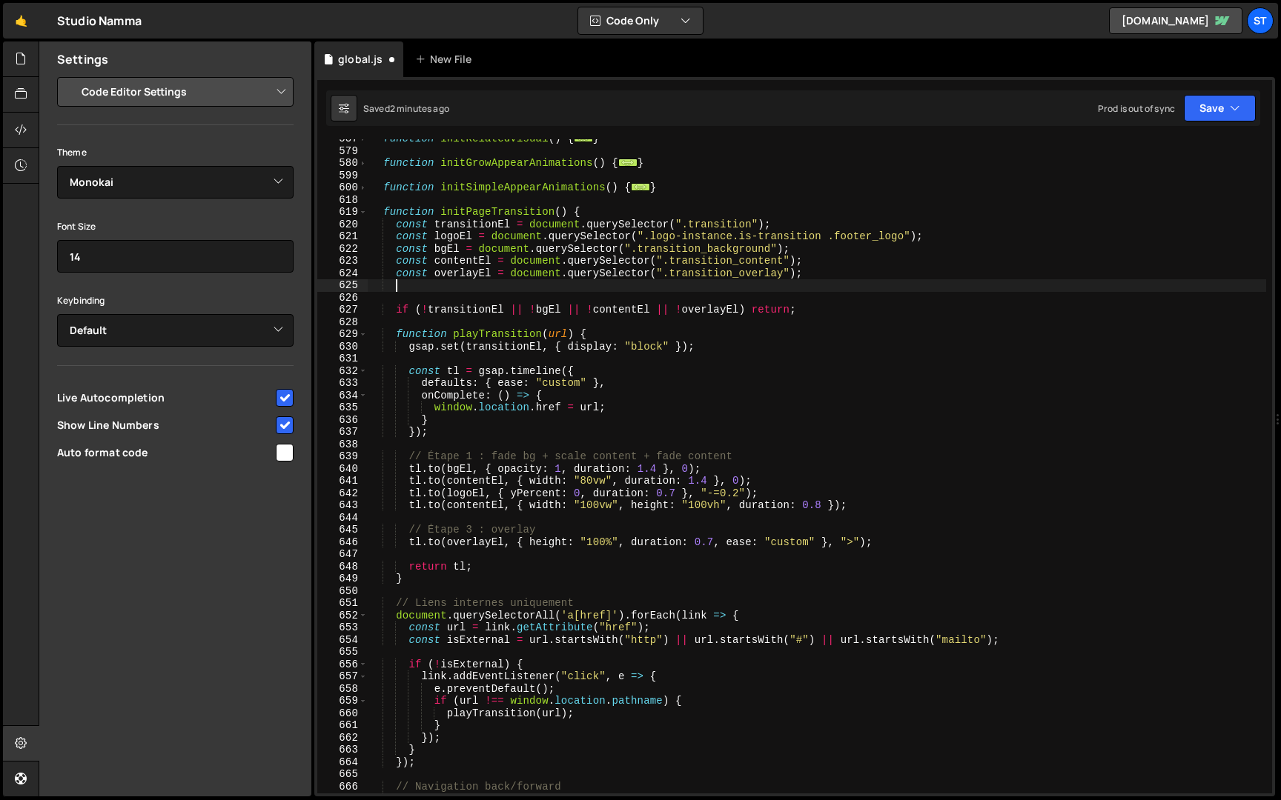
scroll to position [0, 1]
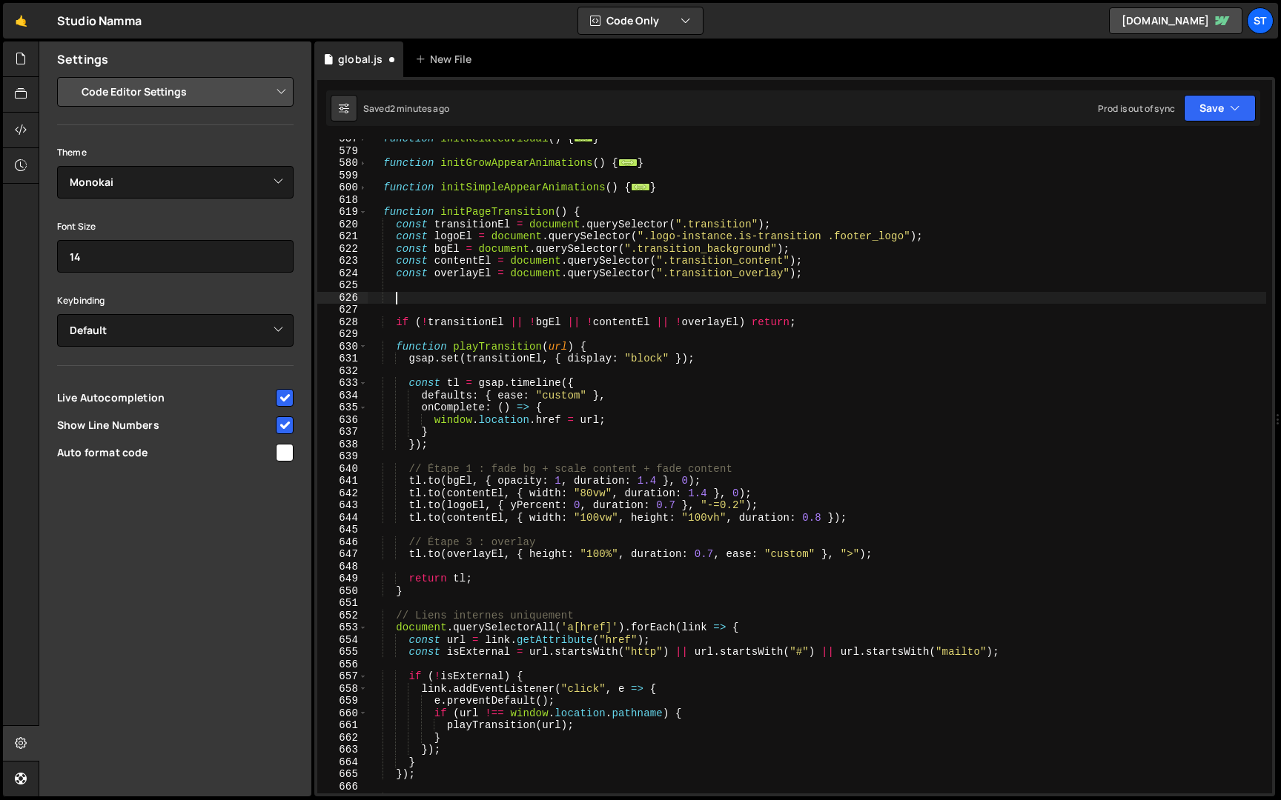
paste textarea "gsap.set(logoEl, { yPercent: 105 });"
click at [1225, 107] on button "Save" at bounding box center [1220, 108] width 72 height 27
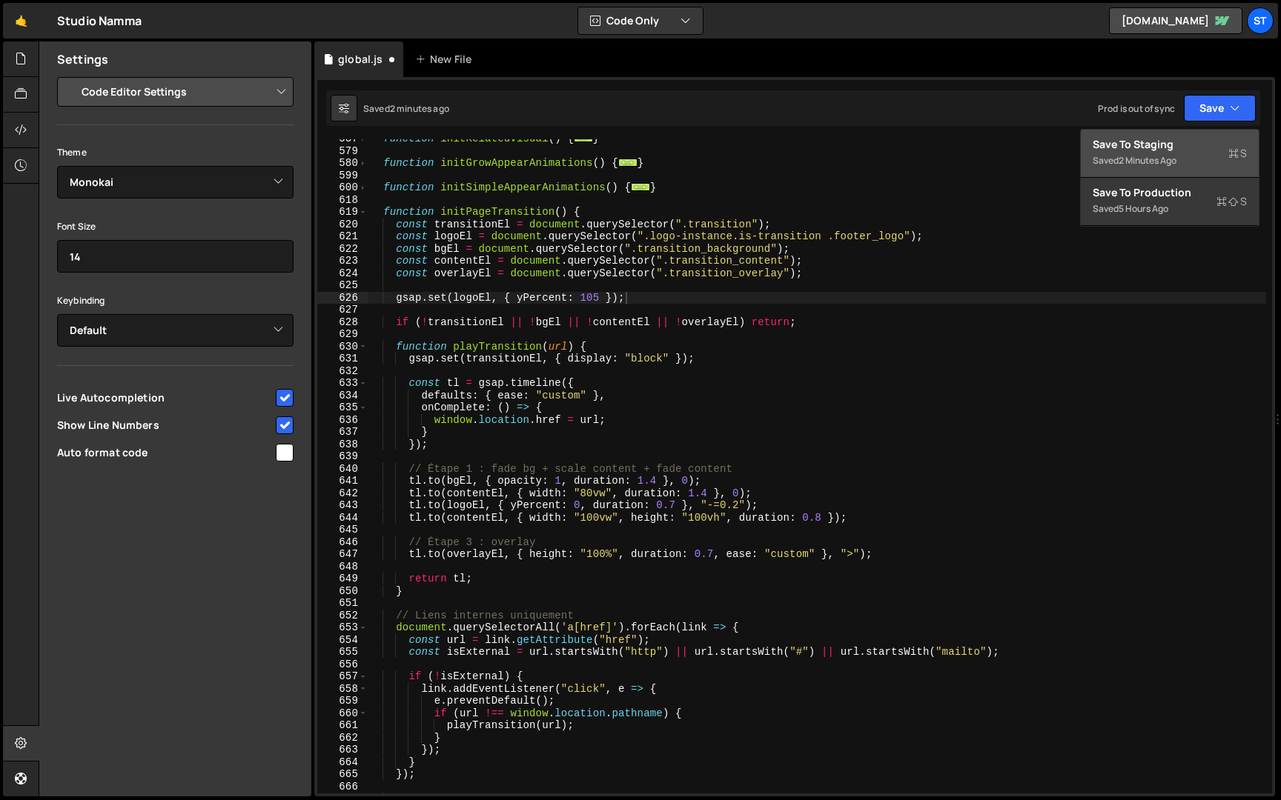
click at [1182, 149] on div "Save to Staging S" at bounding box center [1169, 144] width 154 height 15
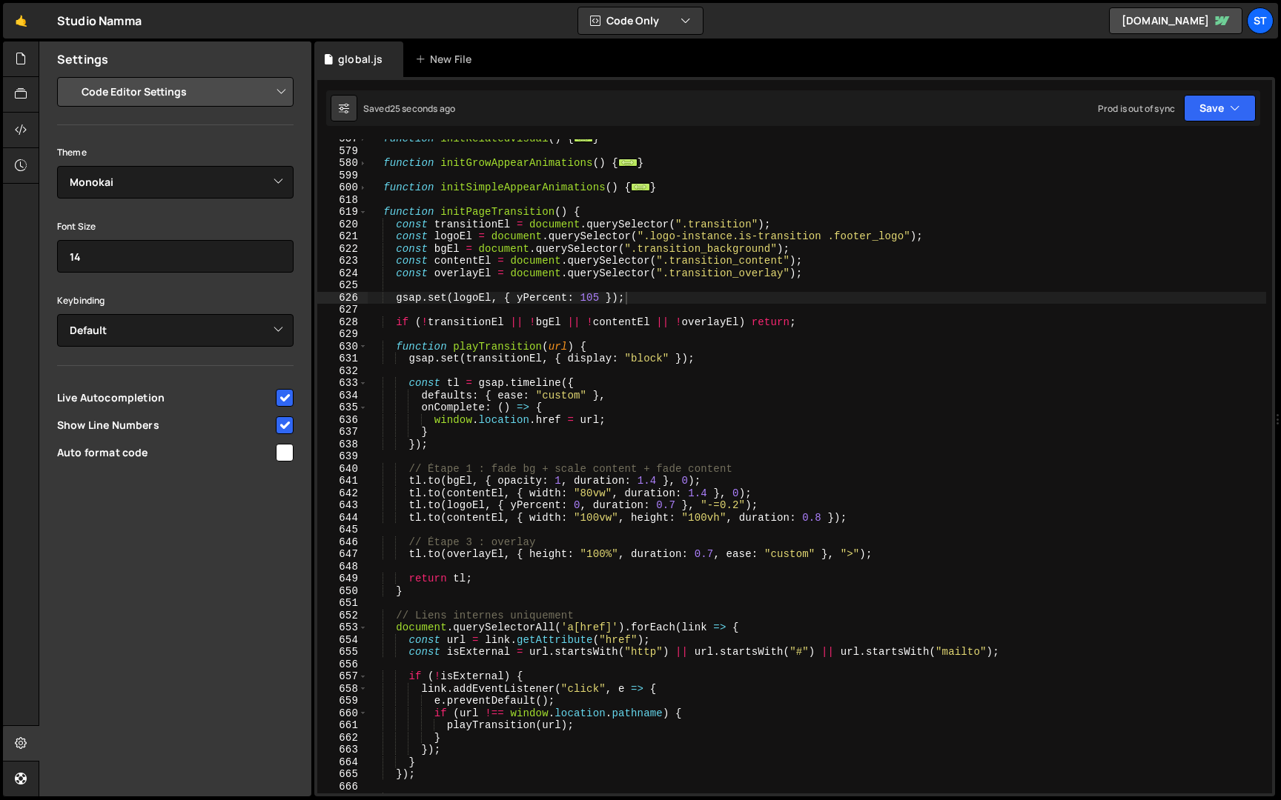
click at [741, 507] on div "function initRelatedVisual ( ) { ... } function initGrowAppearAnimations ( ) { …" at bounding box center [817, 472] width 898 height 679
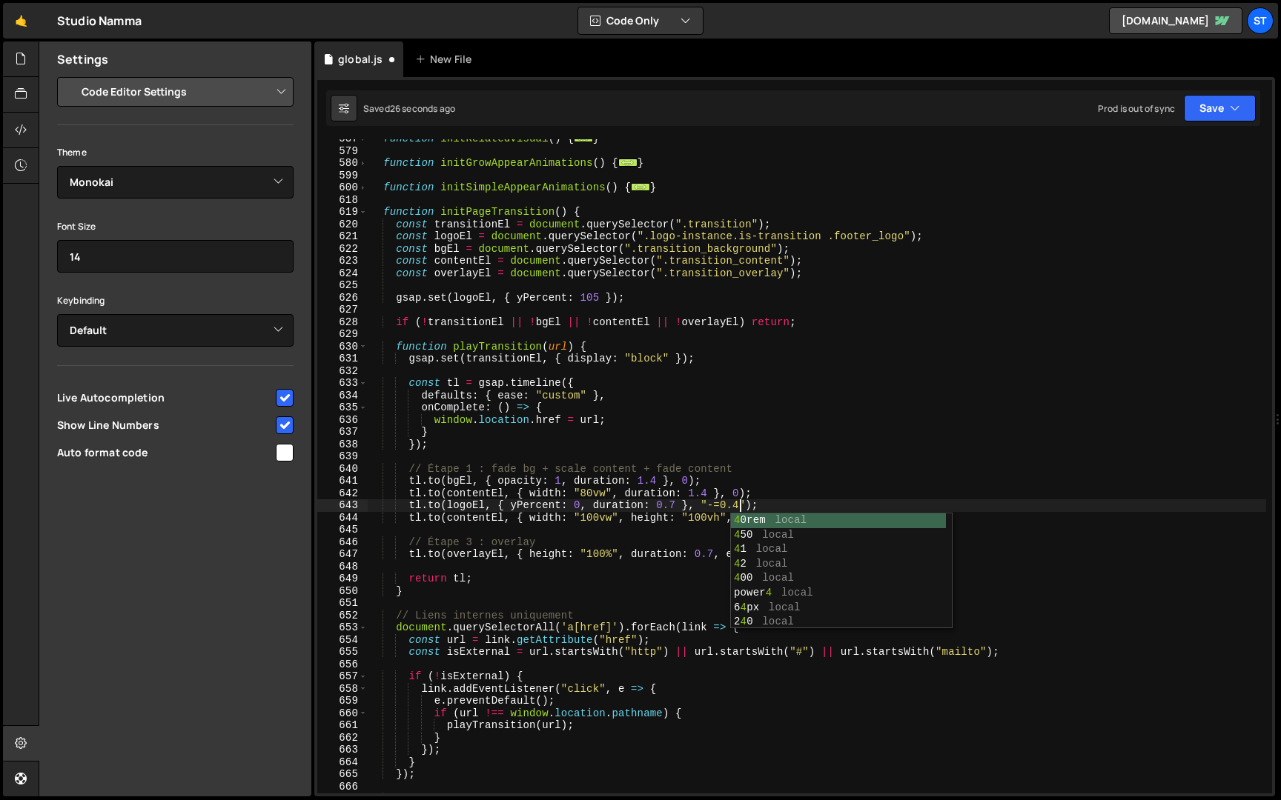
scroll to position [0, 25]
click at [677, 506] on div "function initRelatedVisual ( ) { ... } function initGrowAppearAnimations ( ) { …" at bounding box center [817, 472] width 898 height 679
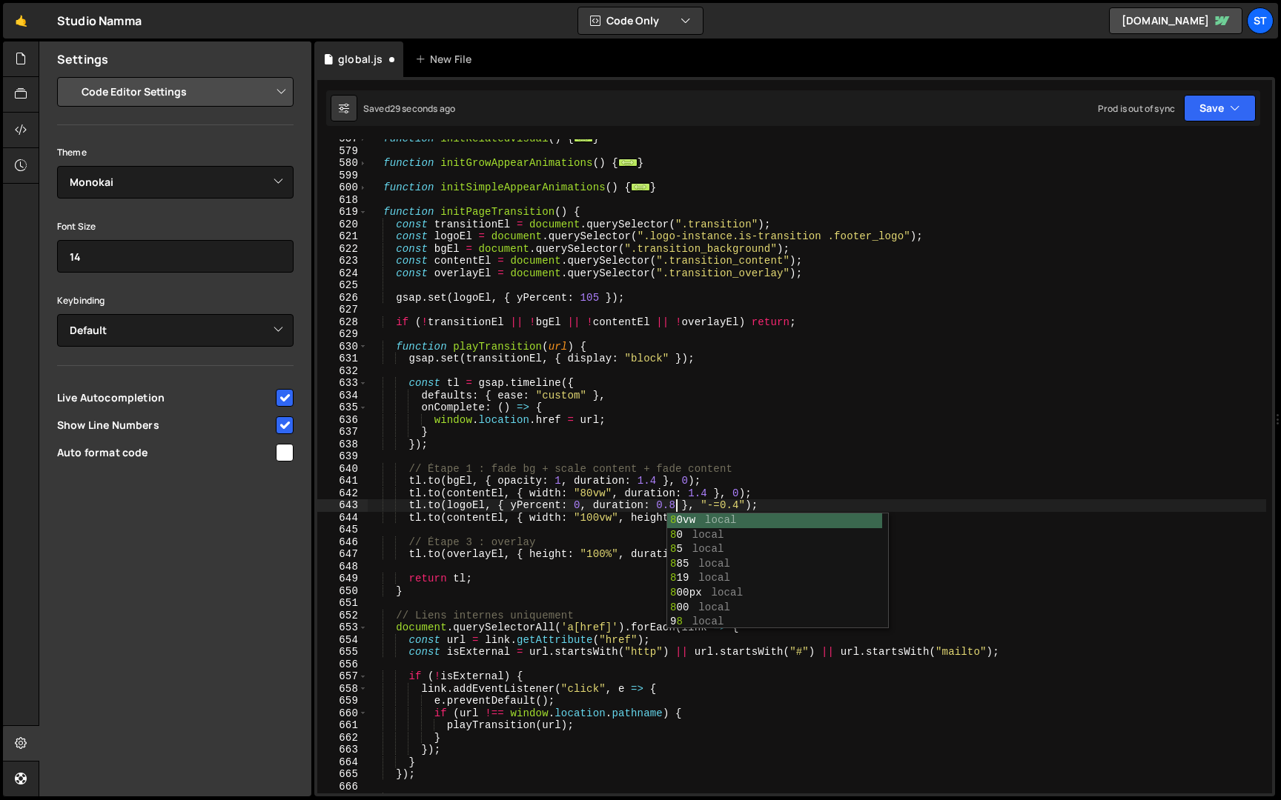
scroll to position [0, 21]
click at [1218, 113] on button "Save" at bounding box center [1220, 108] width 72 height 27
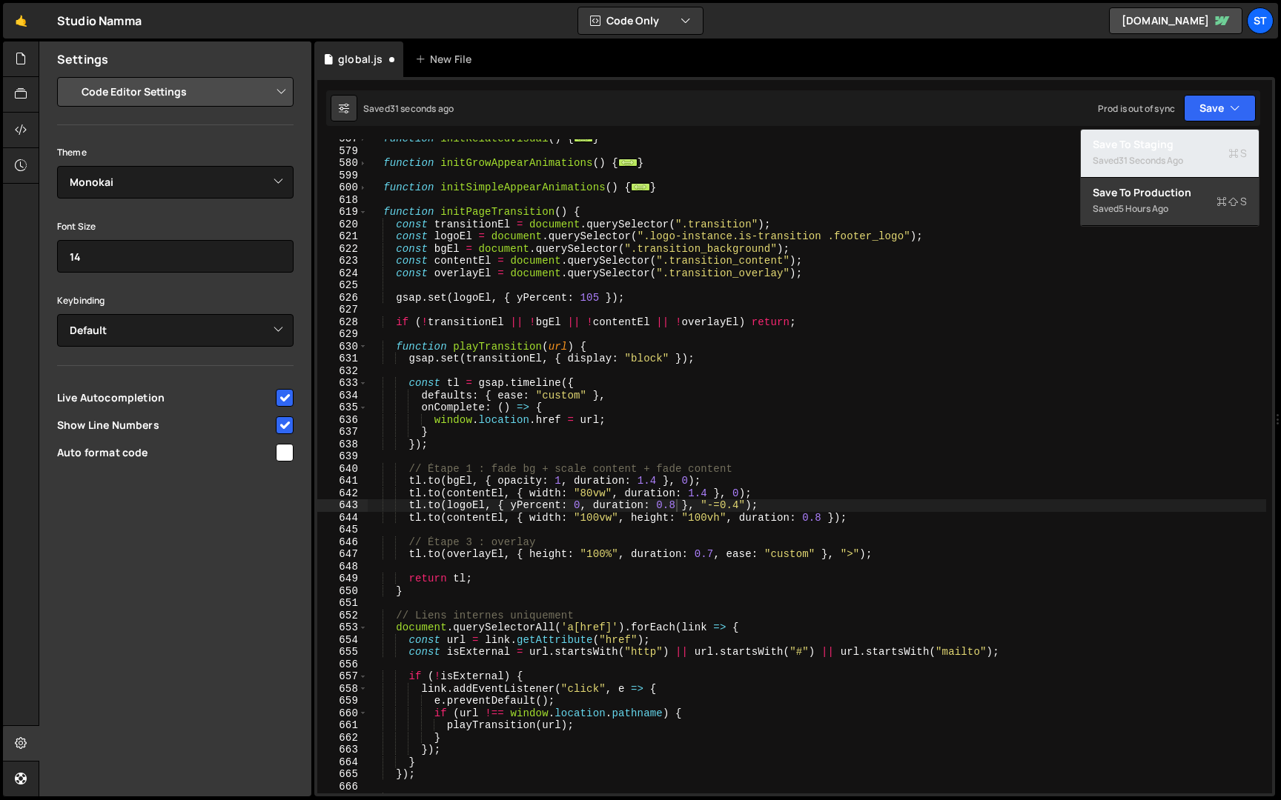
click at [1178, 165] on div "31 seconds ago" at bounding box center [1150, 160] width 64 height 13
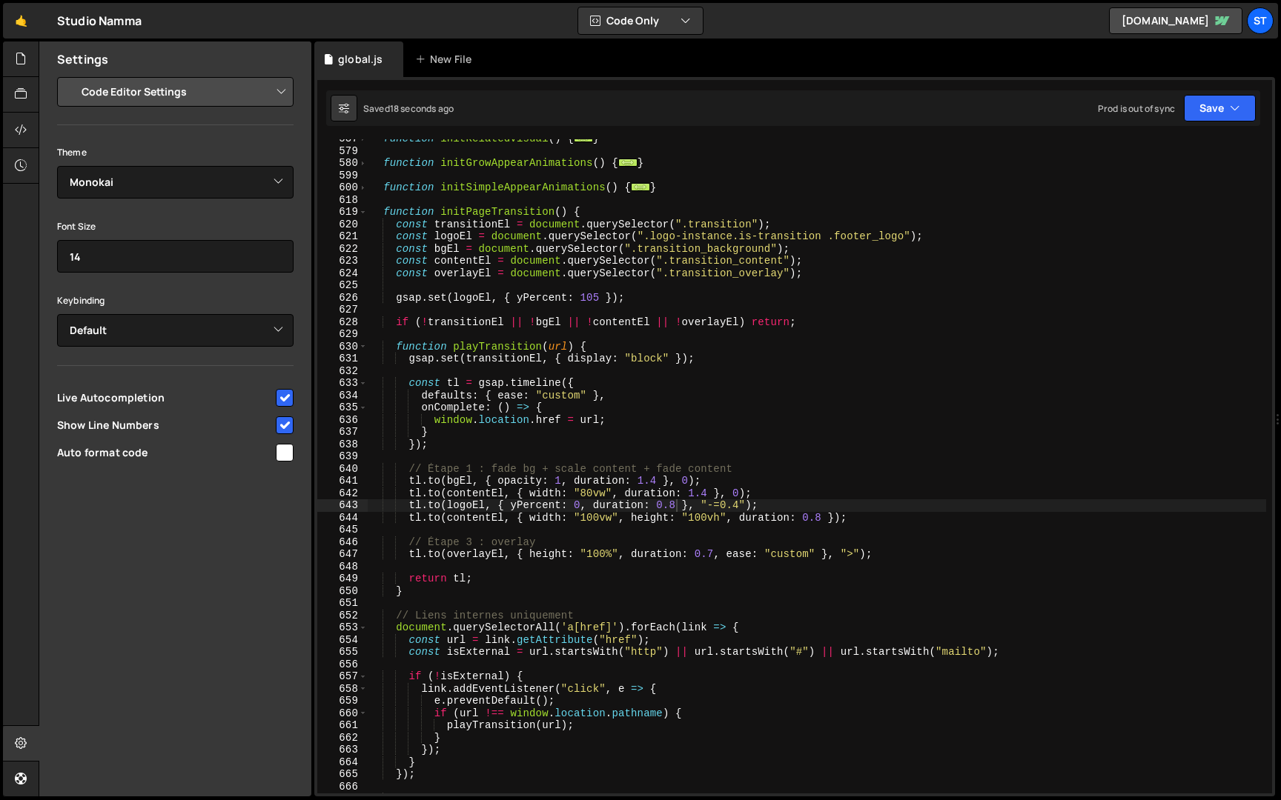
click at [742, 504] on div "function initRelatedVisual ( ) { ... } function initGrowAppearAnimations ( ) { …" at bounding box center [817, 472] width 898 height 679
click at [1238, 121] on button "Save" at bounding box center [1220, 108] width 72 height 27
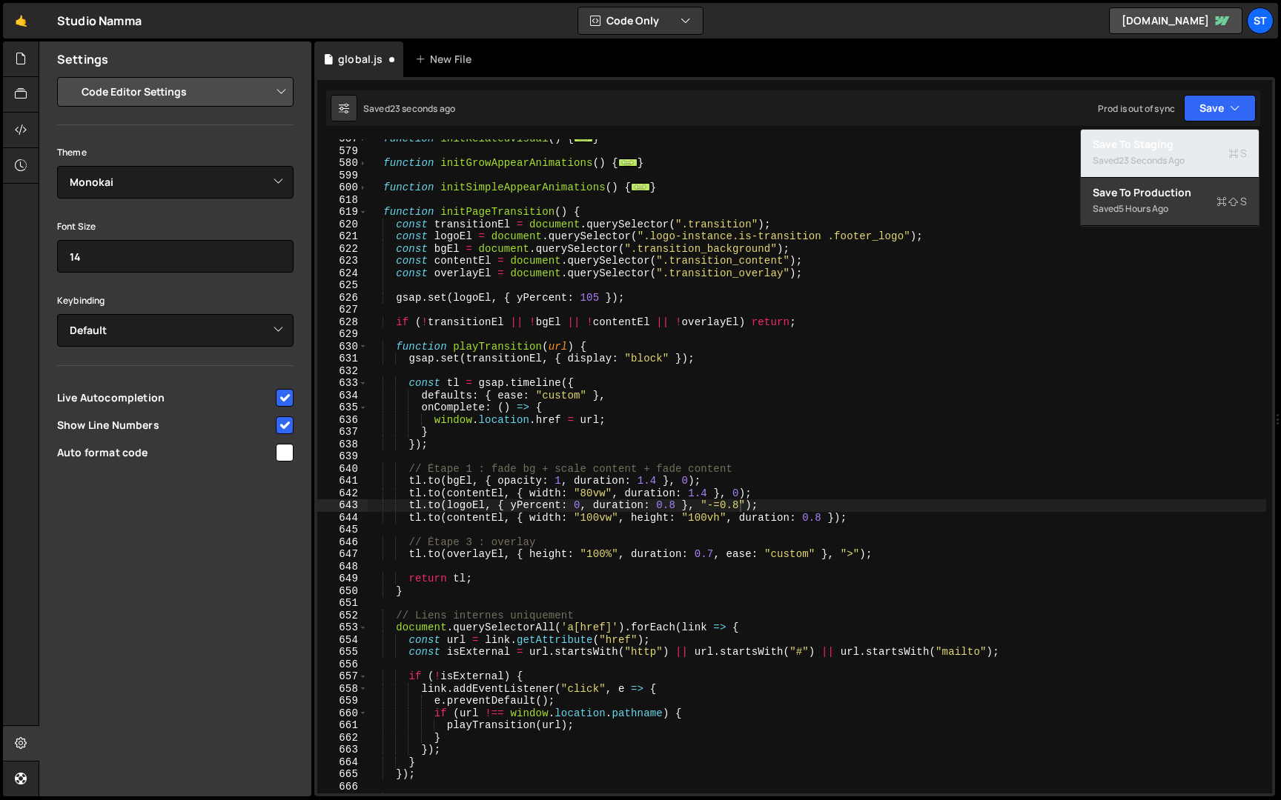
click at [1207, 156] on div "Saved 23 seconds ago" at bounding box center [1169, 161] width 154 height 18
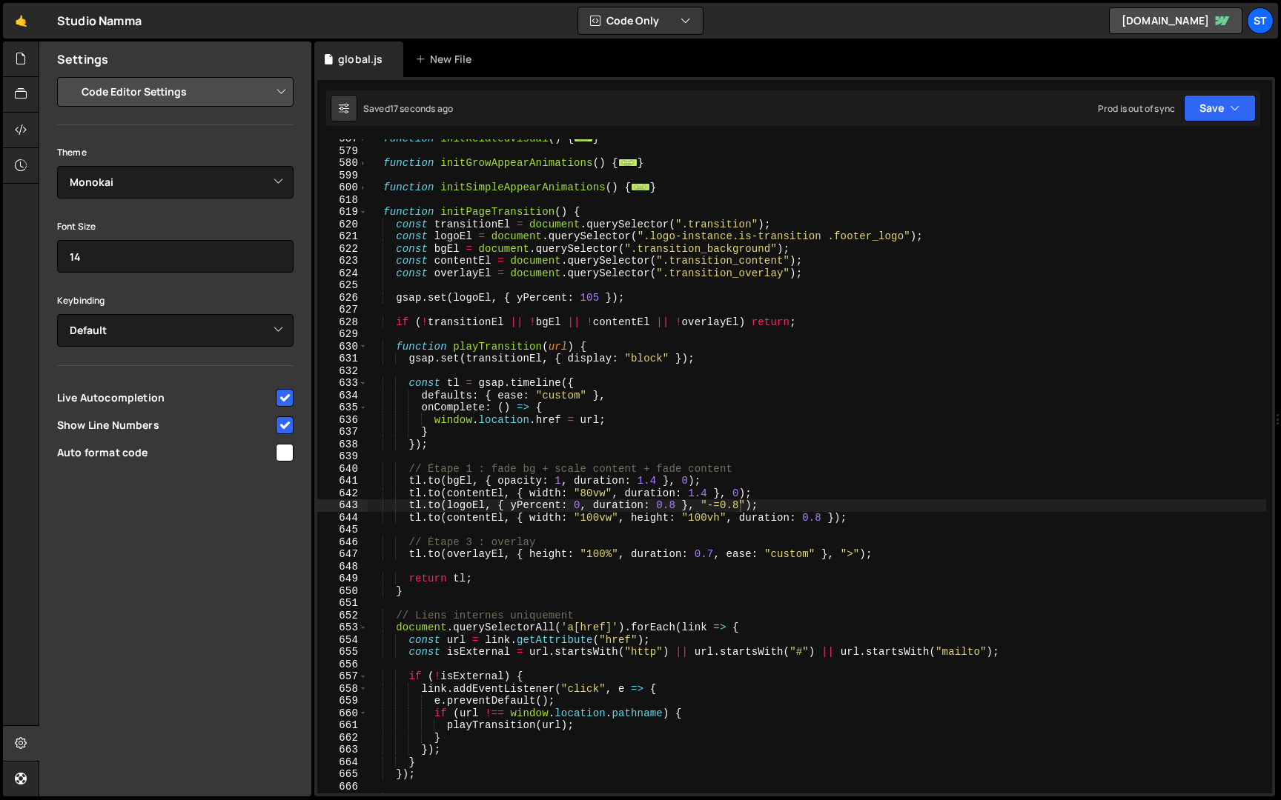
click at [739, 504] on div "function initRelatedVisual ( ) { ... } function initGrowAppearAnimations ( ) { …" at bounding box center [817, 472] width 898 height 679
click at [1238, 102] on icon "button" at bounding box center [1235, 108] width 10 height 15
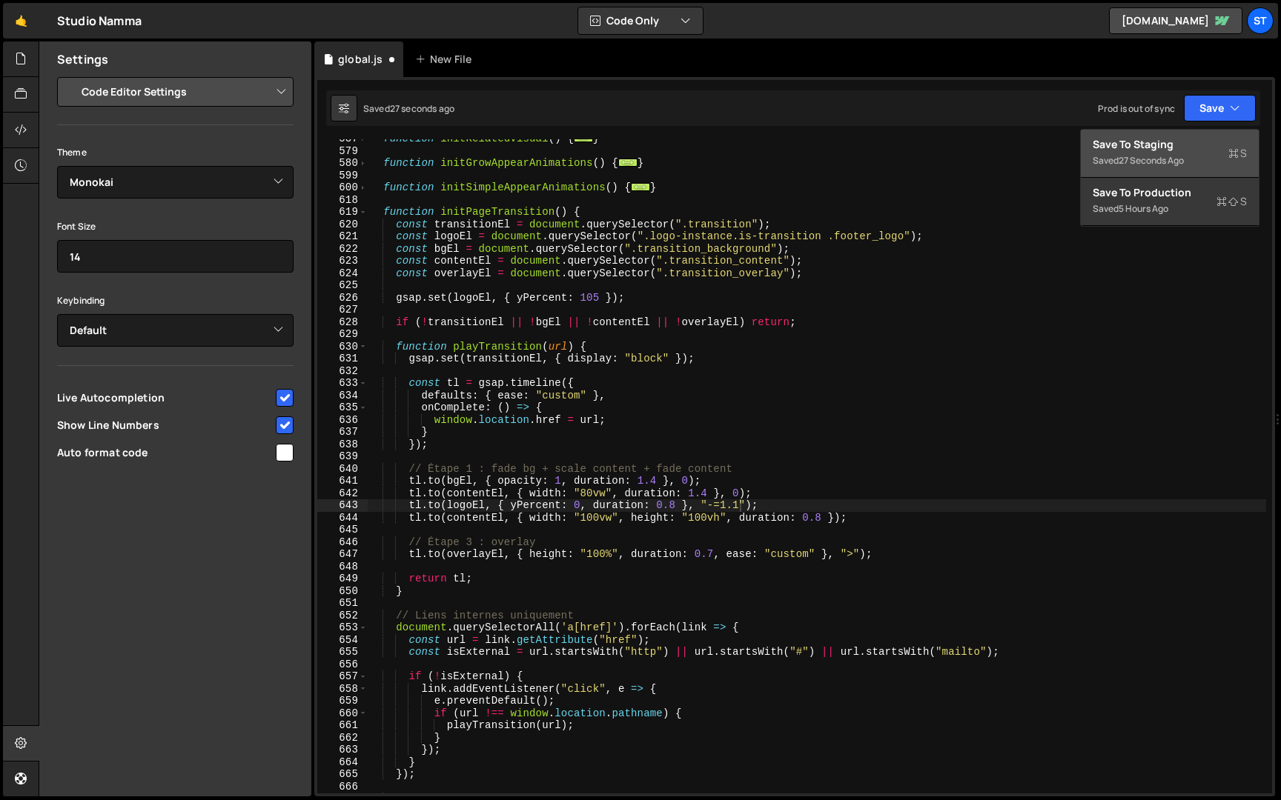
click at [1192, 162] on div "Saved 27 seconds ago" at bounding box center [1169, 161] width 154 height 18
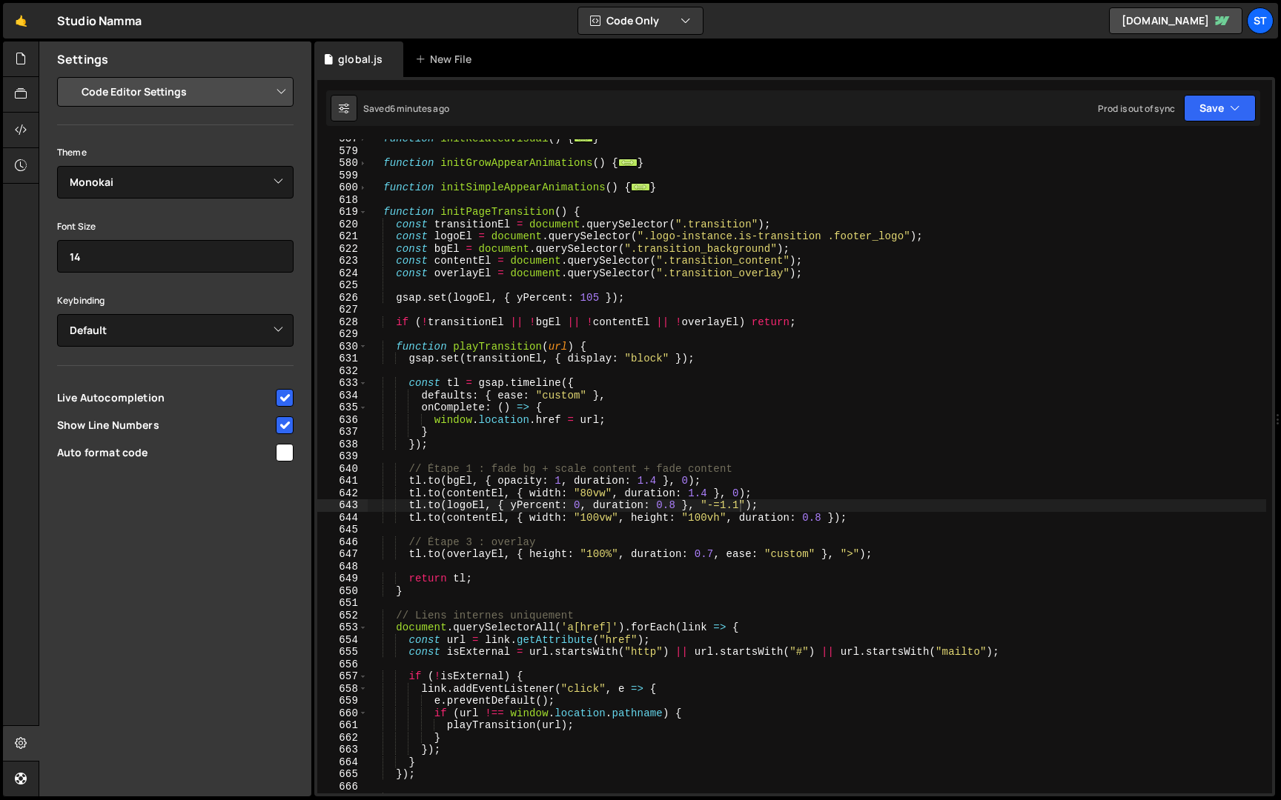
type textarea "}"
click at [668, 190] on div "function initRelatedVisual ( ) { ... } function initGrowAppearAnimations ( ) { …" at bounding box center [817, 472] width 898 height 679
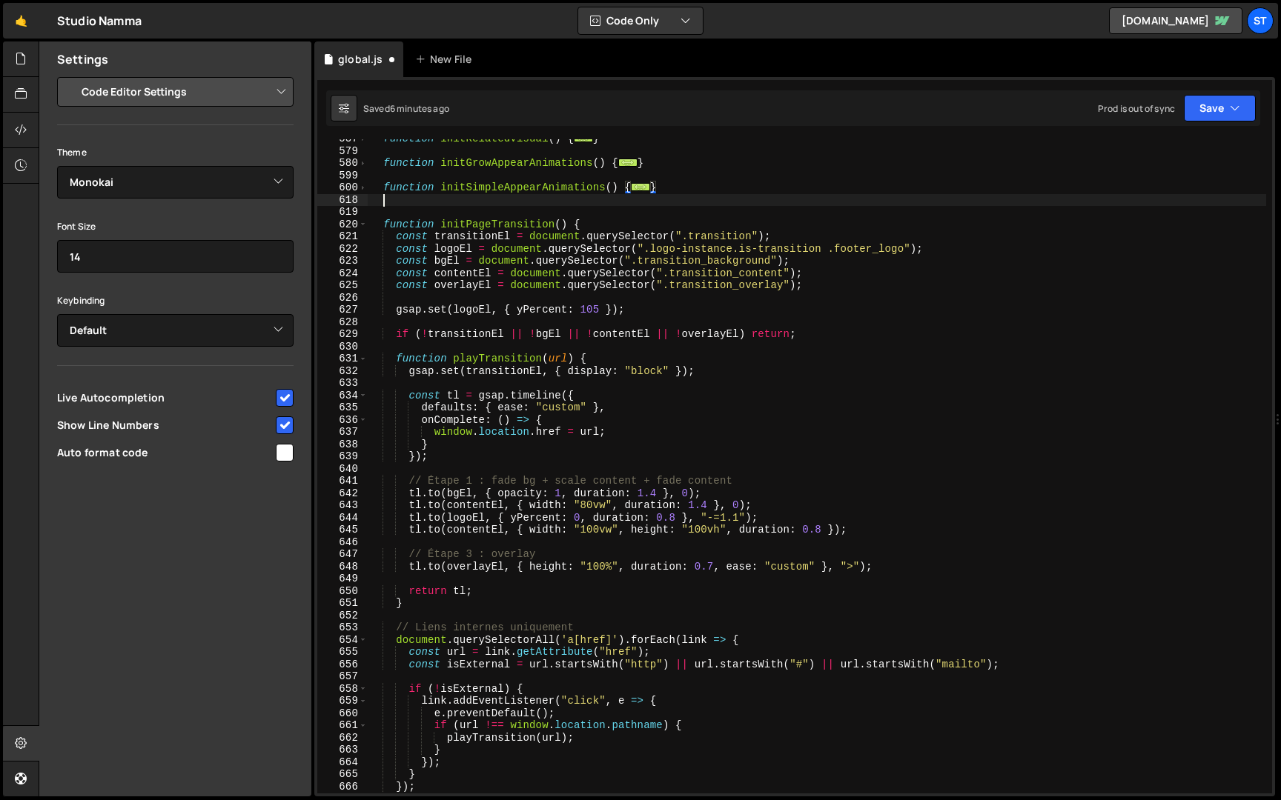
scroll to position [0, 0]
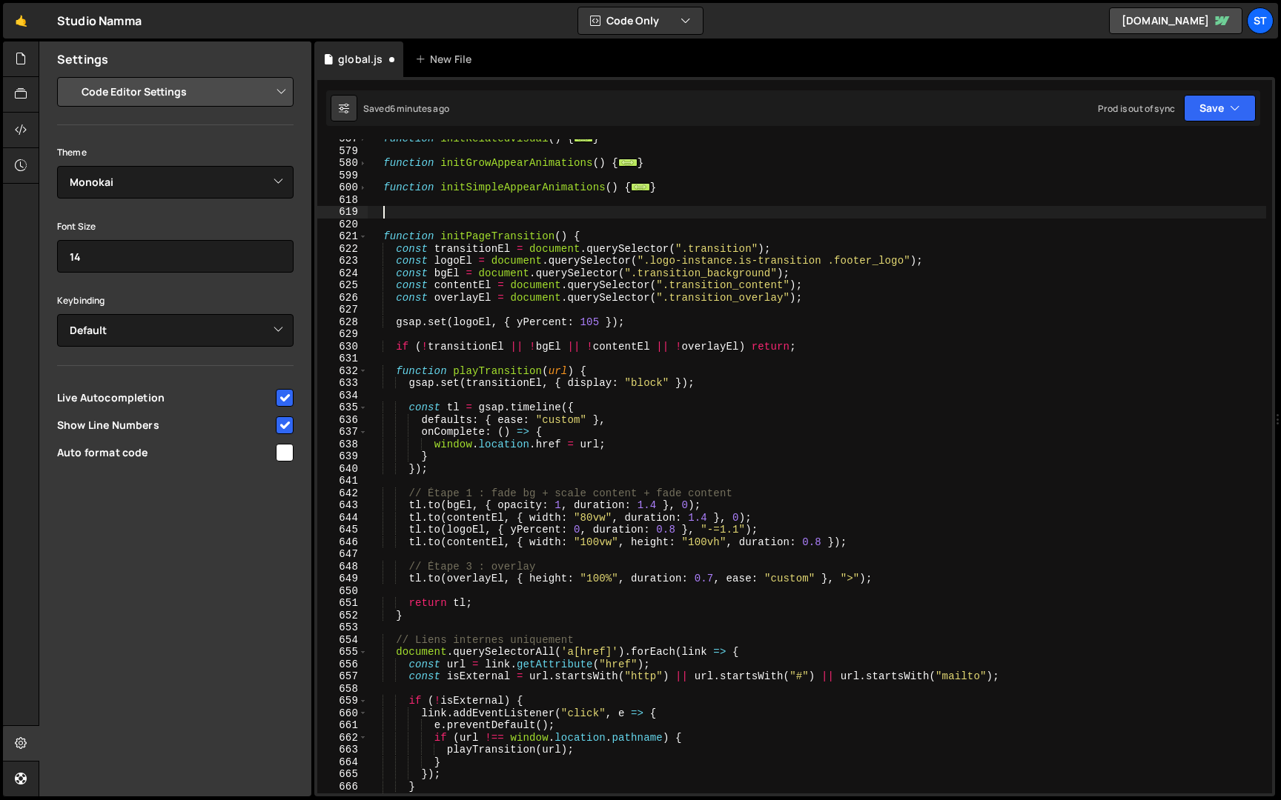
paste textarea "}"
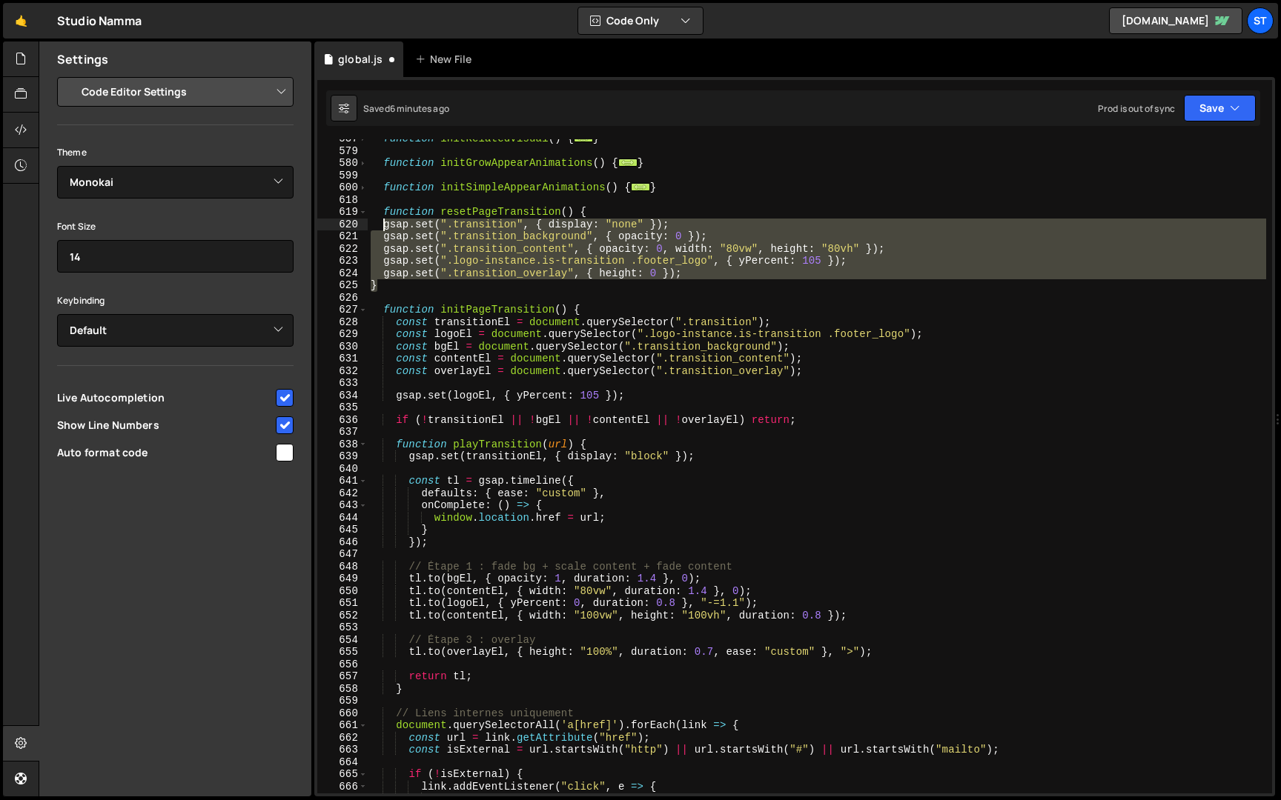
click at [383, 227] on div "function initRelatedVisual ( ) { ... } function initGrowAppearAnimations ( ) { …" at bounding box center [817, 472] width 898 height 679
click at [547, 220] on div "function initRelatedVisual ( ) { ... } function initGrowAppearAnimations ( ) { …" at bounding box center [817, 466] width 898 height 654
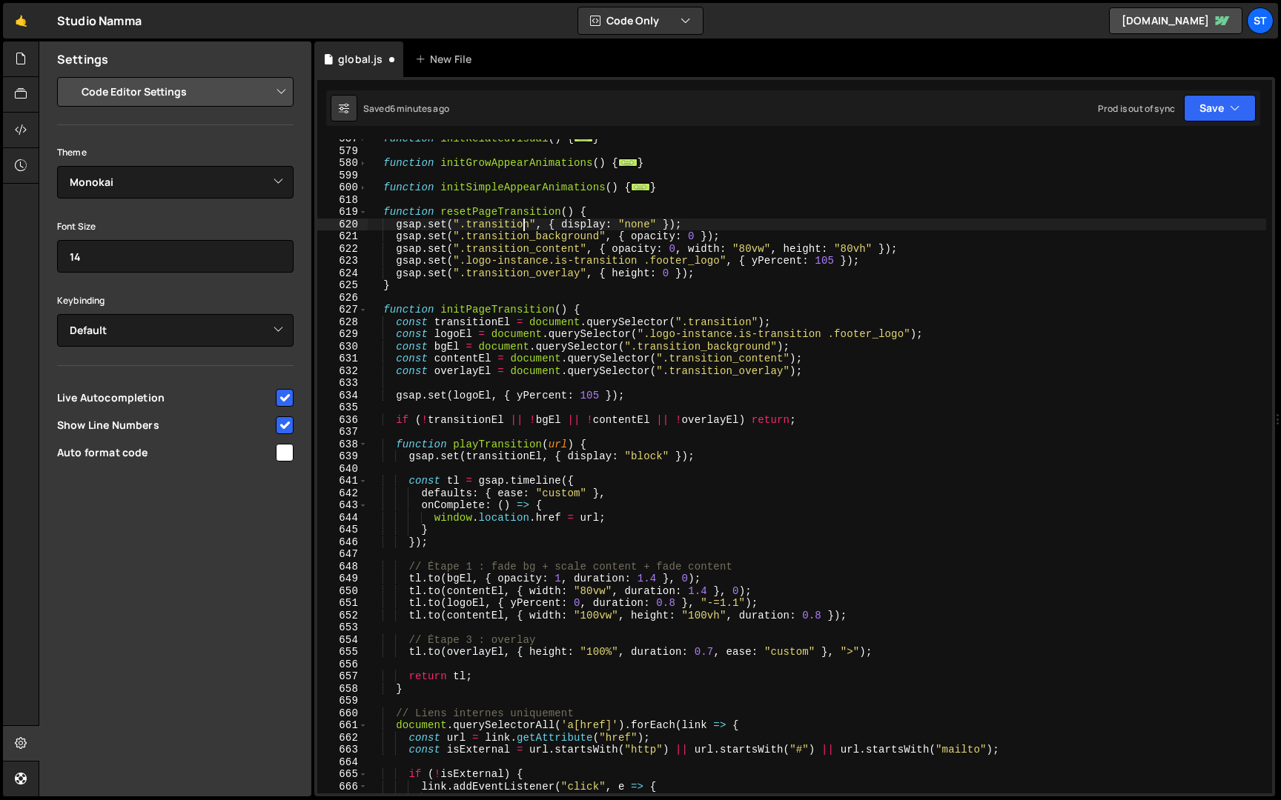
click at [525, 225] on div "function initRelatedVisual ( ) { ... } function initGrowAppearAnimations ( ) { …" at bounding box center [817, 472] width 898 height 679
click at [528, 224] on div "function initRelatedVisual ( ) { ... } function initGrowAppearAnimations ( ) { …" at bounding box center [817, 472] width 898 height 679
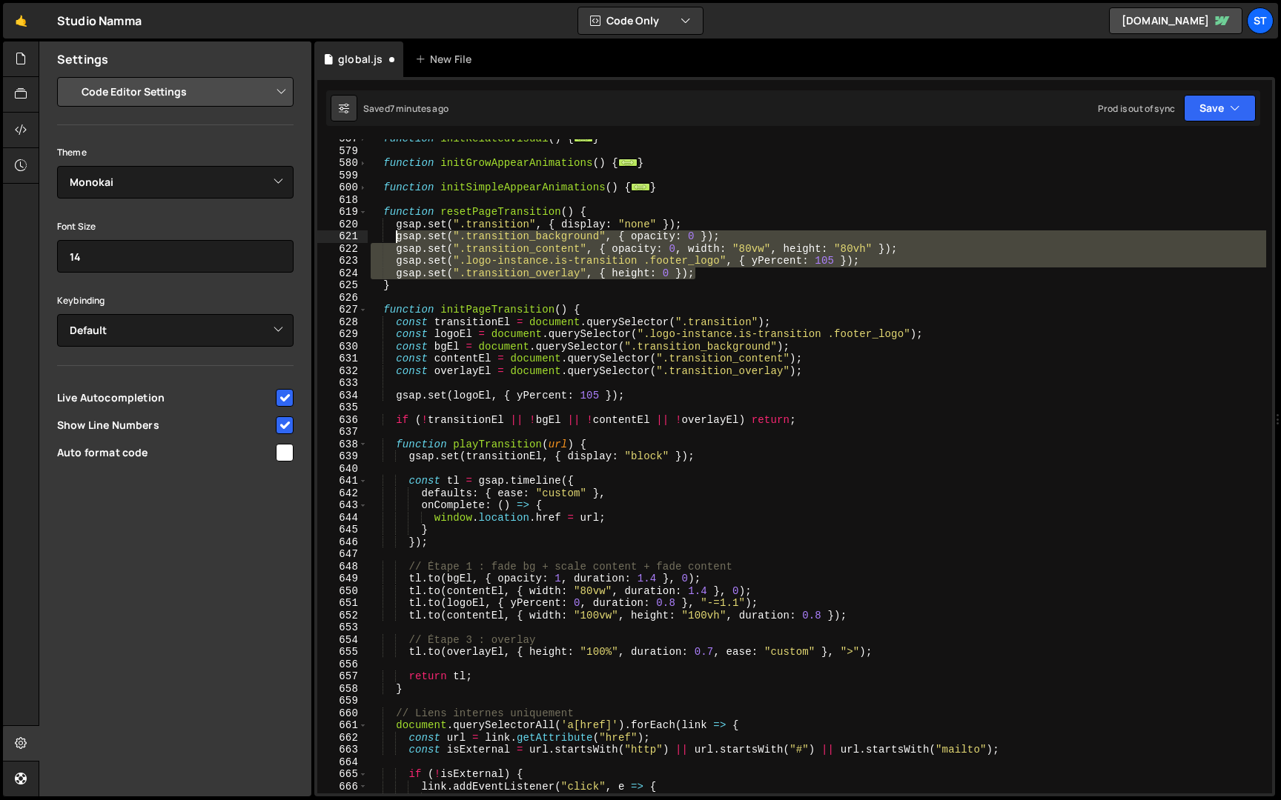
drag, startPoint x: 719, startPoint y: 275, endPoint x: 395, endPoint y: 242, distance: 325.6
click at [395, 242] on div "function initRelatedVisual ( ) { ... } function initGrowAppearAnimations ( ) { …" at bounding box center [817, 472] width 898 height 679
click at [668, 261] on div "function initRelatedVisual ( ) { ... } function initGrowAppearAnimations ( ) { …" at bounding box center [817, 466] width 898 height 654
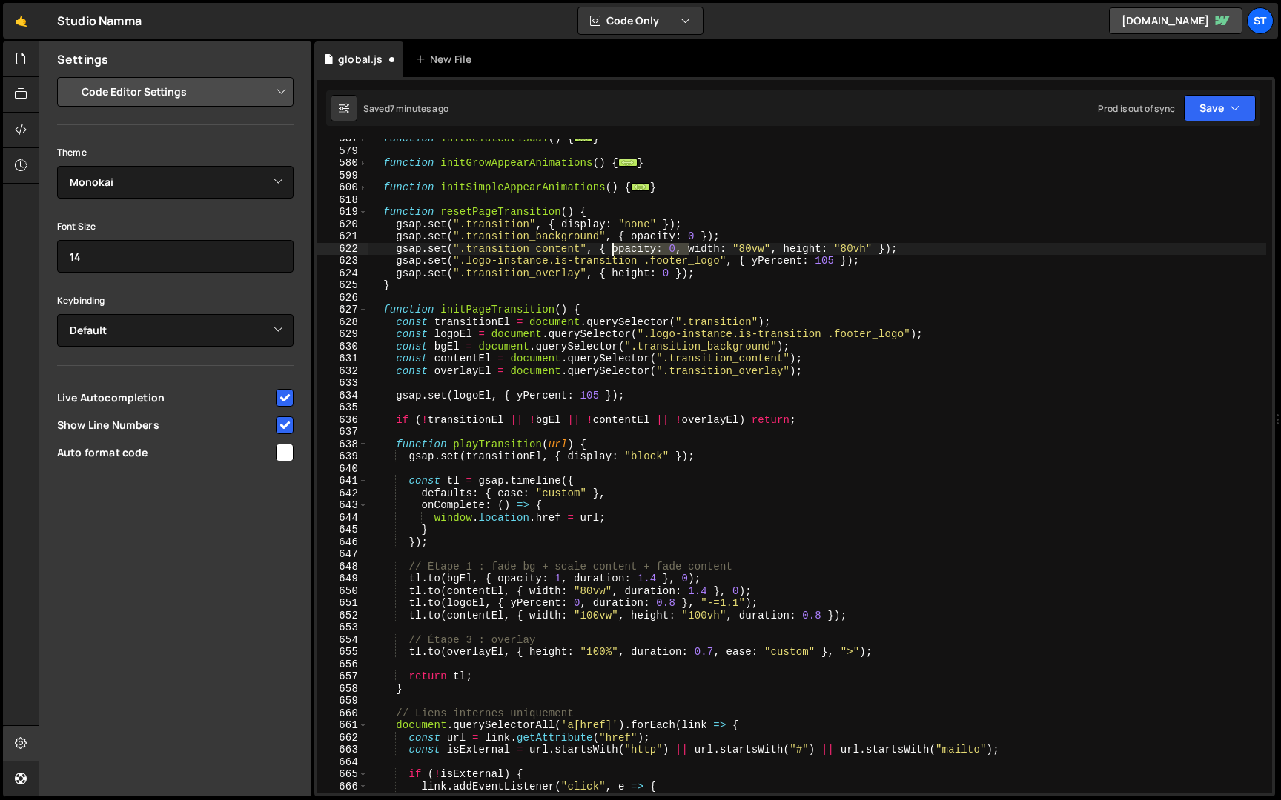
drag, startPoint x: 687, startPoint y: 248, endPoint x: 611, endPoint y: 248, distance: 75.6
click at [611, 248] on div "function initRelatedVisual ( ) { ... } function initGrowAppearAnimations ( ) { …" at bounding box center [817, 472] width 898 height 679
click at [774, 251] on div "function initRelatedVisual ( ) { ... } function initGrowAppearAnimations ( ) { …" at bounding box center [817, 472] width 898 height 679
click at [667, 242] on div "function initRelatedVisual ( ) { ... } function initGrowAppearAnimations ( ) { …" at bounding box center [817, 472] width 898 height 679
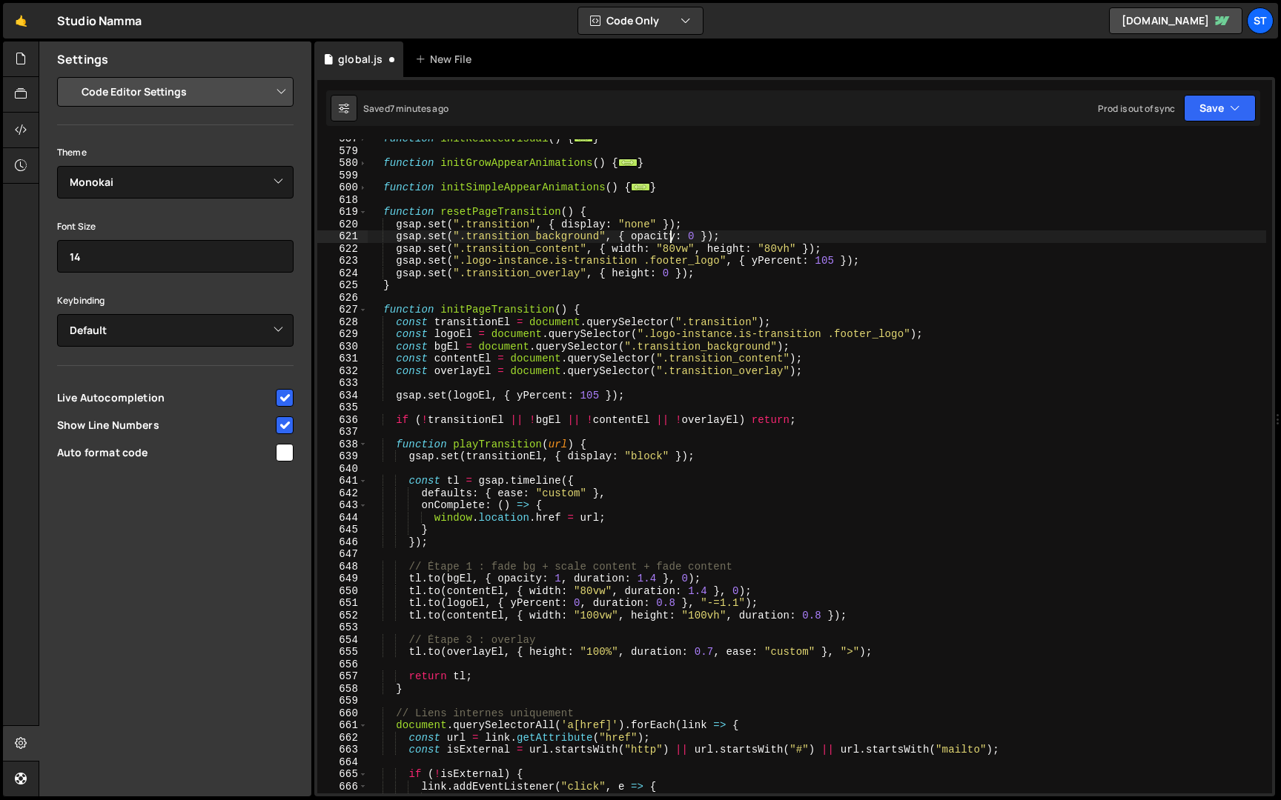
scroll to position [0, 24]
click at [668, 249] on div "function initRelatedVisual ( ) { ... } function initGrowAppearAnimations ( ) { …" at bounding box center [817, 472] width 898 height 679
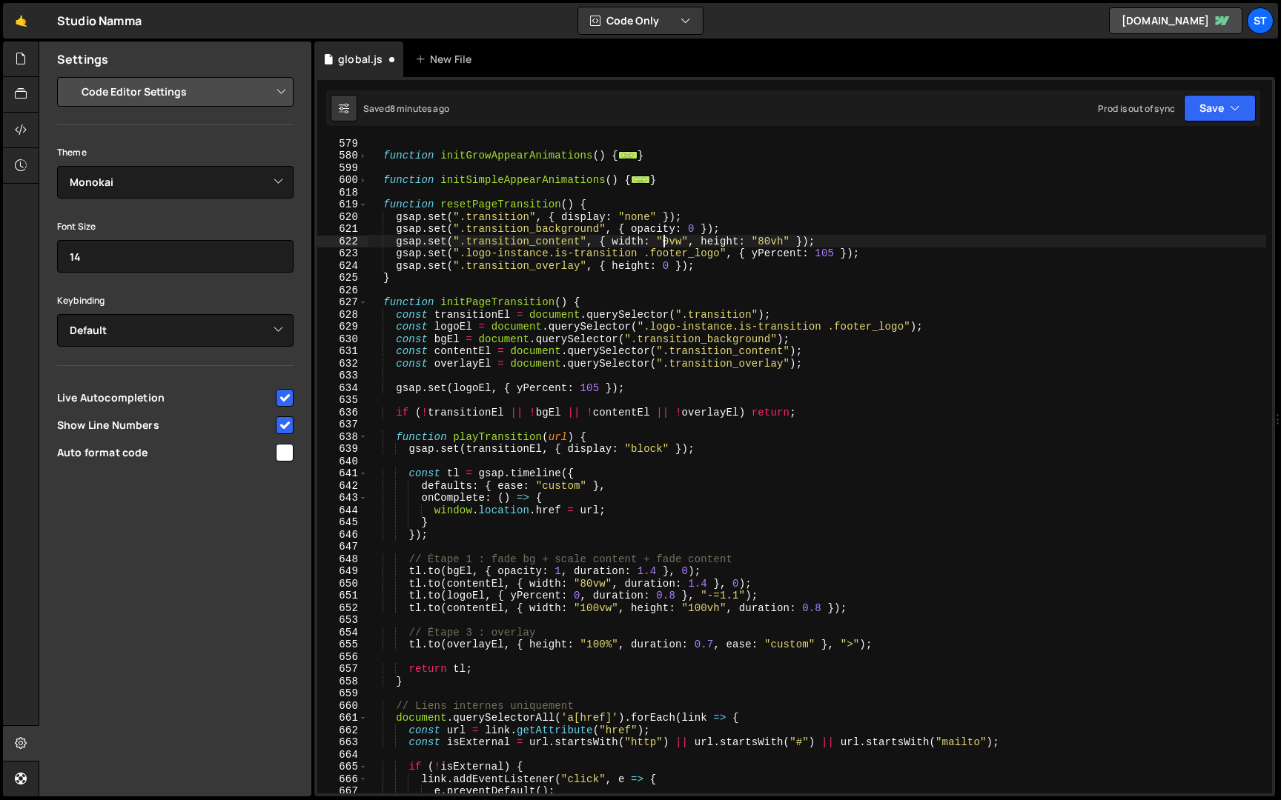
scroll to position [702, 0]
drag, startPoint x: 573, startPoint y: 198, endPoint x: 439, endPoint y: 206, distance: 133.6
click at [439, 206] on div "function initGrowAppearAnimations ( ) { ... } function initSimpleAppearAnimatio…" at bounding box center [817, 474] width 898 height 679
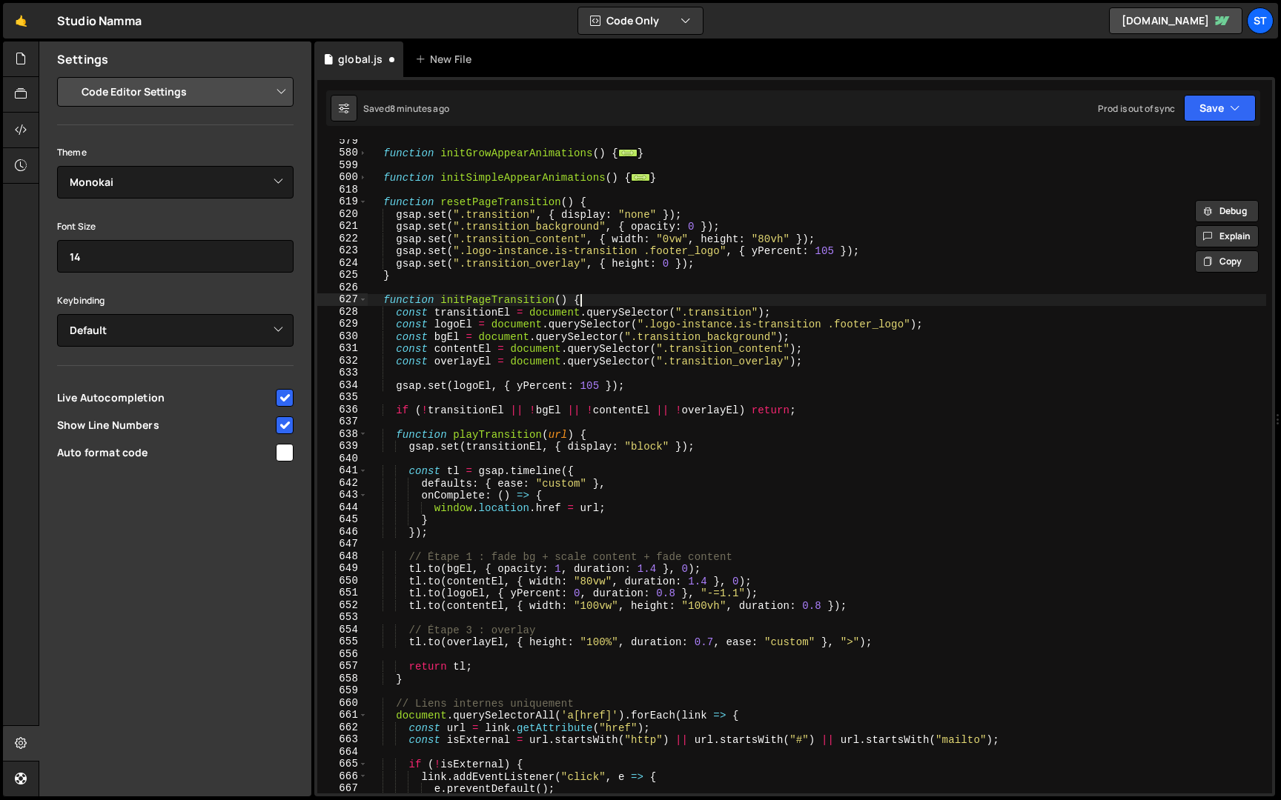
click at [588, 302] on div "function initGrowAppearAnimations ( ) { ... } function initSimpleAppearAnimatio…" at bounding box center [817, 474] width 898 height 679
type textarea "function initPageTransition() {"
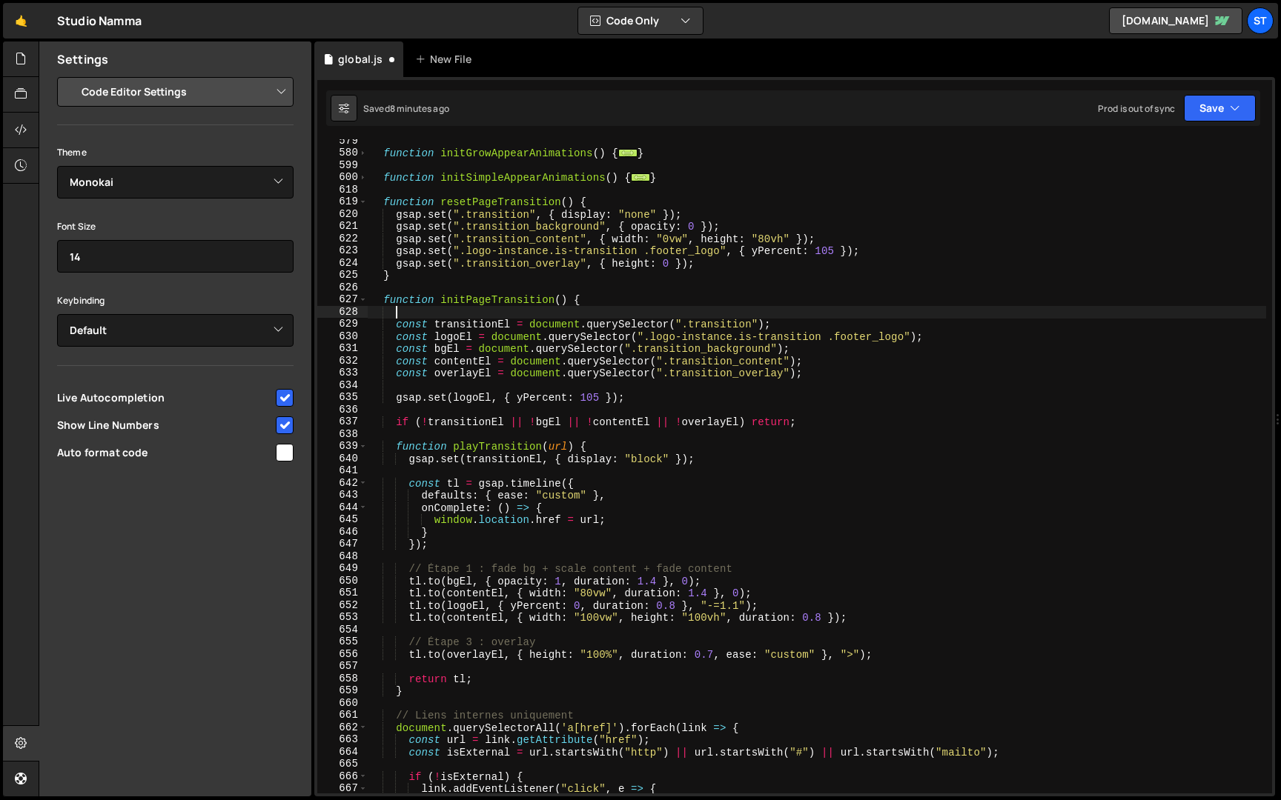
paste textarea "resetPageTransition()"
type textarea "resetPageTransition();"
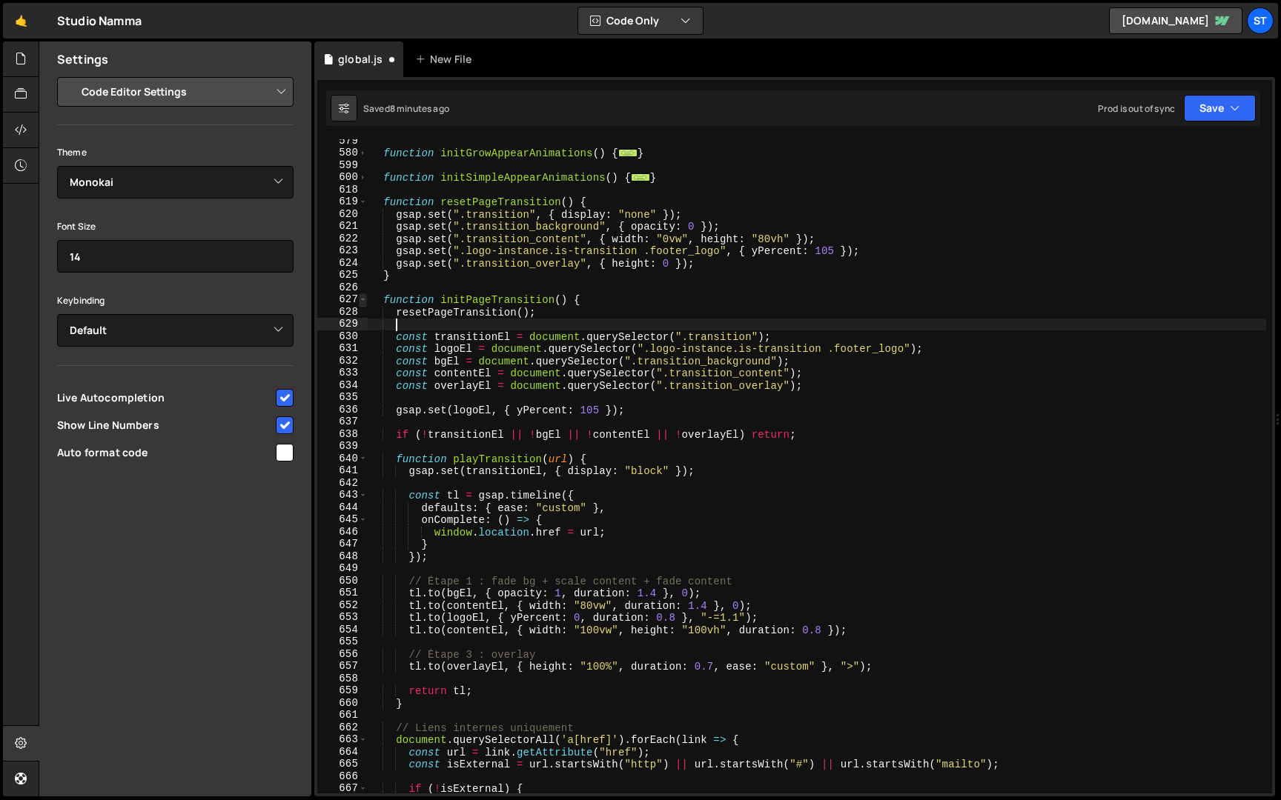
click at [363, 302] on span at bounding box center [363, 299] width 8 height 13
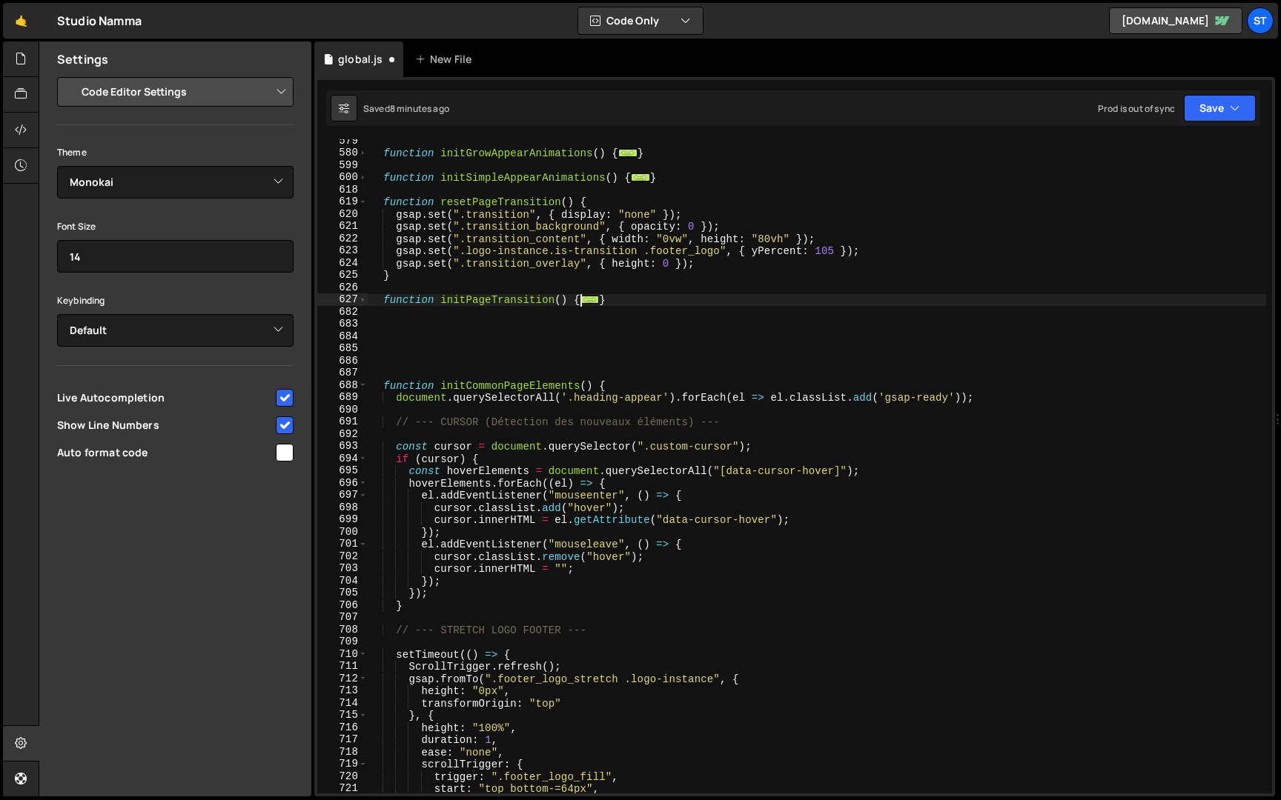
click at [620, 294] on div "function initGrowAppearAnimations ( ) { ... } function initSimpleAppearAnimatio…" at bounding box center [817, 474] width 898 height 679
type textarea "}"
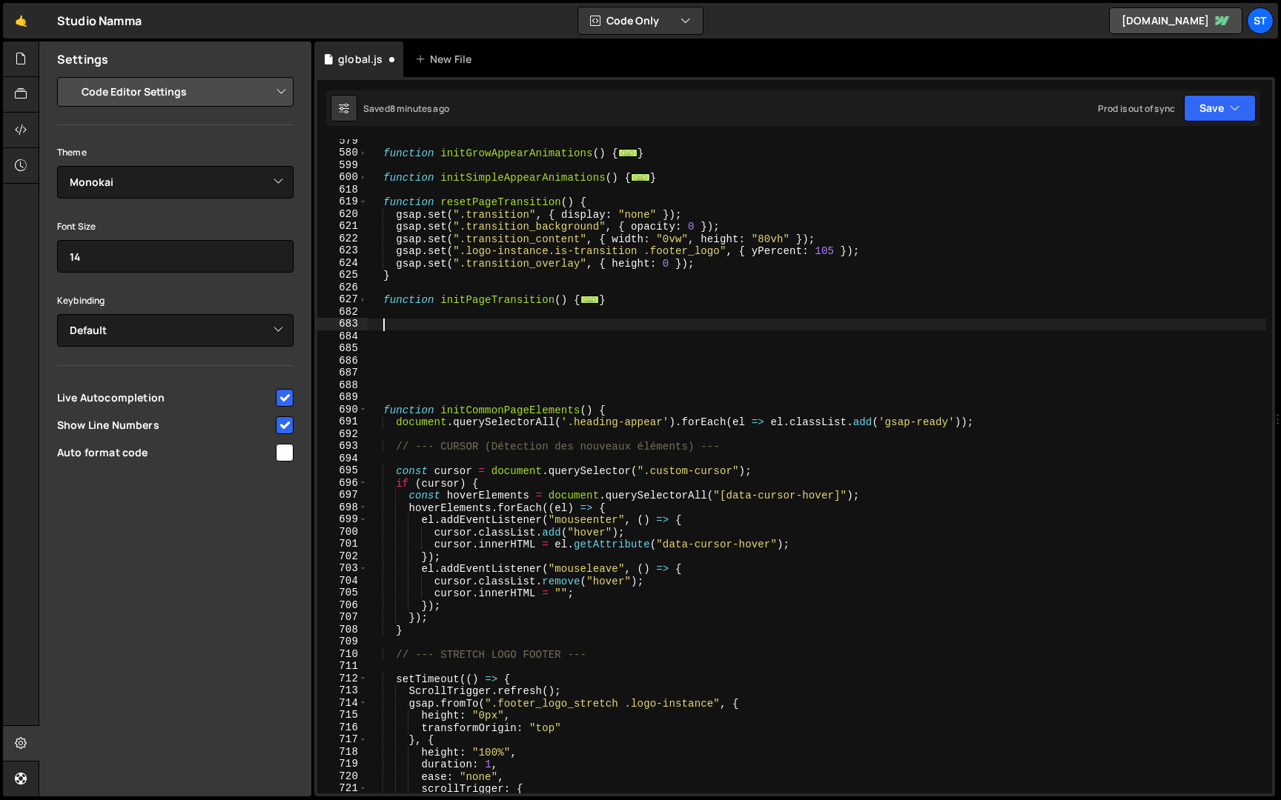
paste textarea "});"
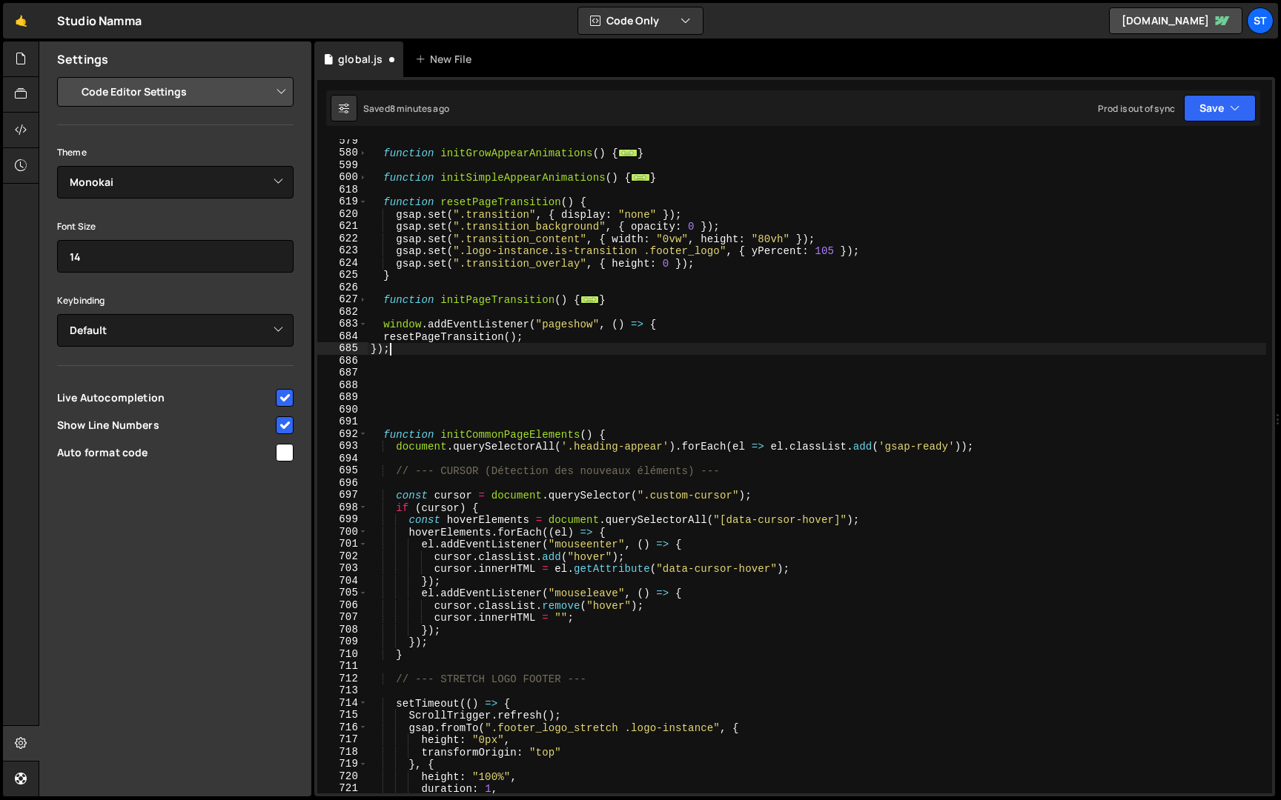
click at [382, 336] on div "function initGrowAppearAnimations ( ) { ... } function initSimpleAppearAnimatio…" at bounding box center [817, 474] width 898 height 679
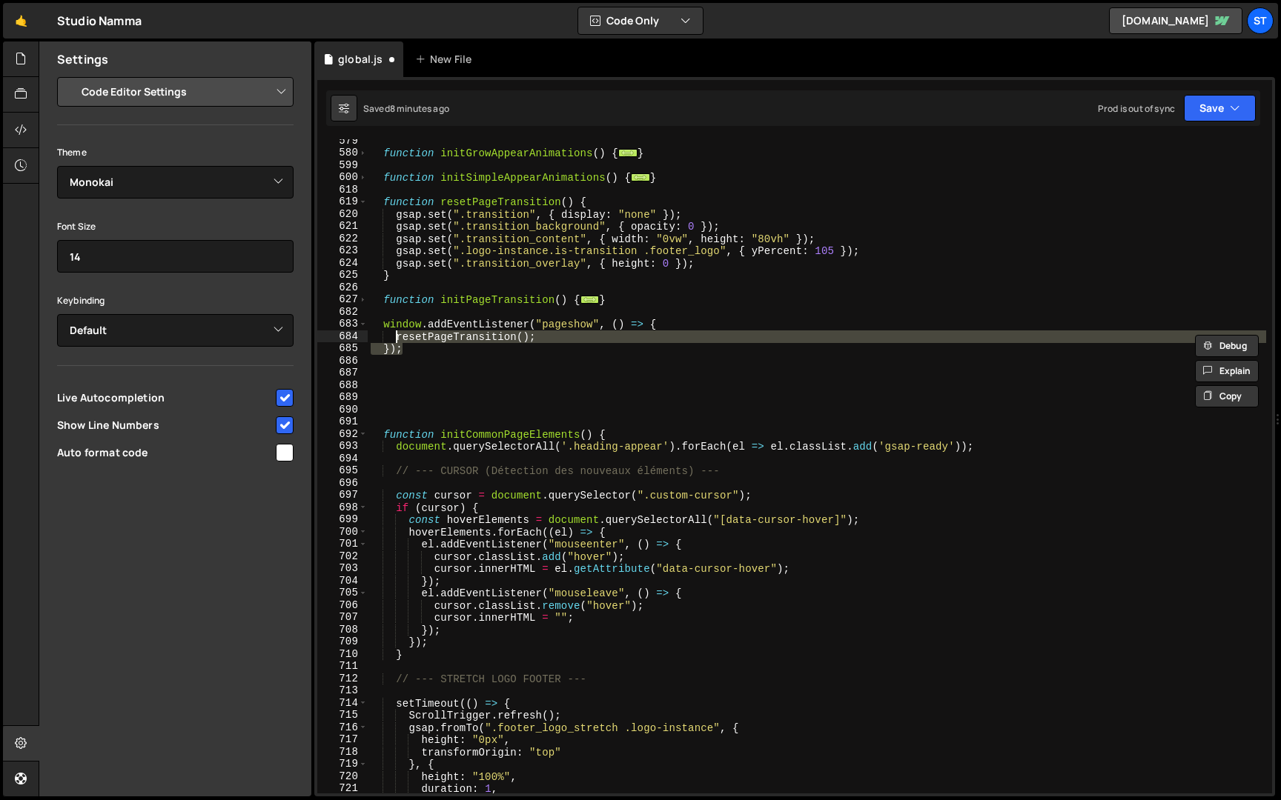
click at [422, 348] on div "function initGrowAppearAnimations ( ) { ... } function initSimpleAppearAnimatio…" at bounding box center [817, 466] width 898 height 654
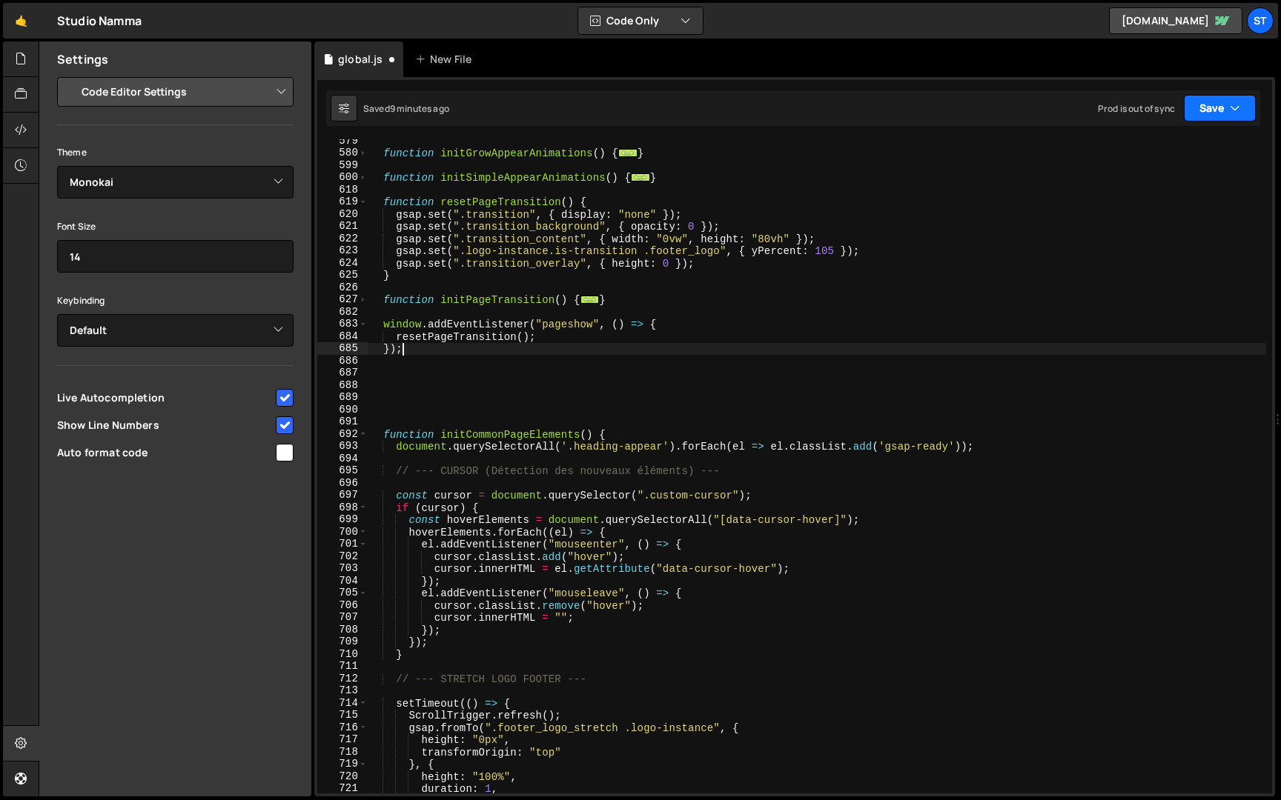
click at [1205, 105] on button "Save" at bounding box center [1220, 108] width 72 height 27
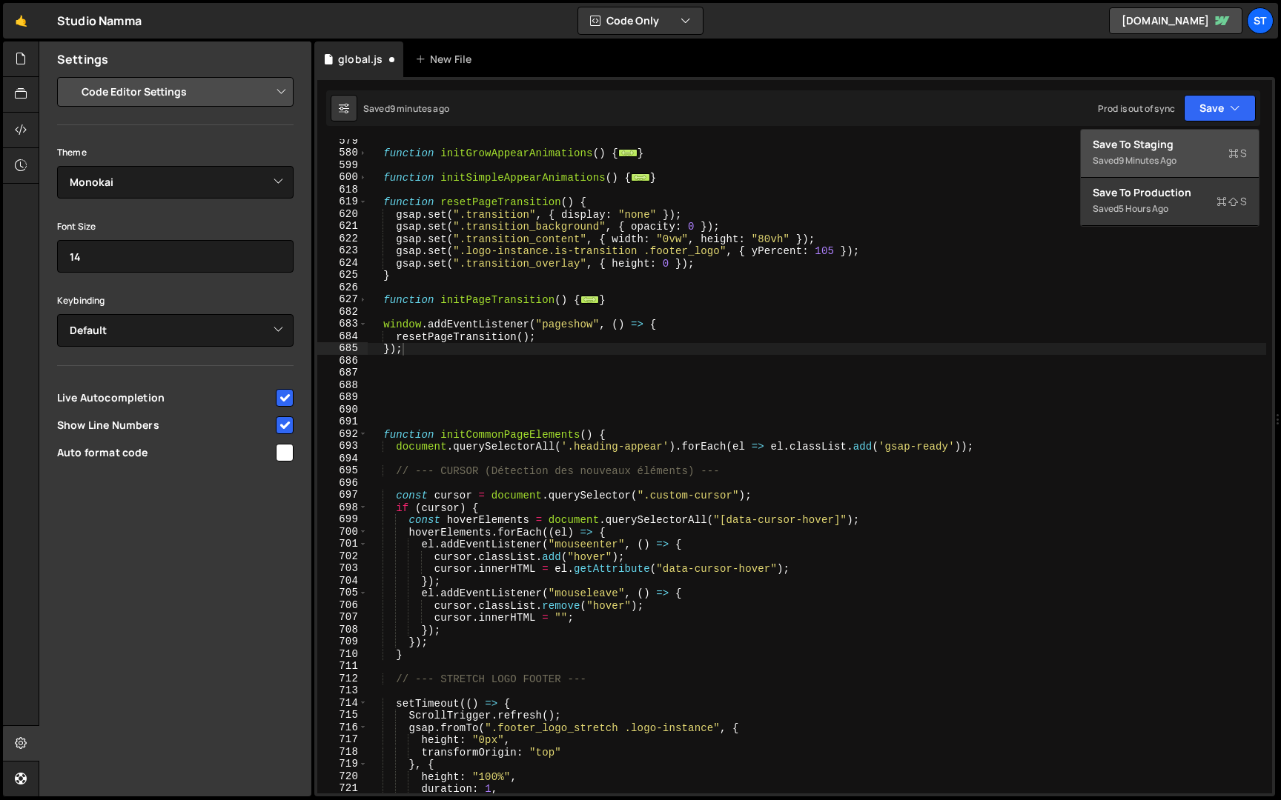
click at [1134, 142] on div "Save to Staging S" at bounding box center [1169, 144] width 154 height 15
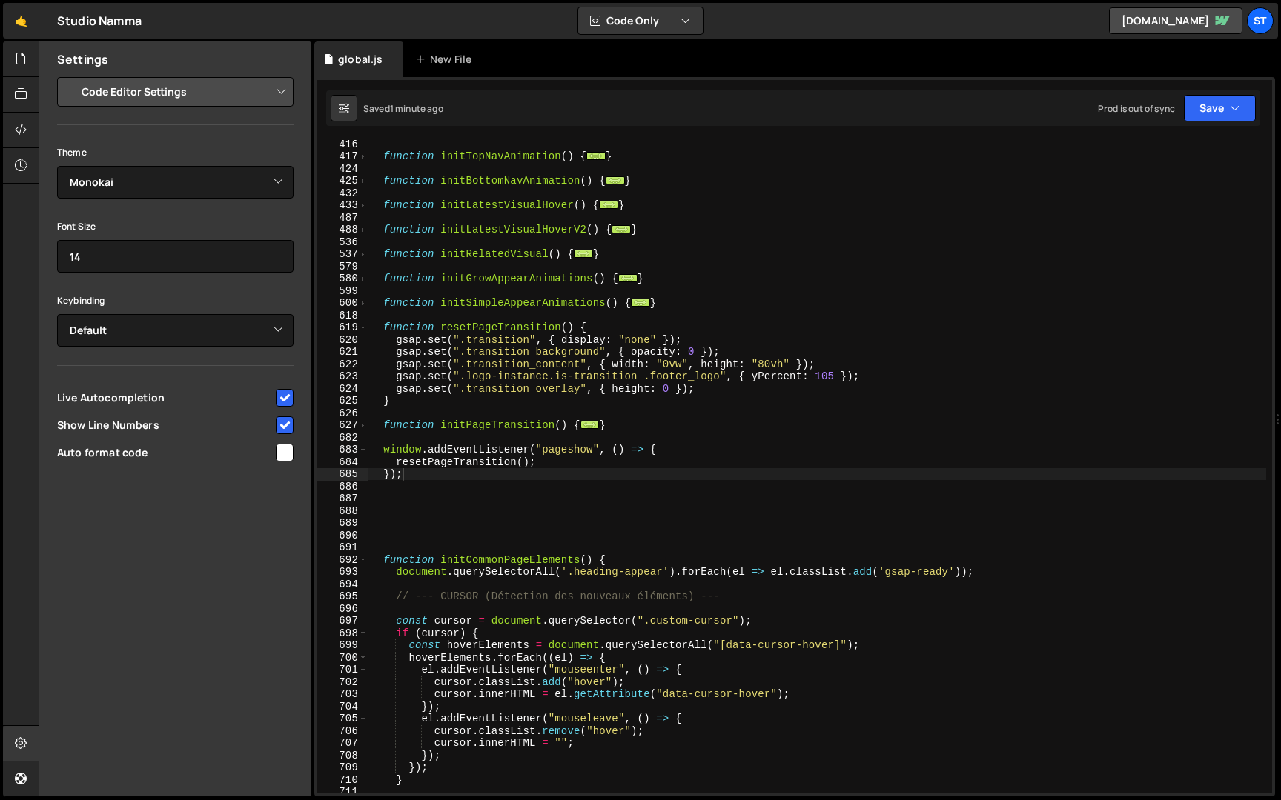
scroll to position [528, 0]
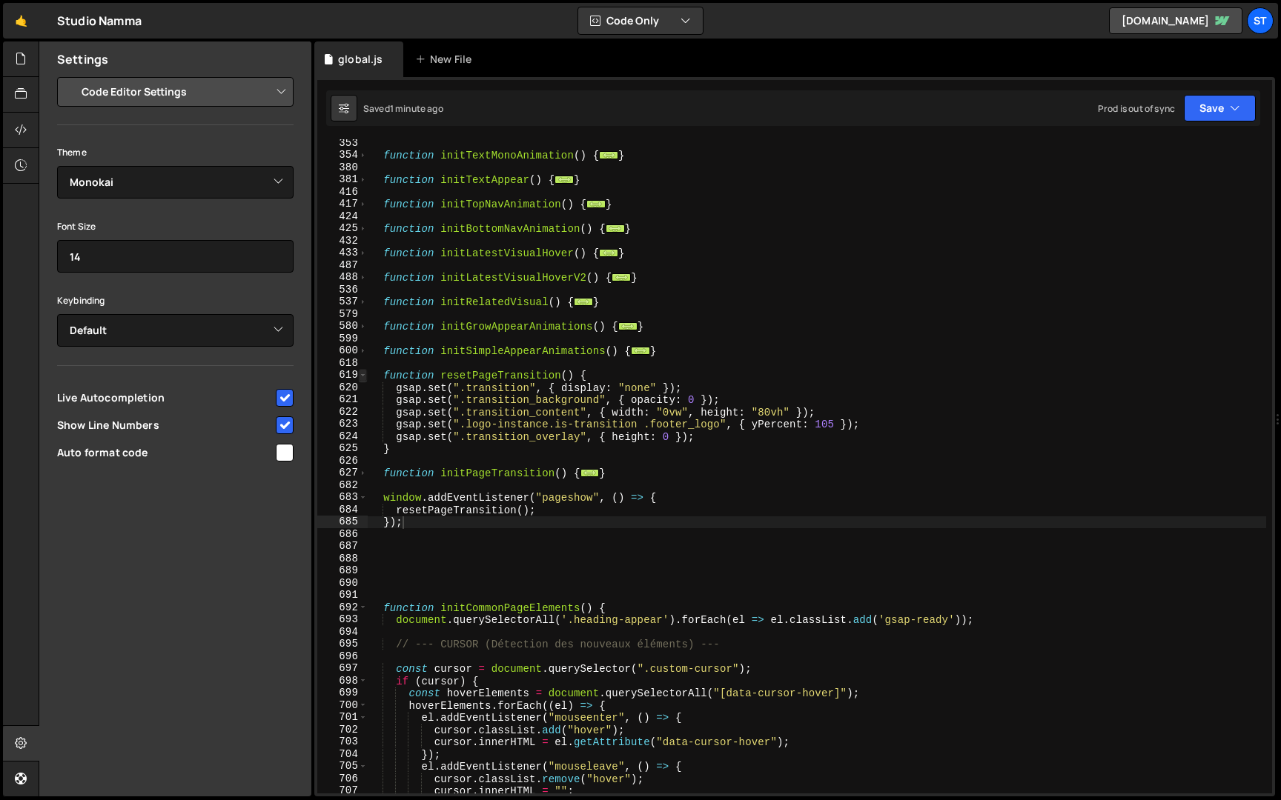
click at [365, 374] on span at bounding box center [363, 375] width 8 height 13
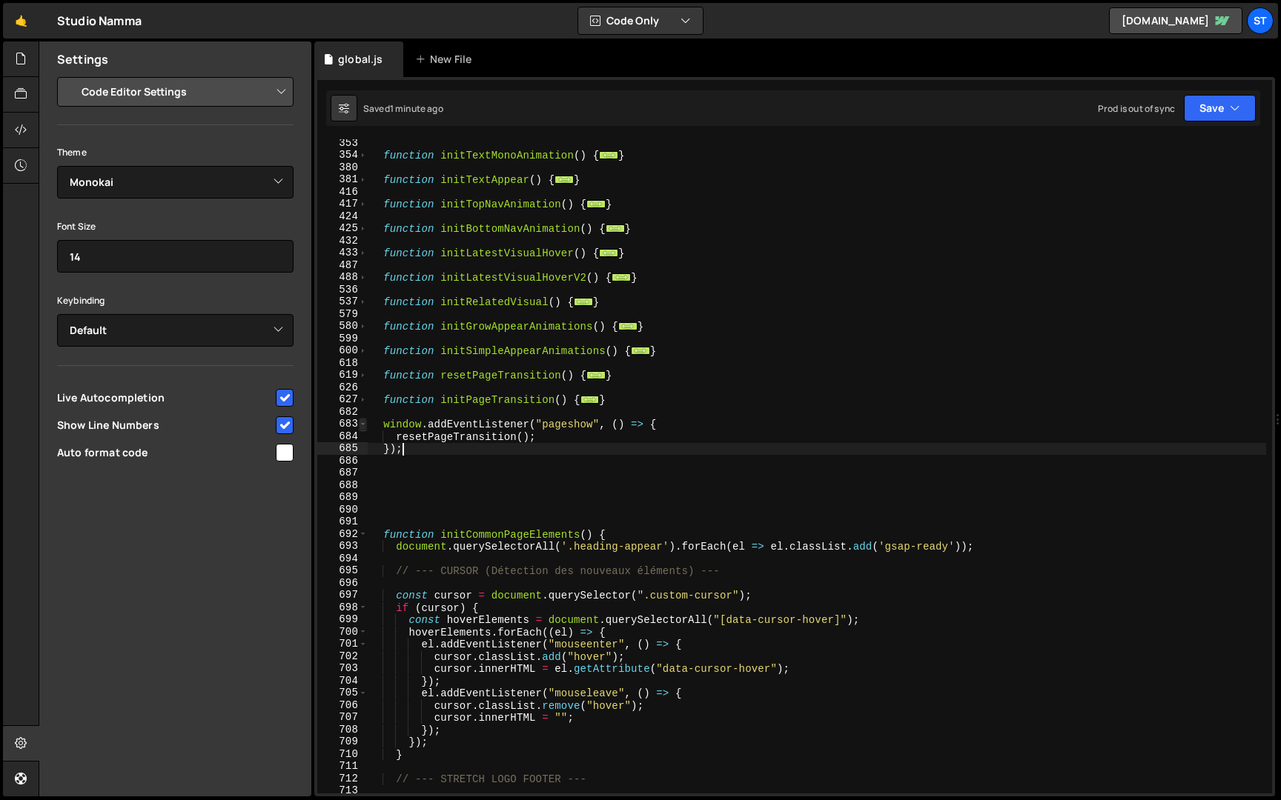
click at [362, 419] on span at bounding box center [363, 424] width 8 height 13
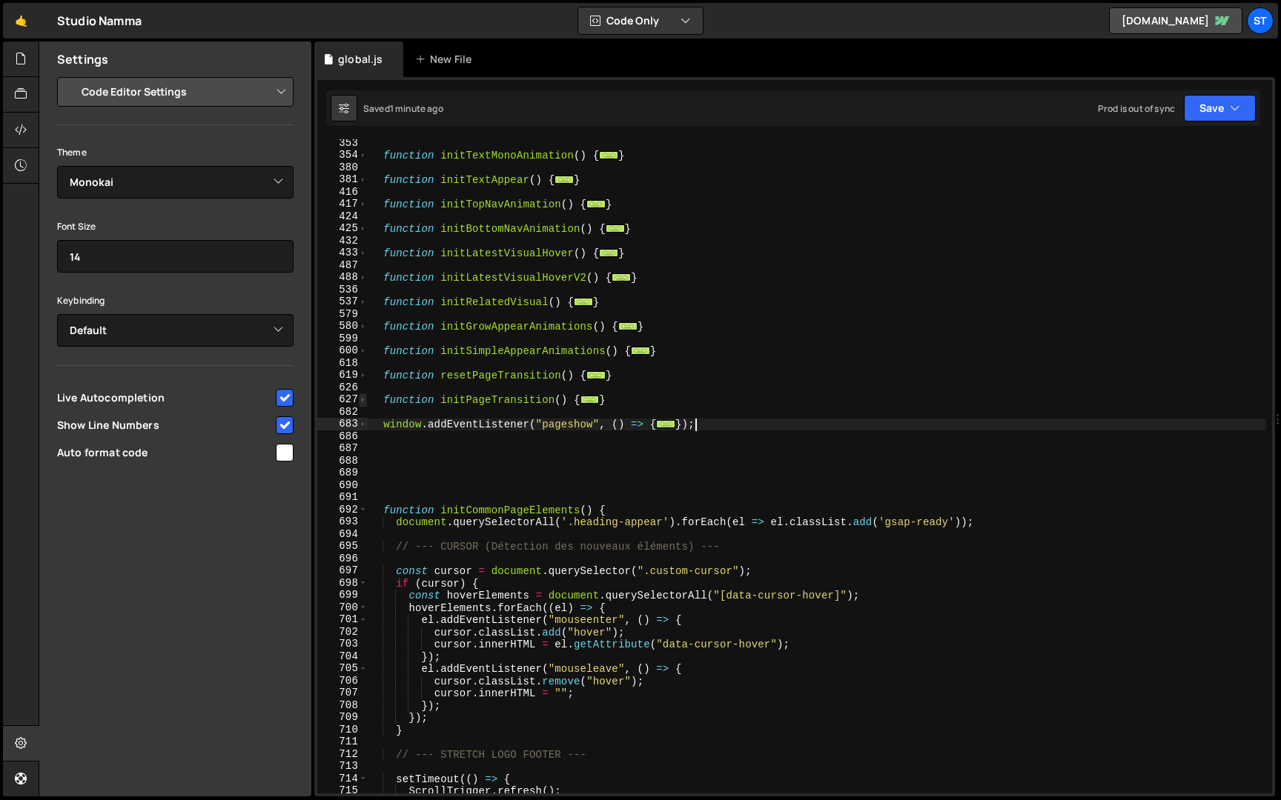
click at [361, 402] on span at bounding box center [363, 400] width 8 height 13
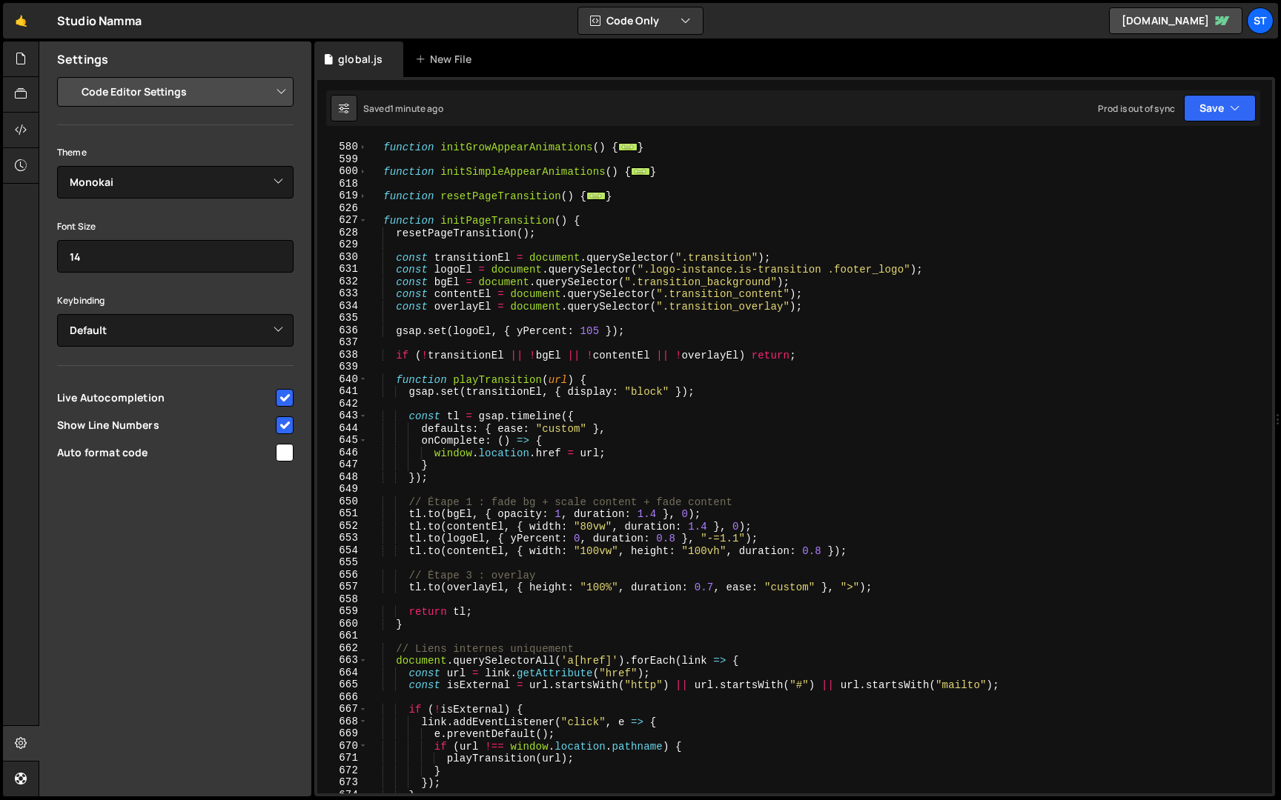
scroll to position [711, 0]
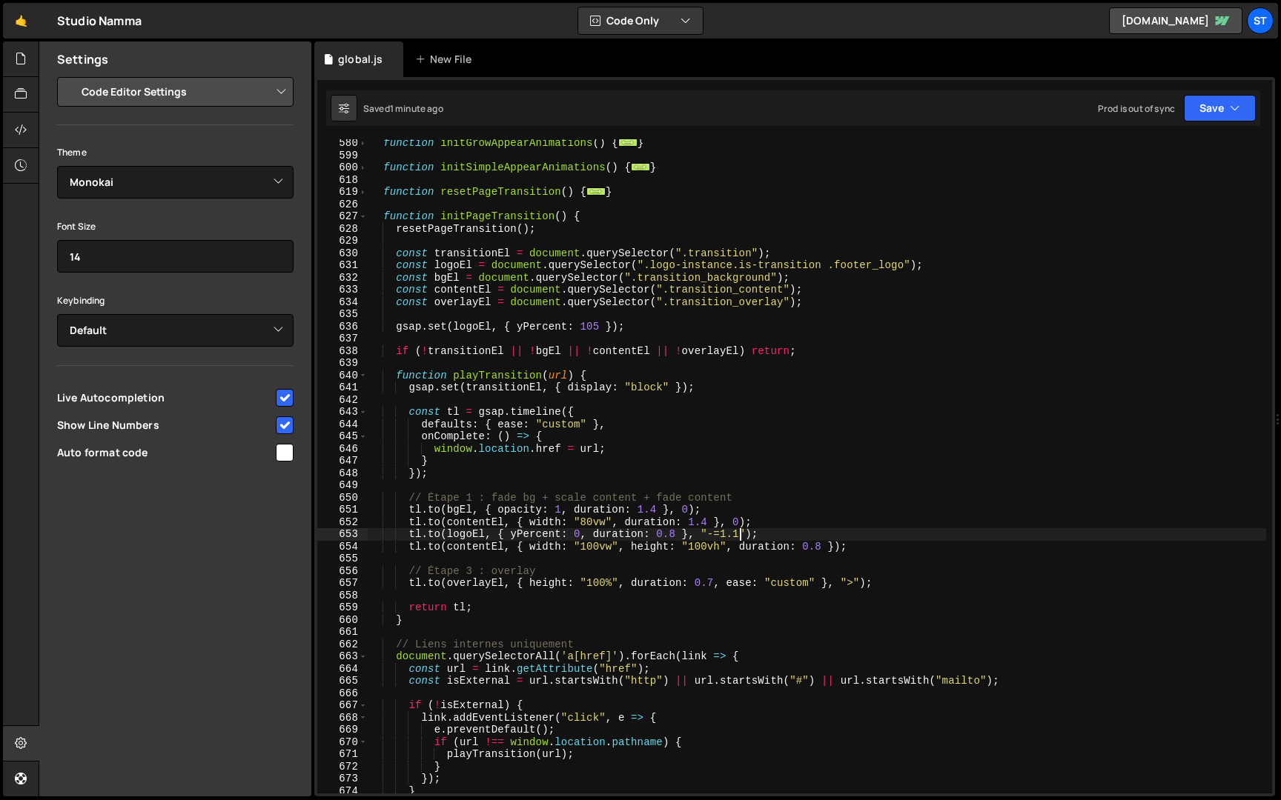
click at [741, 533] on div "function initGrowAppearAnimations ( ) { ... } function initSimpleAppearAnimatio…" at bounding box center [817, 476] width 898 height 679
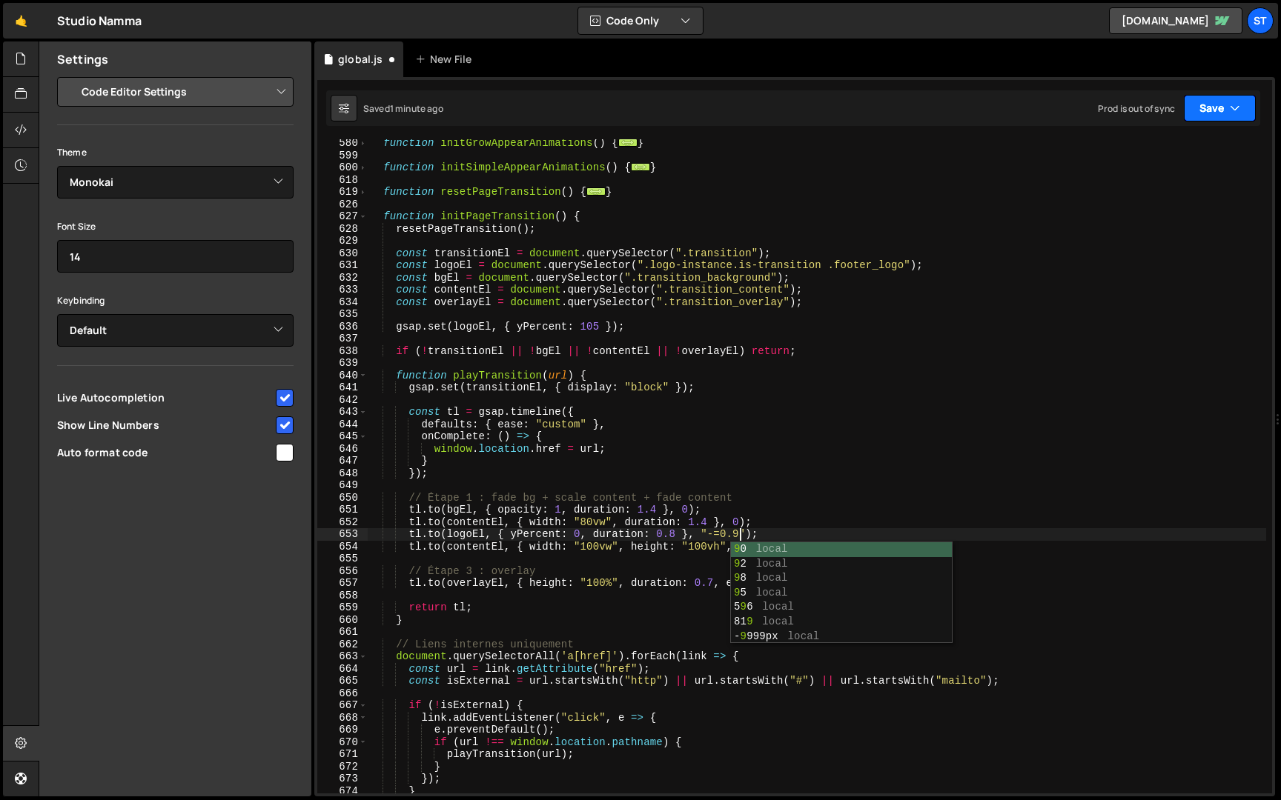
click at [1243, 100] on button "Save" at bounding box center [1220, 108] width 72 height 27
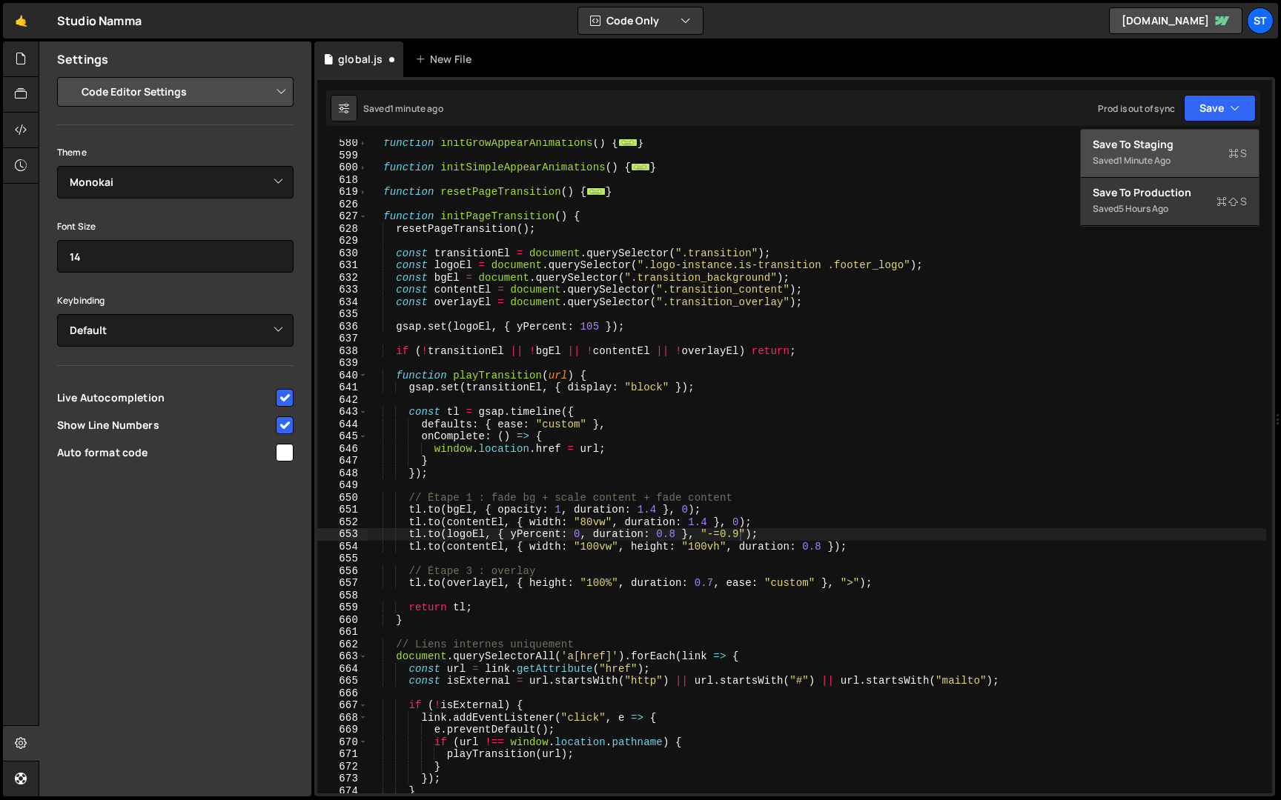
click at [1190, 140] on div "Save to Staging S" at bounding box center [1169, 144] width 154 height 15
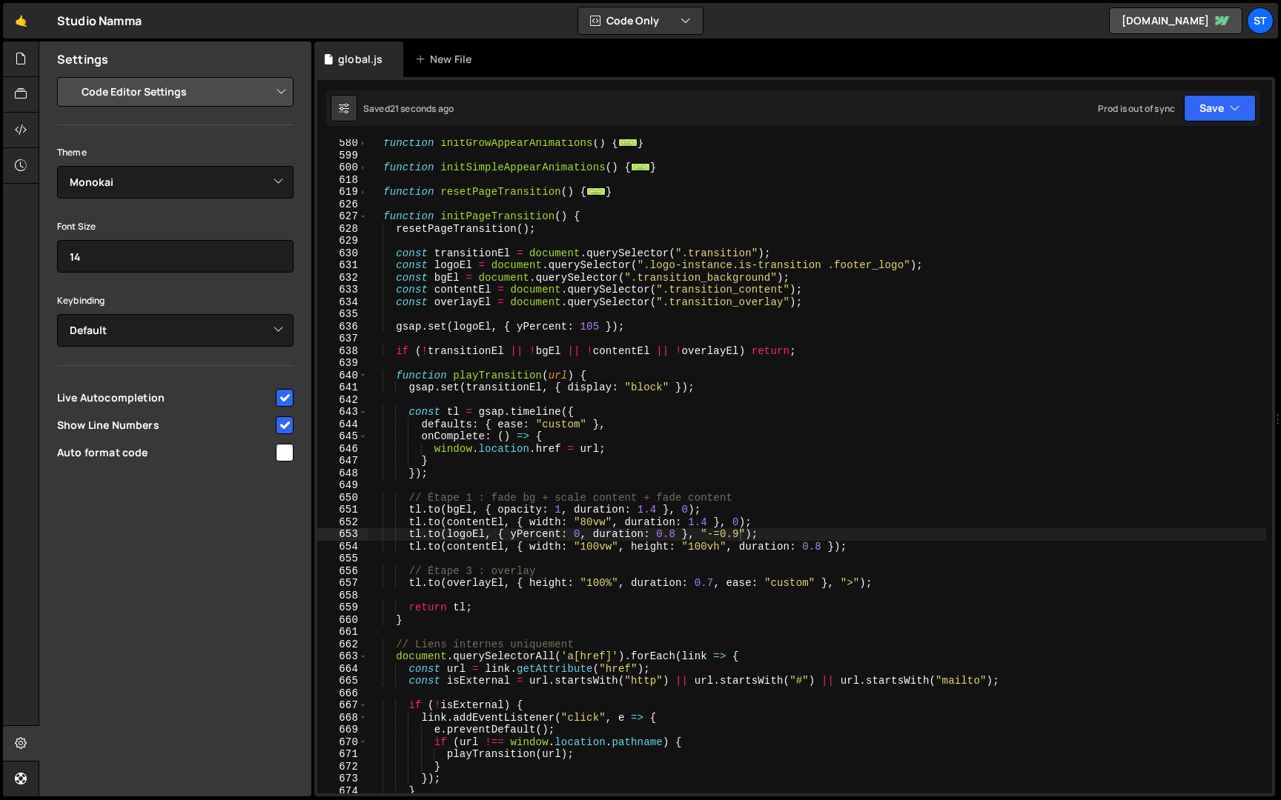
click at [740, 535] on div "function initGrowAppearAnimations ( ) { ... } function initSimpleAppearAnimatio…" at bounding box center [817, 476] width 898 height 679
click at [1219, 112] on button "Save" at bounding box center [1220, 108] width 72 height 27
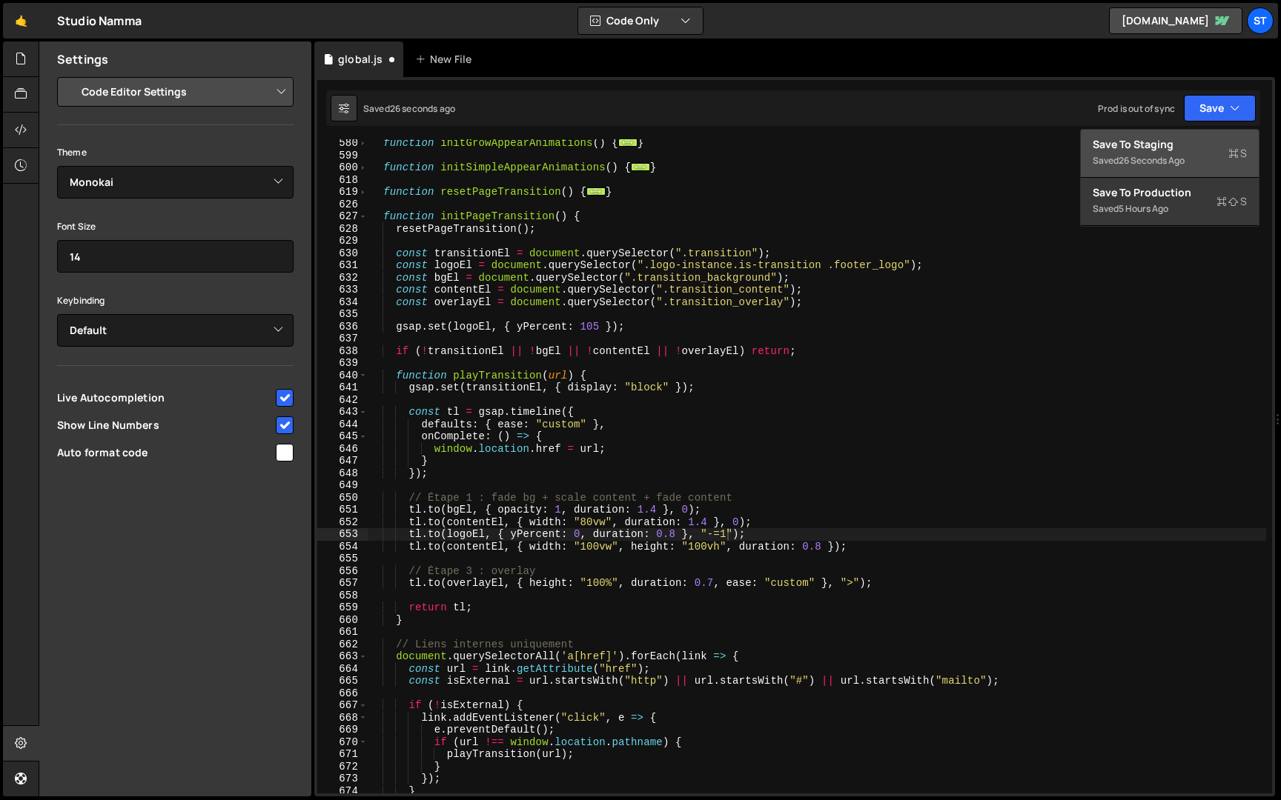
click at [1181, 155] on div "26 seconds ago" at bounding box center [1151, 160] width 66 height 13
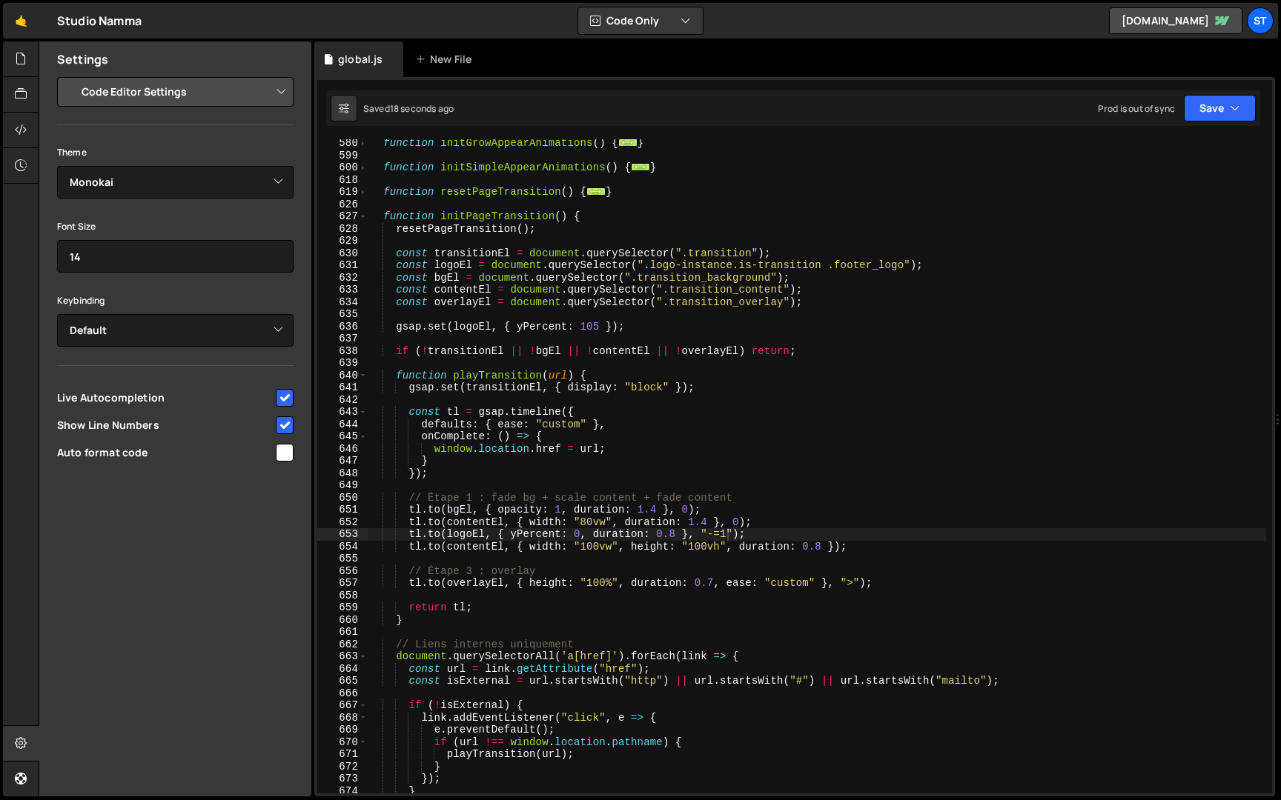
click at [729, 534] on div "function initGrowAppearAnimations ( ) { ... } function initSimpleAppearAnimatio…" at bounding box center [817, 476] width 898 height 679
click at [1209, 99] on button "Save" at bounding box center [1220, 108] width 72 height 27
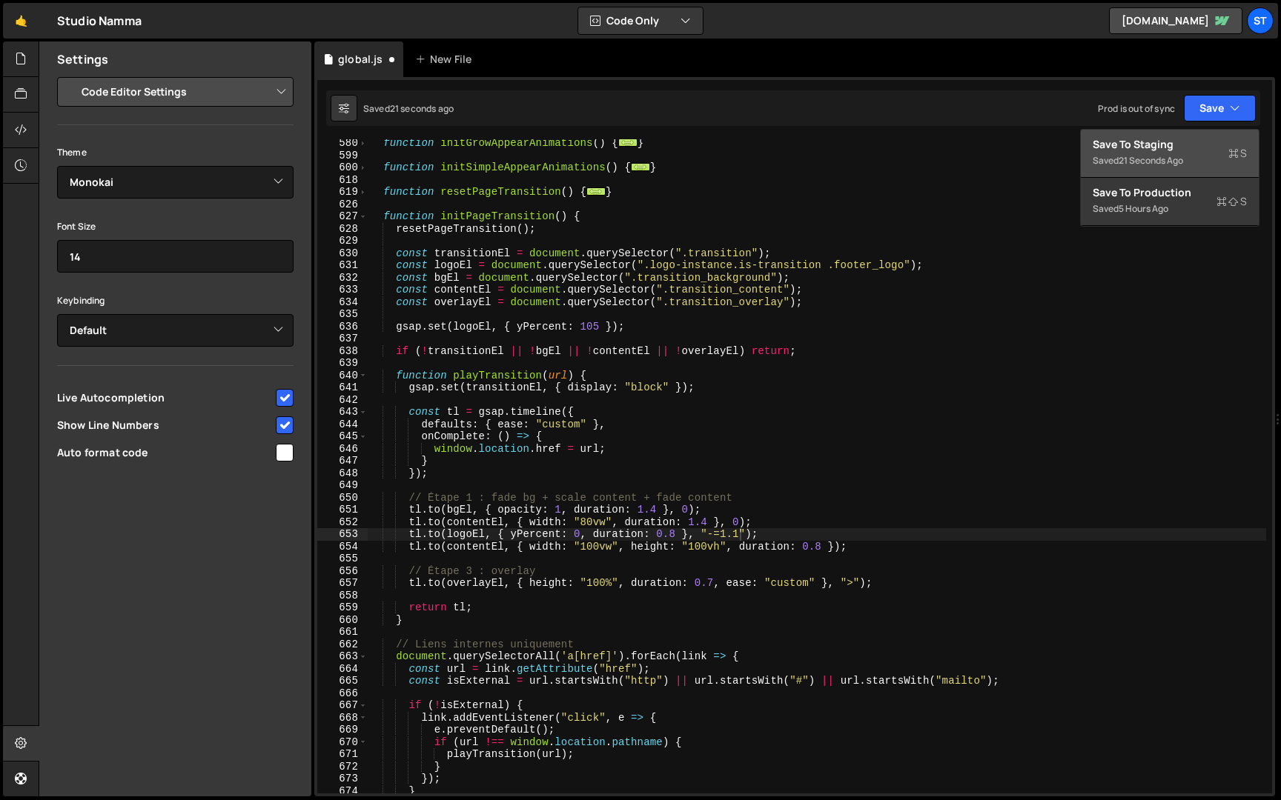
click at [1140, 144] on div "Save to Staging S" at bounding box center [1169, 144] width 154 height 15
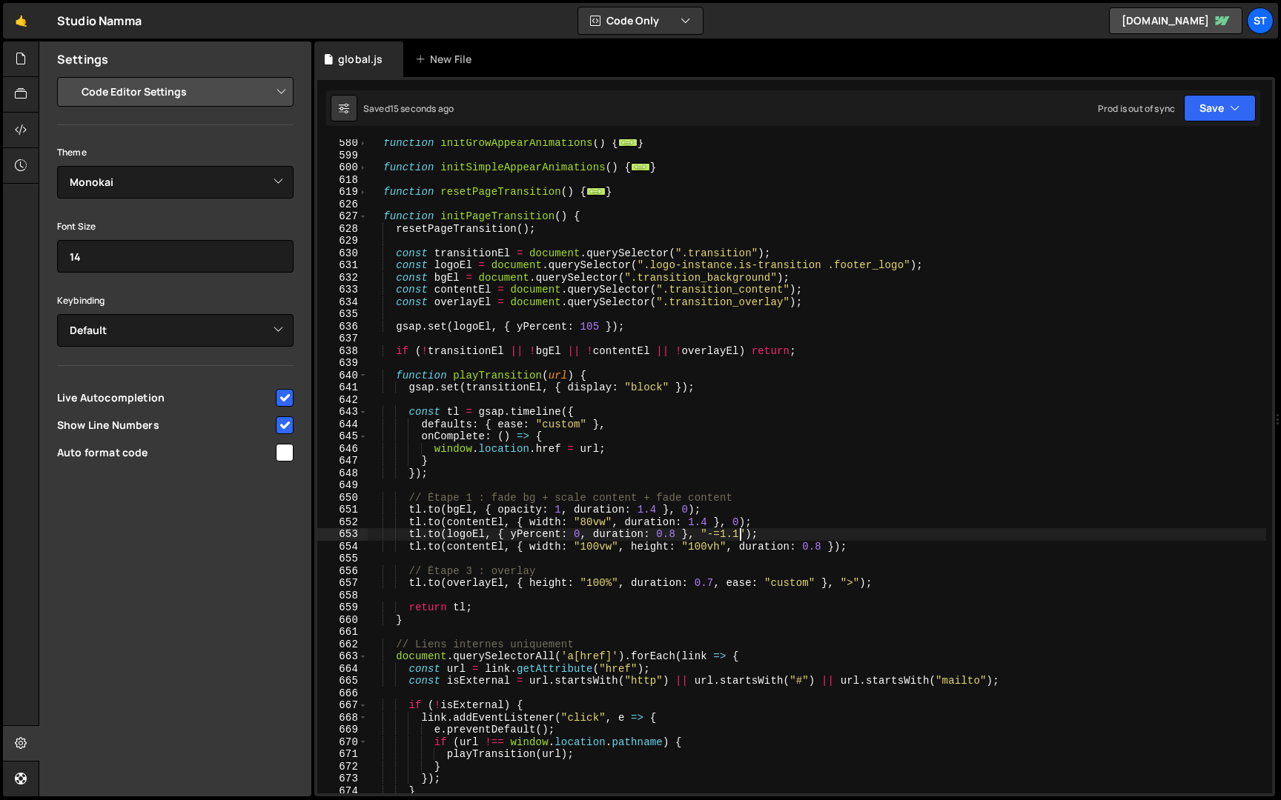
click at [737, 531] on div "function initGrowAppearAnimations ( ) { ... } function initSimpleAppearAnimatio…" at bounding box center [817, 476] width 898 height 679
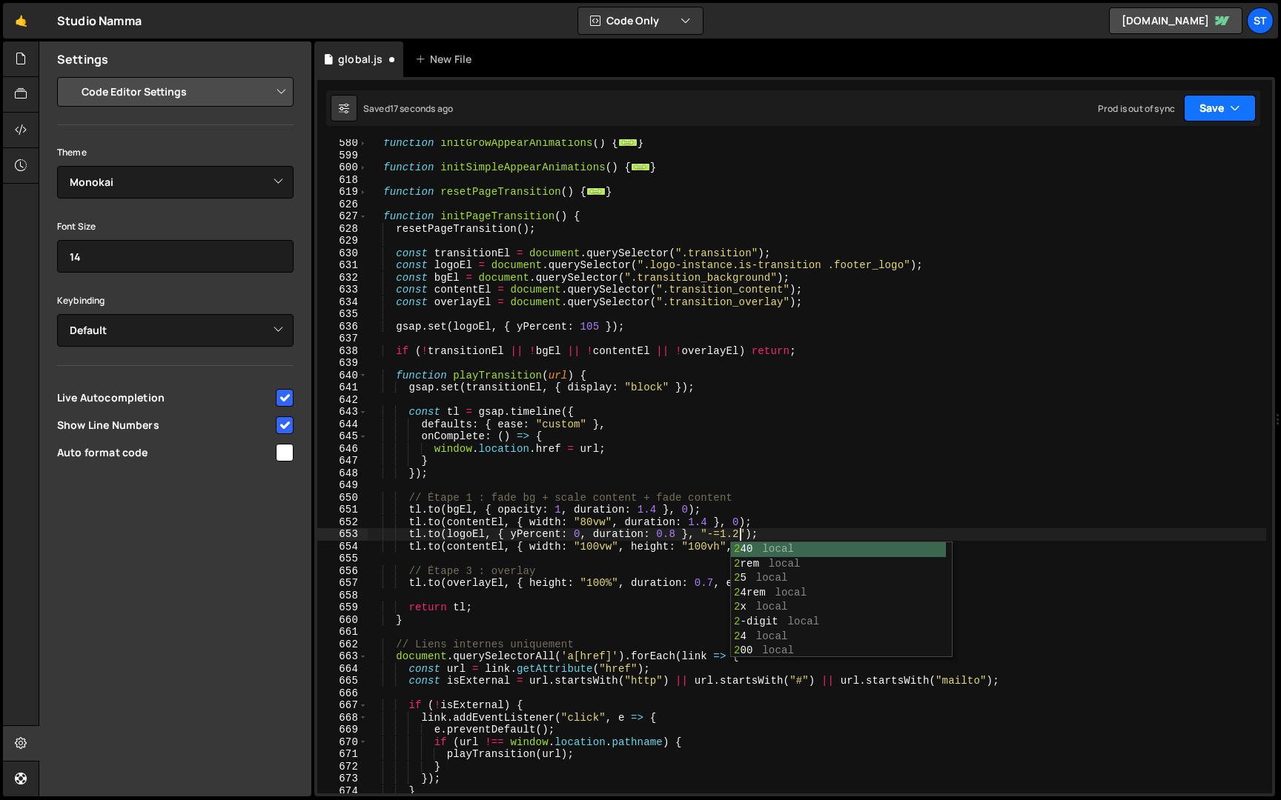
click at [1247, 117] on button "Save" at bounding box center [1220, 108] width 72 height 27
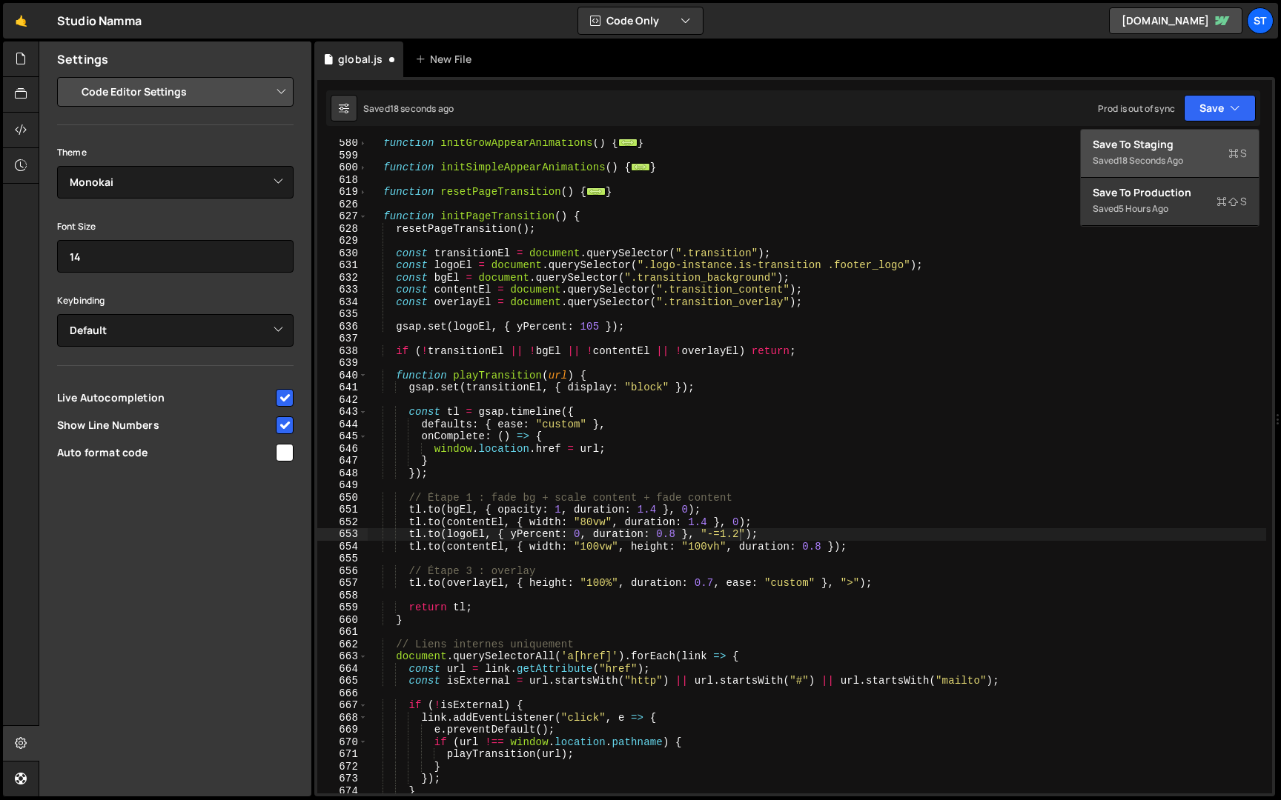
click at [1213, 150] on div "Save to Staging S" at bounding box center [1169, 144] width 154 height 15
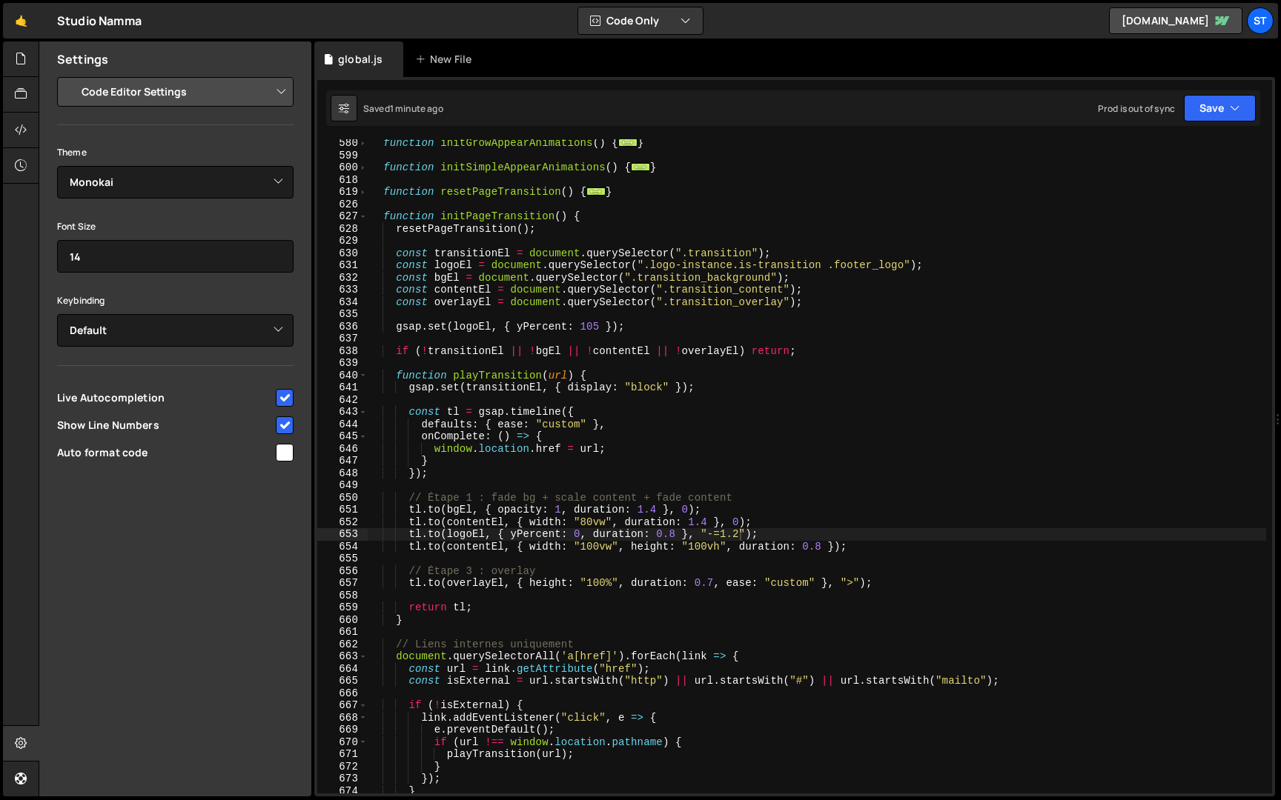
click at [740, 534] on div "function initGrowAppearAnimations ( ) { ... } function initSimpleAppearAnimatio…" at bounding box center [817, 476] width 898 height 679
click at [1221, 105] on button "Save" at bounding box center [1220, 108] width 72 height 27
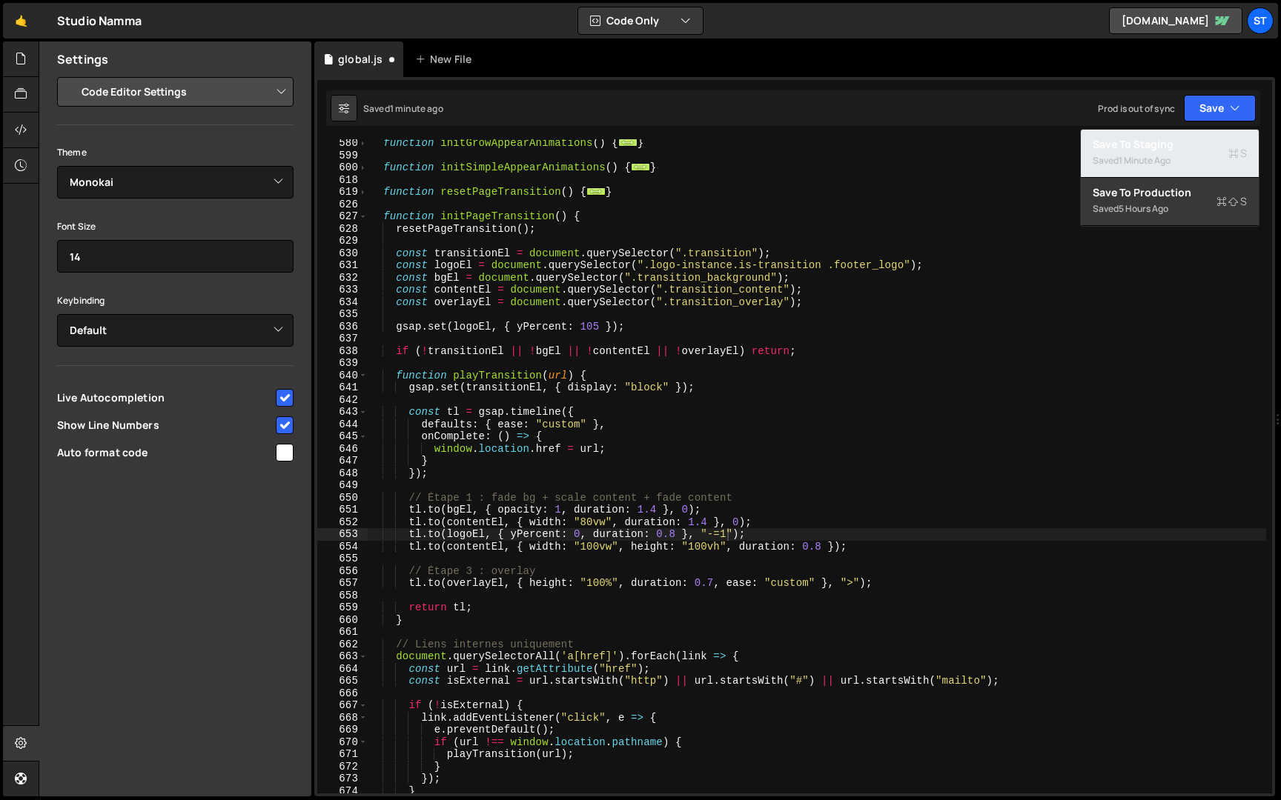
click at [1176, 159] on div "Saved 1 minute ago" at bounding box center [1169, 161] width 154 height 18
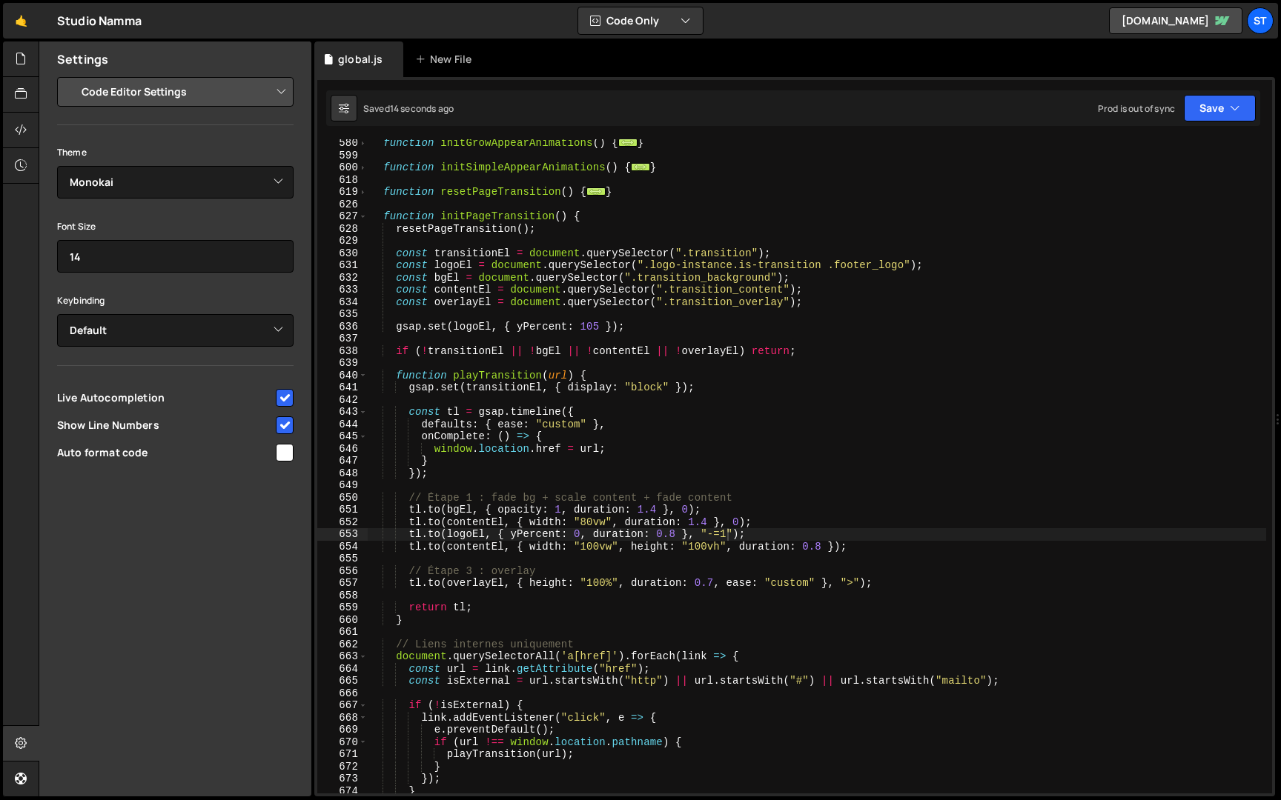
click at [729, 537] on div "function initGrowAppearAnimations ( ) { ... } function initSimpleAppearAnimatio…" at bounding box center [817, 476] width 898 height 679
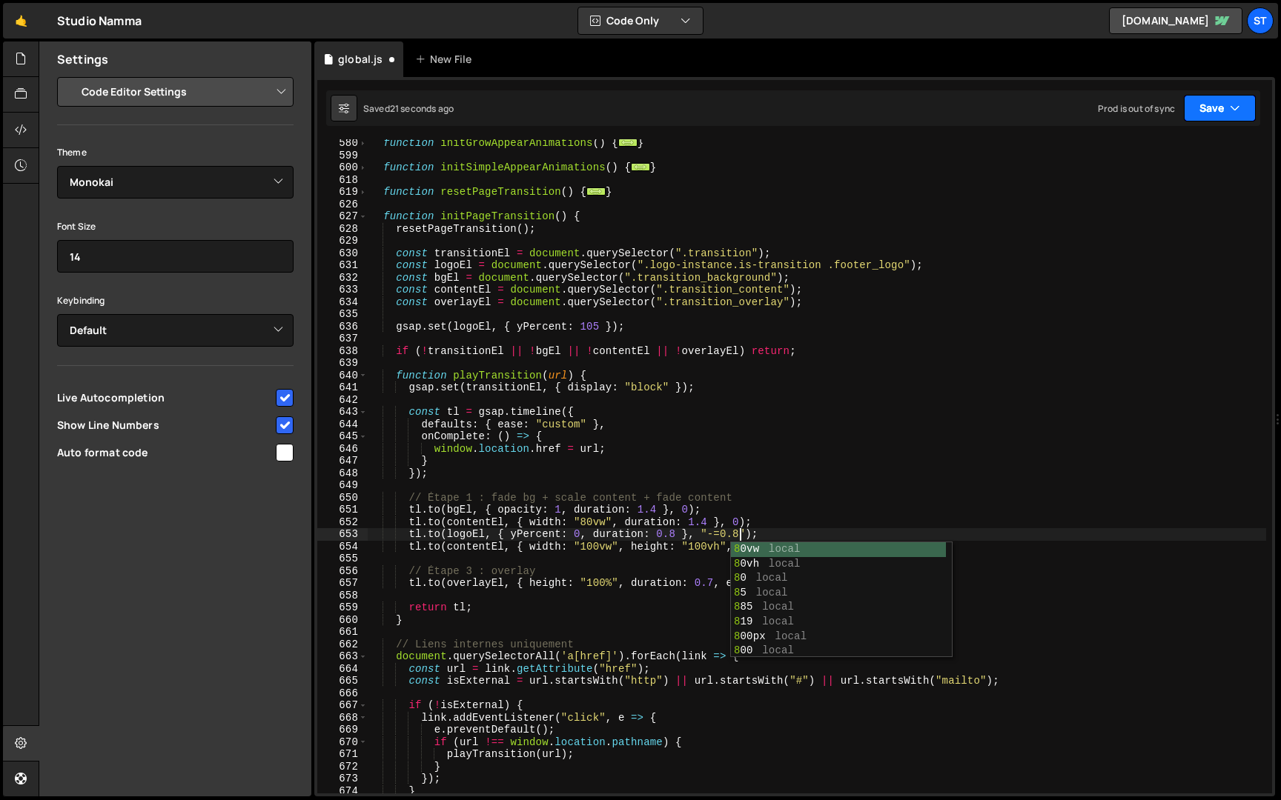
type textarea "[DOMAIN_NAME](logoEl, { yPercent: 0, duration: 0.8 }, "-=0.8");"
click at [1219, 101] on button "Save" at bounding box center [1220, 108] width 72 height 27
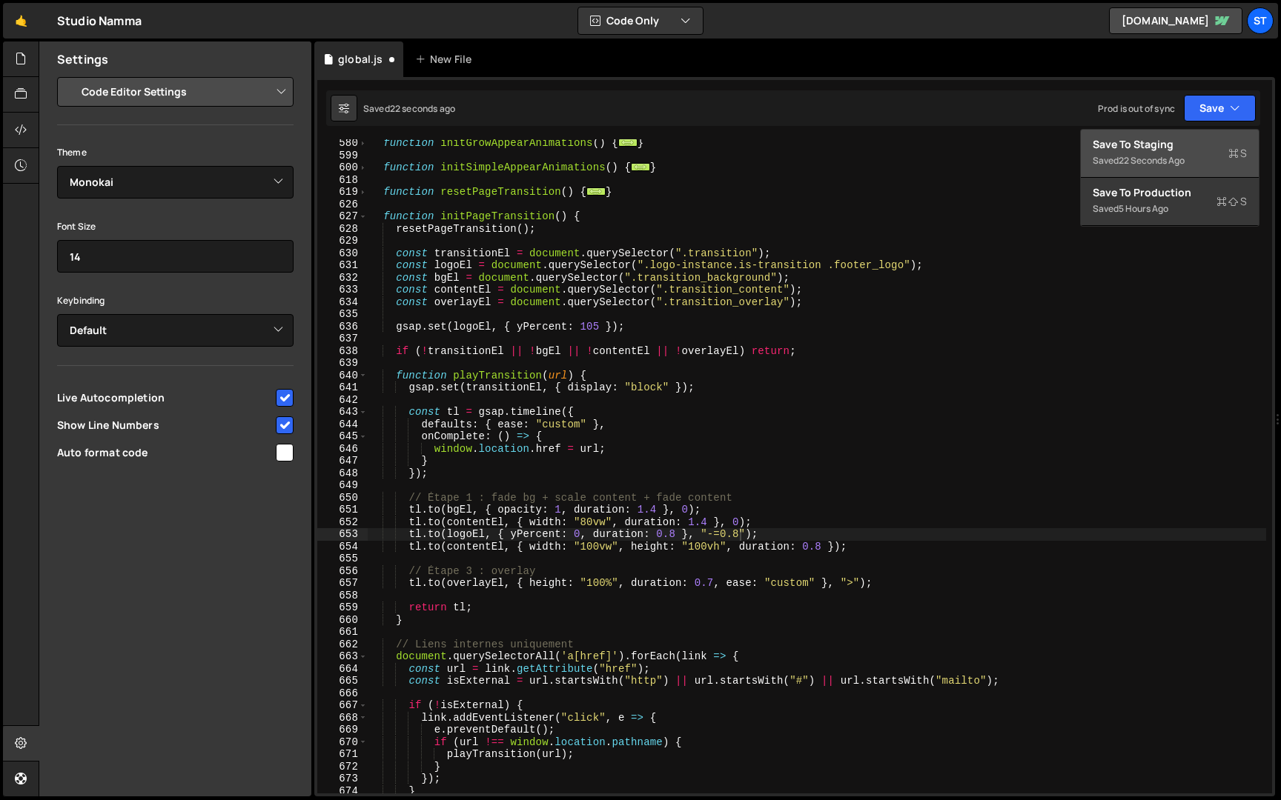
click at [1167, 145] on div "Save to Staging S" at bounding box center [1169, 144] width 154 height 15
